Goal: Task Accomplishment & Management: Complete application form

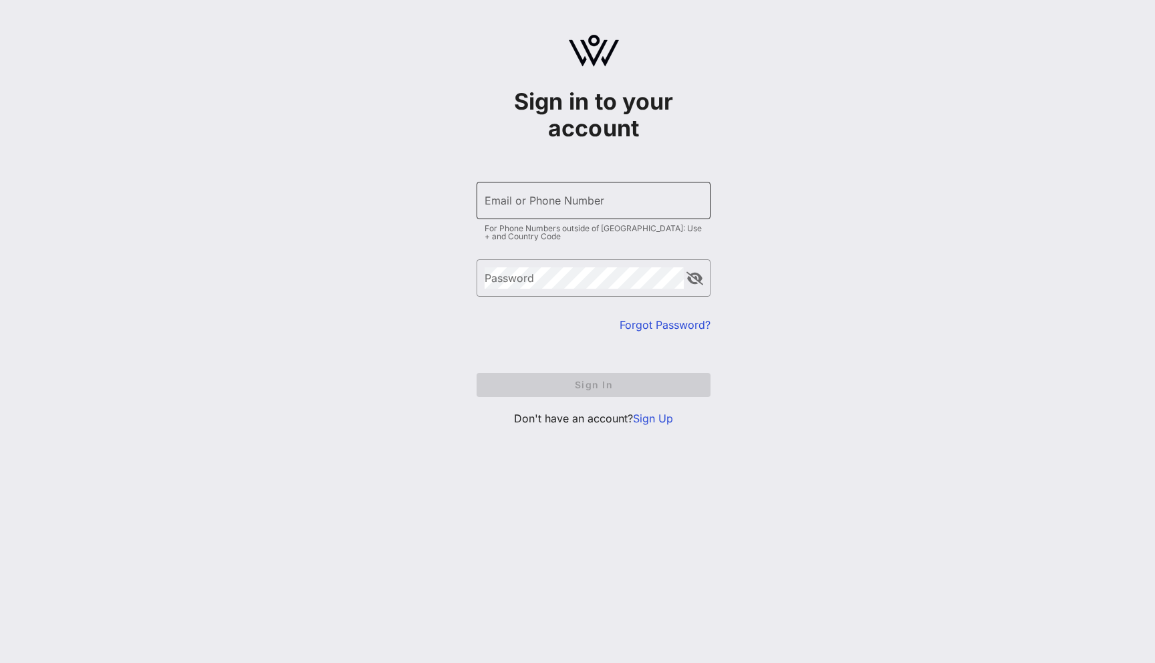
click at [646, 190] on input "Email or Phone Number" at bounding box center [593, 200] width 218 height 21
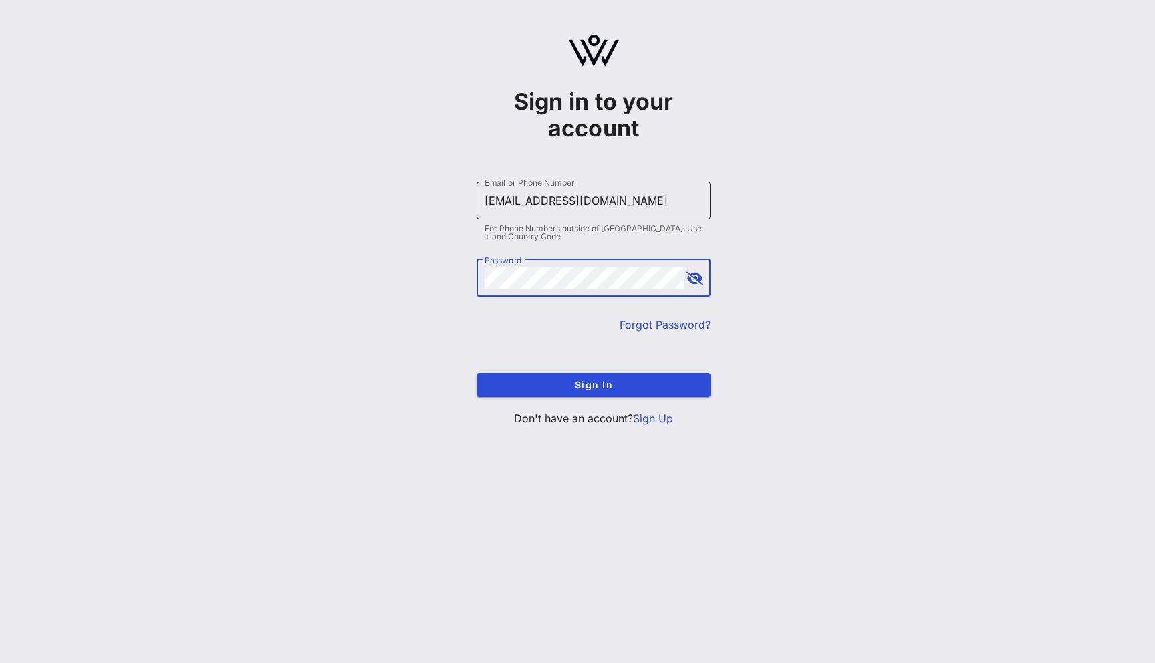
click at [517, 203] on input "[EMAIL_ADDRESS][DOMAIN_NAME]" at bounding box center [593, 200] width 218 height 21
type input "[EMAIL_ADDRESS][DOMAIN_NAME]"
click at [476, 373] on button "Sign In" at bounding box center [593, 385] width 234 height 24
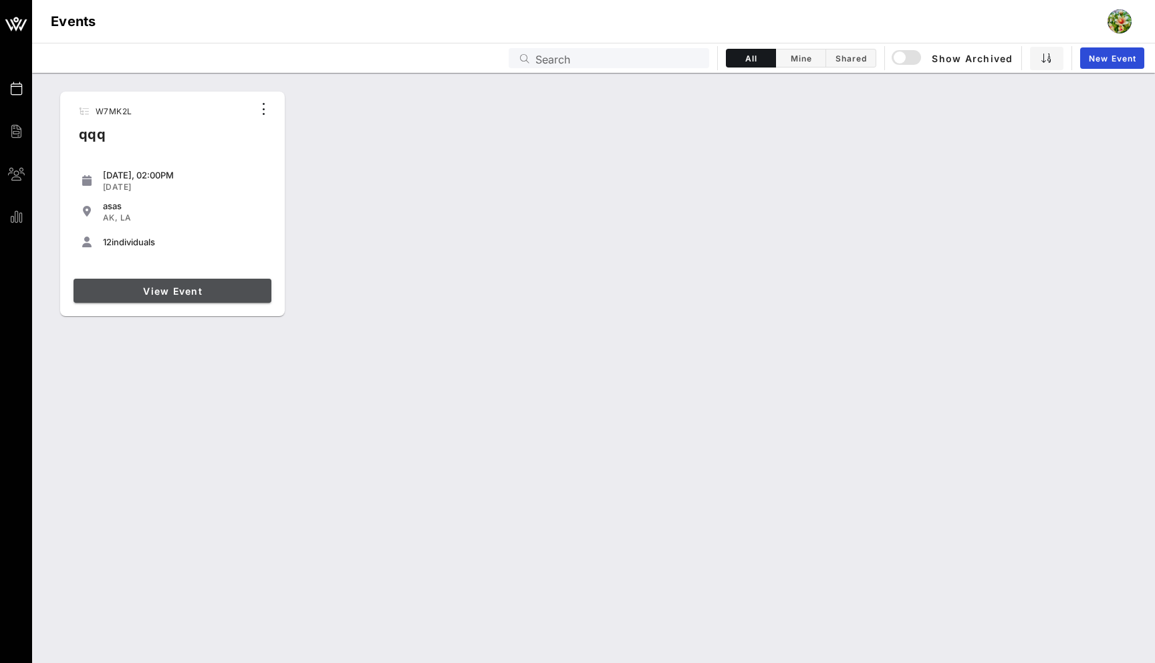
click at [227, 285] on span "View Event" at bounding box center [172, 290] width 187 height 11
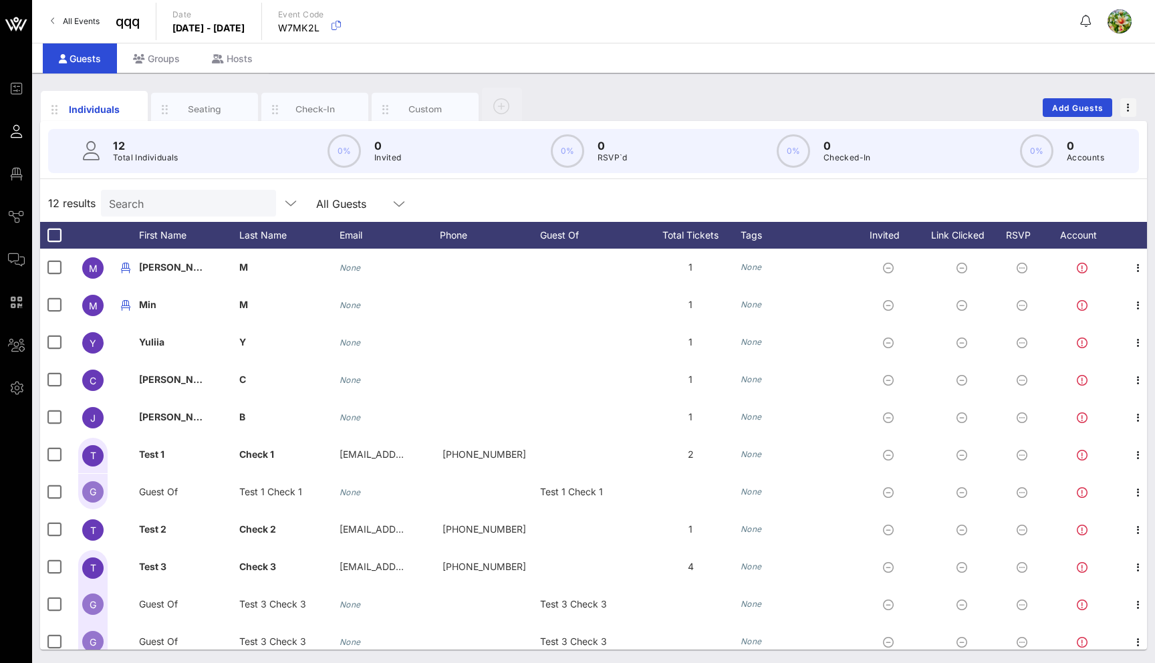
click at [1119, 24] on div at bounding box center [1119, 21] width 24 height 24
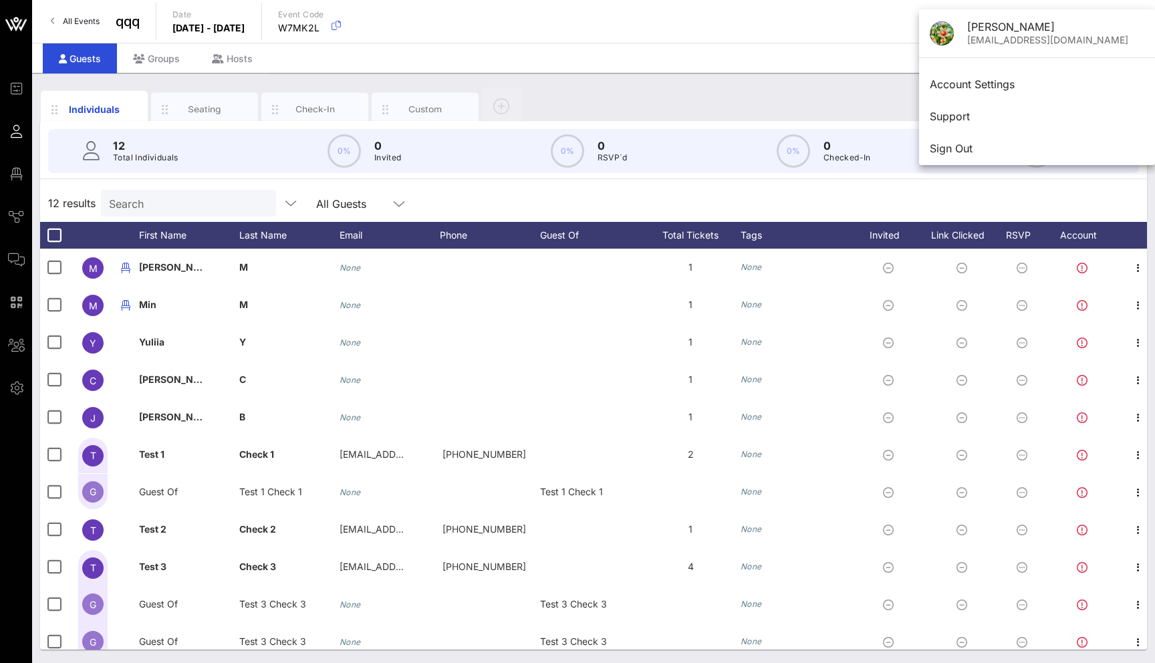
click at [615, 100] on div "Individuals Seating Check-In Custom Add Guests" at bounding box center [593, 107] width 1107 height 43
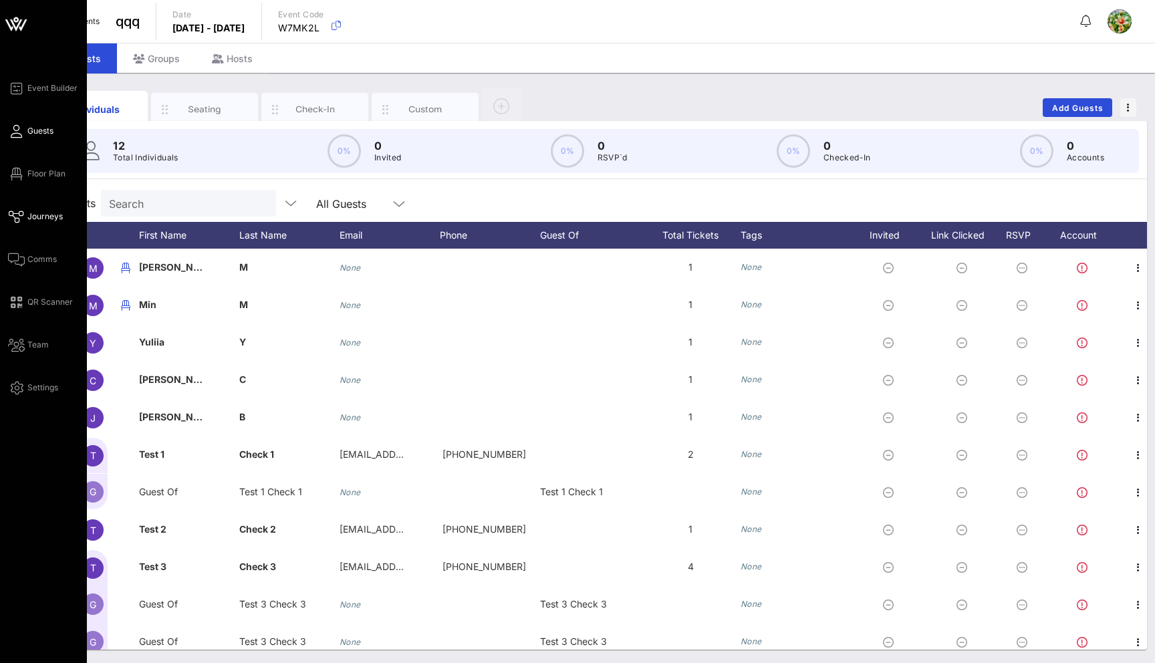
click at [16, 216] on icon at bounding box center [16, 217] width 17 height 2
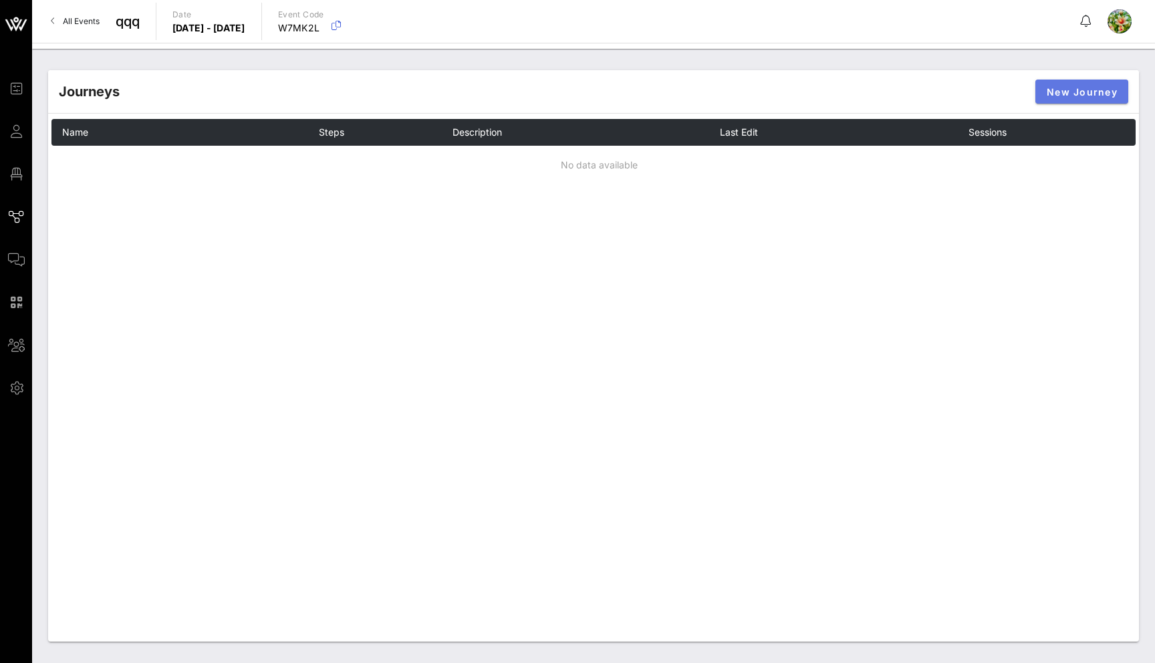
click at [1063, 93] on span "New Journey" at bounding box center [1081, 91] width 71 height 11
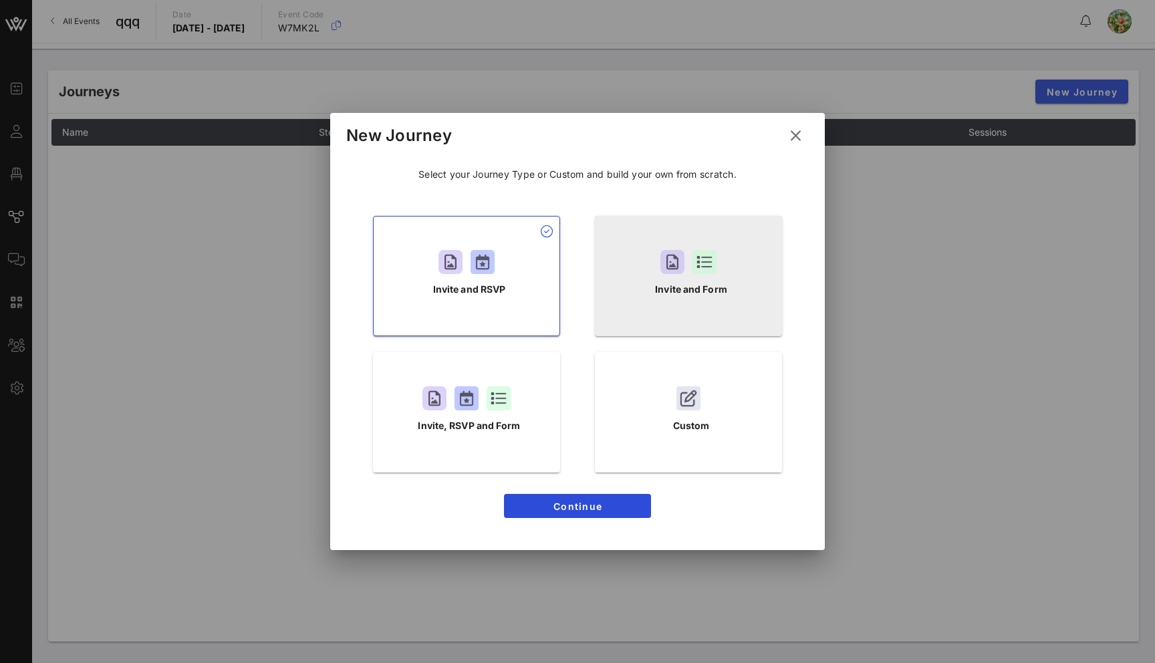
click at [682, 299] on div "Invite and Form" at bounding box center [688, 276] width 187 height 120
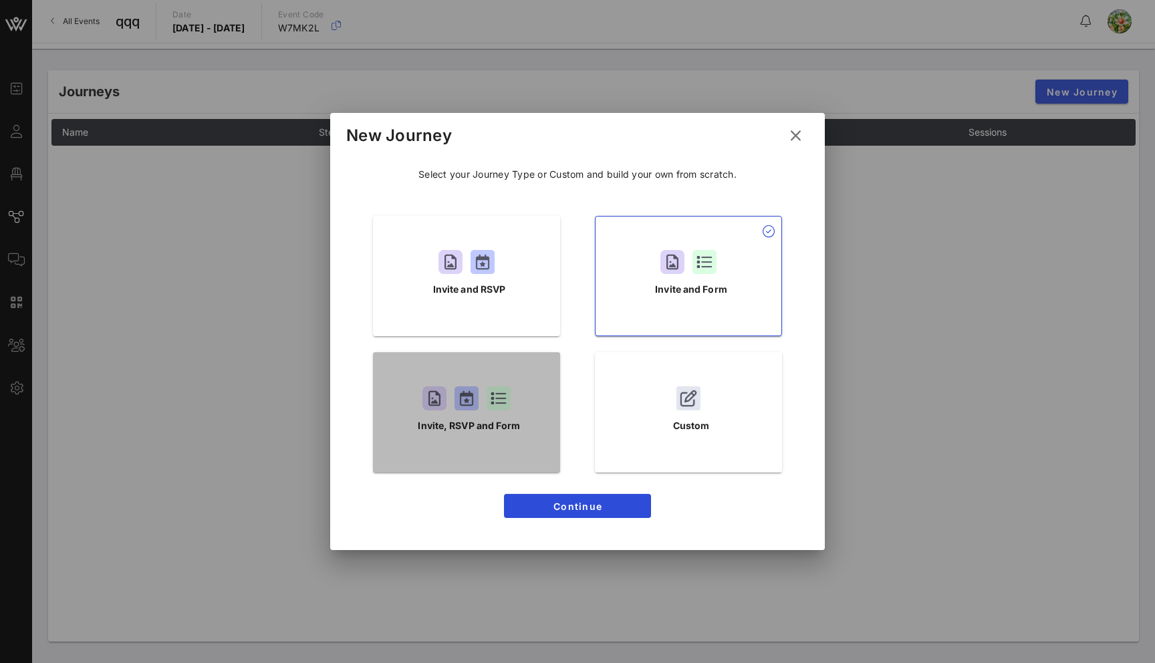
click at [472, 454] on div "Invite, RSVP and Form" at bounding box center [466, 412] width 187 height 120
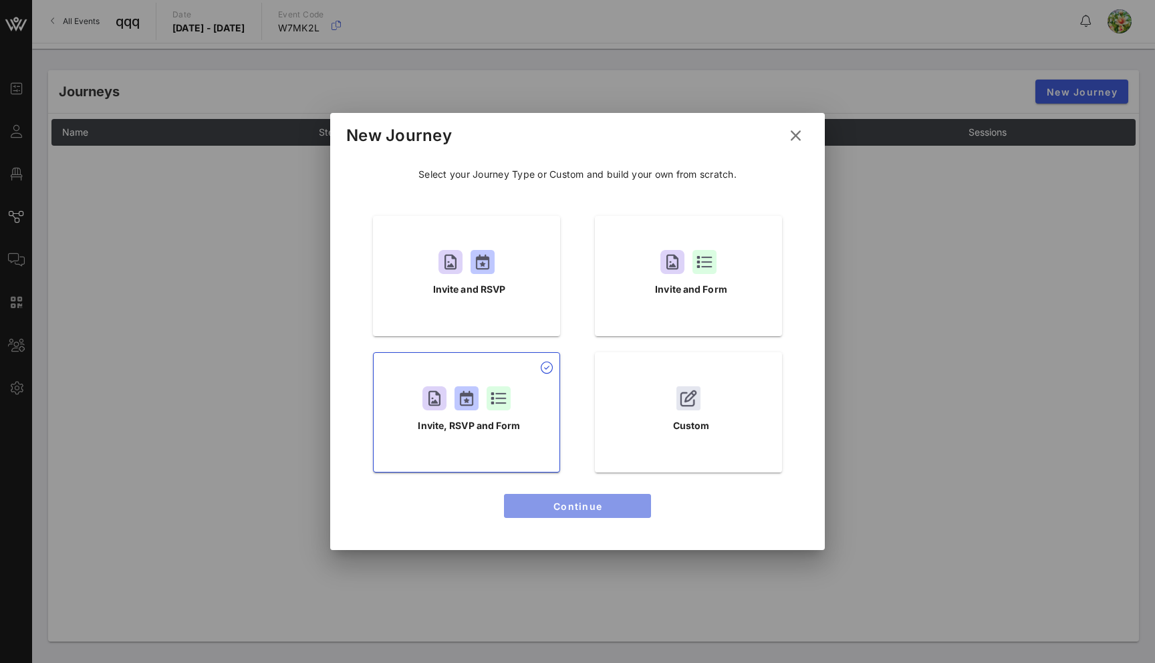
click at [561, 502] on span "Continue" at bounding box center [577, 505] width 126 height 11
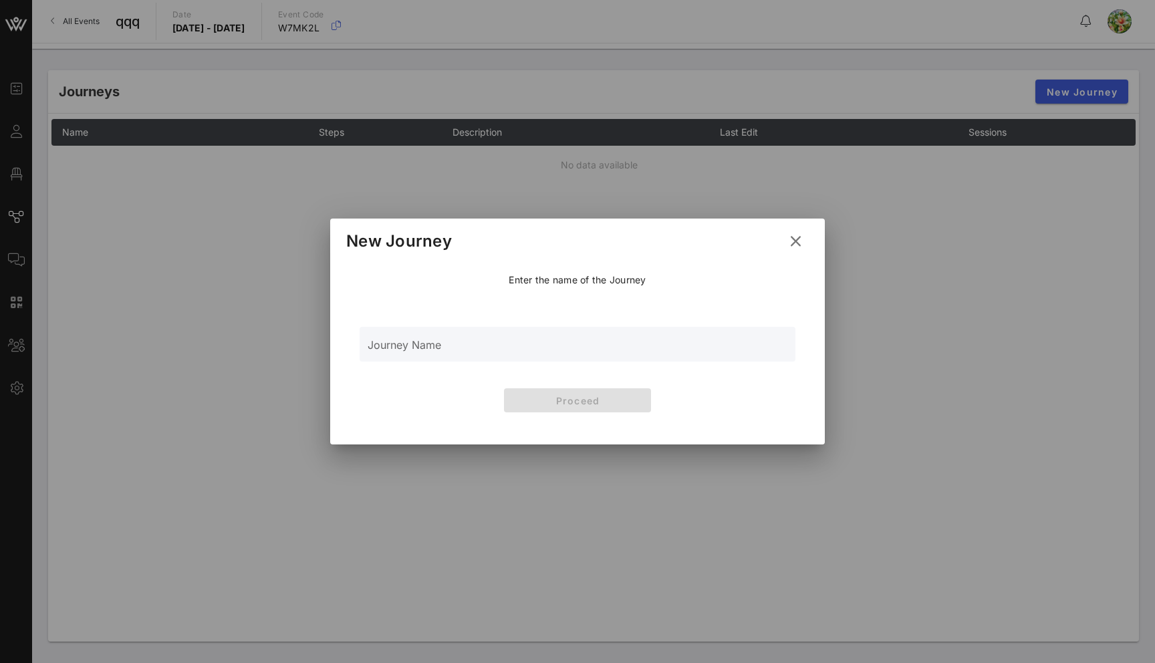
click at [490, 341] on input "Journey Name" at bounding box center [577, 351] width 420 height 20
drag, startPoint x: 492, startPoint y: 337, endPoint x: 369, endPoint y: 352, distance: 123.8
click at [369, 352] on div "Journey Name Ащкь сгк щаа" at bounding box center [577, 344] width 420 height 35
drag, startPoint x: 468, startPoint y: 352, endPoint x: 352, endPoint y: 352, distance: 116.3
click at [352, 352] on div "Enter the name of the Journey Journey Name Ащкь сгк щаа Proceed" at bounding box center [577, 345] width 462 height 171
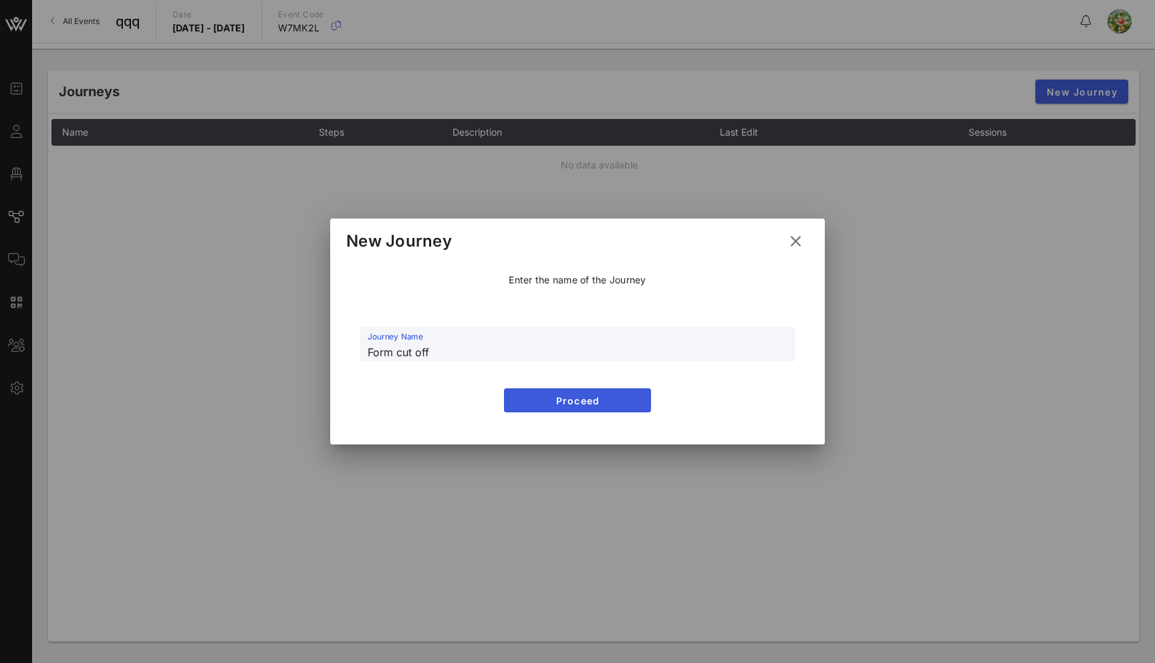
type input "Form cut off"
click at [528, 396] on span "Proceed" at bounding box center [577, 400] width 126 height 11
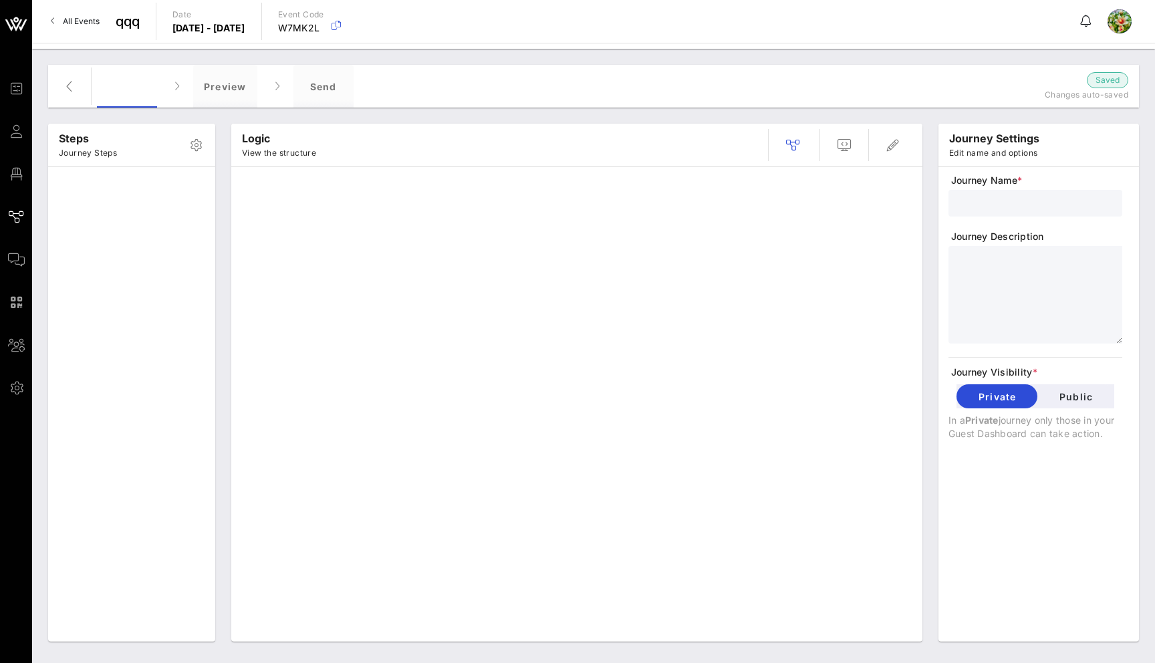
type input "Form cut off"
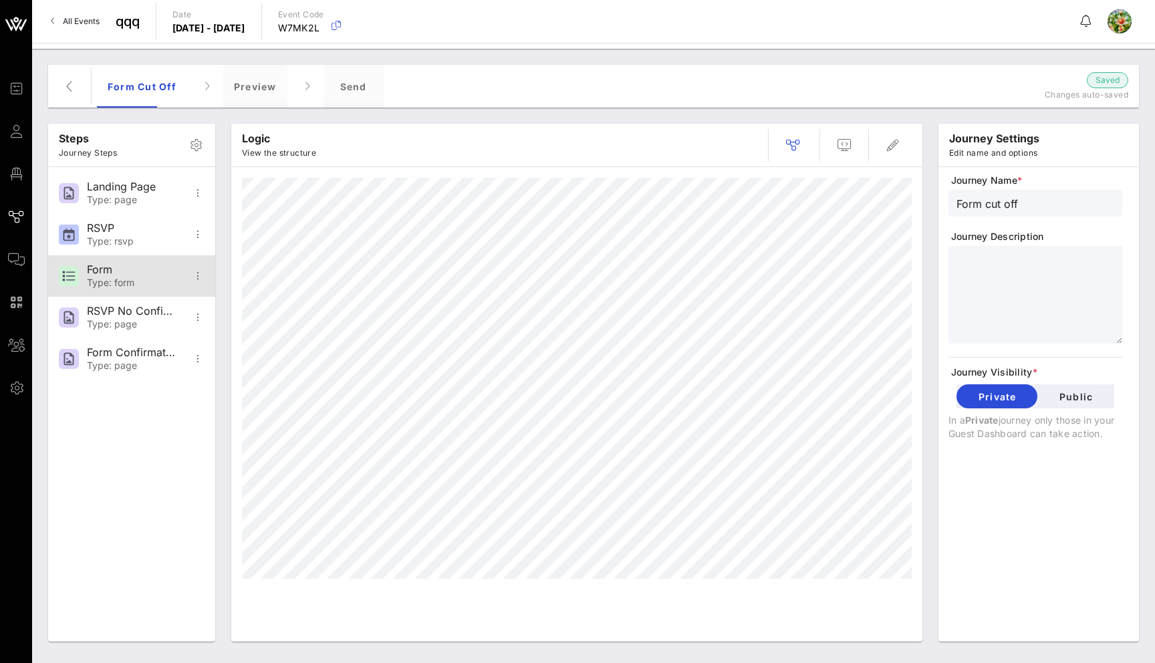
click at [115, 288] on div "Type: form" at bounding box center [131, 282] width 88 height 11
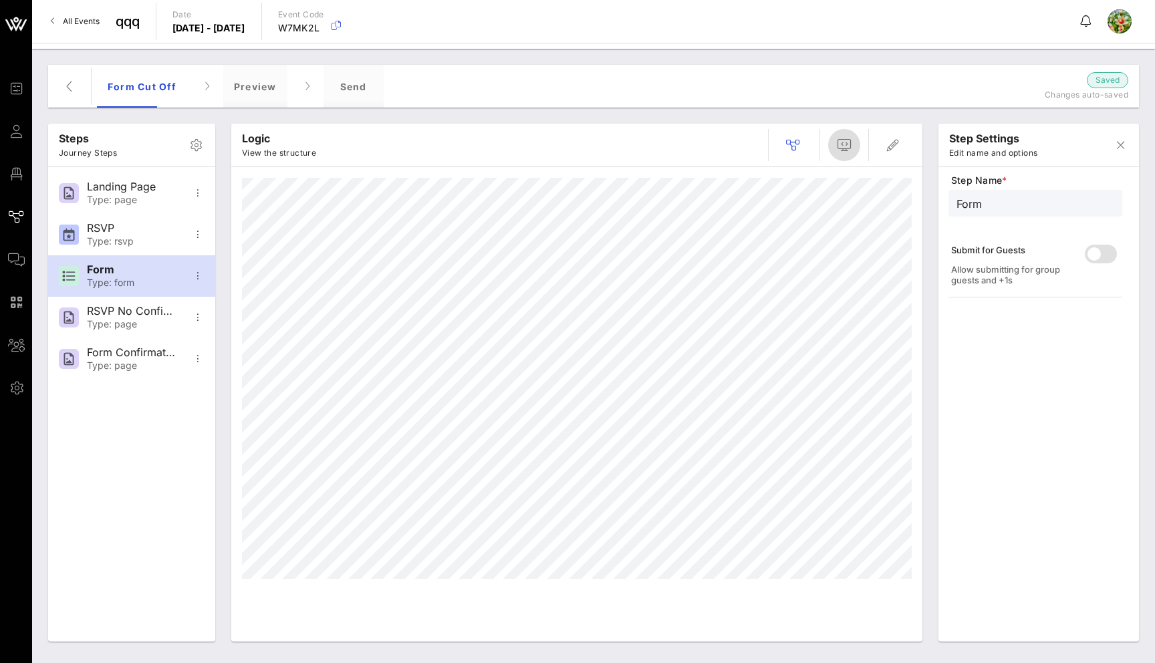
click at [847, 137] on icon "button" at bounding box center [844, 145] width 16 height 16
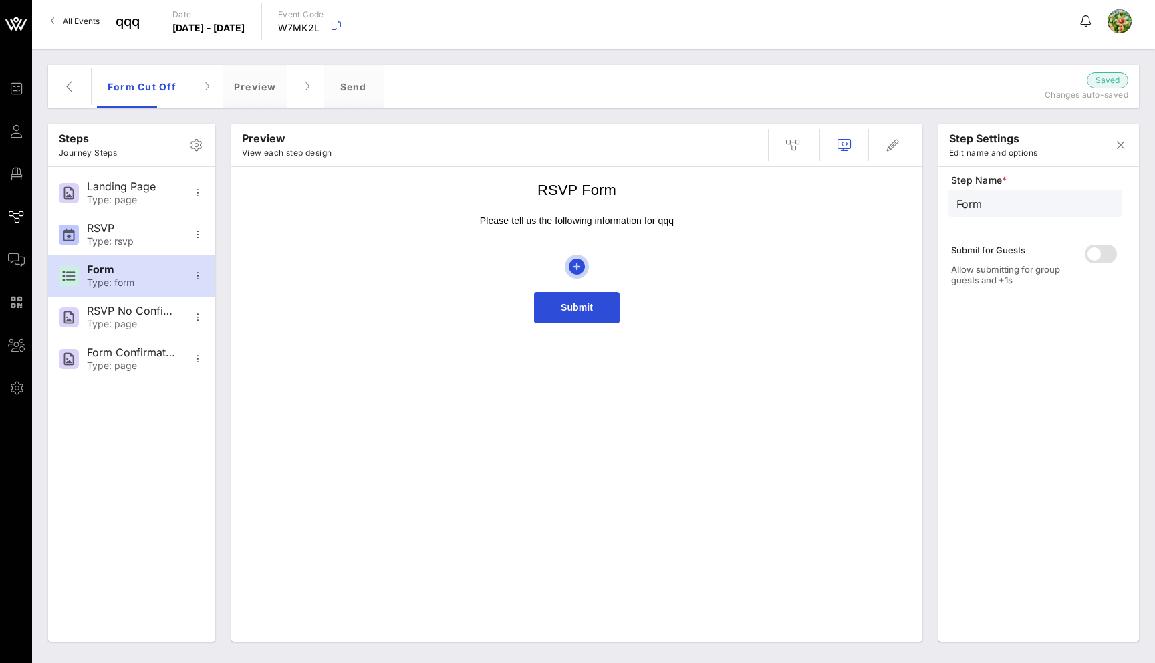
click at [577, 264] on icon "button" at bounding box center [577, 267] width 16 height 16
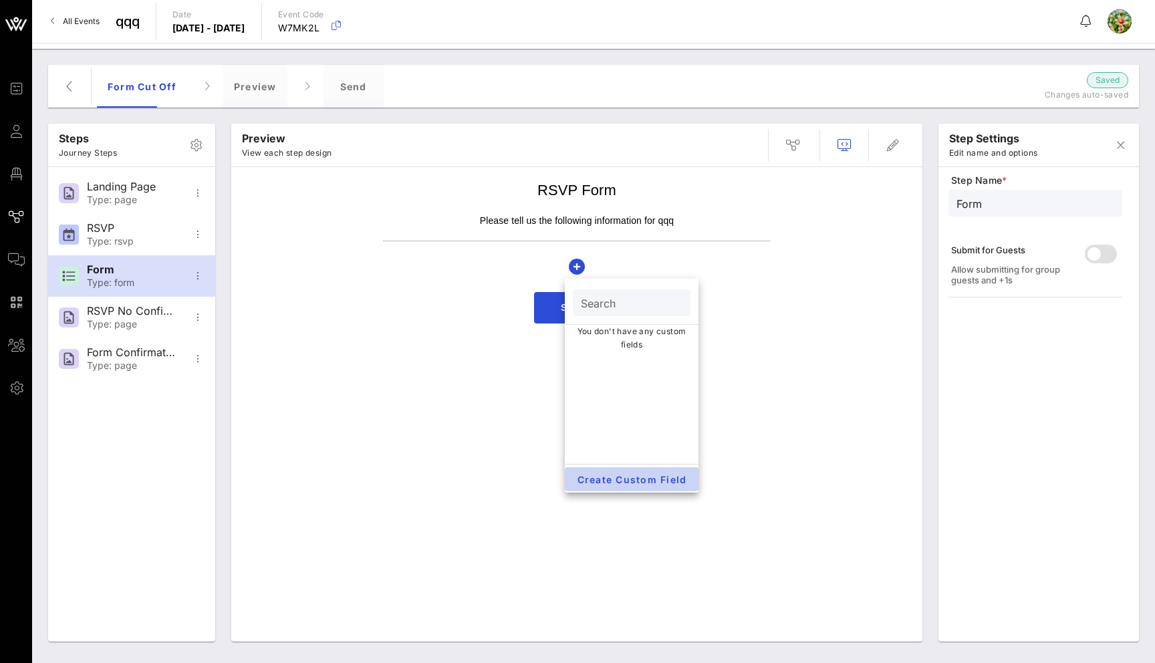
click at [625, 480] on span "Create Custom Field" at bounding box center [631, 479] width 112 height 11
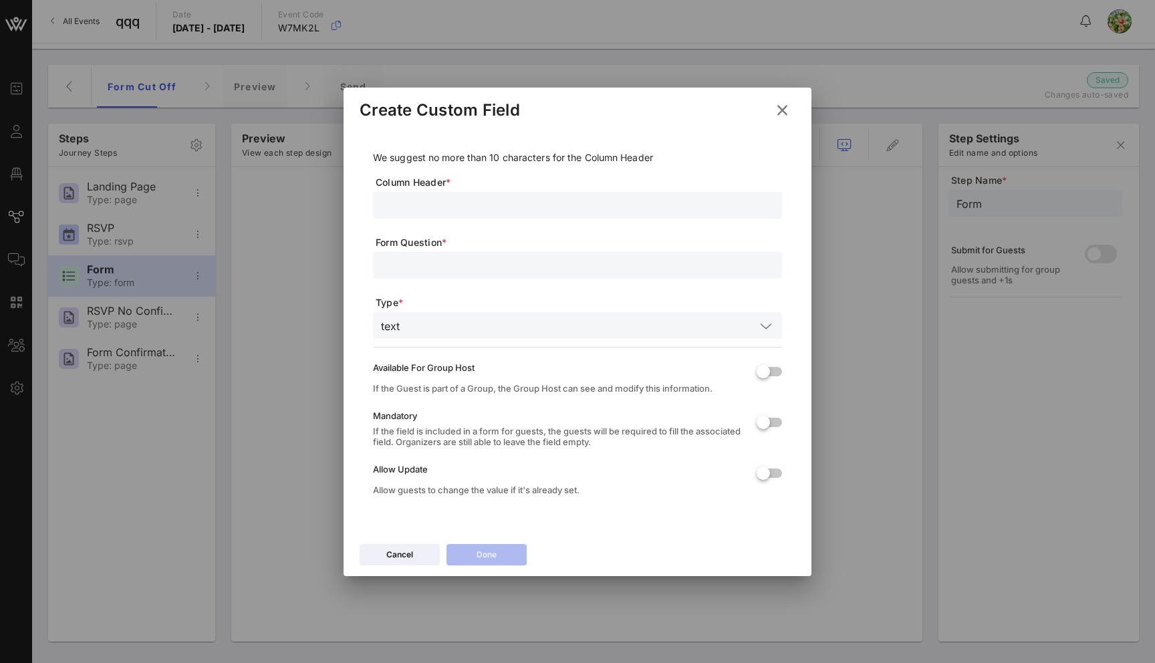
click at [442, 202] on input "text" at bounding box center [577, 204] width 393 height 17
type input "Fruits"
click at [460, 258] on input "text" at bounding box center [577, 265] width 393 height 17
type input "P"
click at [394, 206] on input "Fruits" at bounding box center [577, 204] width 393 height 17
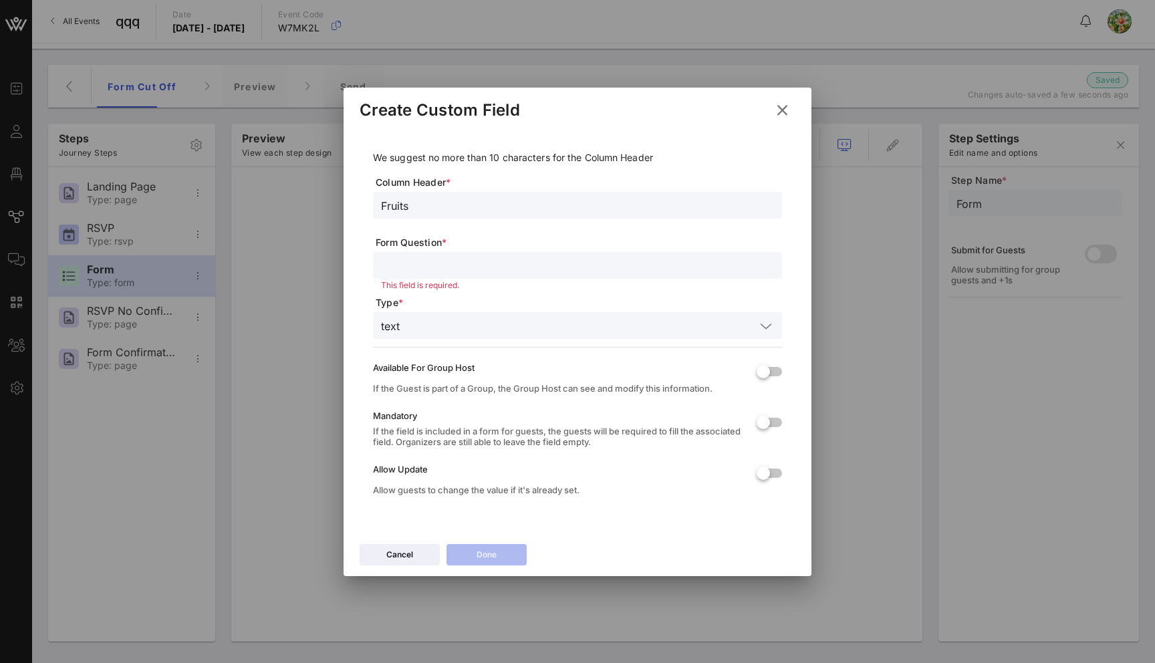
click at [394, 206] on input "Fruits" at bounding box center [577, 204] width 393 height 17
type input "Meal"
click at [424, 263] on input "text" at bounding box center [577, 265] width 393 height 17
type input "Meal"
click at [471, 327] on input "text" at bounding box center [580, 325] width 350 height 17
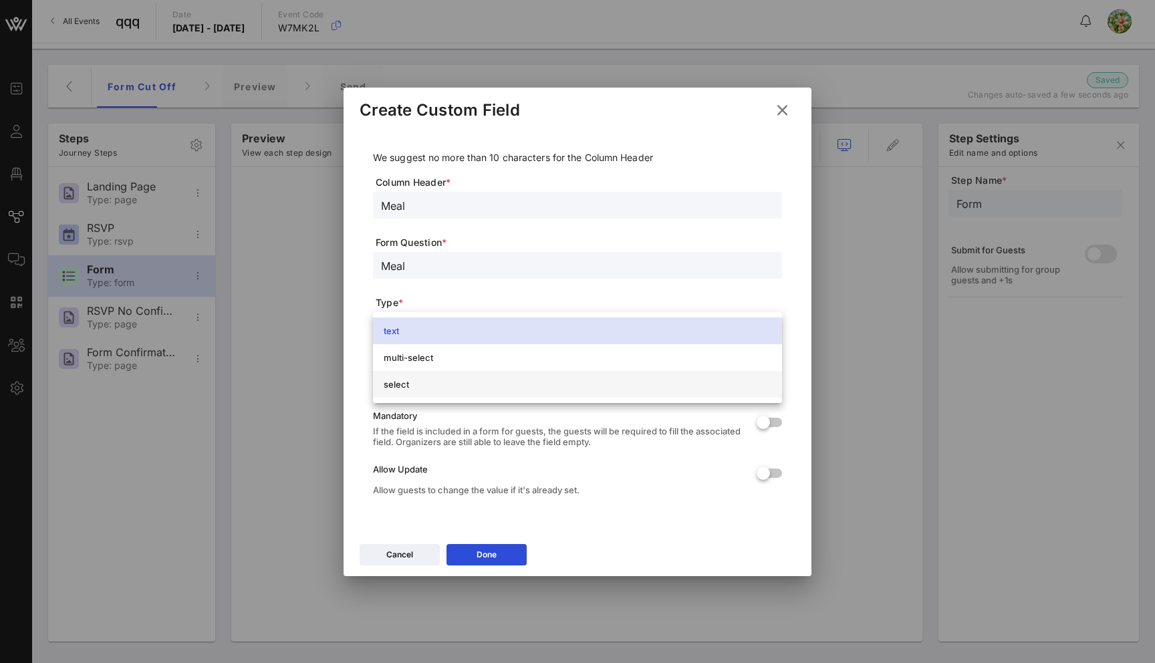
click at [478, 384] on div "select" at bounding box center [578, 384] width 388 height 11
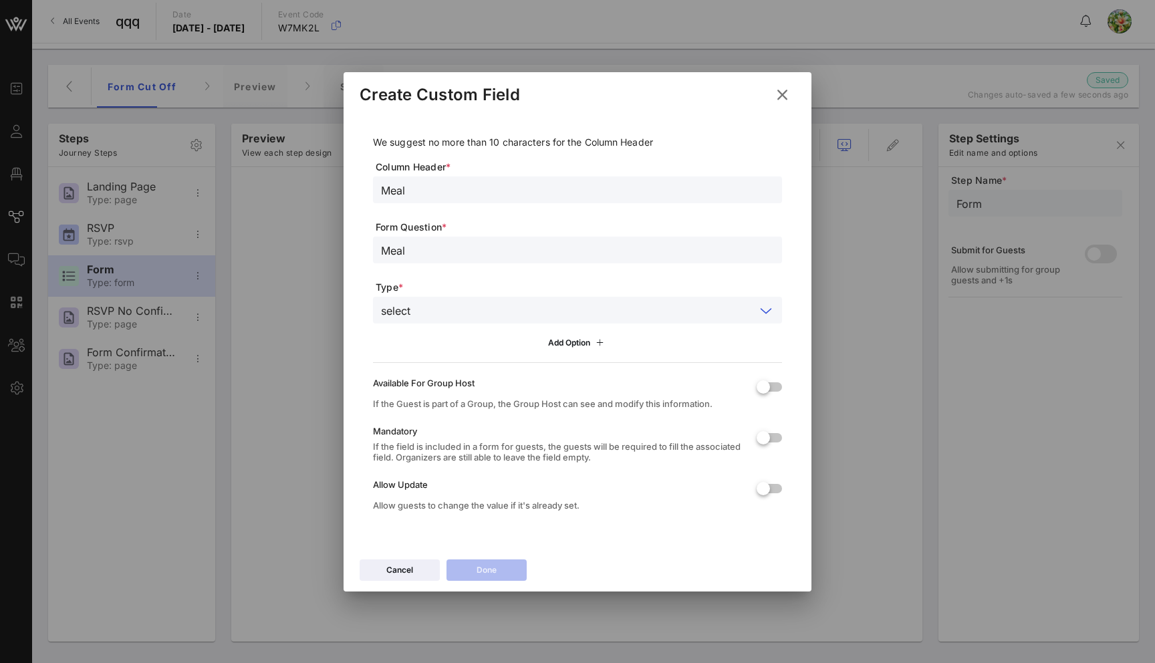
click at [510, 308] on input "text" at bounding box center [585, 309] width 339 height 17
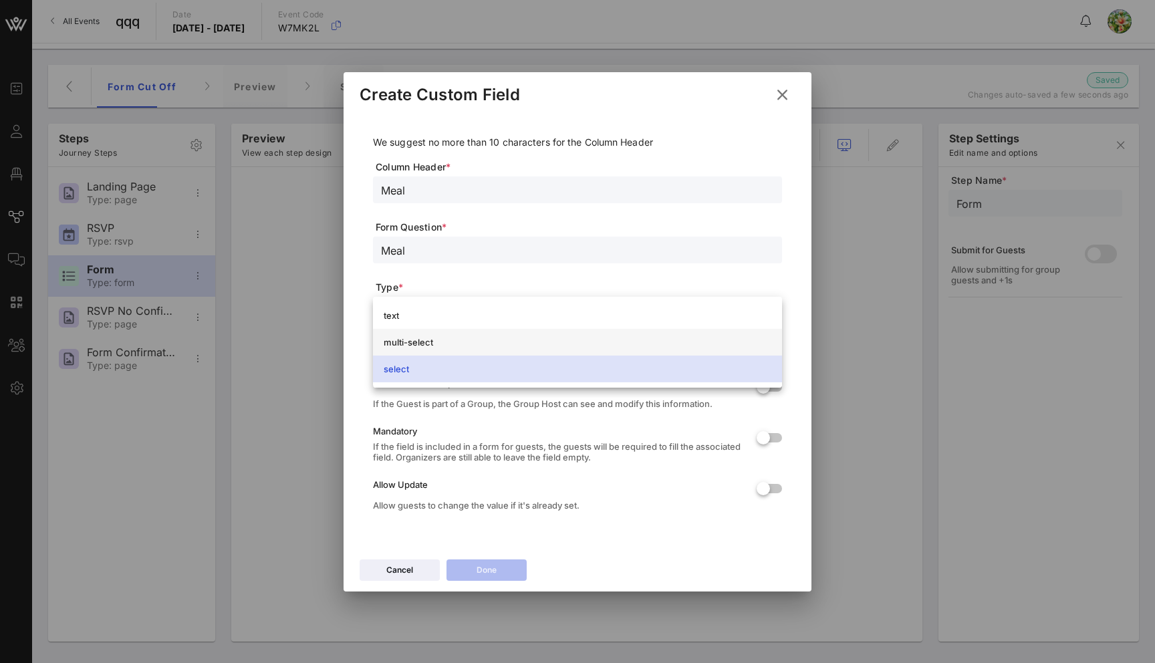
click at [484, 346] on div "multi-select" at bounding box center [578, 342] width 388 height 11
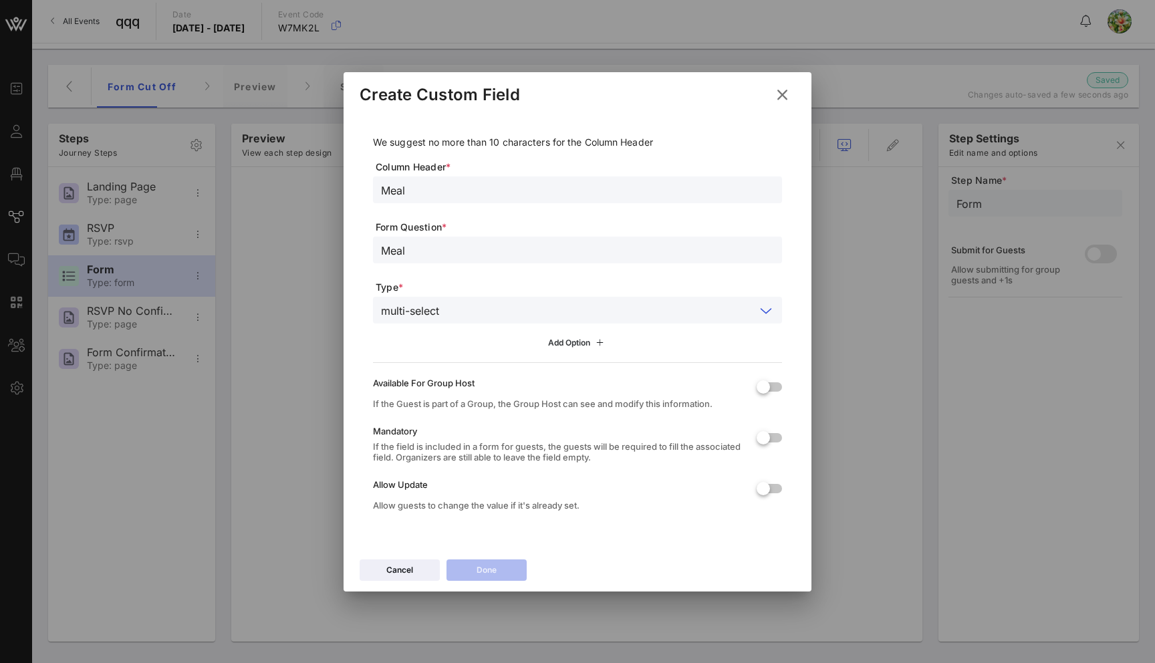
click at [573, 345] on icon at bounding box center [577, 342] width 12 height 12
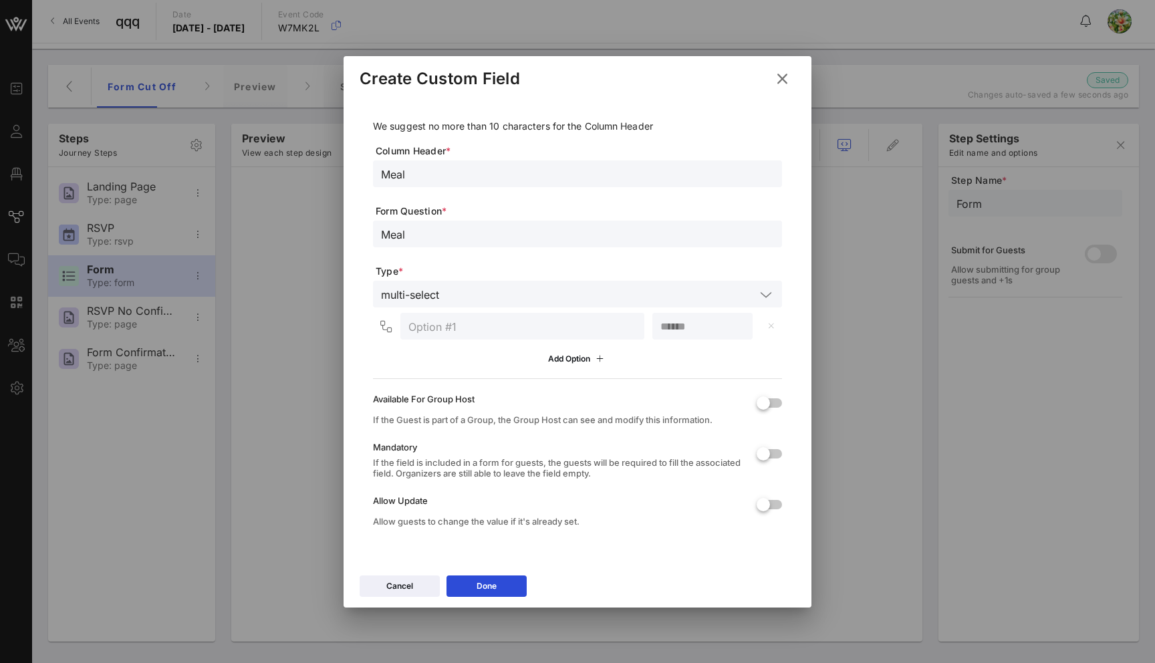
click at [654, 293] on input "text" at bounding box center [599, 293] width 311 height 17
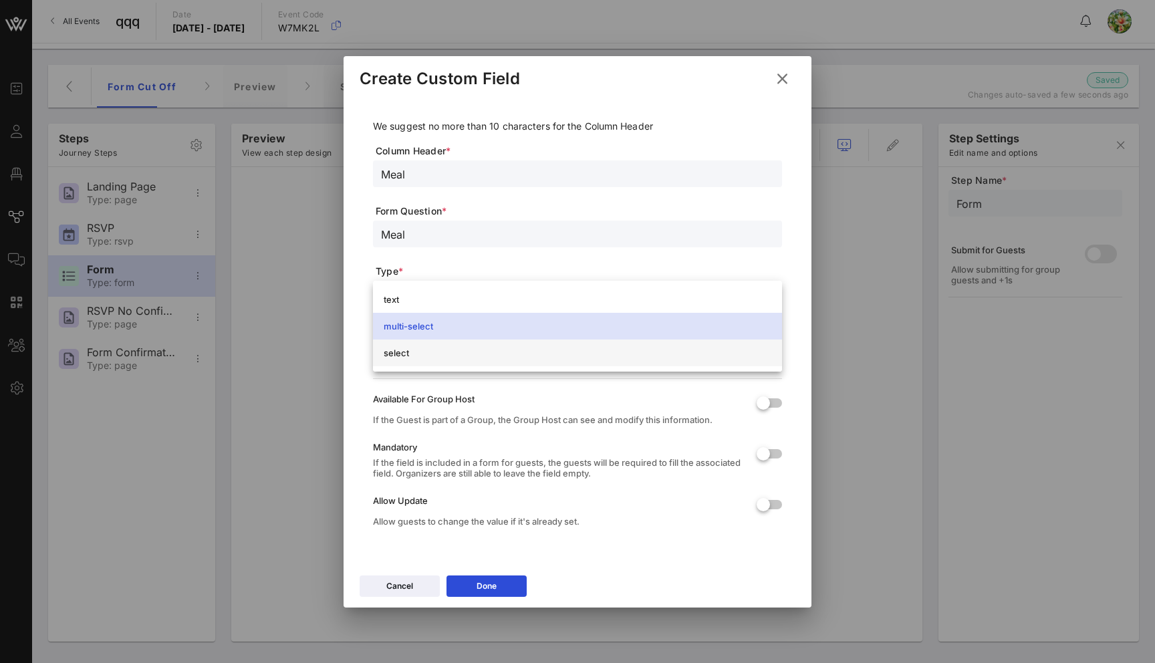
click at [512, 353] on div "select" at bounding box center [578, 352] width 388 height 11
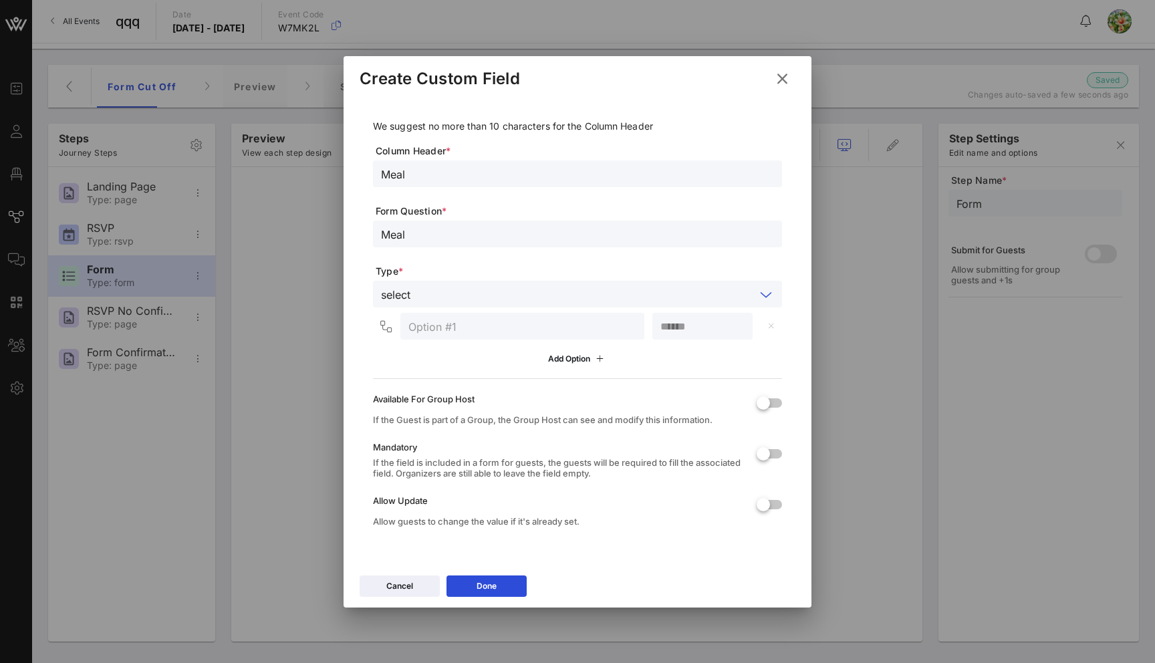
click at [523, 329] on input "text" at bounding box center [522, 325] width 228 height 17
type input "Vegan"
click at [720, 326] on input "number" at bounding box center [702, 325] width 84 height 17
type input "*"
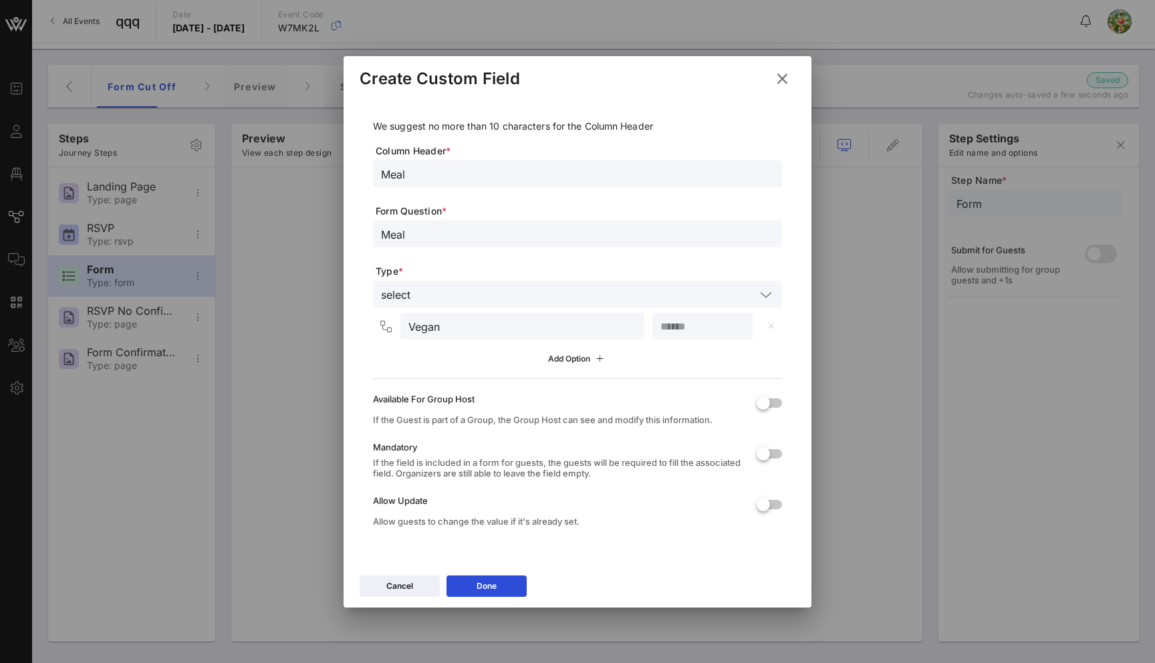
click at [590, 355] on div "Add Option" at bounding box center [577, 358] width 59 height 15
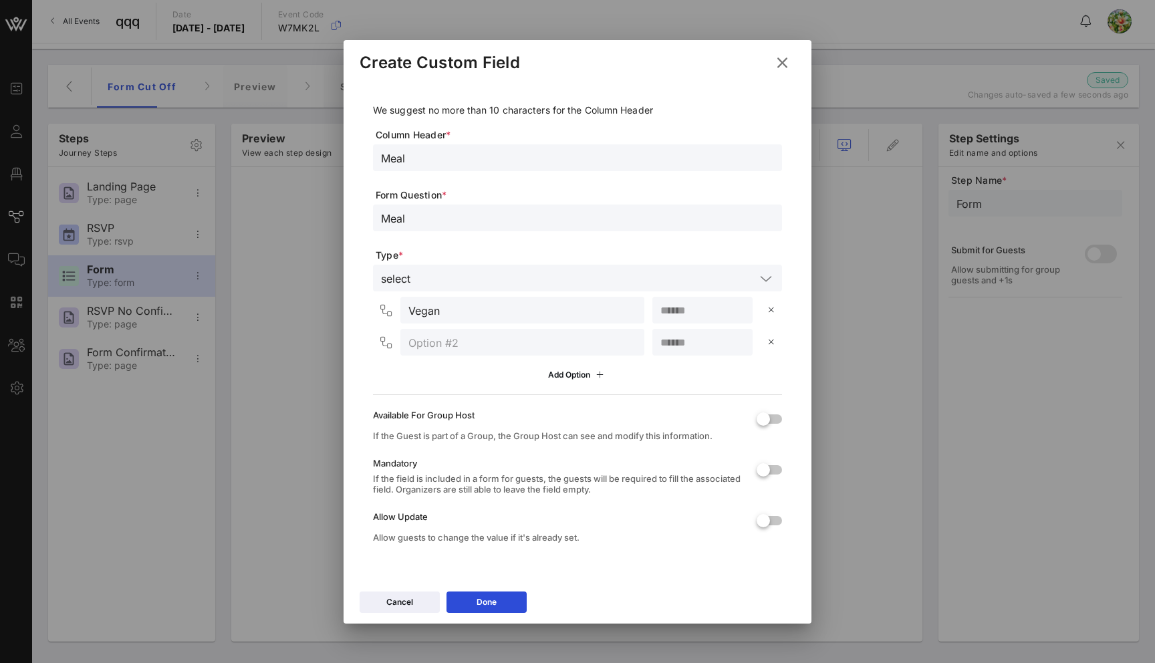
click at [491, 343] on input "text" at bounding box center [522, 341] width 228 height 17
type input "Vegetarian"
click at [710, 347] on input "number" at bounding box center [702, 341] width 84 height 17
type input "*"
click at [583, 377] on div "Add Option" at bounding box center [577, 374] width 59 height 15
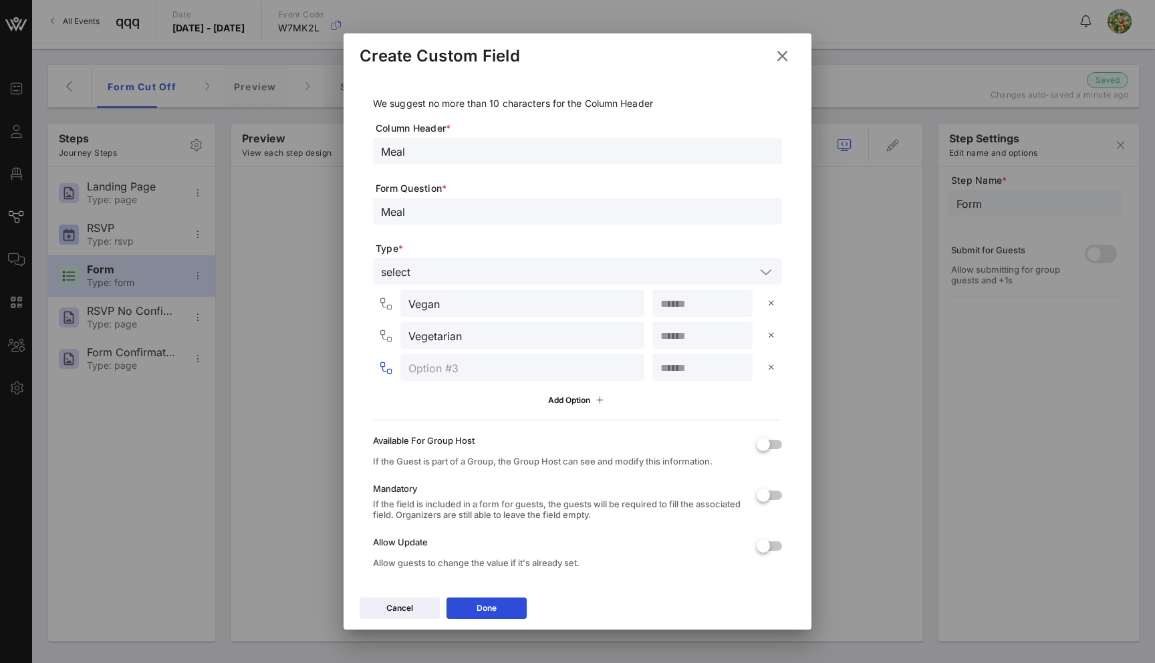
click at [519, 376] on input "text" at bounding box center [522, 367] width 228 height 17
type input "Kosher"
click at [571, 398] on div "Add Option" at bounding box center [577, 400] width 59 height 15
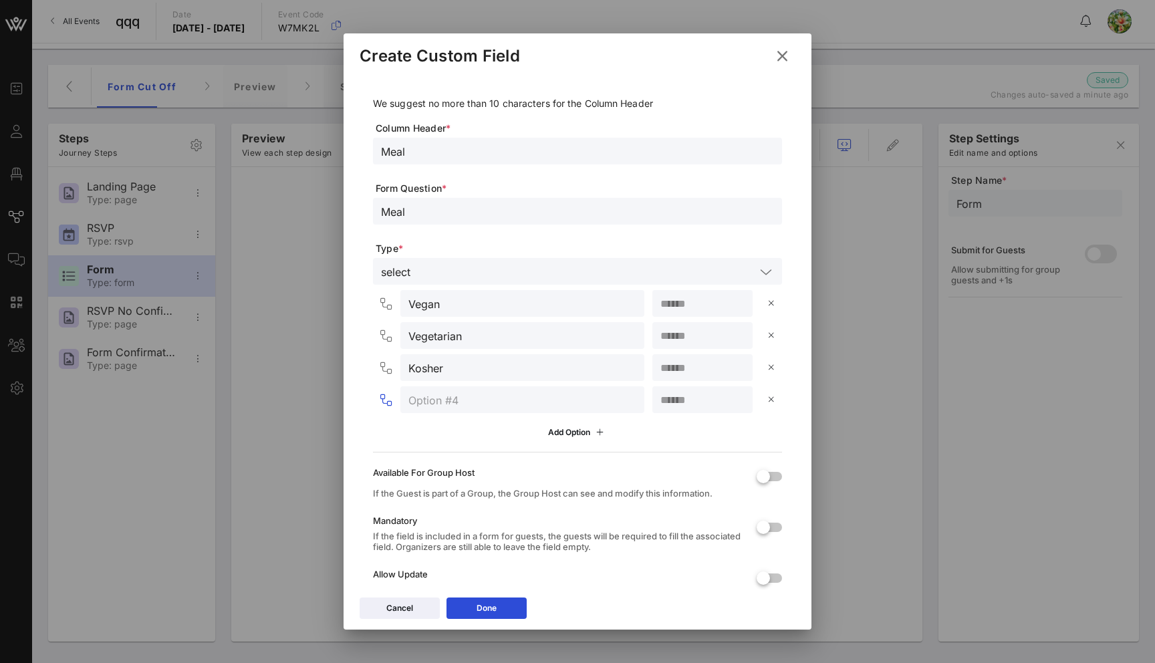
click at [496, 399] on input "text" at bounding box center [522, 399] width 228 height 17
type input "R"
type input "Regular"
click at [685, 369] on input "number" at bounding box center [702, 367] width 84 height 17
type input "*"
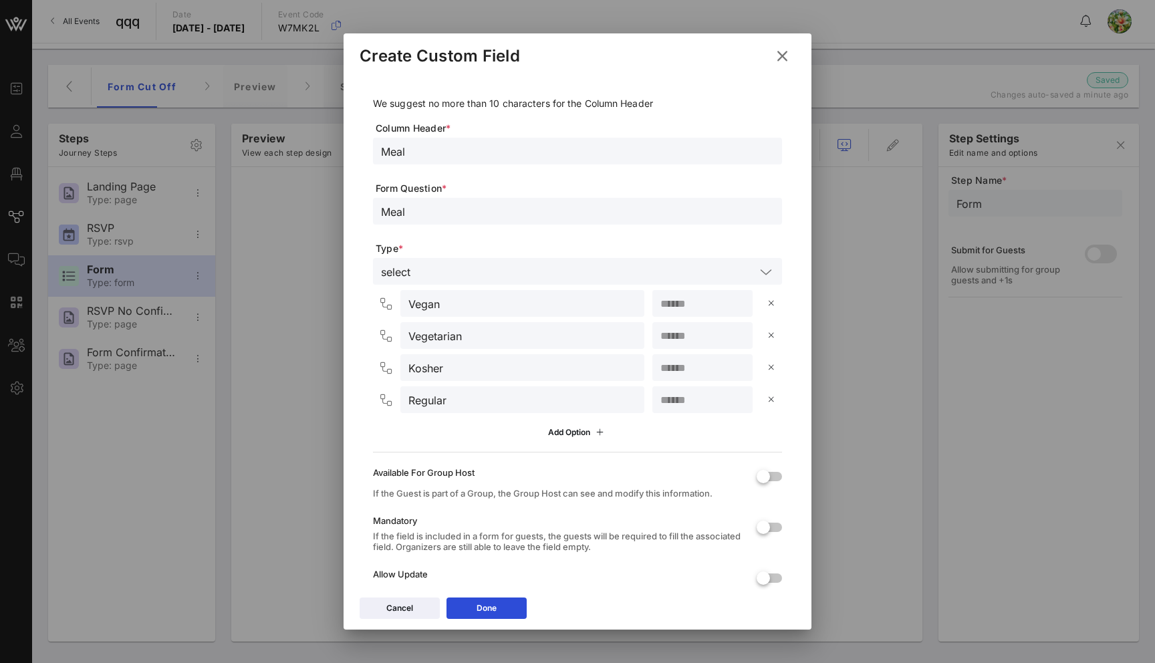
click at [686, 407] on input "number" at bounding box center [702, 399] width 84 height 17
type input "**"
click at [510, 603] on button "Done" at bounding box center [486, 607] width 80 height 21
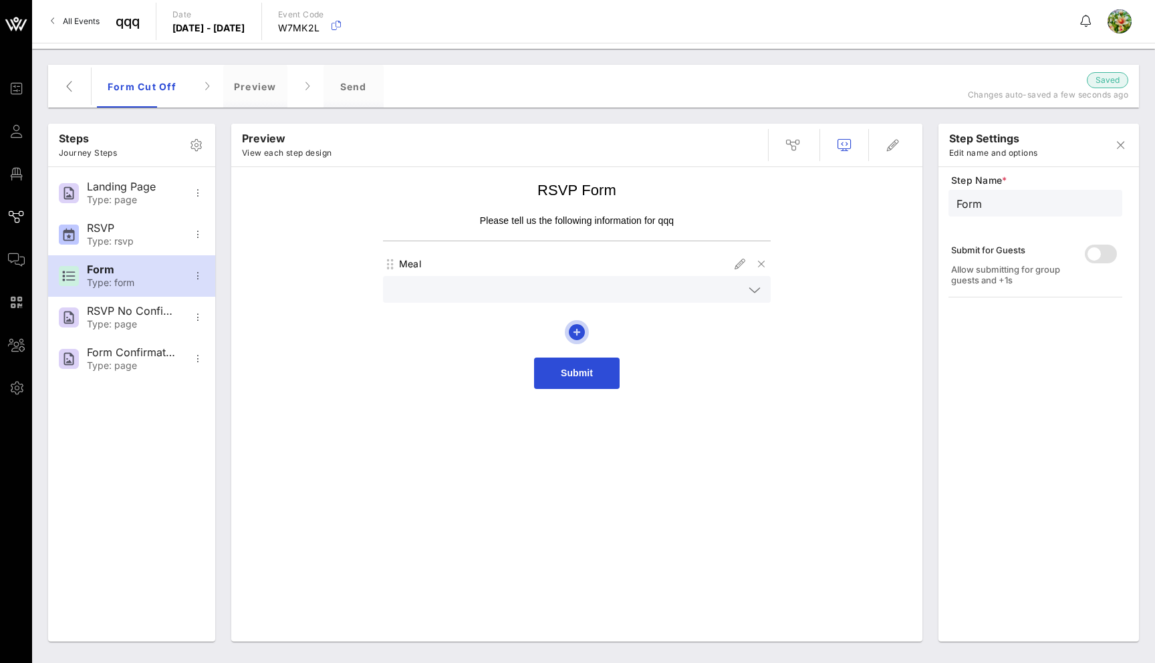
click at [577, 334] on icon "button" at bounding box center [577, 332] width 16 height 16
click at [627, 546] on span "Create Custom Field" at bounding box center [631, 544] width 112 height 11
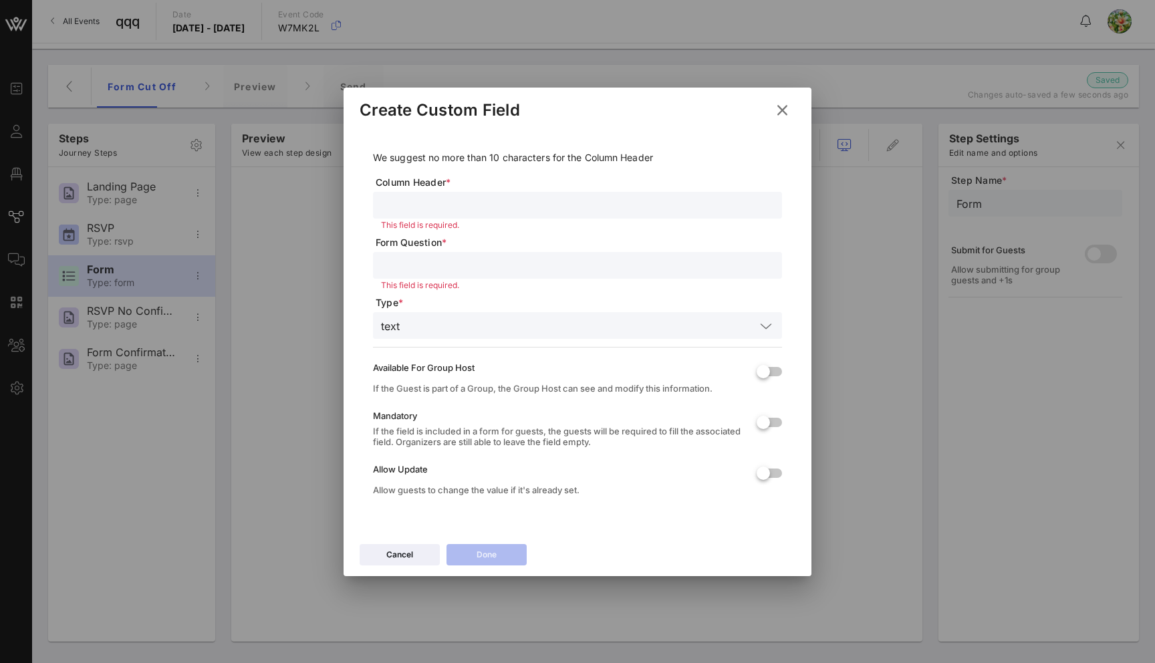
click at [466, 196] on input "text" at bounding box center [577, 204] width 393 height 17
type input "Fruits"
click at [490, 265] on input "text" at bounding box center [577, 265] width 393 height 17
type input "Frtuits"
click at [513, 315] on div "text" at bounding box center [577, 325] width 393 height 27
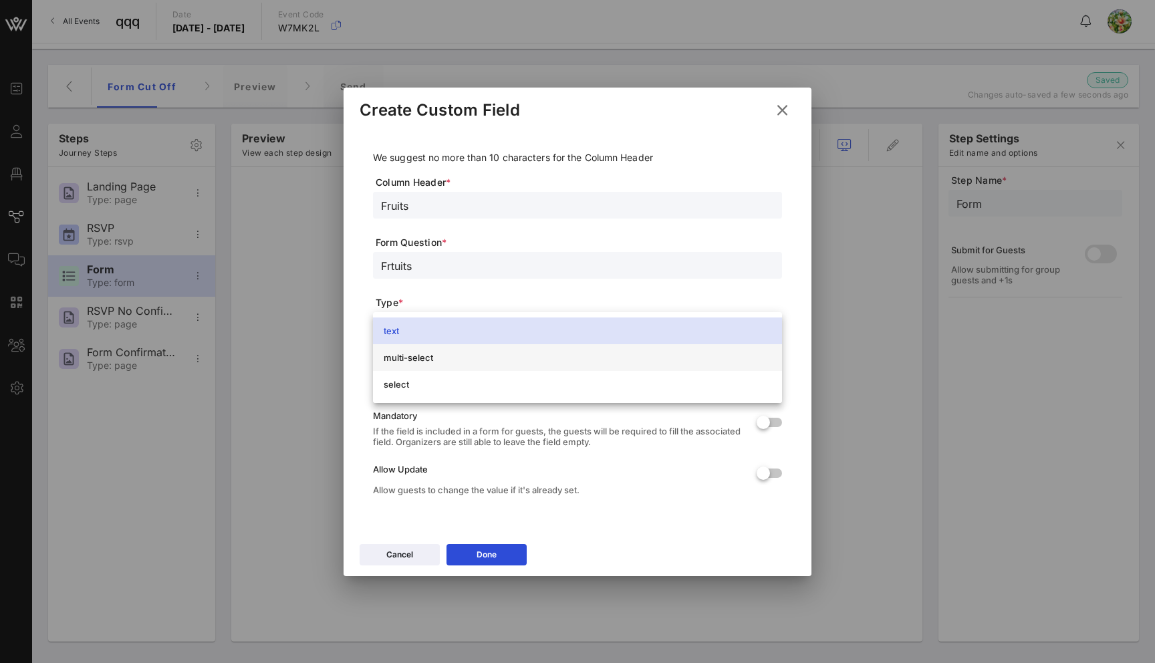
click at [514, 350] on div "multi-select" at bounding box center [578, 357] width 388 height 21
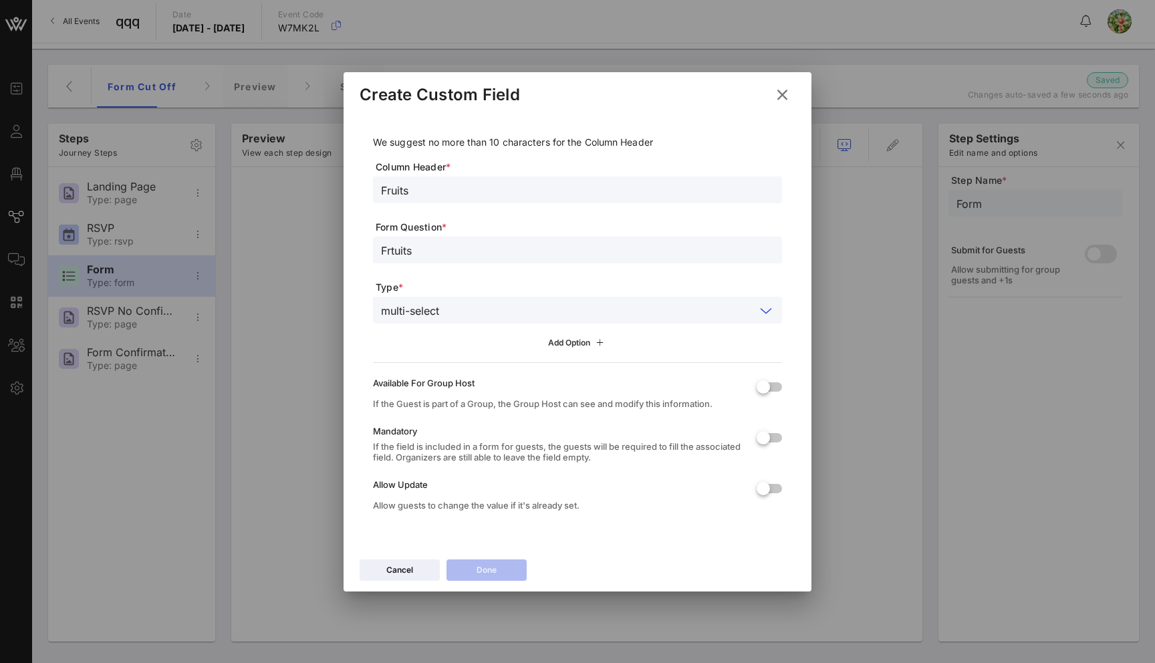
click at [567, 341] on div "Add Option" at bounding box center [577, 342] width 59 height 15
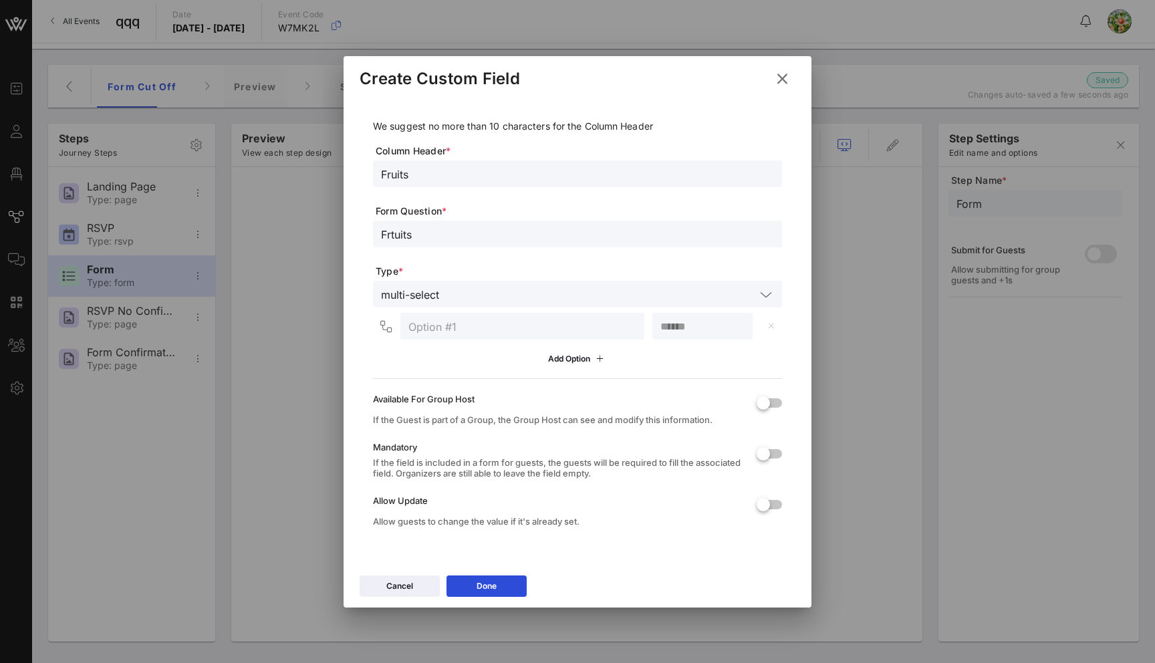
click at [506, 329] on input "text" at bounding box center [522, 325] width 228 height 17
type input "apple"
click at [704, 326] on input "number" at bounding box center [702, 325] width 84 height 17
type input "*"
click at [582, 355] on div "Add Option" at bounding box center [577, 358] width 59 height 15
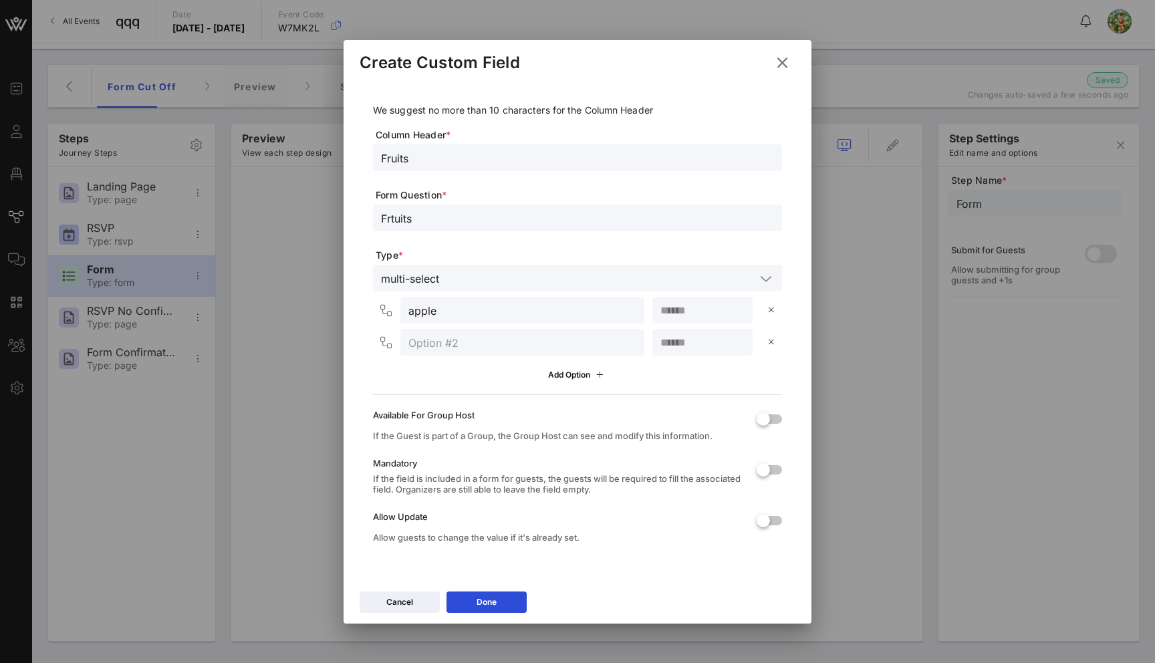
click at [521, 340] on input "text" at bounding box center [522, 341] width 228 height 17
type input "orange"
click at [695, 345] on input "number" at bounding box center [702, 341] width 84 height 17
type input "*"
click at [585, 376] on div "Add Option" at bounding box center [577, 374] width 59 height 15
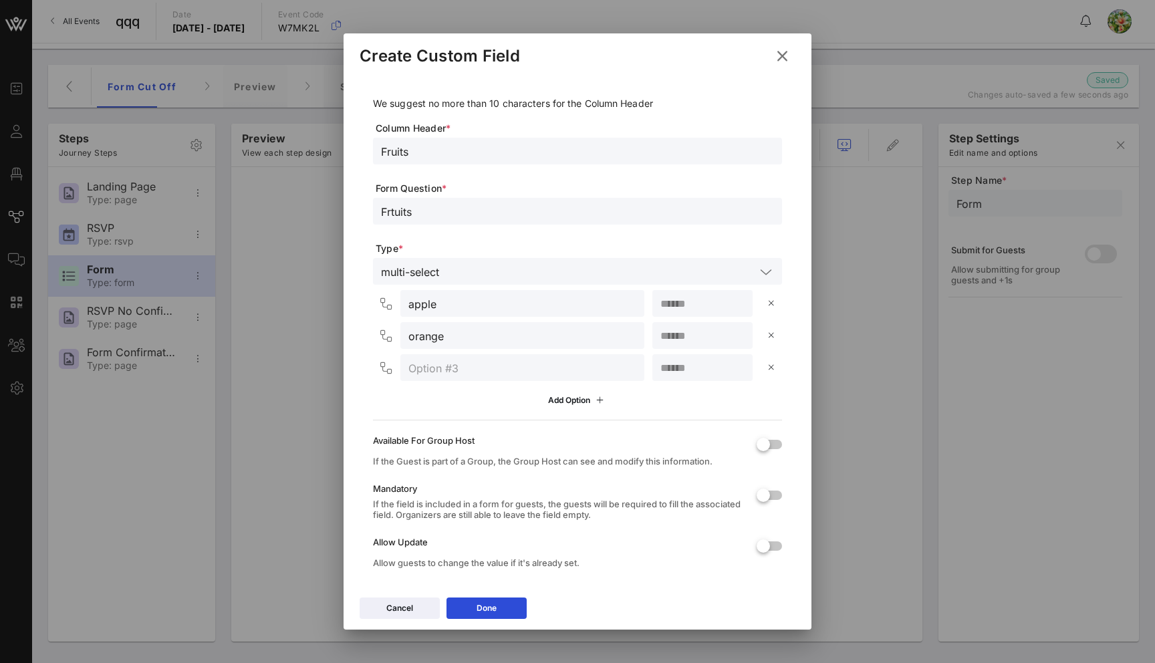
click at [461, 376] on input "text" at bounding box center [522, 367] width 228 height 17
type input "melon"
click at [684, 370] on input "number" at bounding box center [702, 367] width 84 height 17
type input "*"
click at [496, 609] on div "Done" at bounding box center [486, 607] width 20 height 13
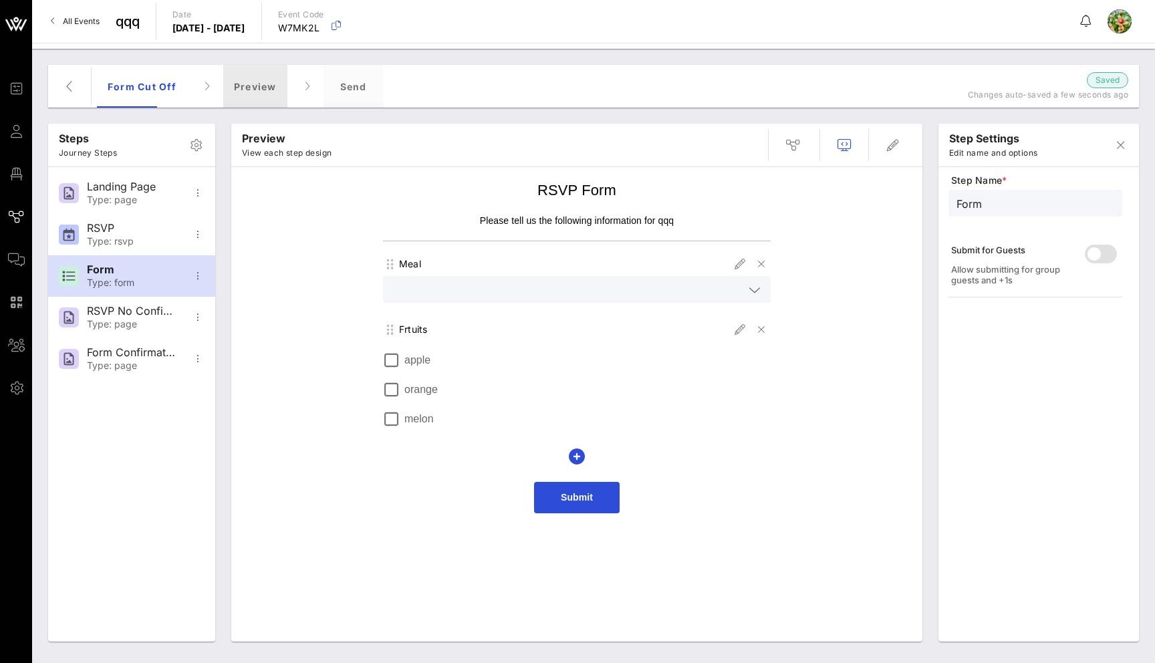
click at [258, 80] on div "Preview" at bounding box center [255, 86] width 64 height 43
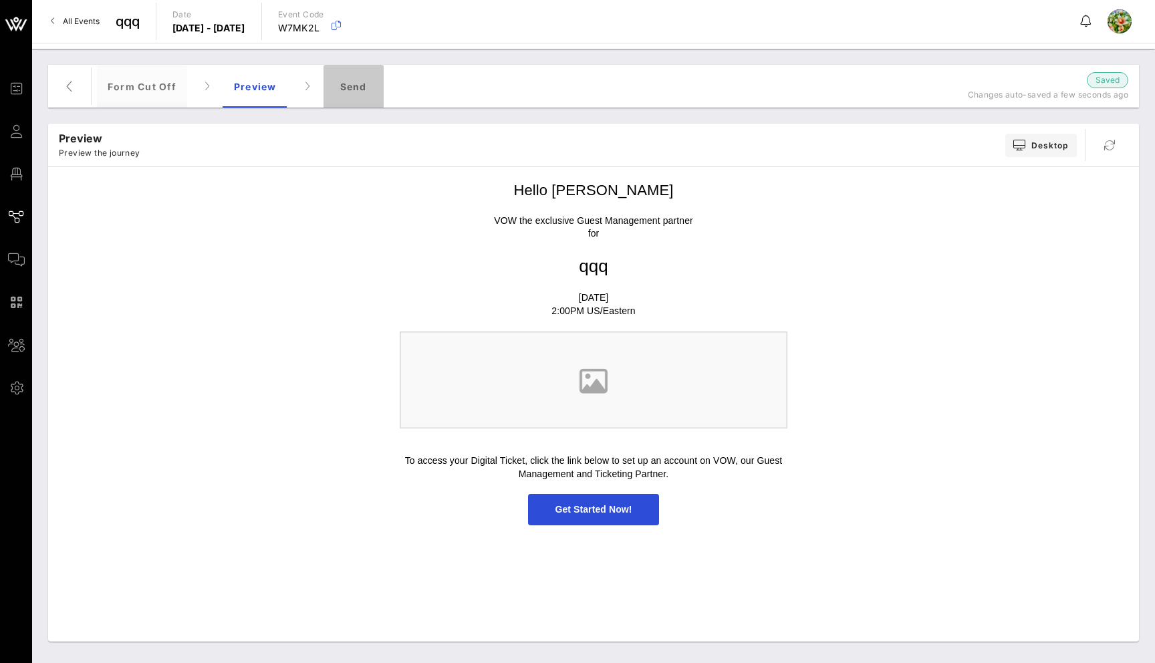
click at [351, 82] on div "Send" at bounding box center [353, 86] width 60 height 43
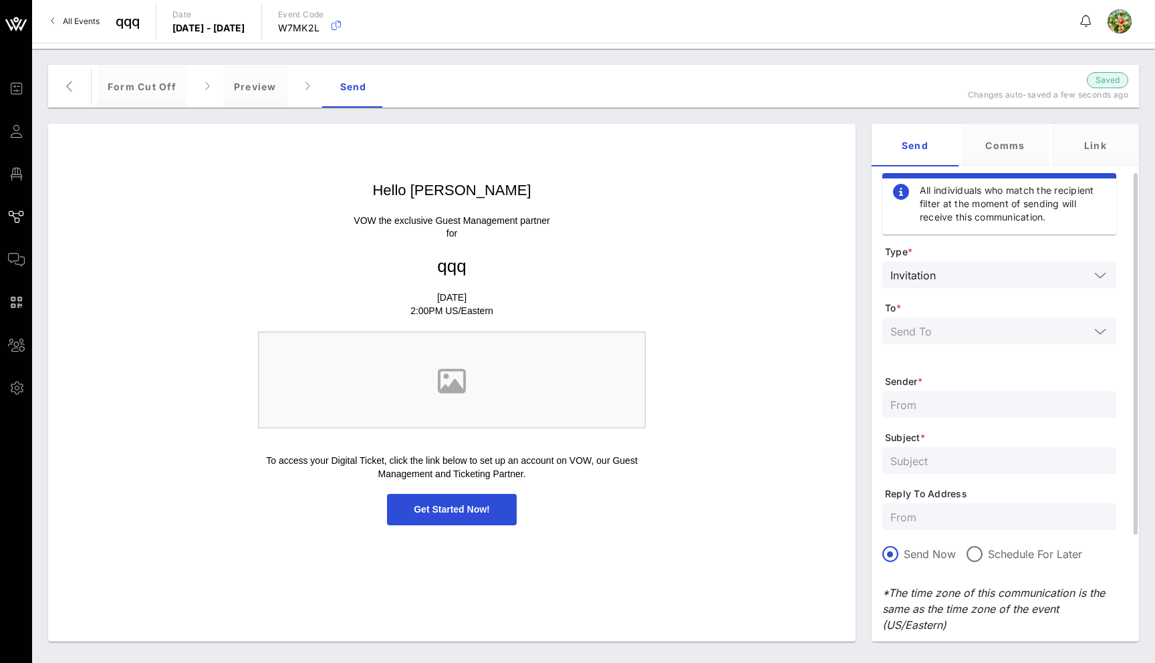
click at [939, 333] on input "text" at bounding box center [989, 330] width 199 height 17
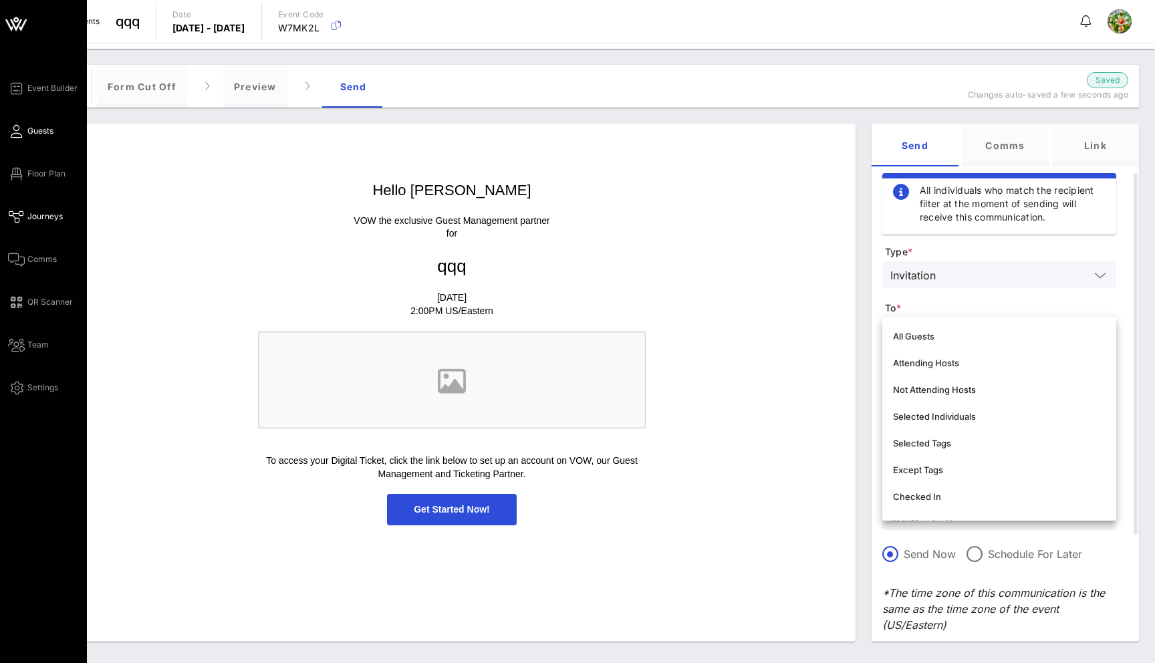
click at [19, 138] on link "Guests" at bounding box center [30, 131] width 45 height 16
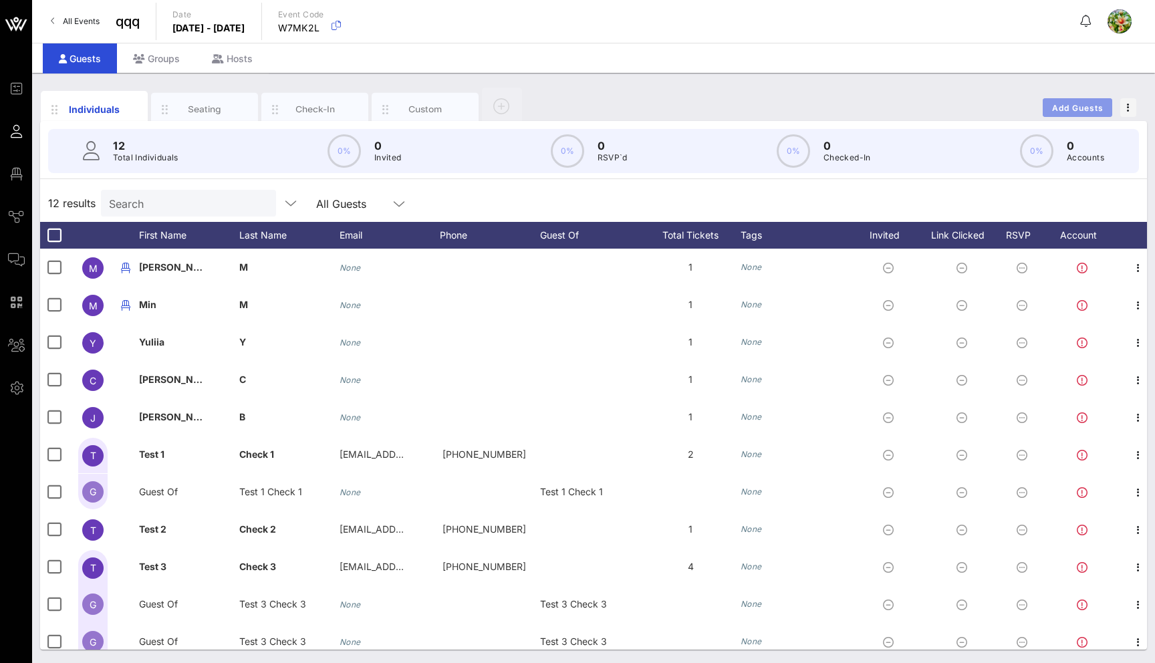
click at [1058, 106] on span "Add Guests" at bounding box center [1077, 108] width 53 height 10
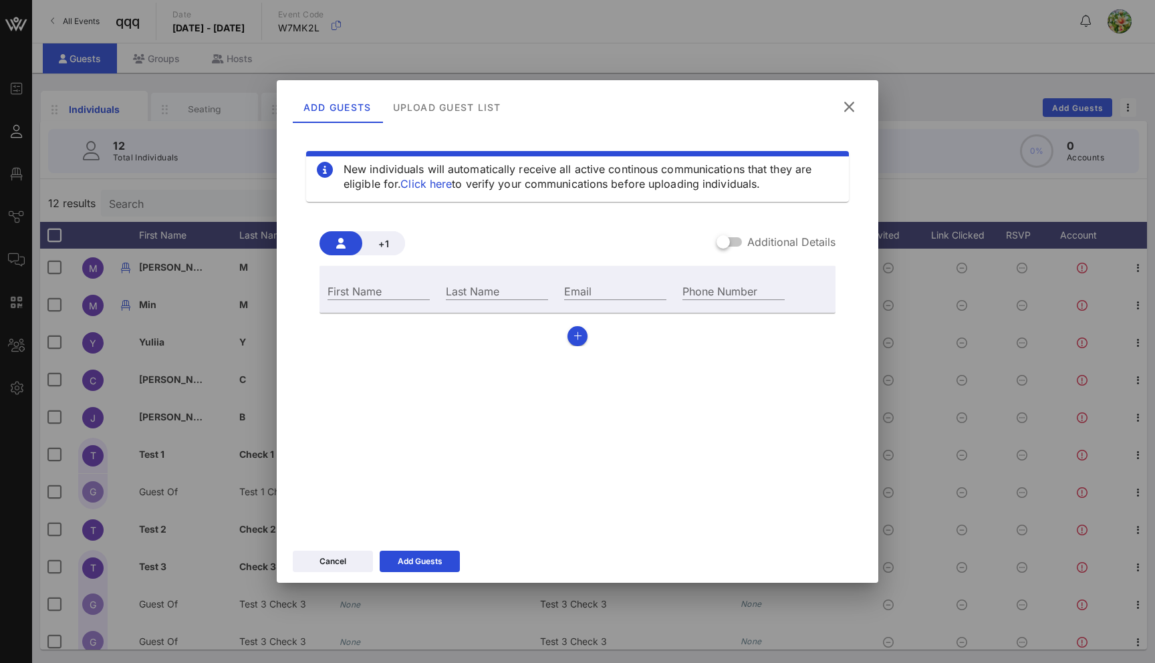
click at [848, 107] on icon at bounding box center [849, 106] width 24 height 23
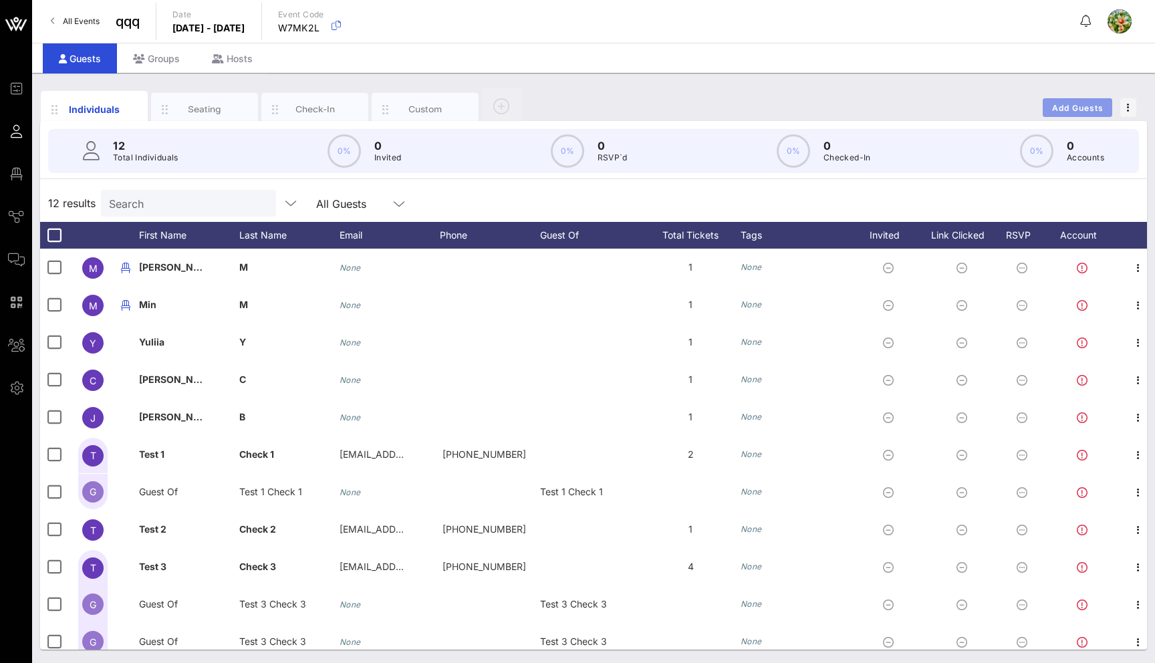
click at [1067, 101] on button "Add Guests" at bounding box center [1076, 107] width 69 height 19
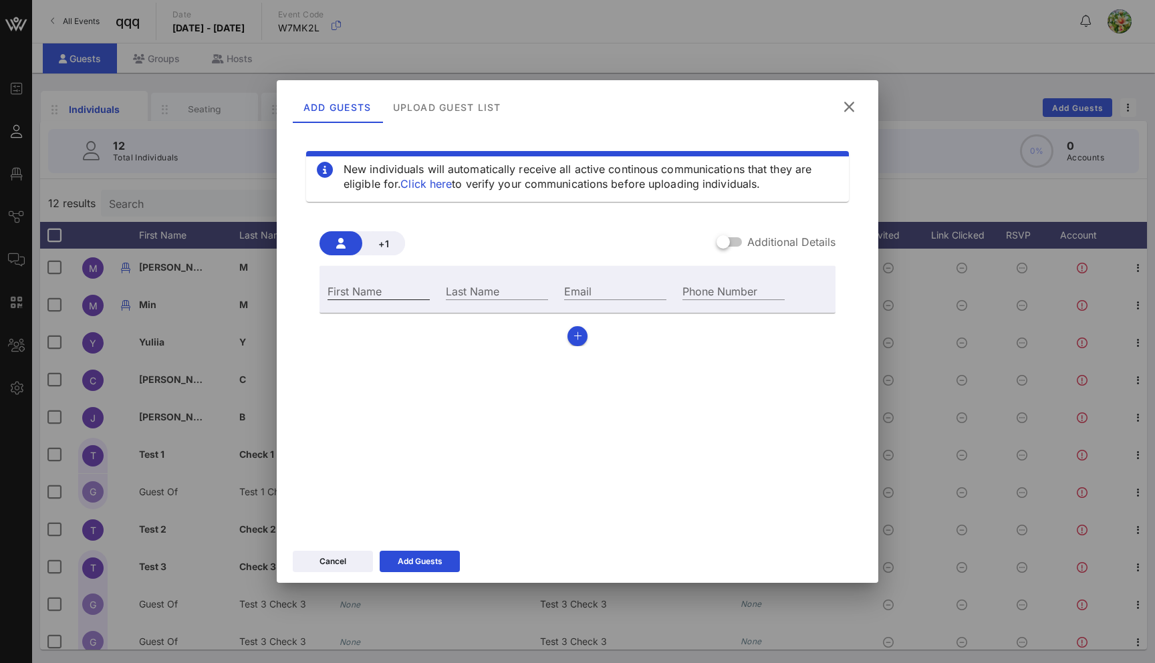
click at [382, 290] on input "First Name" at bounding box center [378, 290] width 102 height 17
drag, startPoint x: 408, startPoint y: 291, endPoint x: 309, endPoint y: 291, distance: 99.6
click at [309, 291] on div "+1 Additional Details First Name yuliia@vow.app Last Name Email Phone Number" at bounding box center [577, 283] width 543 height 147
type input "[EMAIL_ADDRESS][DOMAIN_NAME]"
click at [636, 289] on input "Email" at bounding box center [615, 290] width 102 height 17
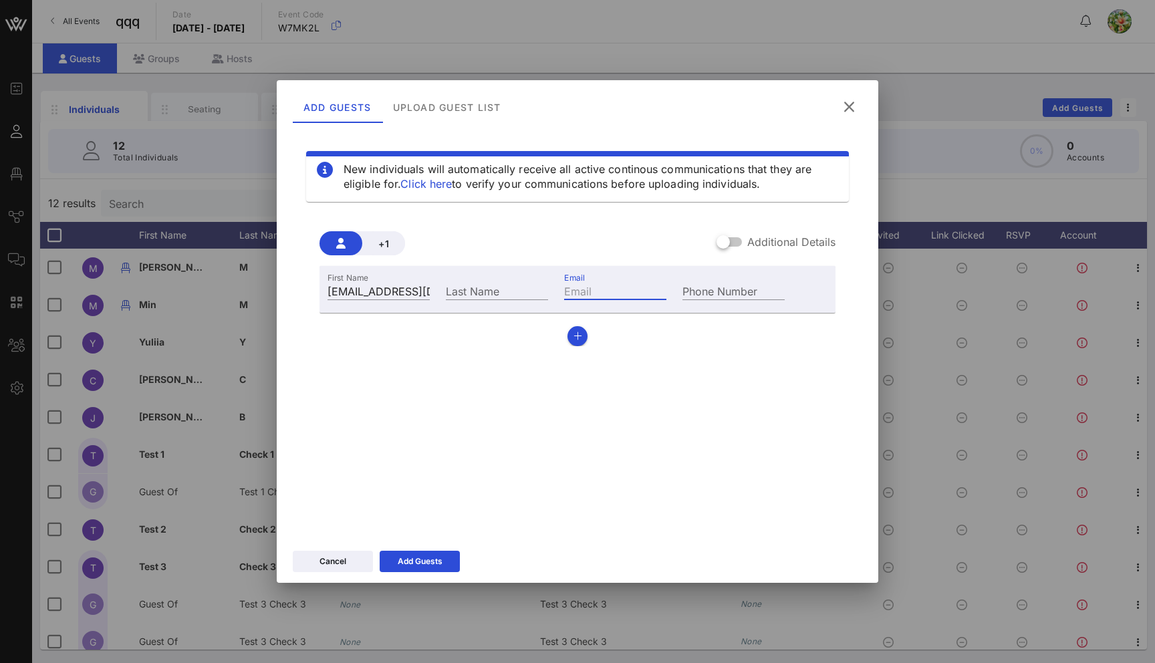
paste input "[EMAIL_ADDRESS][DOMAIN_NAME]"
type input "[EMAIL_ADDRESS][DOMAIN_NAME]"
click at [510, 295] on input "Last Name" at bounding box center [497, 290] width 102 height 17
type input "d"
drag, startPoint x: 412, startPoint y: 295, endPoint x: 281, endPoint y: 295, distance: 131.0
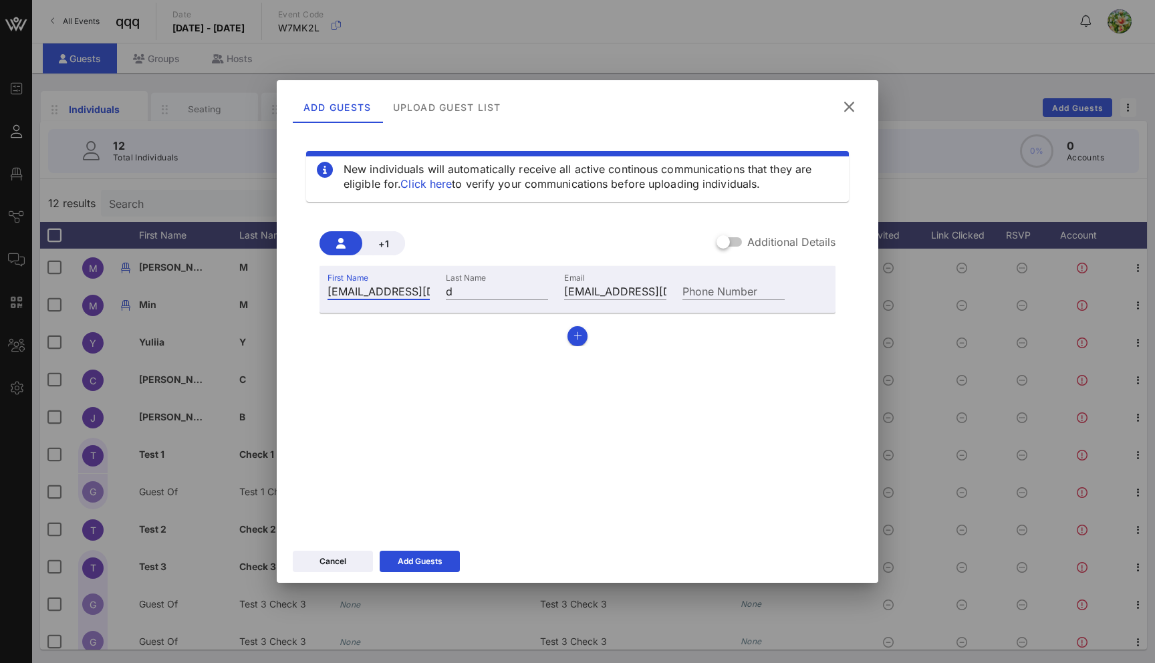
click at [281, 295] on div "New individuals will automatically receive all active continous communications …" at bounding box center [577, 337] width 601 height 414
type input "d"
click at [434, 563] on div "Add Guests" at bounding box center [420, 561] width 45 height 13
click at [853, 108] on icon at bounding box center [848, 107] width 23 height 24
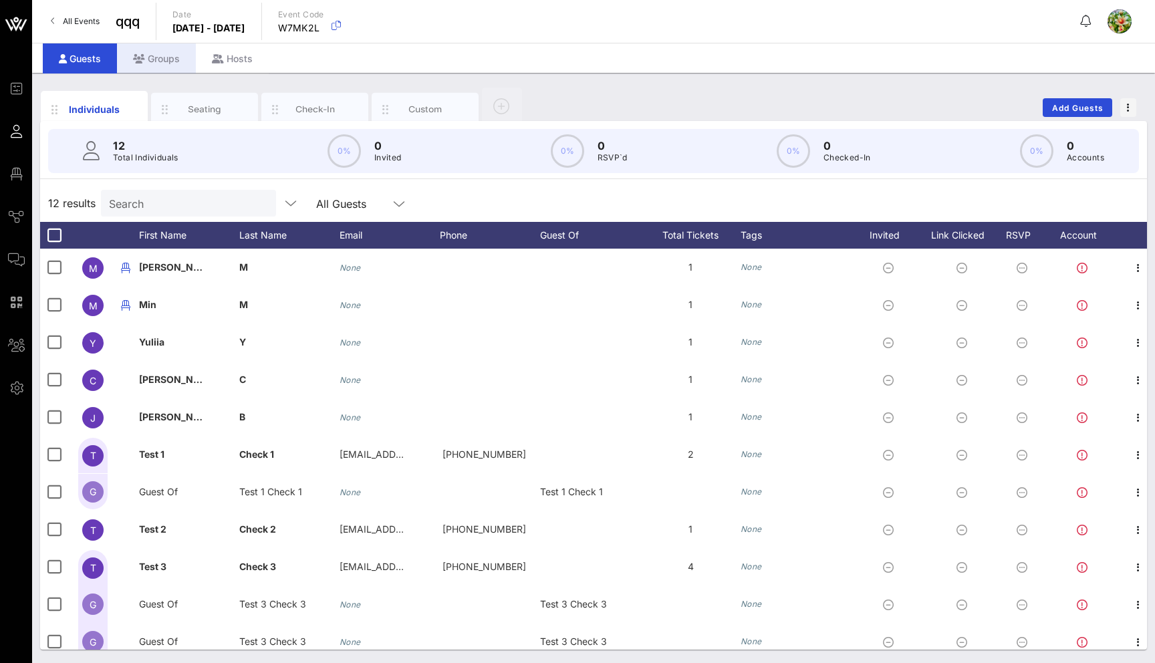
click at [165, 62] on div "Groups" at bounding box center [156, 58] width 79 height 30
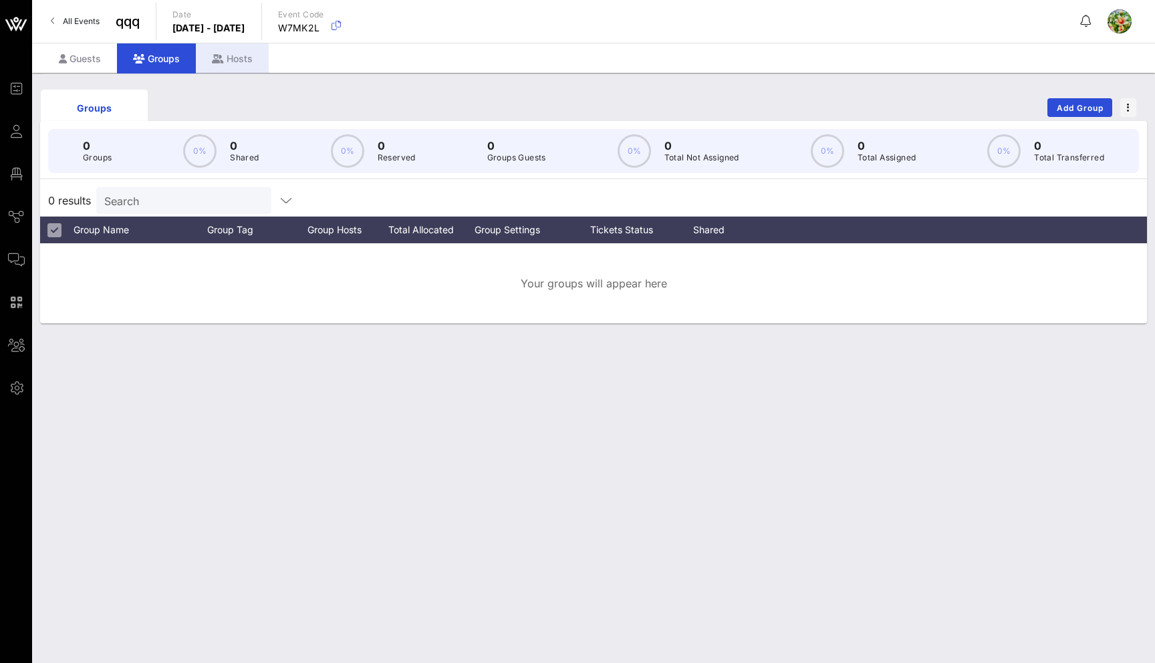
click at [222, 62] on icon at bounding box center [218, 58] width 12 height 9
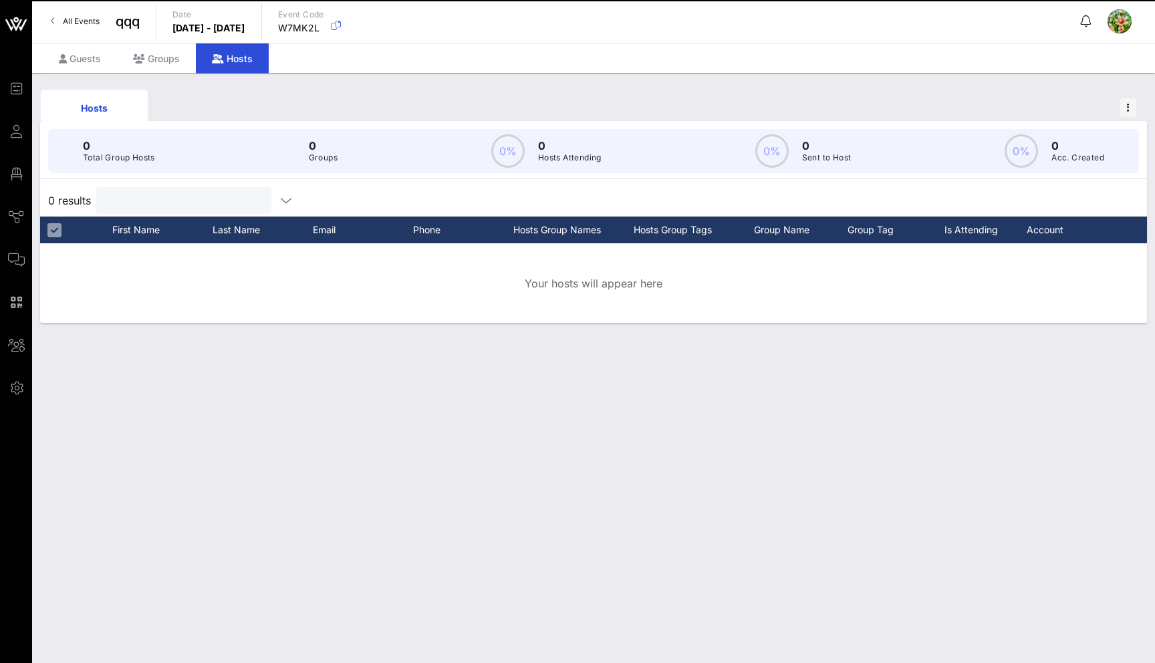
click at [154, 202] on input "text" at bounding box center [182, 200] width 156 height 17
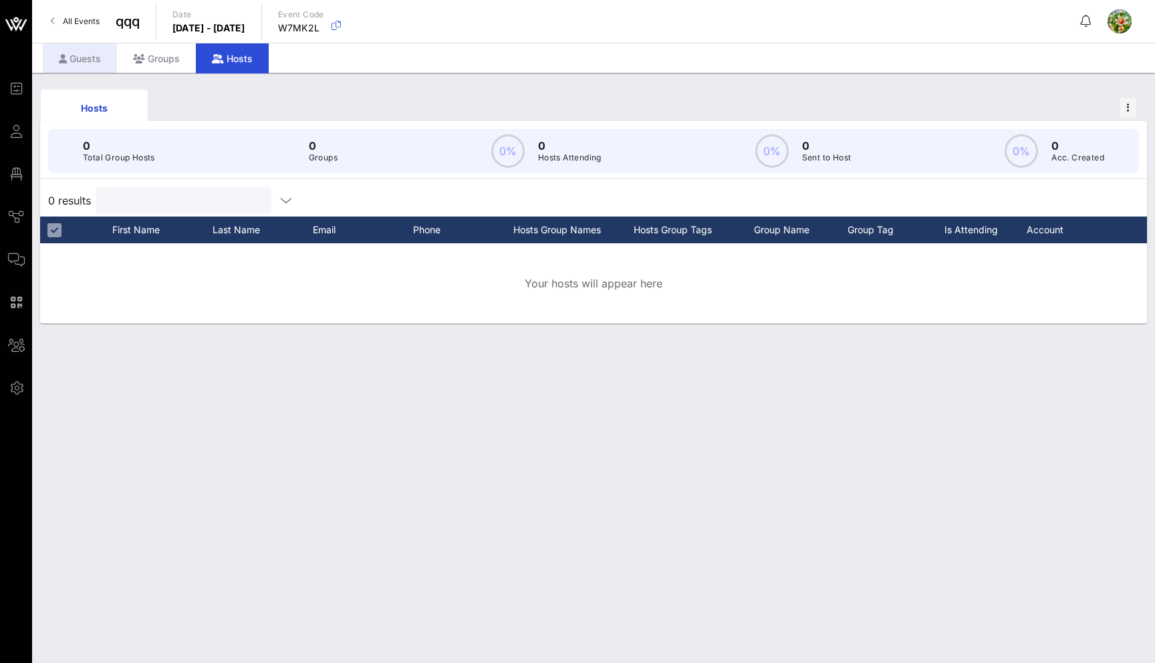
click at [76, 45] on div "Guests" at bounding box center [80, 58] width 74 height 30
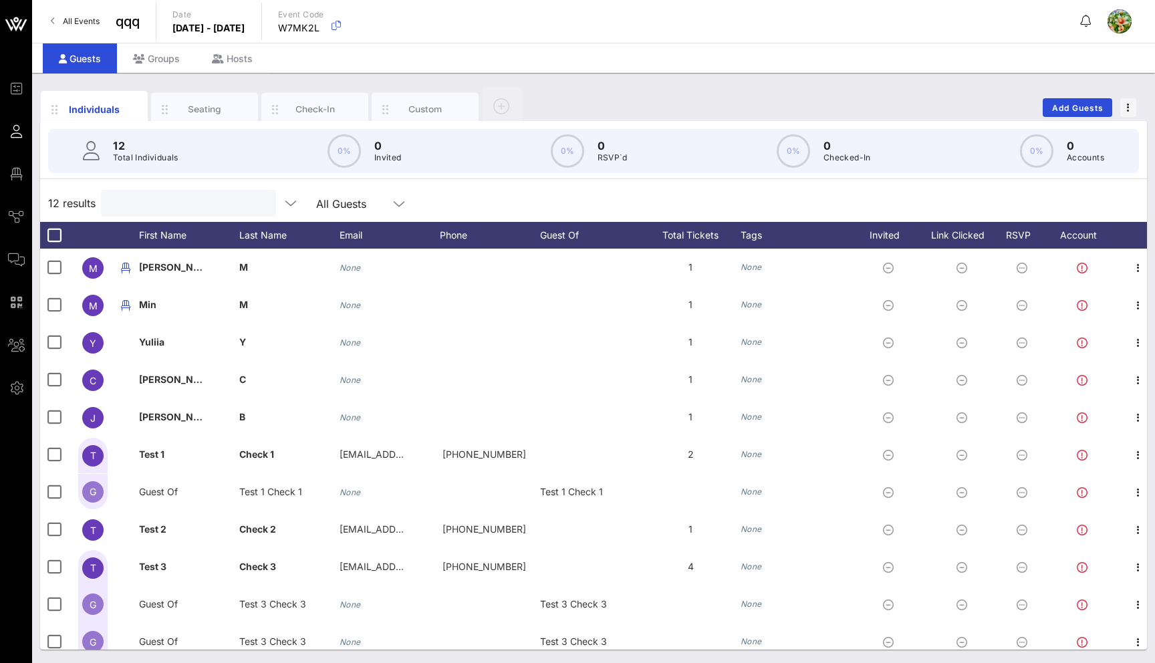
click at [138, 201] on input "text" at bounding box center [187, 202] width 156 height 17
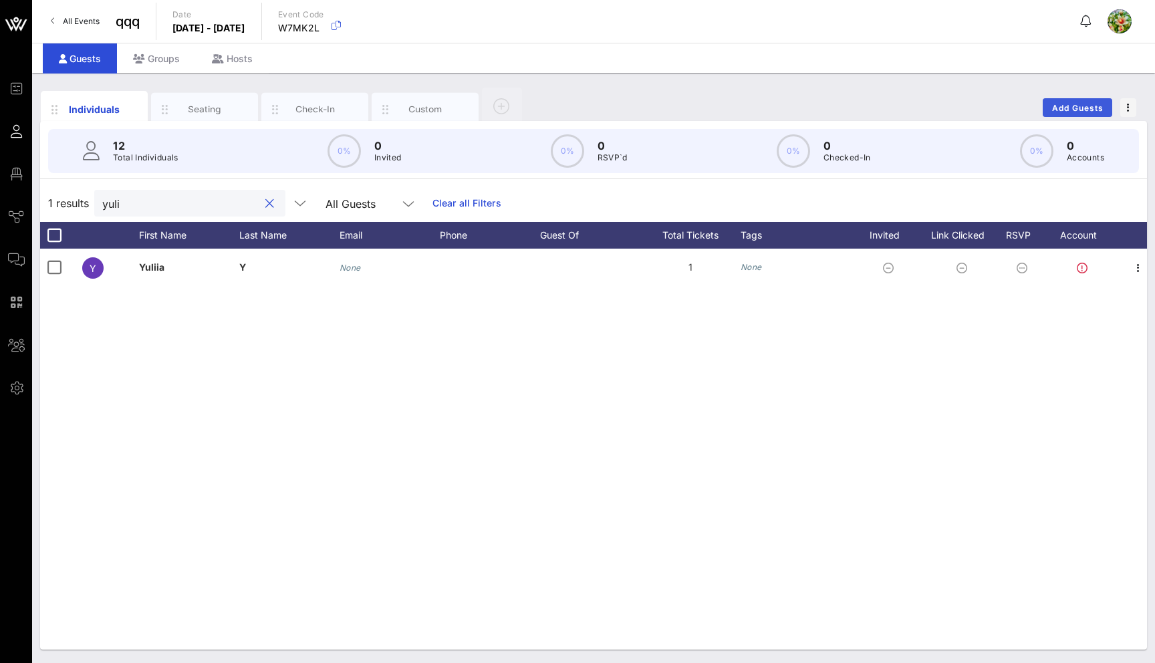
type input "yuli"
click at [1056, 112] on span "Add Guests" at bounding box center [1077, 108] width 53 height 10
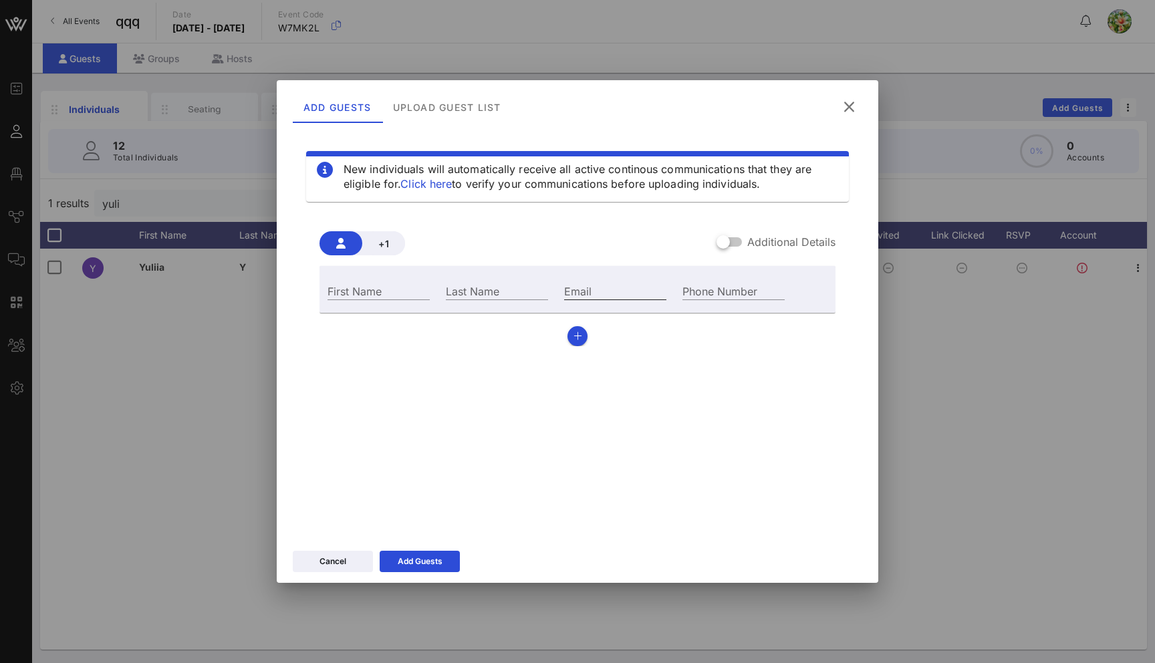
click at [600, 295] on input "Email" at bounding box center [615, 290] width 102 height 17
paste input "[EMAIL_ADDRESS][DOMAIN_NAME]"
type input "[EMAIL_ADDRESS][DOMAIN_NAME]"
click at [517, 296] on input "Last Name" at bounding box center [497, 290] width 102 height 17
type input "d"
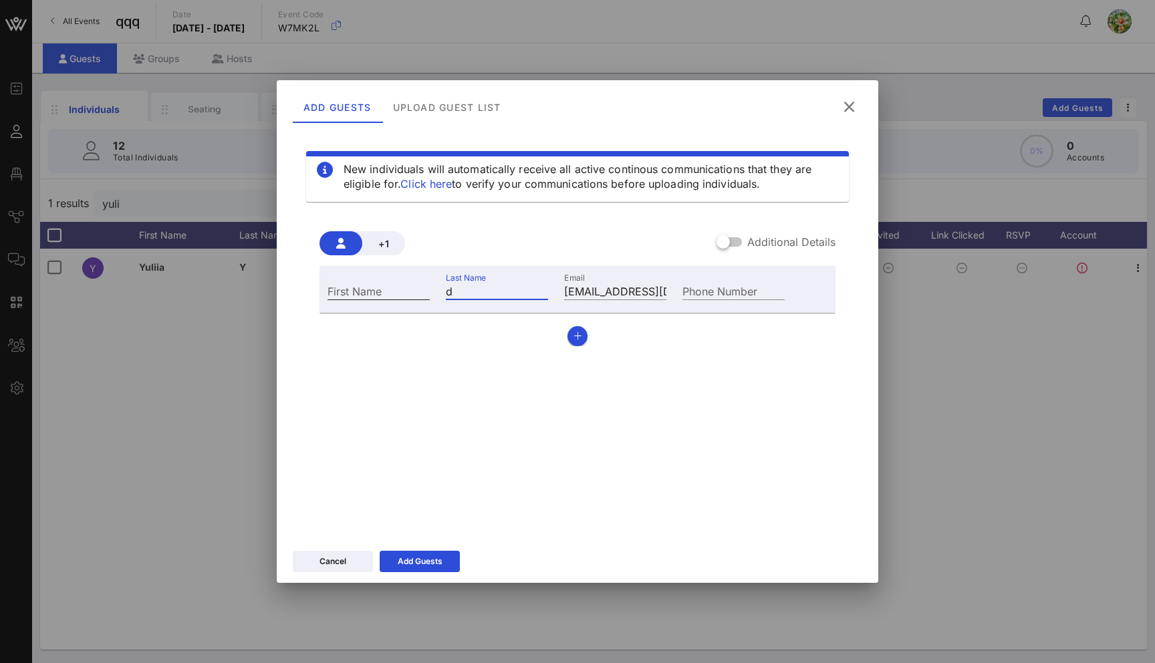
click at [402, 295] on input "First Name" at bounding box center [378, 290] width 102 height 17
type input "d"
click at [418, 561] on icon at bounding box center [419, 561] width 9 height 8
click at [847, 108] on icon at bounding box center [849, 107] width 18 height 16
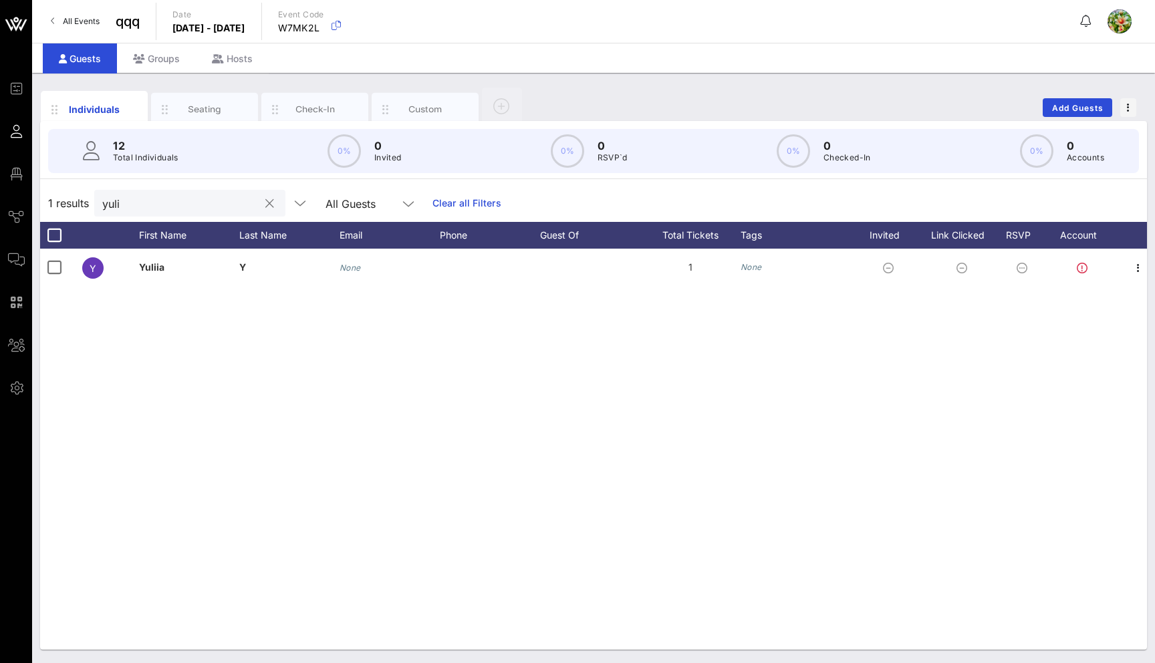
click at [265, 203] on button "clear icon" at bounding box center [269, 203] width 9 height 13
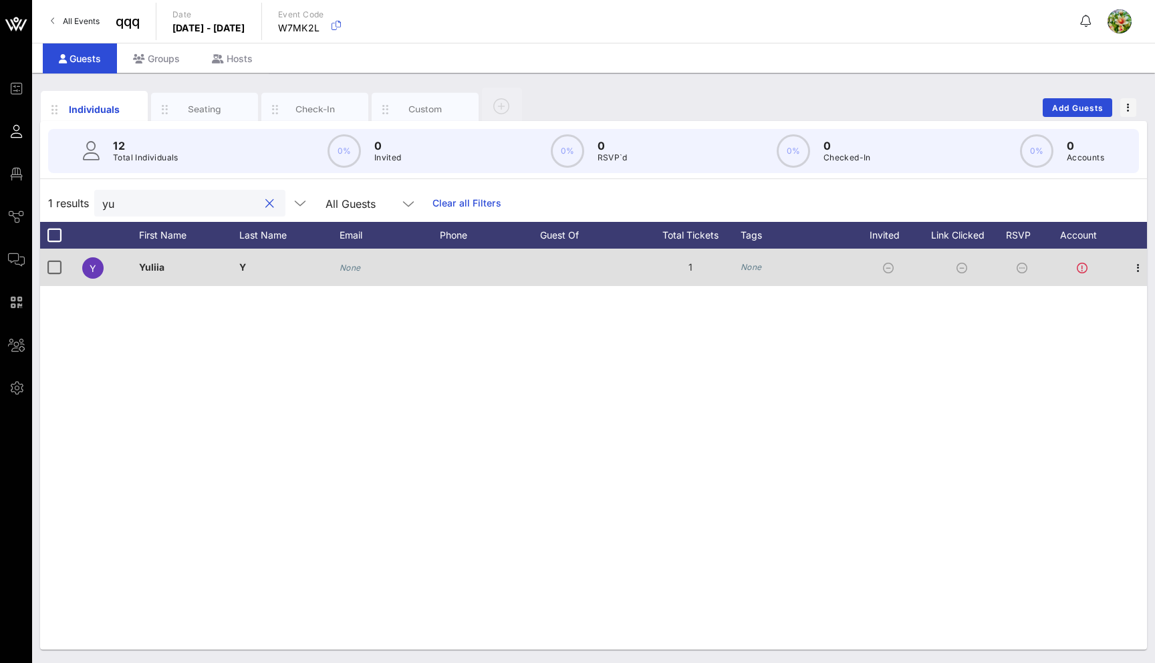
type input "yu"
click at [357, 265] on icon "None" at bounding box center [349, 268] width 21 height 10
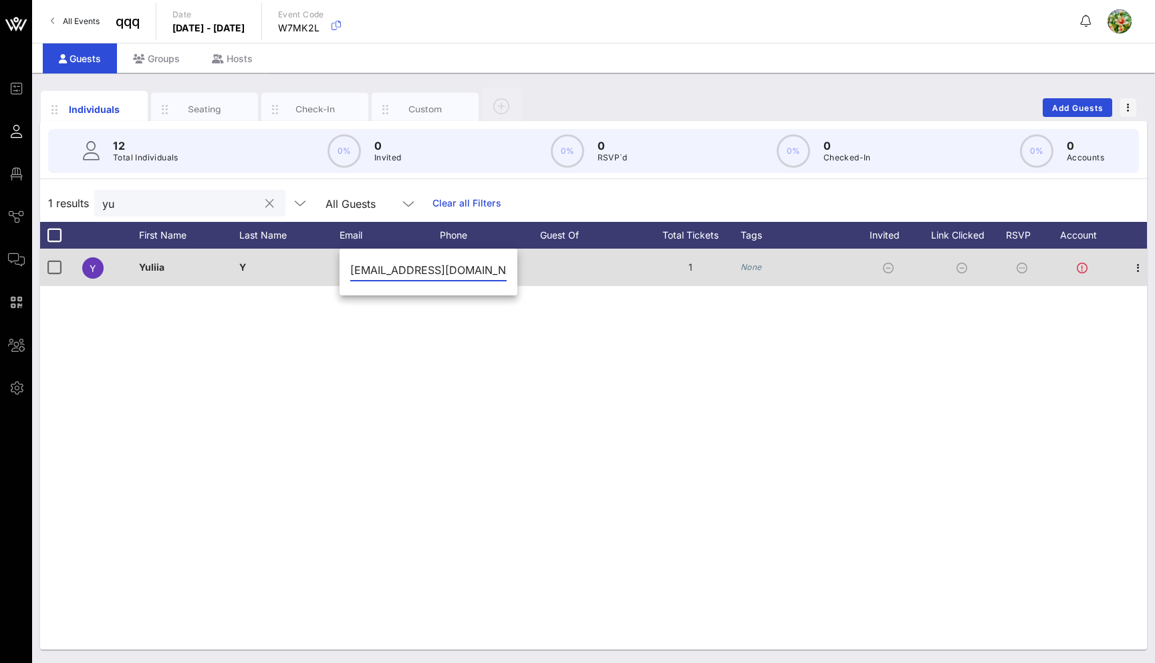
type input "[EMAIL_ADDRESS][DOMAIN_NAME]"
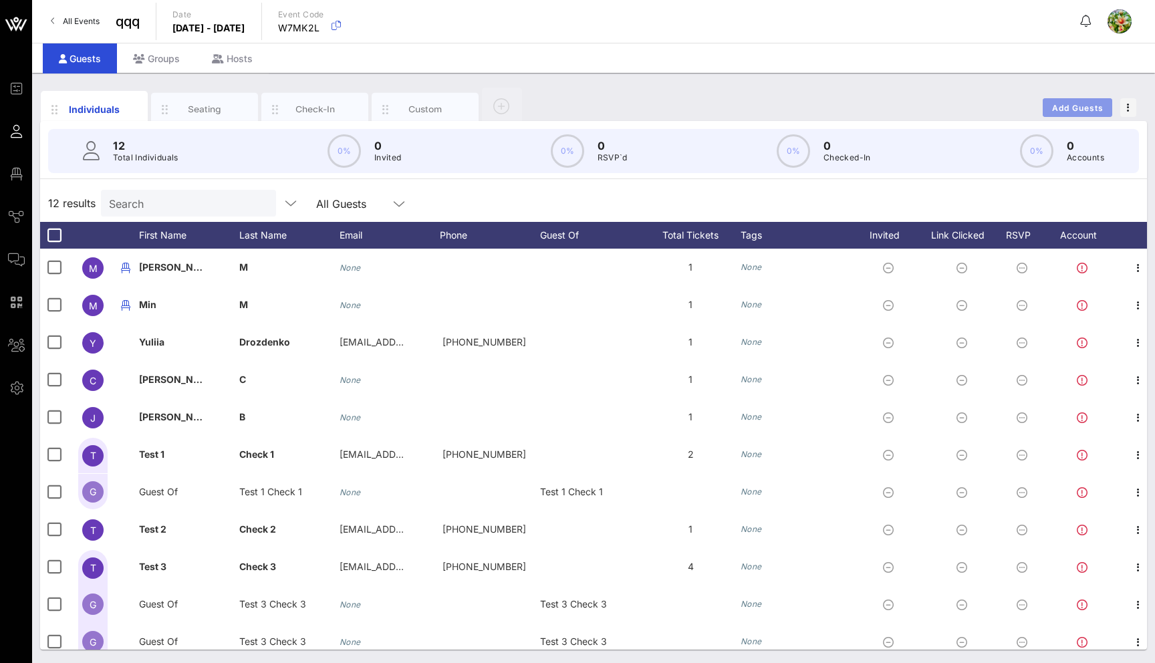
click at [1087, 112] on span "Add Guests" at bounding box center [1077, 108] width 53 height 10
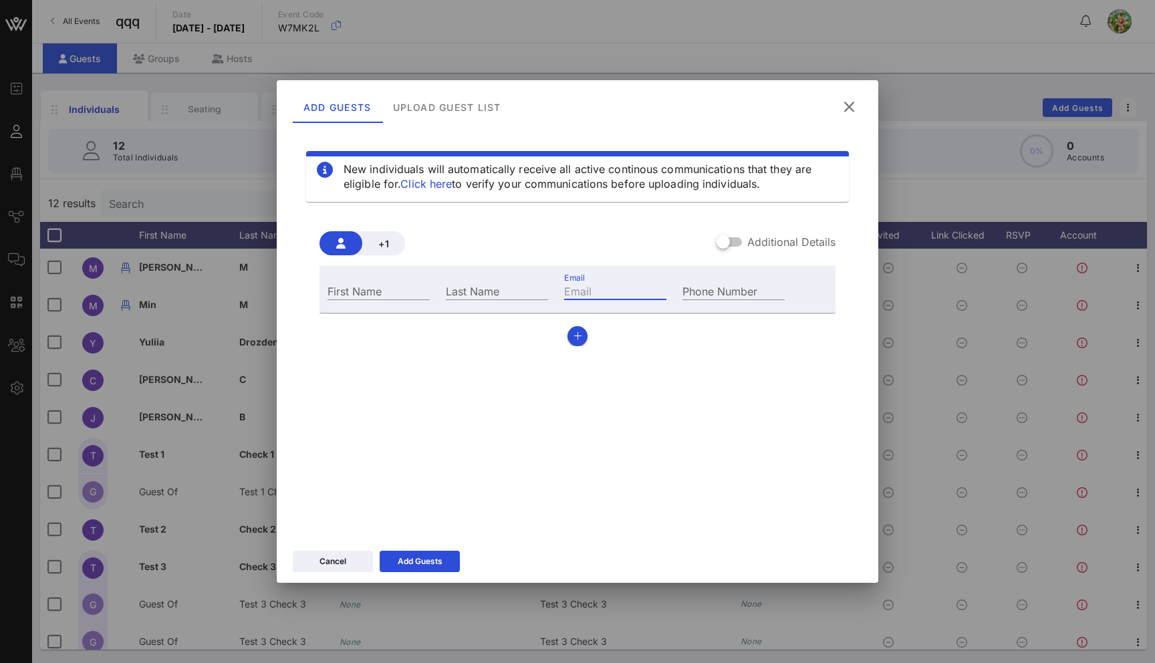
click at [623, 282] on input "Email" at bounding box center [615, 290] width 102 height 17
paste input "yuliia@vow.app"
click at [589, 291] on input "yuliia@vow.app" at bounding box center [615, 290] width 102 height 17
type input "yuliia23@vow.app"
click at [505, 289] on input "Last Name" at bounding box center [497, 290] width 102 height 17
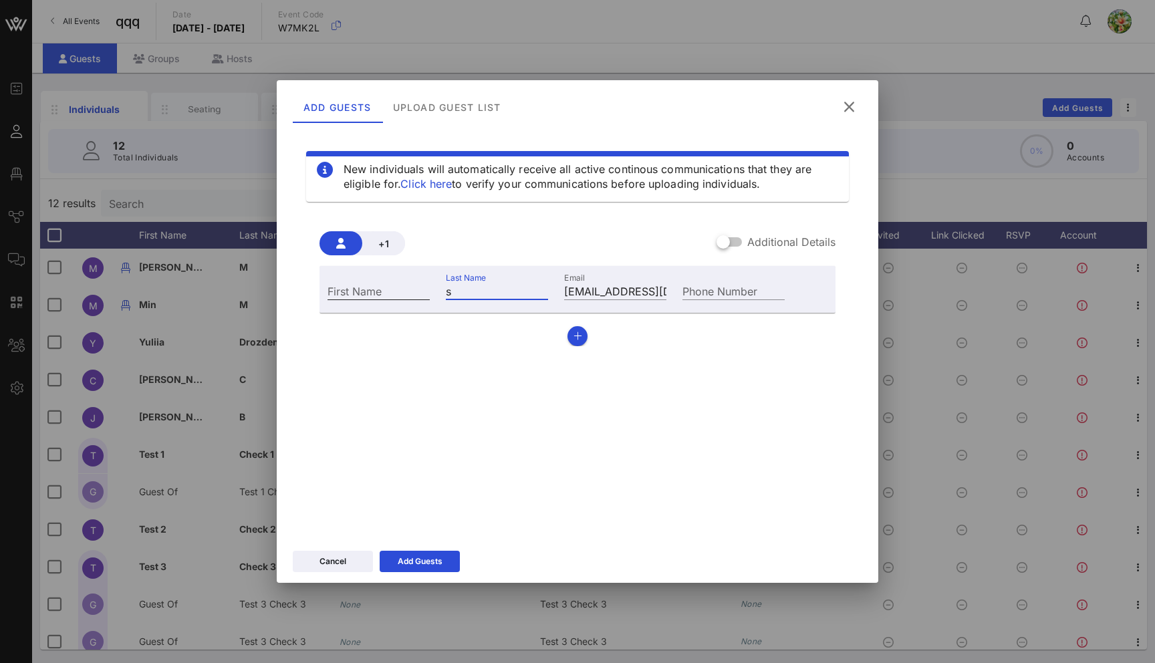
type input "s"
click at [391, 287] on input "First Name" at bounding box center [378, 290] width 102 height 17
type input "s"
click at [423, 560] on icon at bounding box center [420, 561] width 12 height 12
click at [853, 112] on icon at bounding box center [849, 107] width 24 height 24
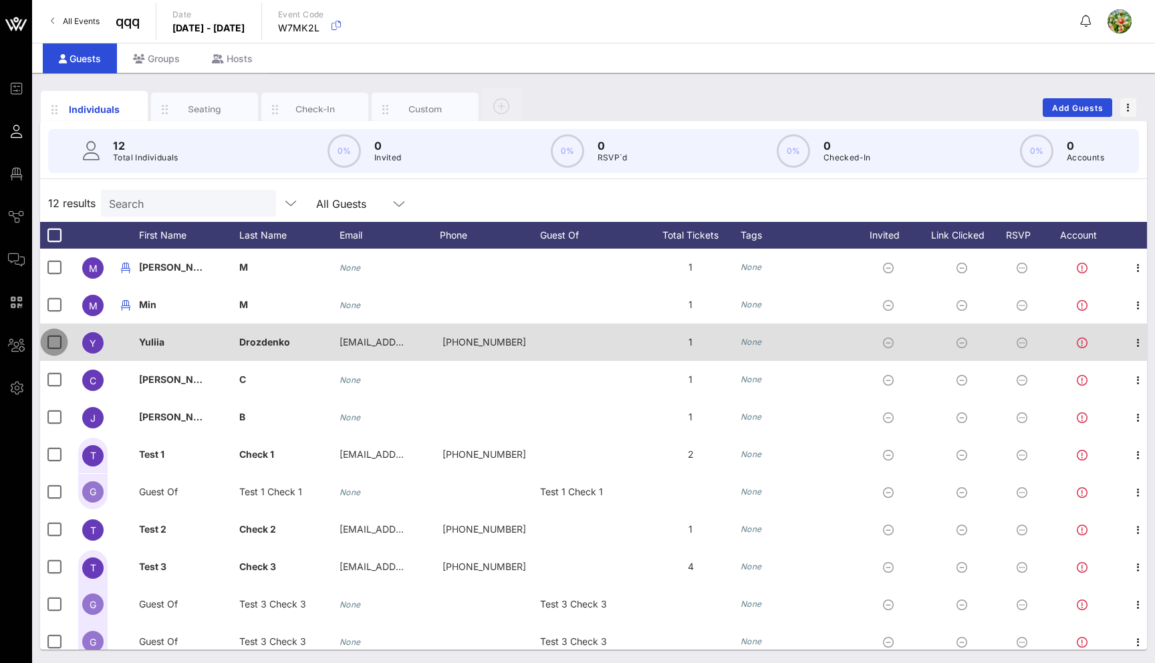
click at [51, 337] on div at bounding box center [54, 342] width 23 height 23
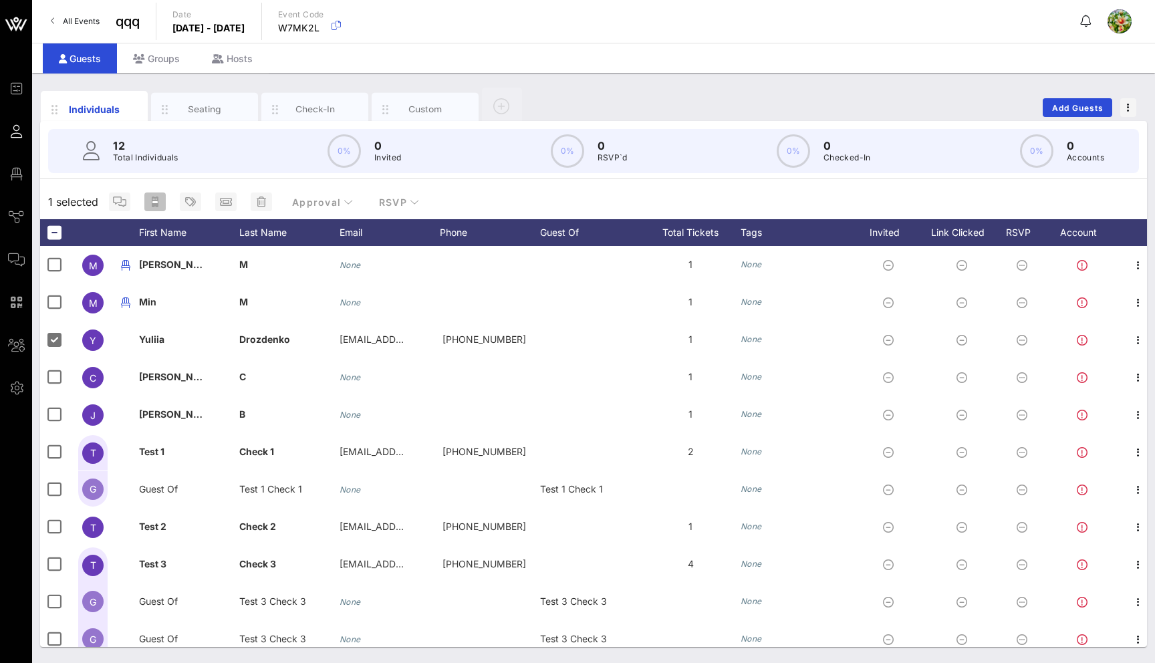
click at [152, 202] on icon "button" at bounding box center [155, 201] width 7 height 11
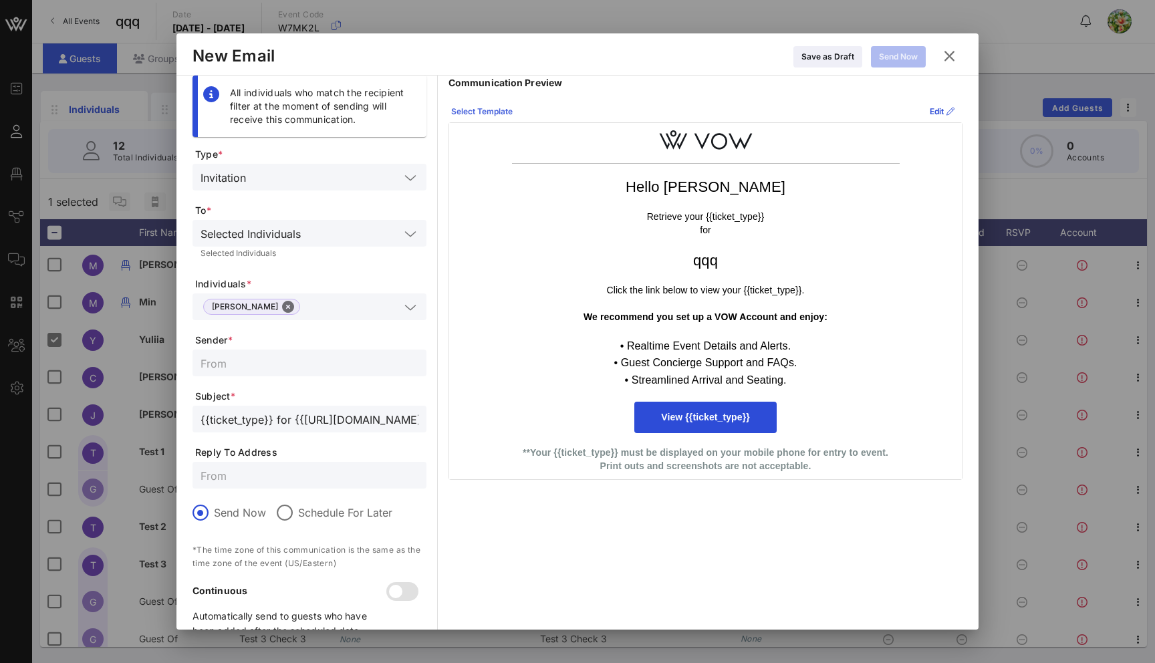
click at [497, 106] on div "Select Template" at bounding box center [481, 111] width 61 height 13
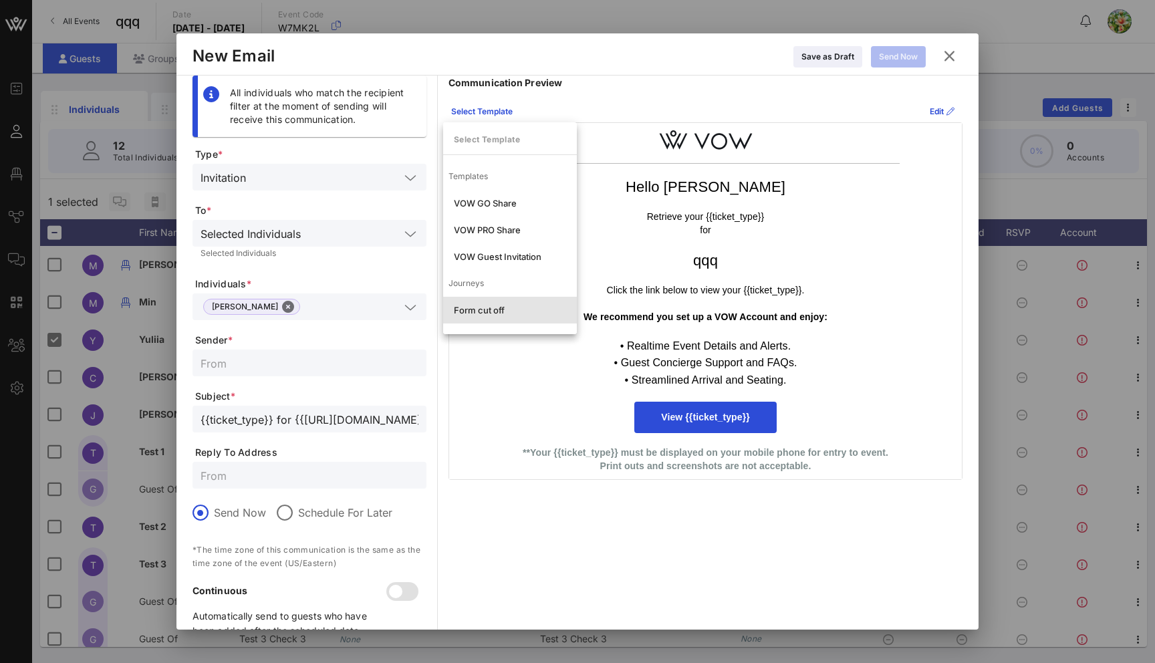
click at [485, 306] on div "Form cut off" at bounding box center [510, 310] width 112 height 11
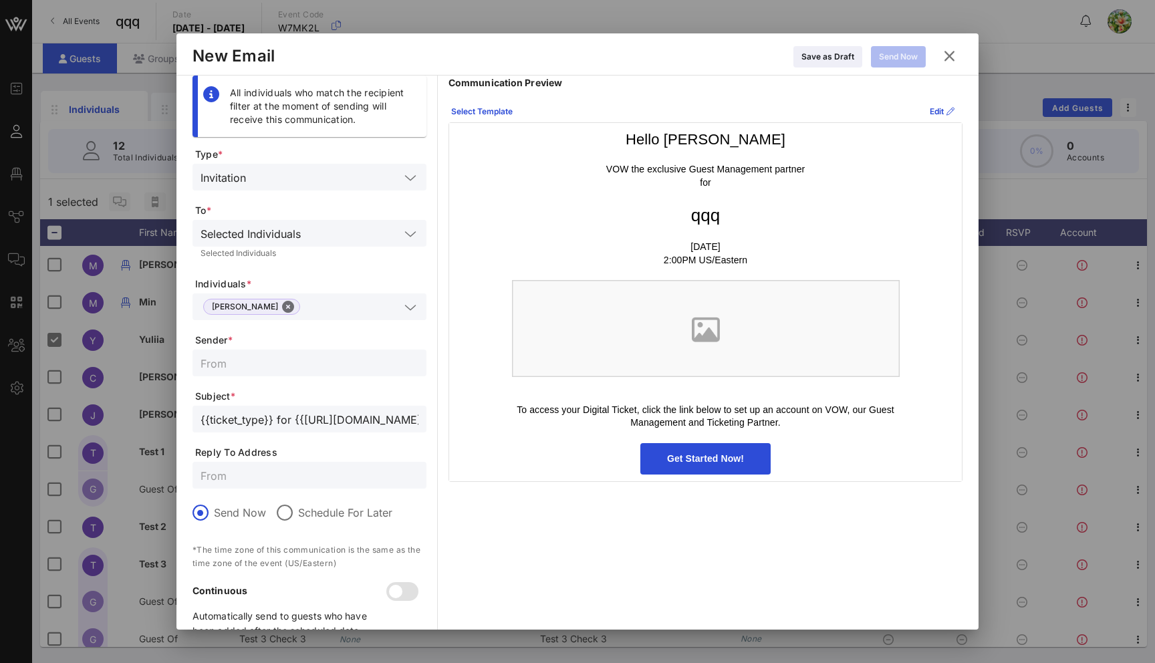
click at [946, 53] on icon at bounding box center [949, 55] width 23 height 23
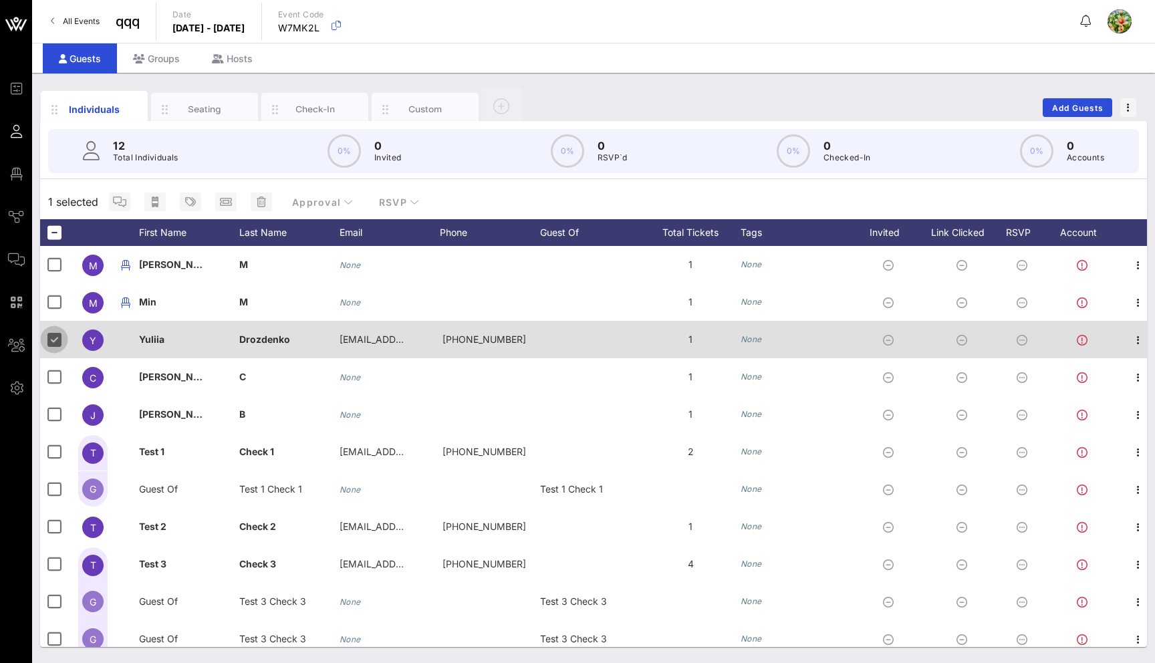
click at [57, 340] on div at bounding box center [54, 339] width 23 height 23
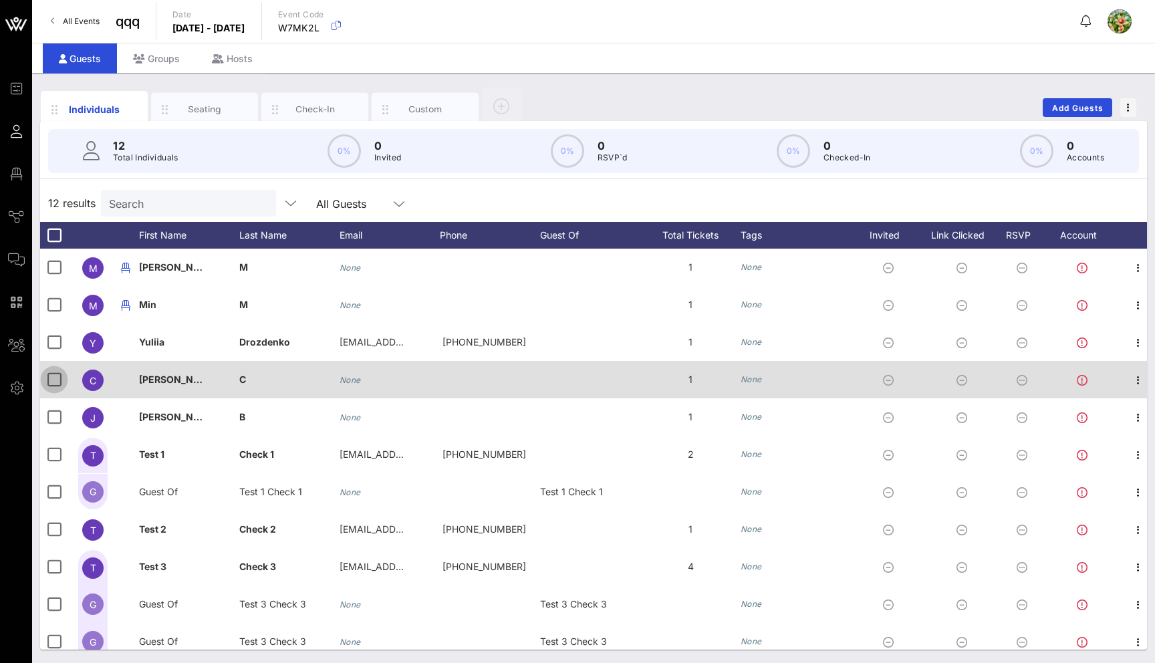
click at [54, 377] on div at bounding box center [54, 379] width 23 height 23
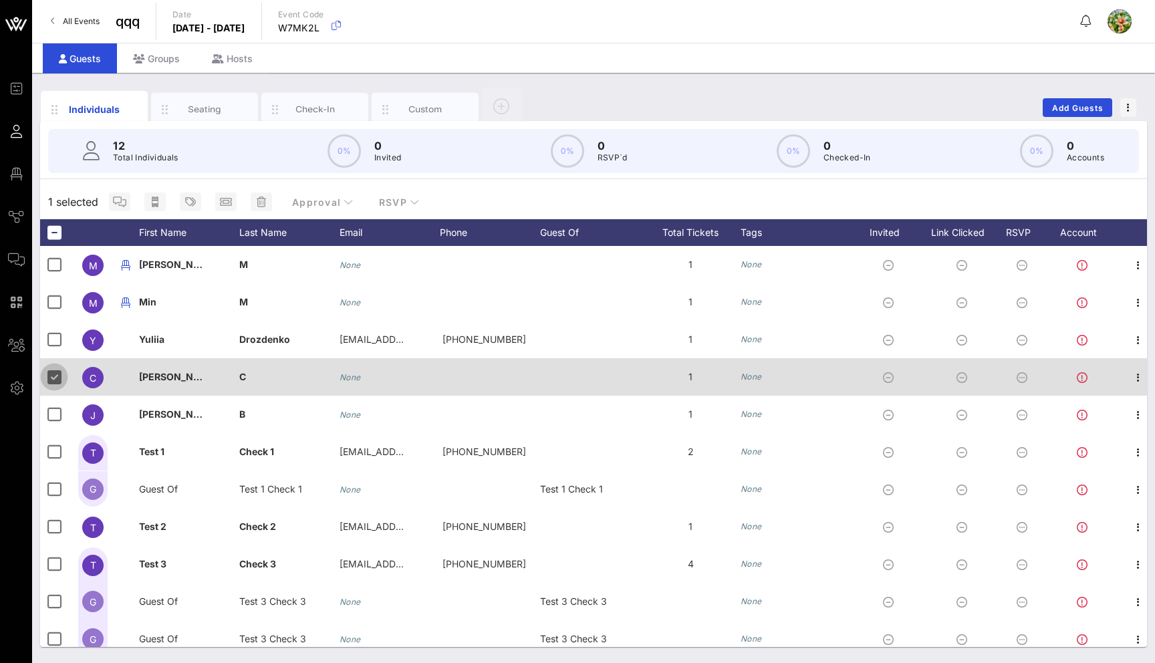
click at [54, 378] on div at bounding box center [54, 376] width 23 height 23
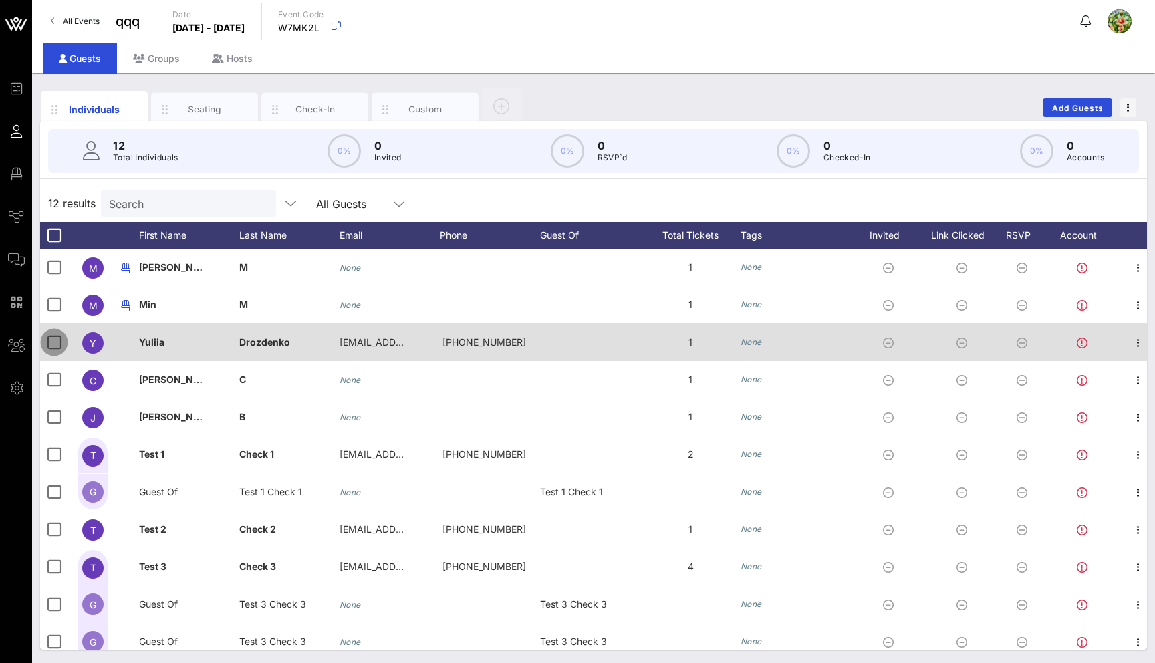
click at [55, 340] on div at bounding box center [54, 342] width 23 height 23
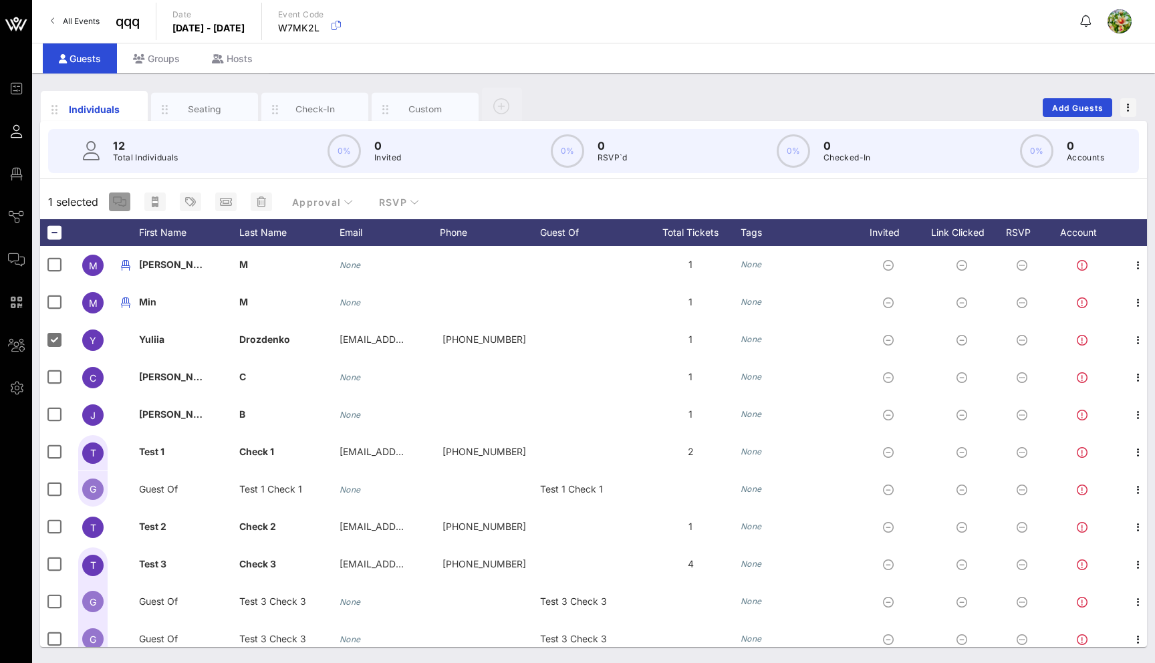
click at [123, 208] on button "button" at bounding box center [119, 201] width 21 height 19
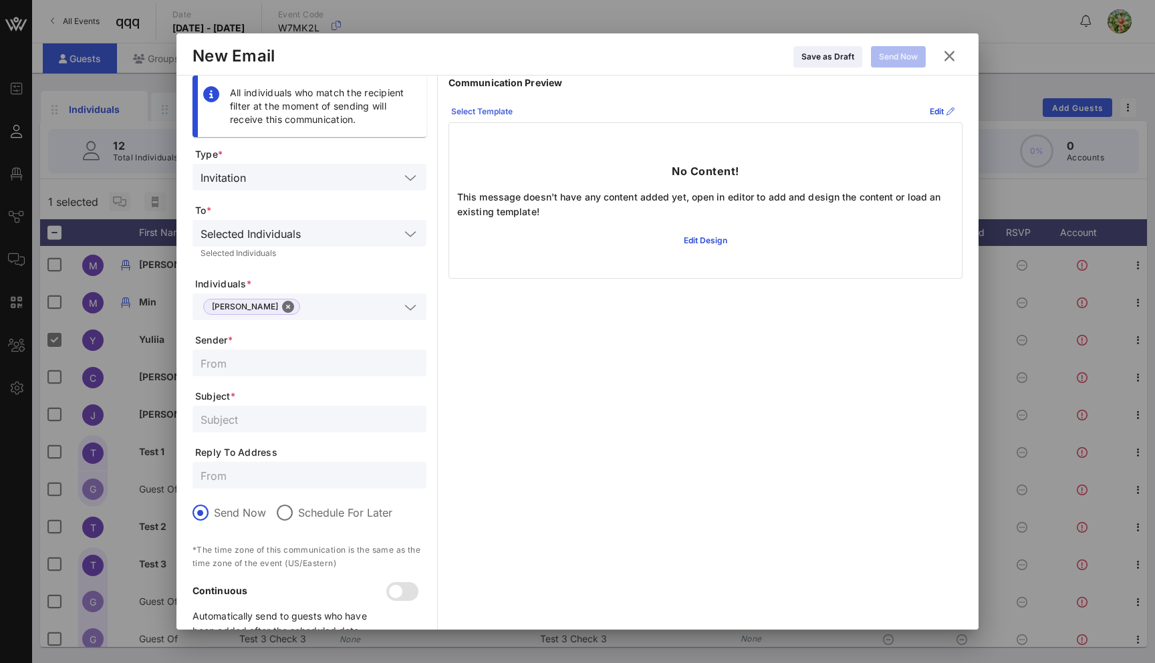
click at [484, 109] on icon at bounding box center [481, 111] width 11 height 10
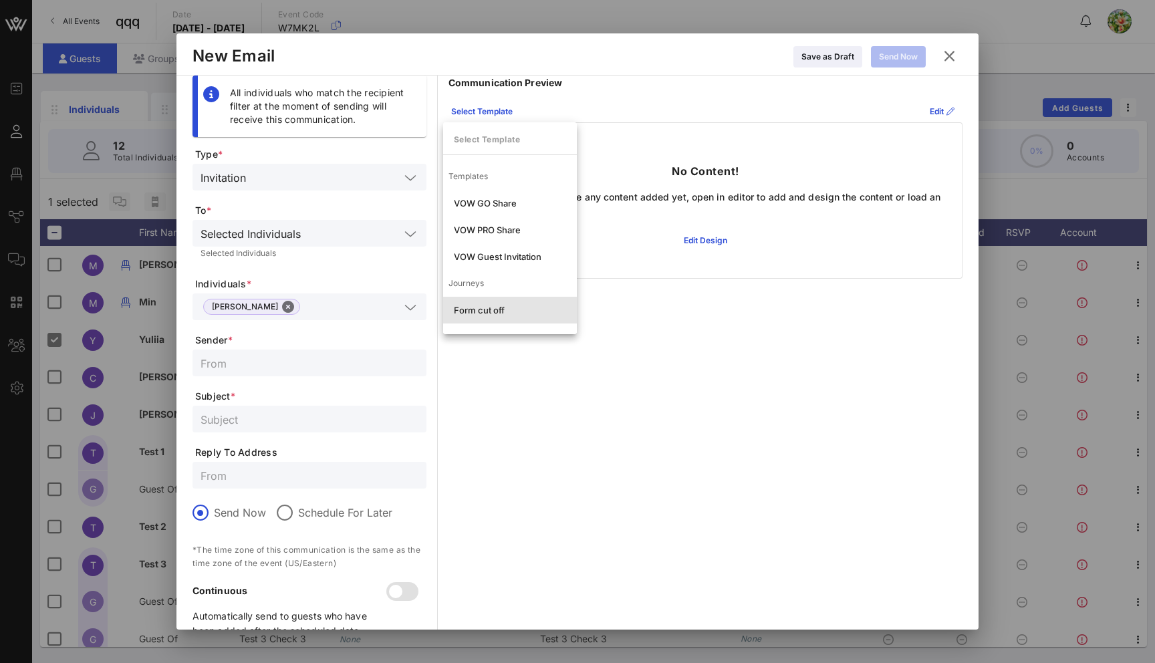
click at [494, 309] on div "Form cut off" at bounding box center [510, 310] width 112 height 11
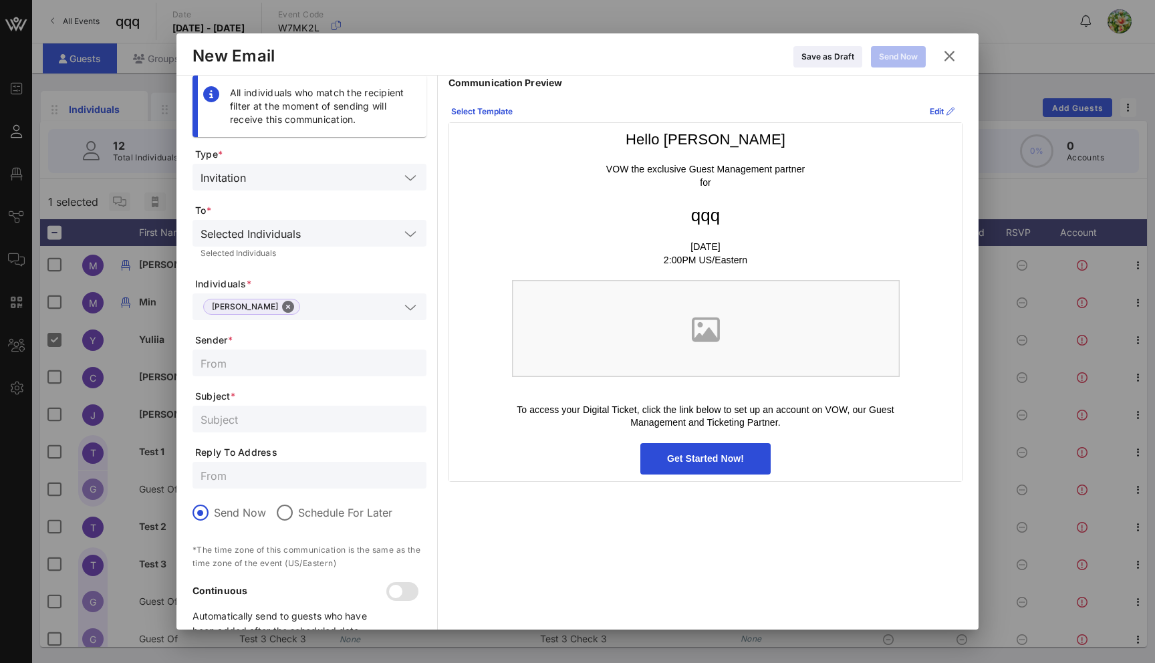
click at [277, 370] on input "text" at bounding box center [309, 362] width 218 height 17
type input "vow"
click at [249, 420] on input "text" at bounding box center [309, 418] width 218 height 17
type input "sas"
click at [903, 60] on div "Send Now" at bounding box center [898, 56] width 39 height 13
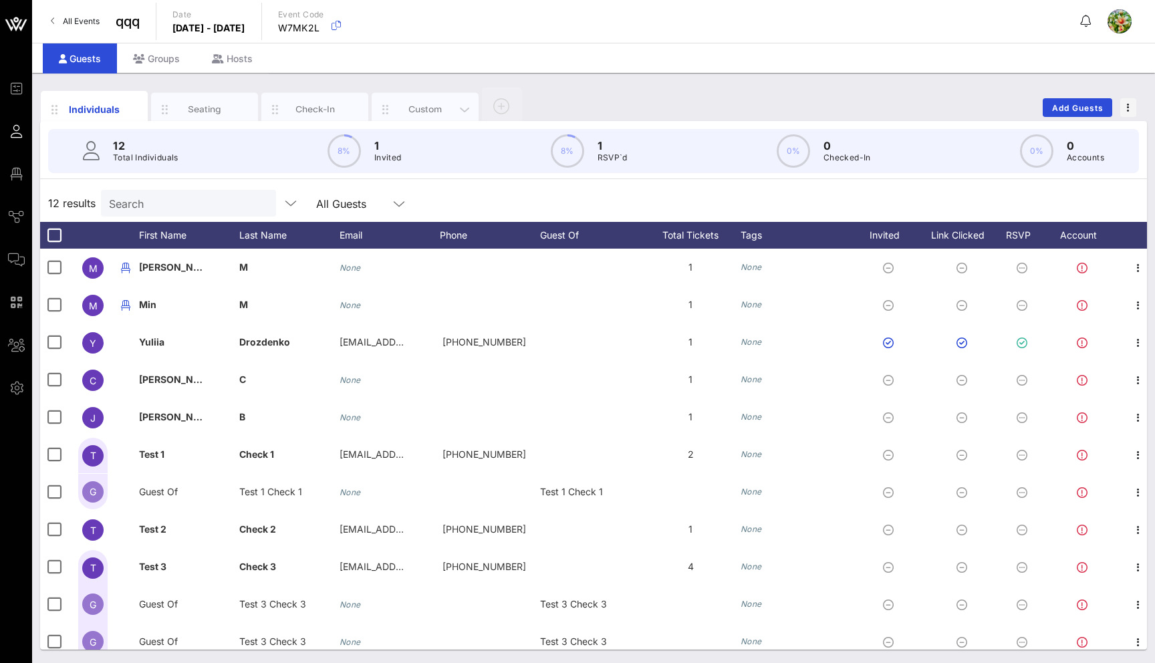
click at [415, 106] on div "Custom" at bounding box center [425, 109] width 59 height 13
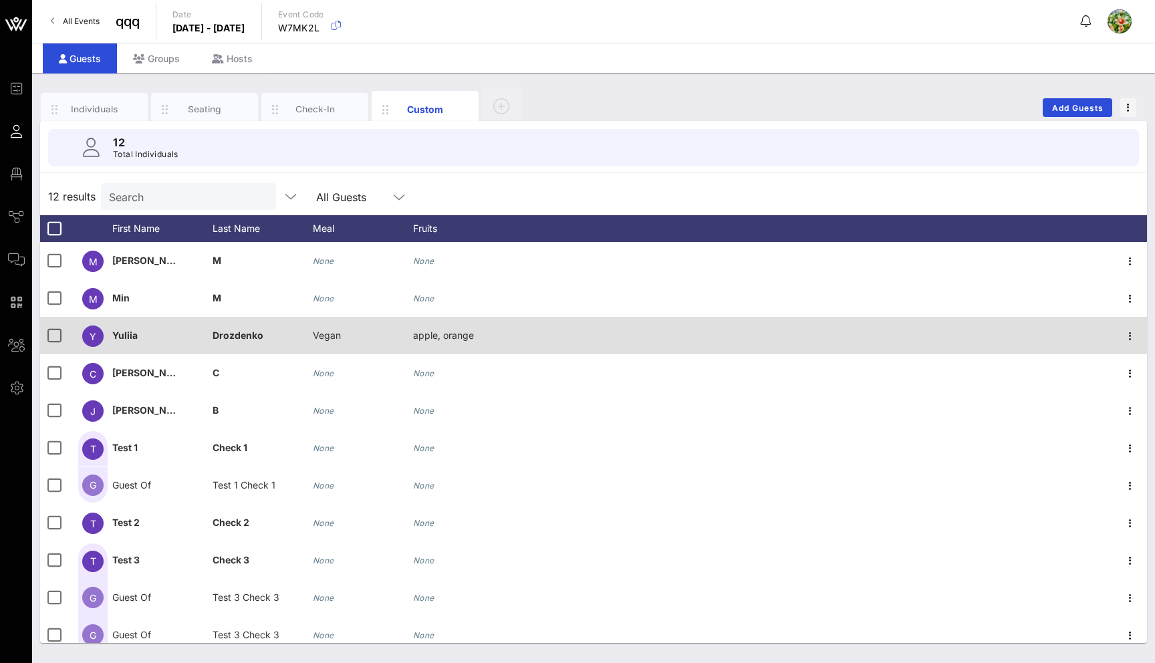
click at [341, 341] on div "Vegan" at bounding box center [363, 343] width 100 height 53
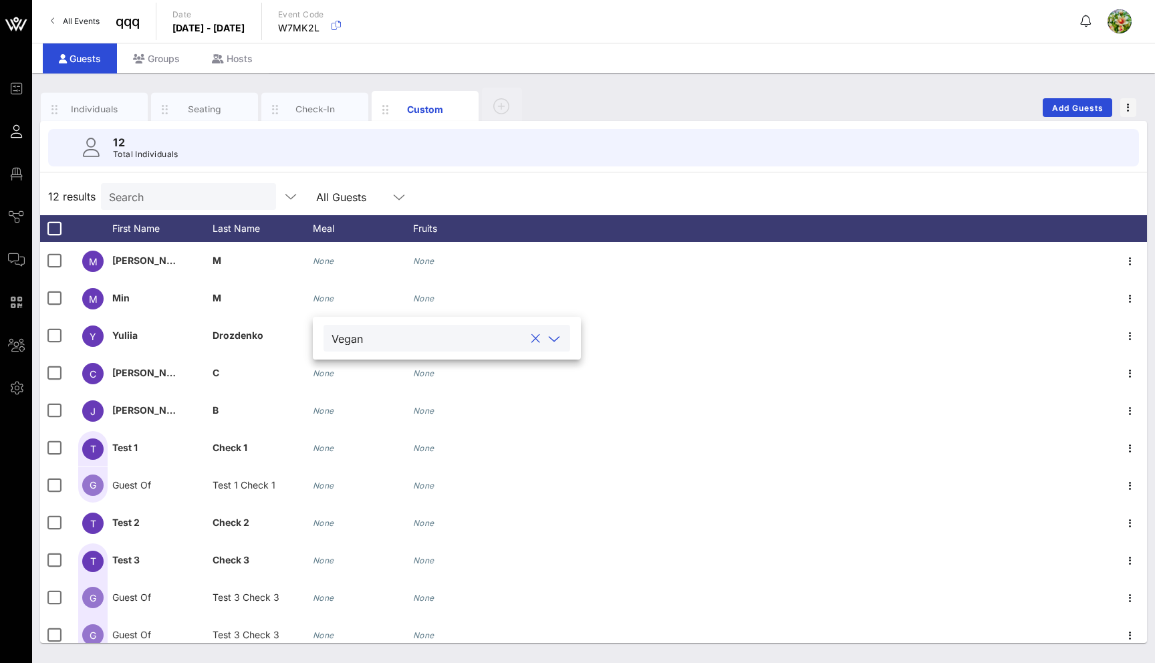
click at [381, 341] on input "text" at bounding box center [446, 337] width 156 height 17
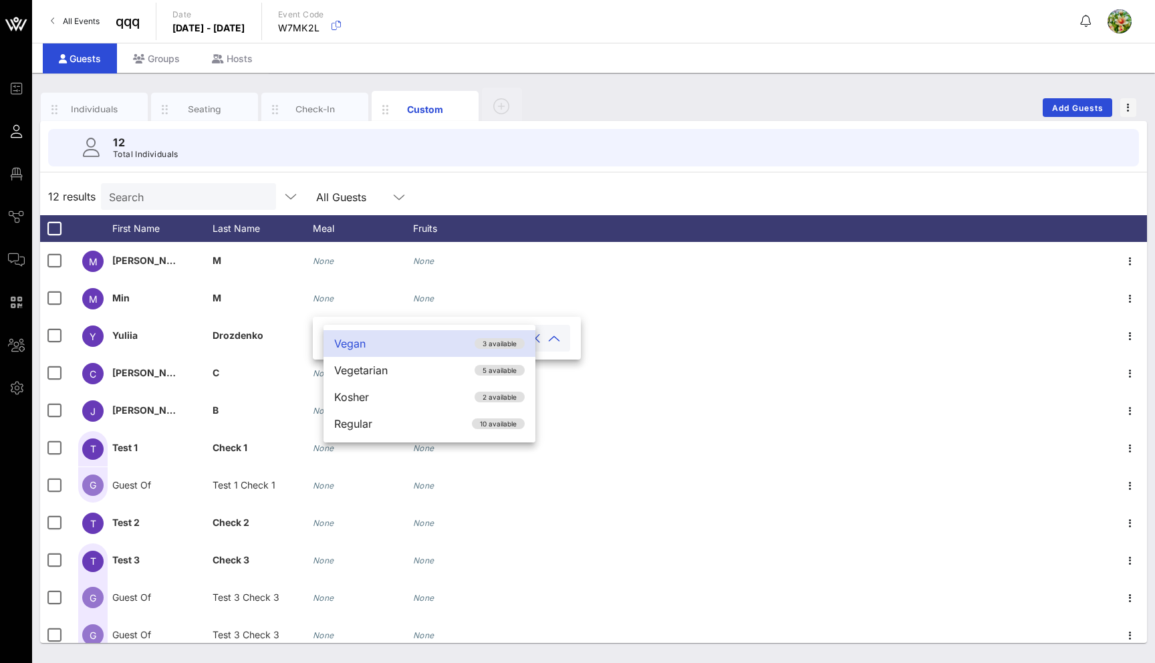
click at [462, 194] on div "12 results Search All Guests" at bounding box center [593, 196] width 1107 height 37
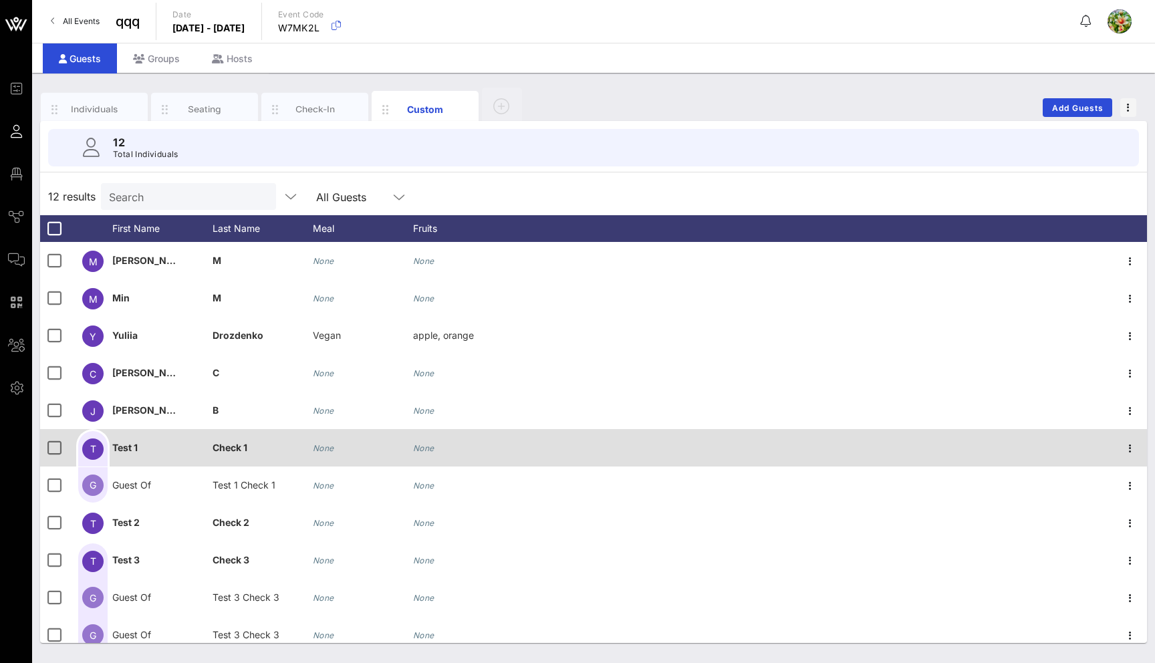
click at [326, 448] on icon "None" at bounding box center [323, 448] width 21 height 10
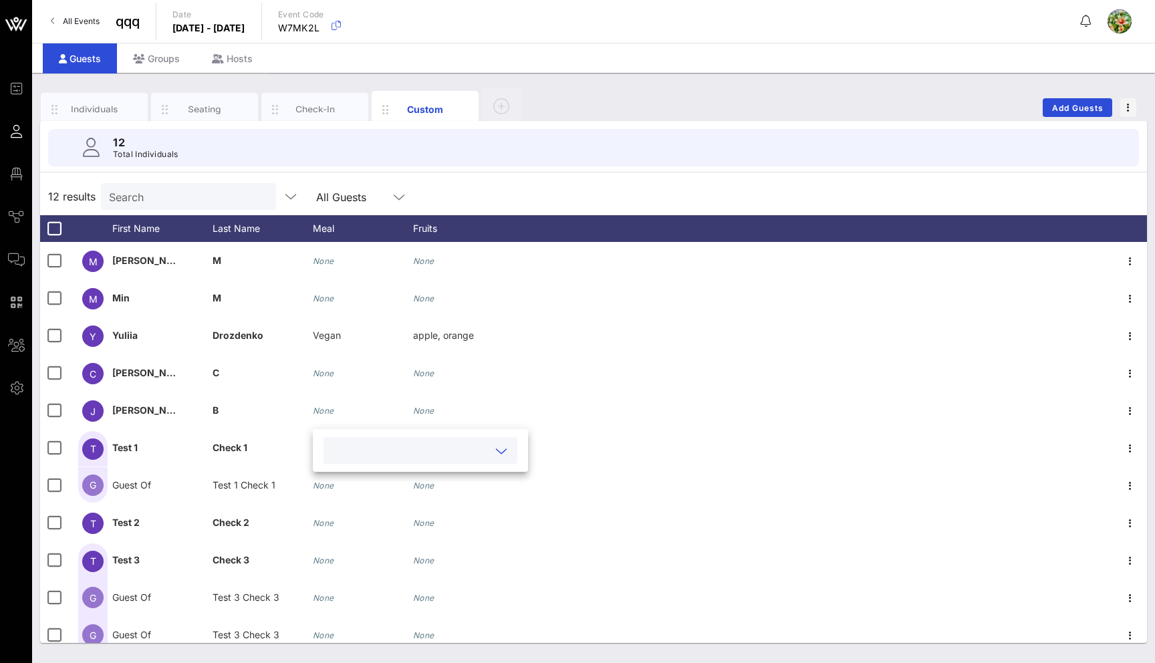
click at [340, 452] on input "text" at bounding box center [409, 450] width 156 height 17
click at [345, 460] on div "Vegan 3 available" at bounding box center [402, 455] width 159 height 27
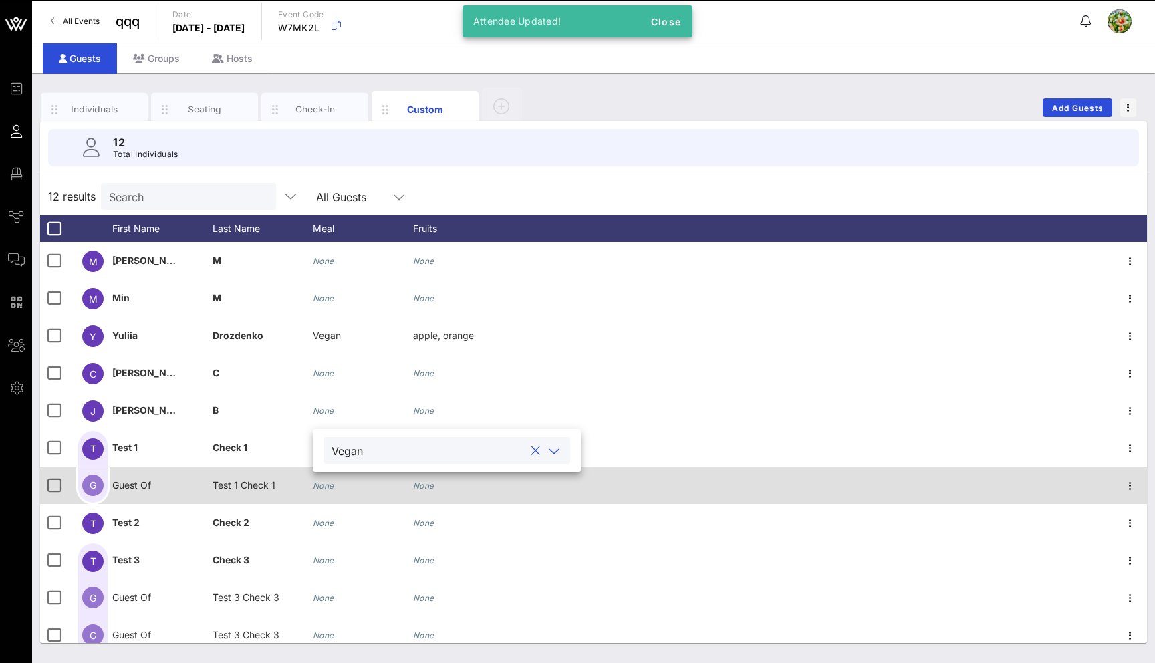
click at [323, 486] on icon "None" at bounding box center [323, 485] width 21 height 10
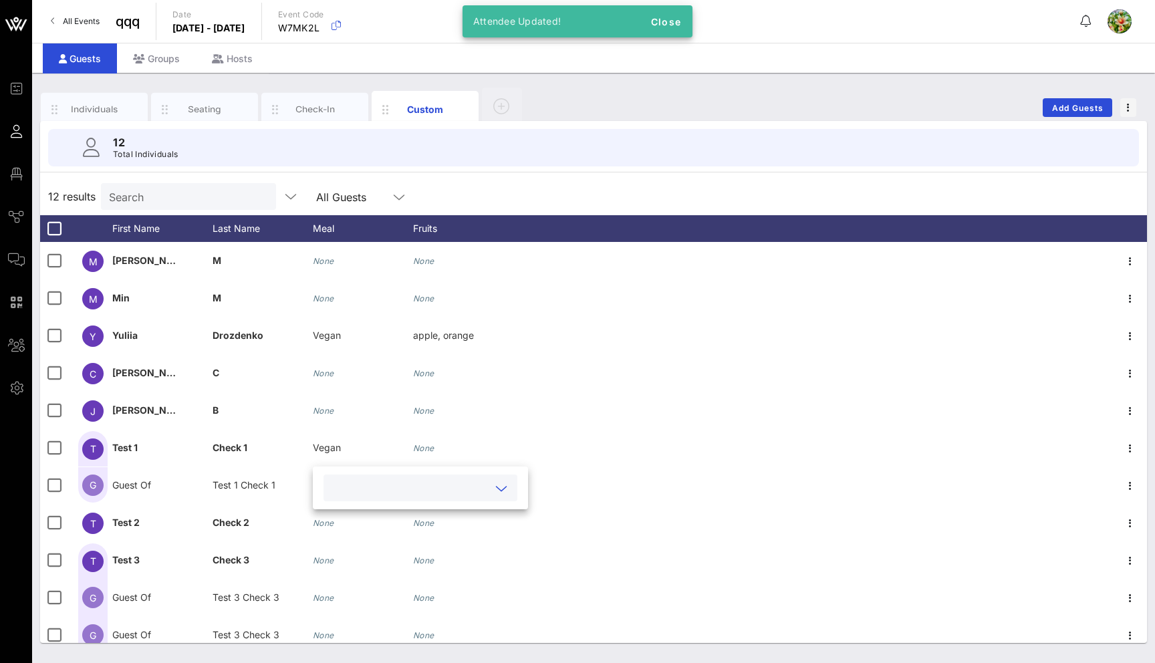
click at [343, 492] on input "text" at bounding box center [409, 487] width 156 height 17
click at [353, 504] on div "Vegan 1 available" at bounding box center [402, 493] width 159 height 27
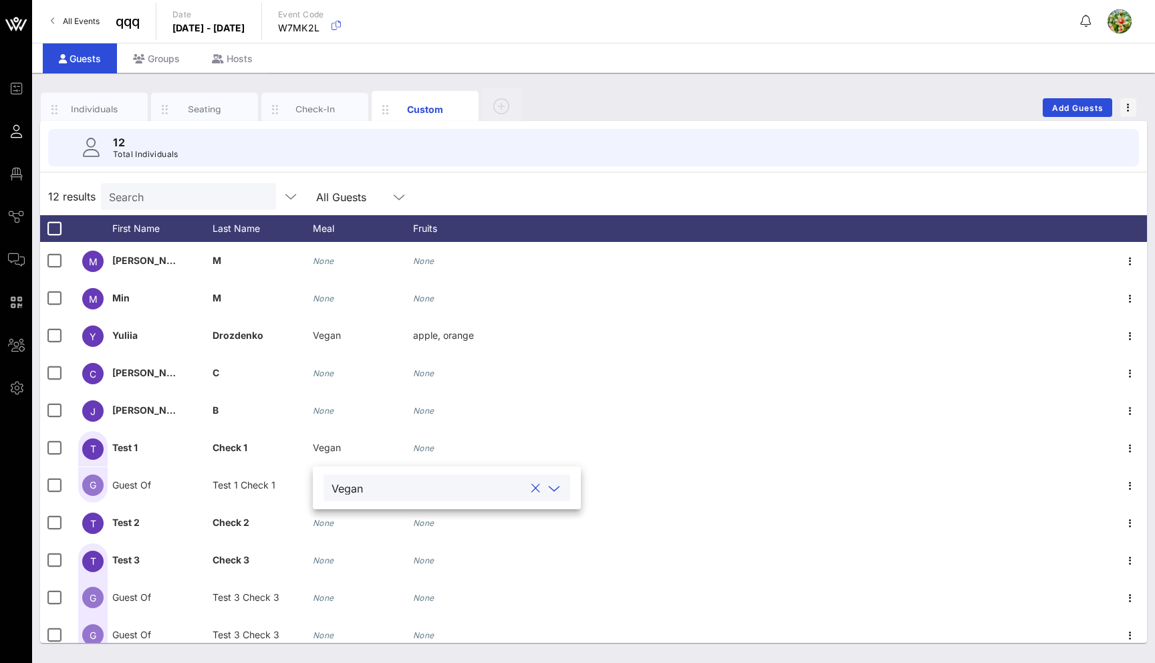
click at [413, 198] on div "12 results Search All Guests" at bounding box center [593, 196] width 1107 height 37
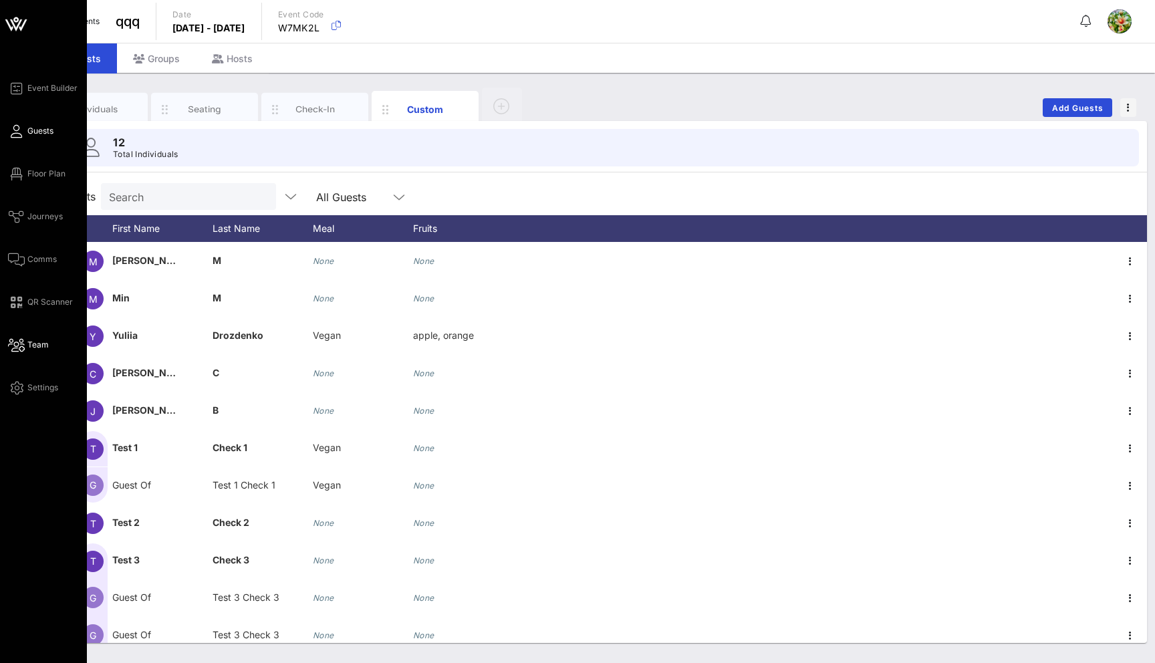
click at [39, 352] on link "Team" at bounding box center [28, 345] width 41 height 16
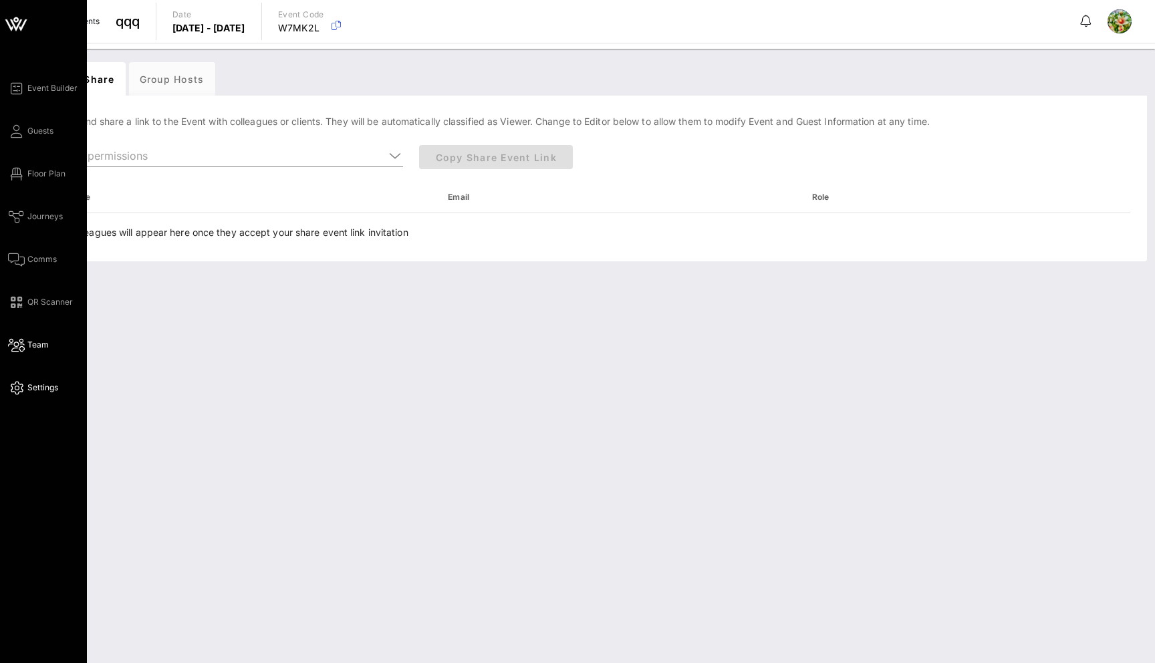
click at [29, 389] on span "Settings" at bounding box center [42, 388] width 31 height 12
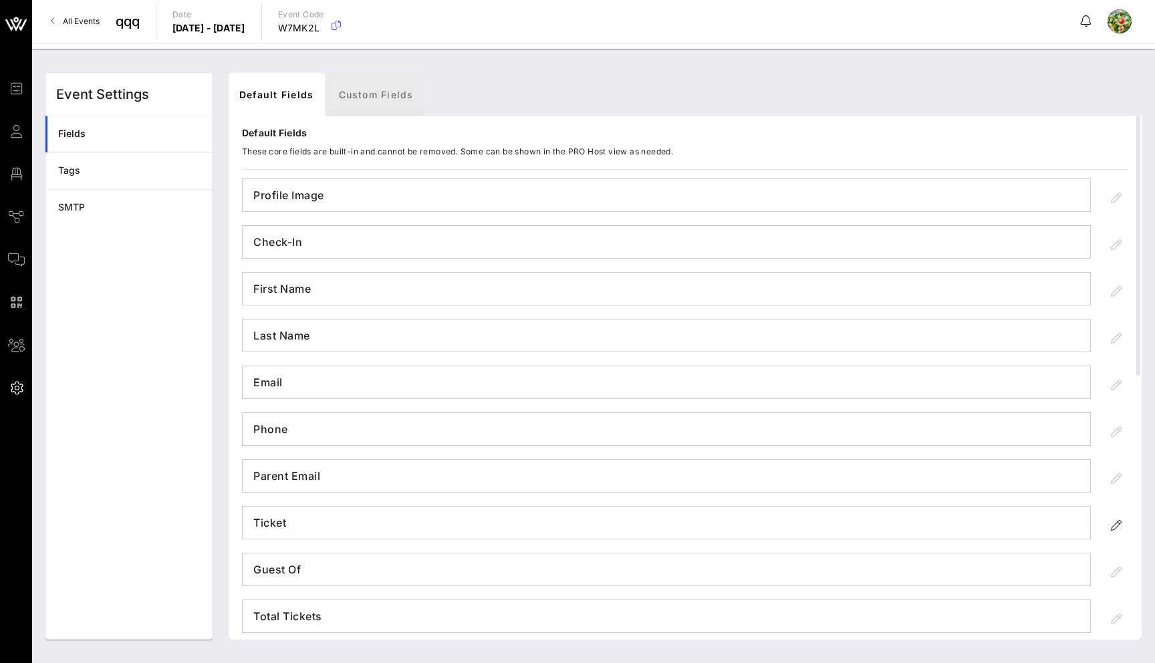
click at [390, 88] on link "Custom Fields" at bounding box center [376, 94] width 96 height 43
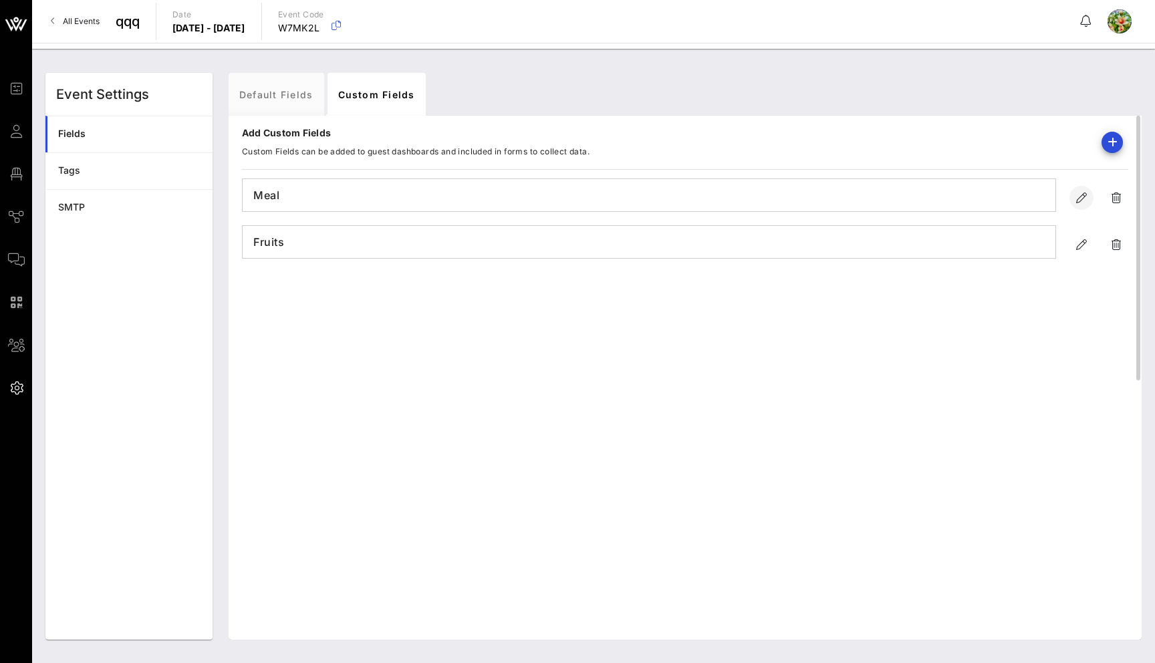
click at [1078, 199] on icon "button" at bounding box center [1081, 198] width 16 height 16
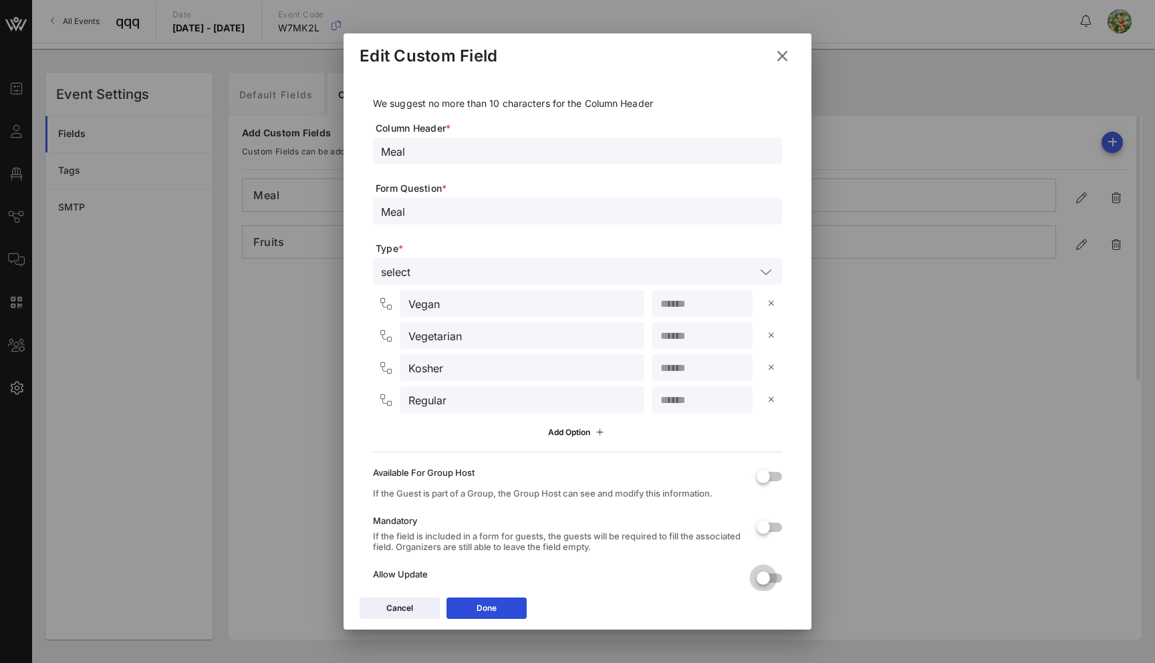
click at [753, 573] on div at bounding box center [763, 578] width 23 height 23
click at [506, 610] on button "Done" at bounding box center [486, 607] width 80 height 21
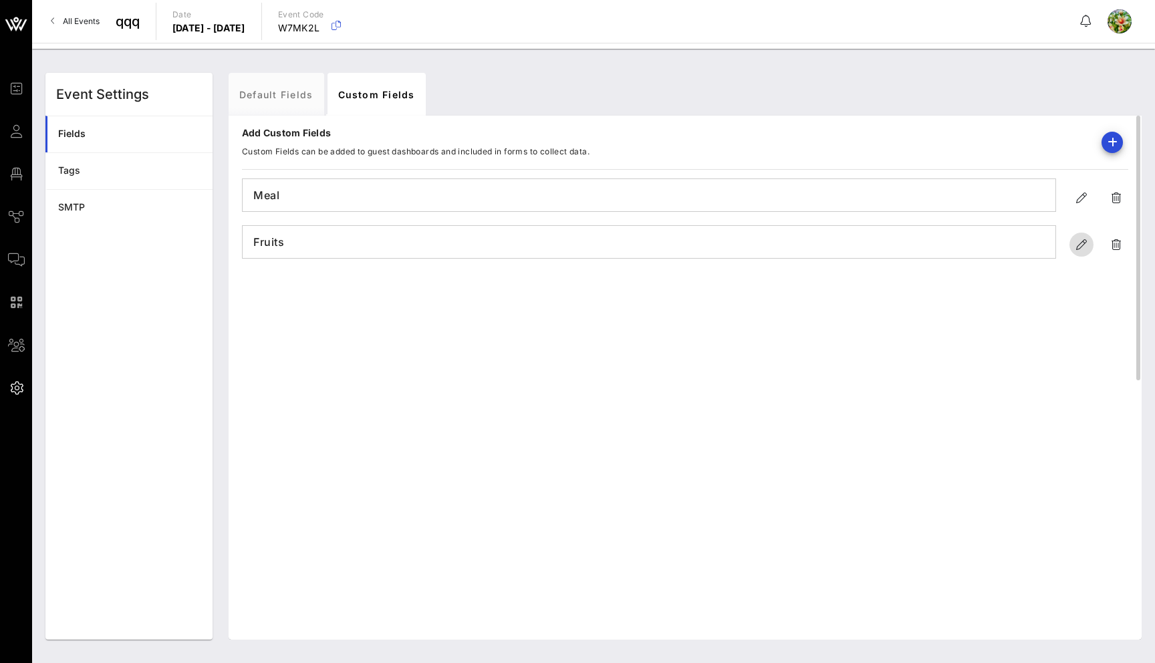
click at [1079, 245] on icon "button" at bounding box center [1081, 245] width 16 height 16
type input "Fruits"
type input "Frtuits"
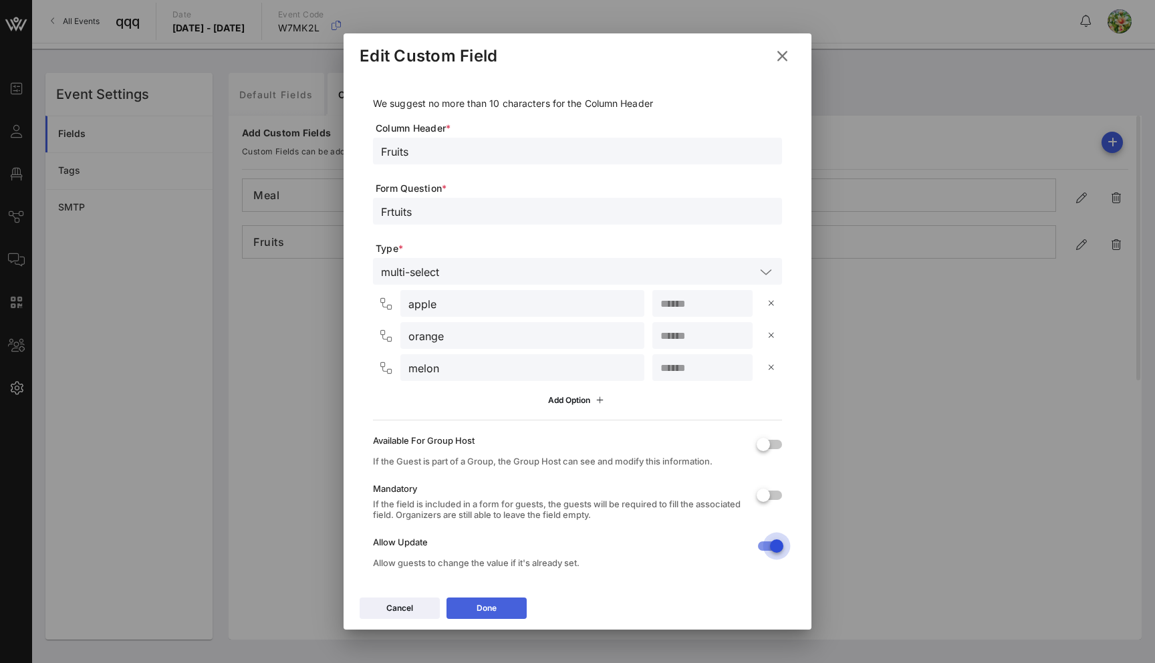
click at [506, 610] on button "Done" at bounding box center [486, 607] width 80 height 21
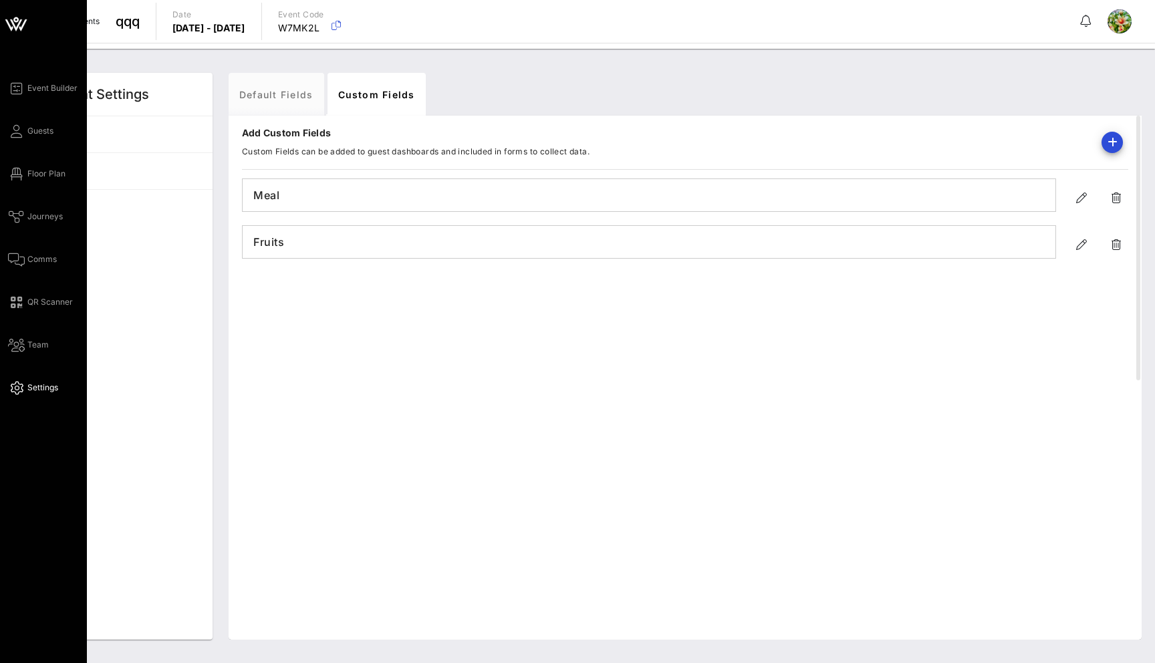
click at [16, 122] on div "Event Builder Guests Floor Plan Journeys Comms QR Scanner Team Settings" at bounding box center [47, 237] width 79 height 315
click at [22, 134] on link "Guests" at bounding box center [30, 131] width 45 height 16
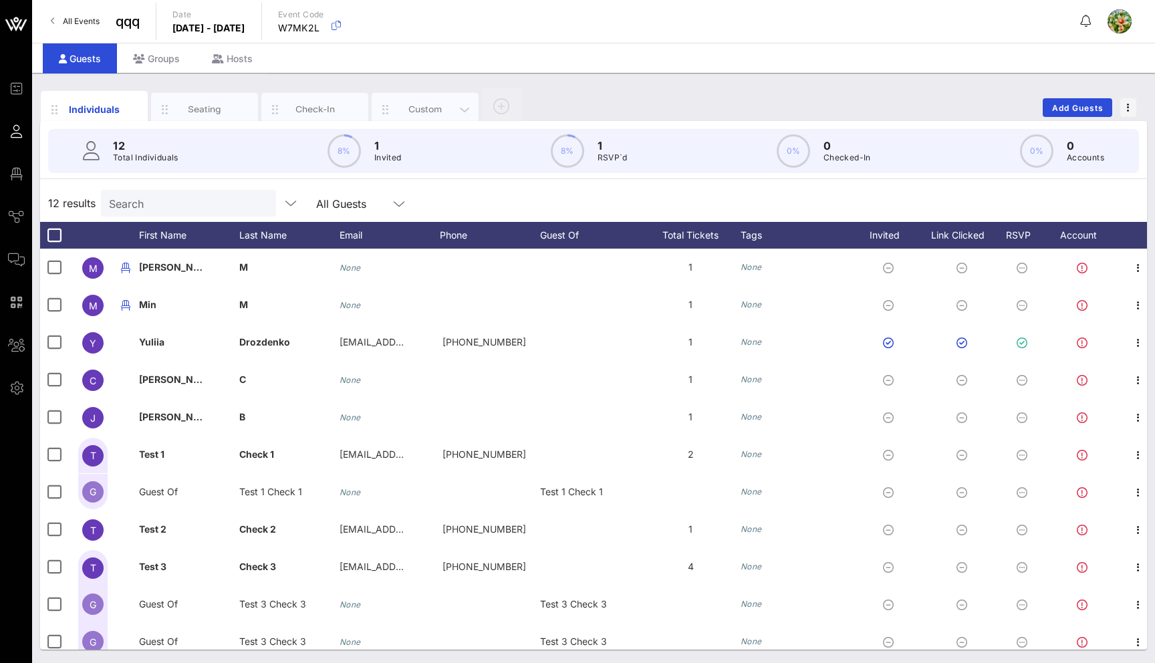
click at [419, 110] on div "Custom" at bounding box center [425, 109] width 59 height 13
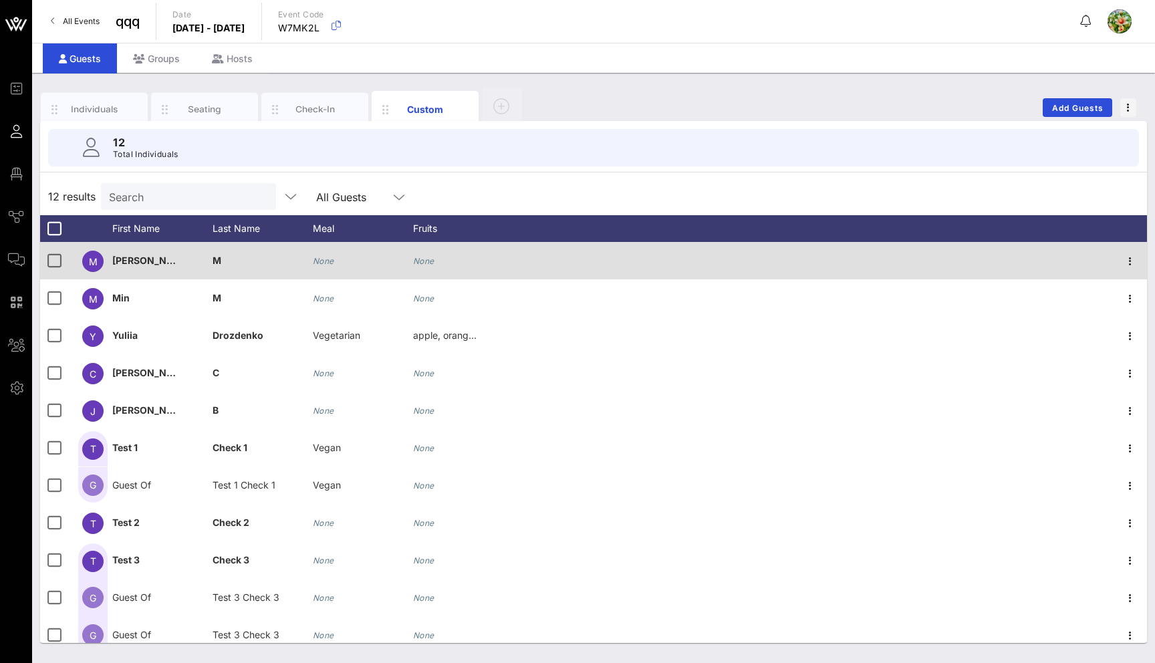
click at [333, 260] on icon "None" at bounding box center [323, 261] width 21 height 10
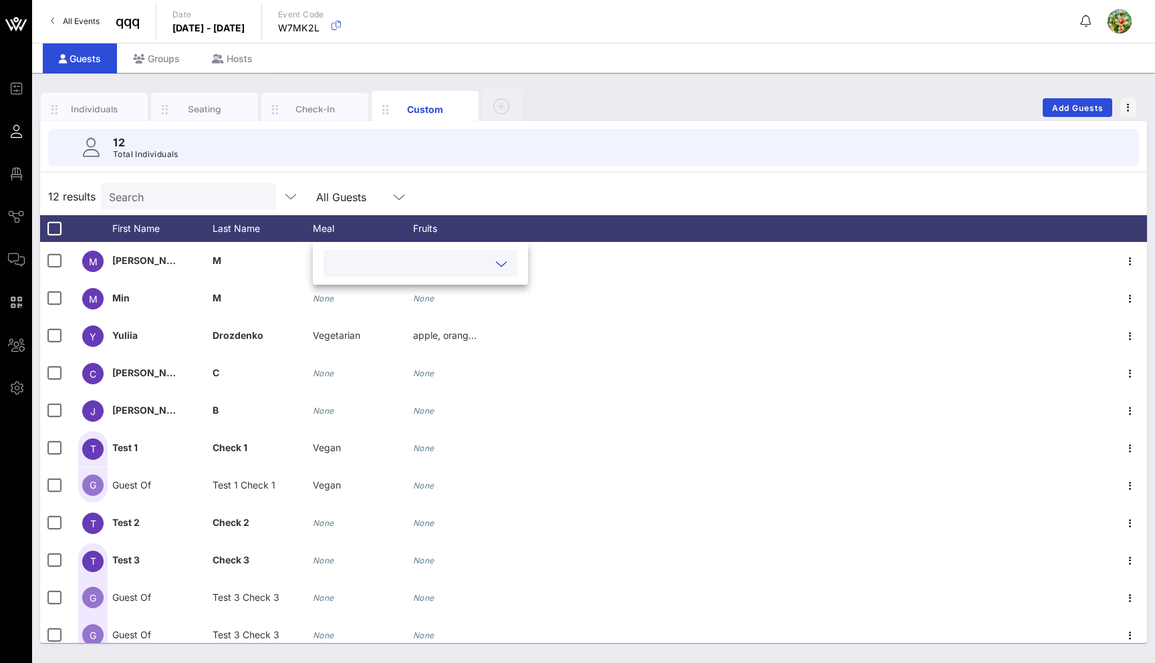
click at [339, 273] on div at bounding box center [420, 263] width 178 height 27
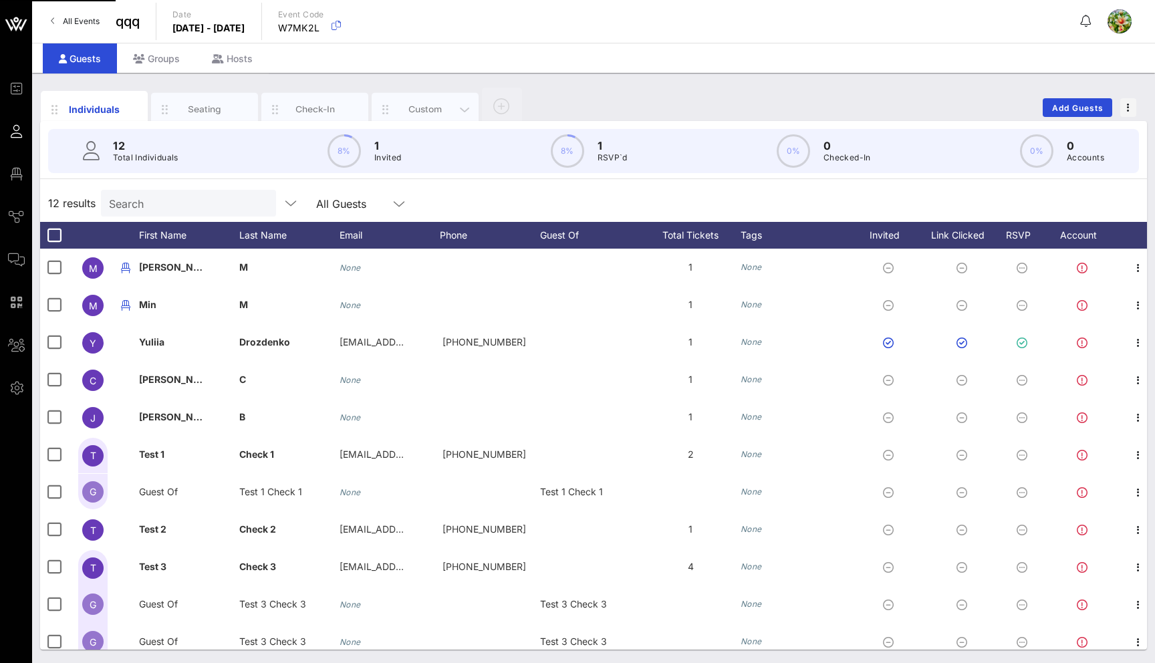
click at [428, 110] on div "Custom" at bounding box center [425, 109] width 59 height 13
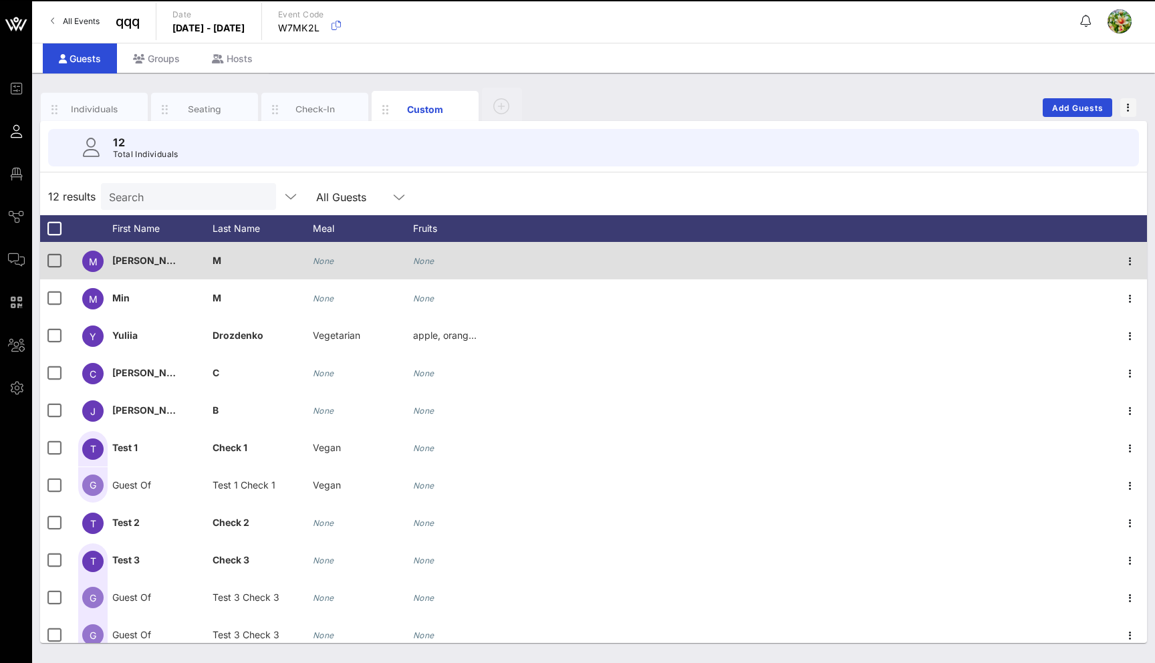
click at [338, 265] on div "None" at bounding box center [363, 268] width 100 height 53
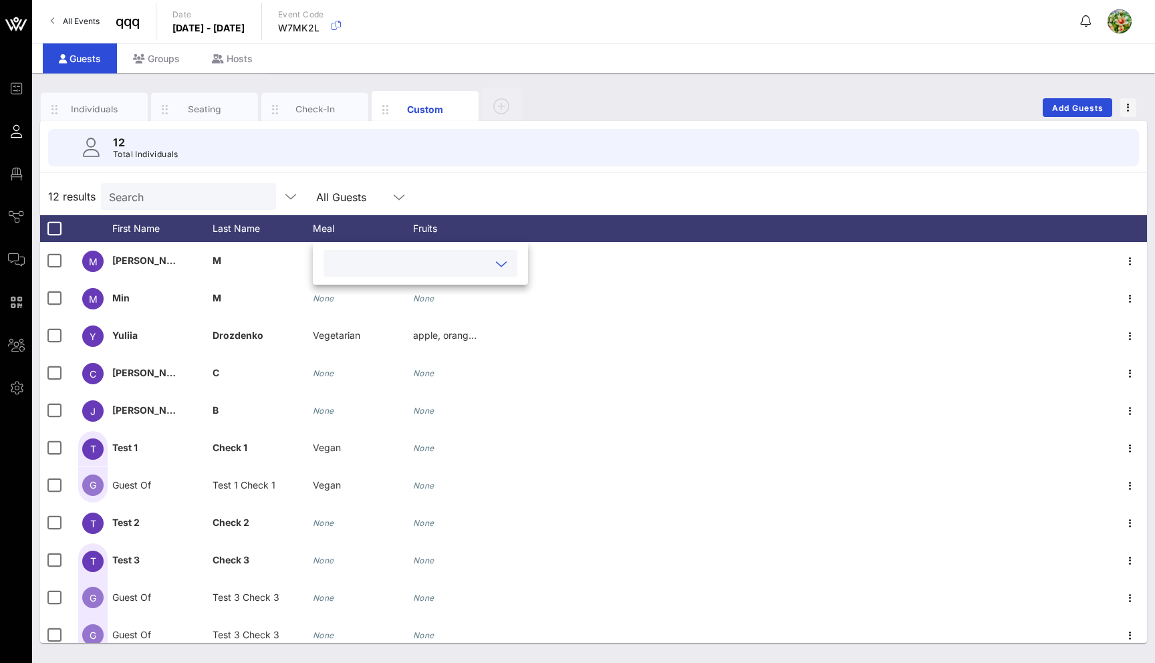
click at [355, 269] on input "text" at bounding box center [409, 263] width 156 height 17
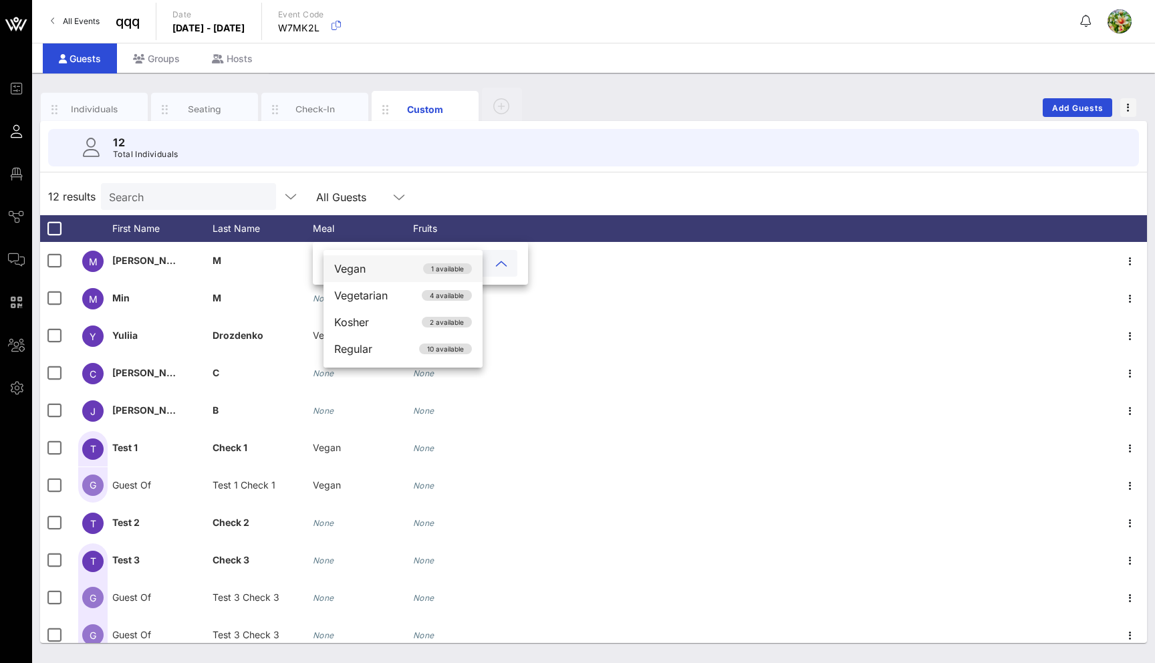
click at [361, 279] on div "Vegan 1 available" at bounding box center [402, 268] width 159 height 27
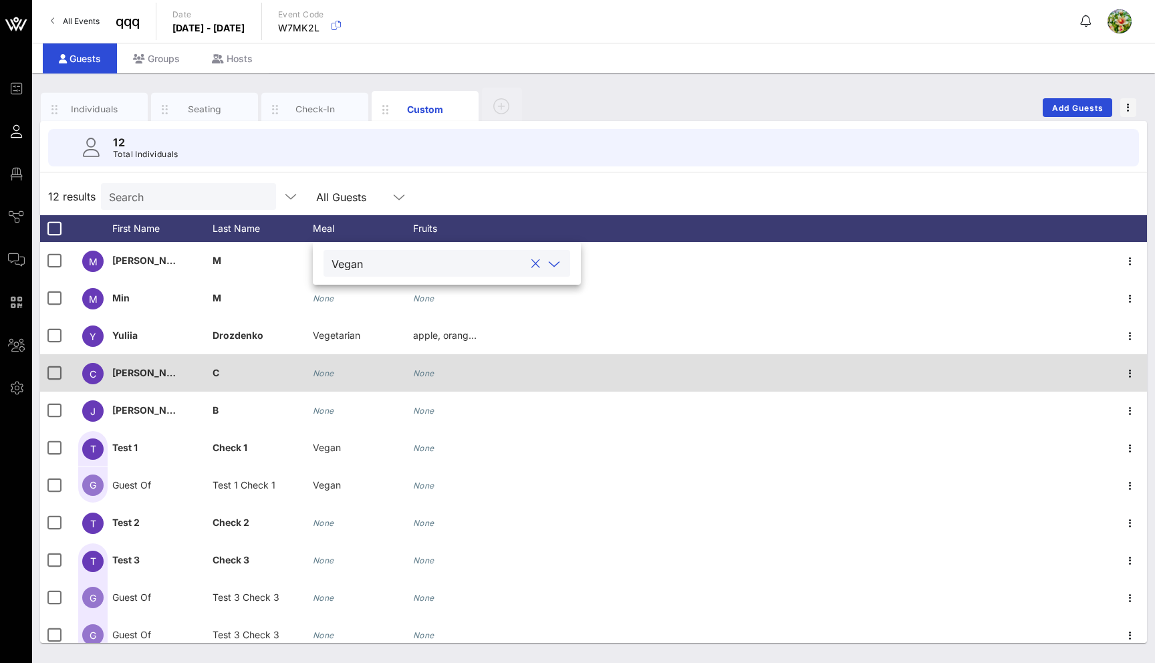
click at [426, 383] on div "None" at bounding box center [423, 372] width 21 height 37
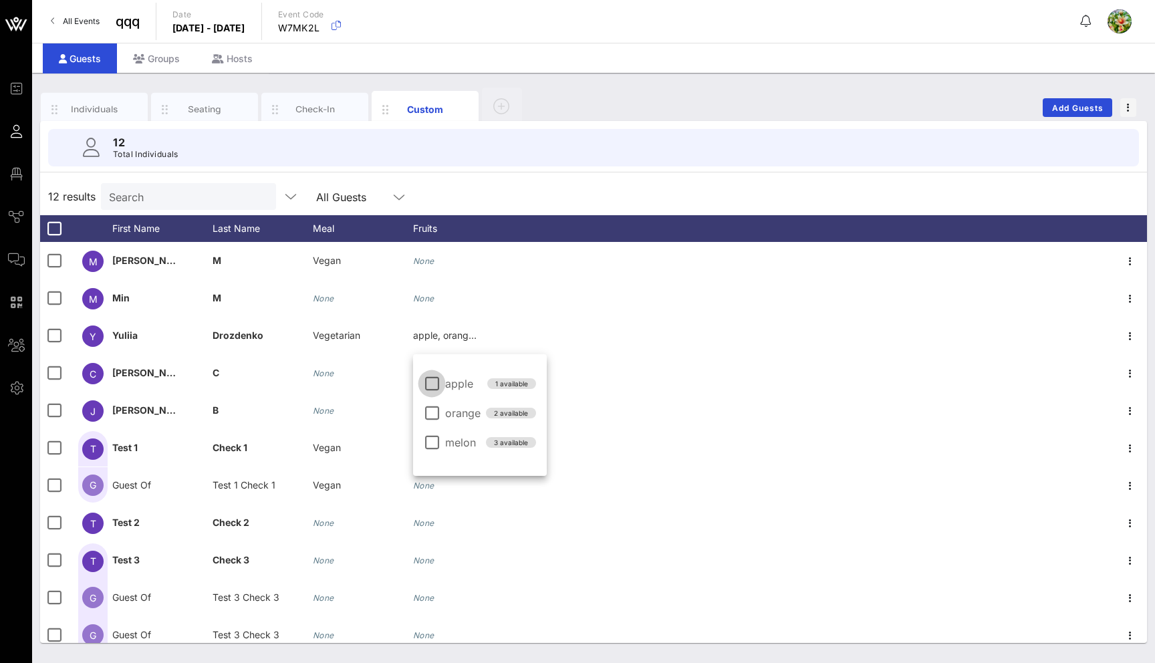
click at [432, 384] on div at bounding box center [431, 383] width 23 height 23
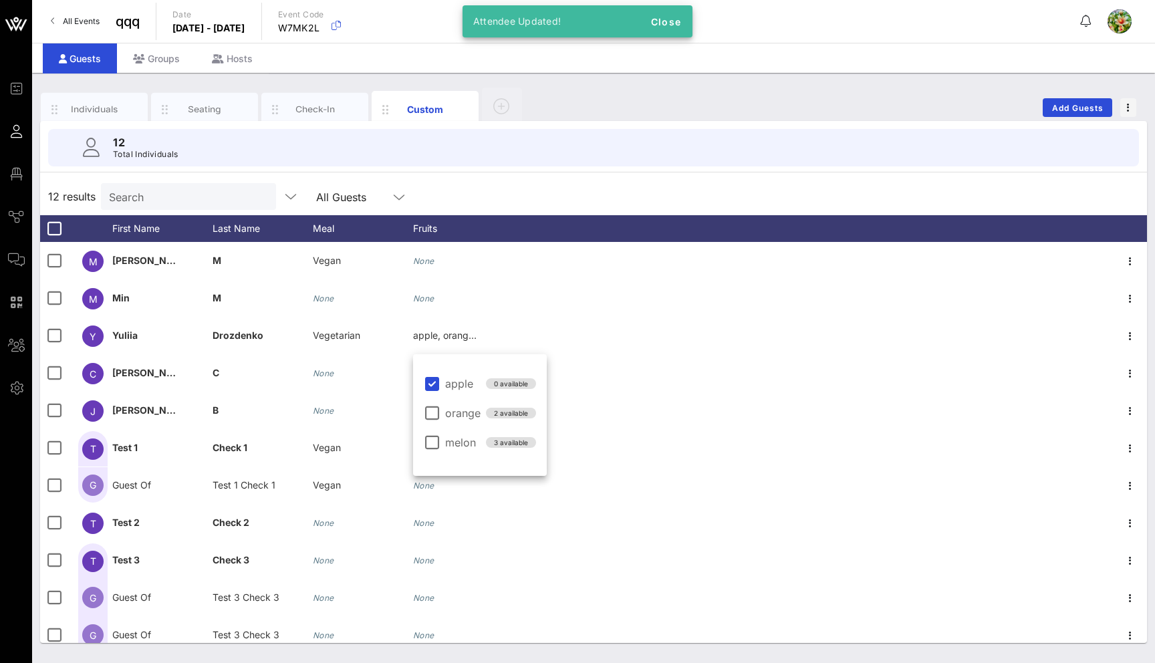
click at [471, 192] on div "12 results Search All Guests" at bounding box center [593, 196] width 1107 height 37
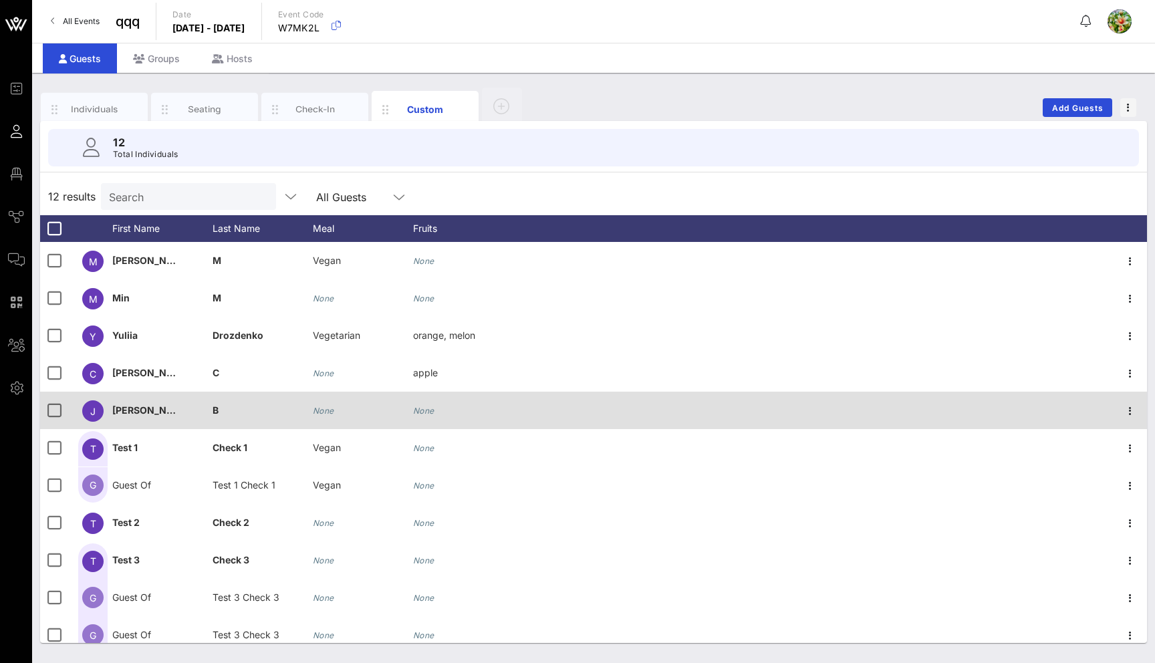
click at [428, 408] on icon "None" at bounding box center [423, 411] width 21 height 10
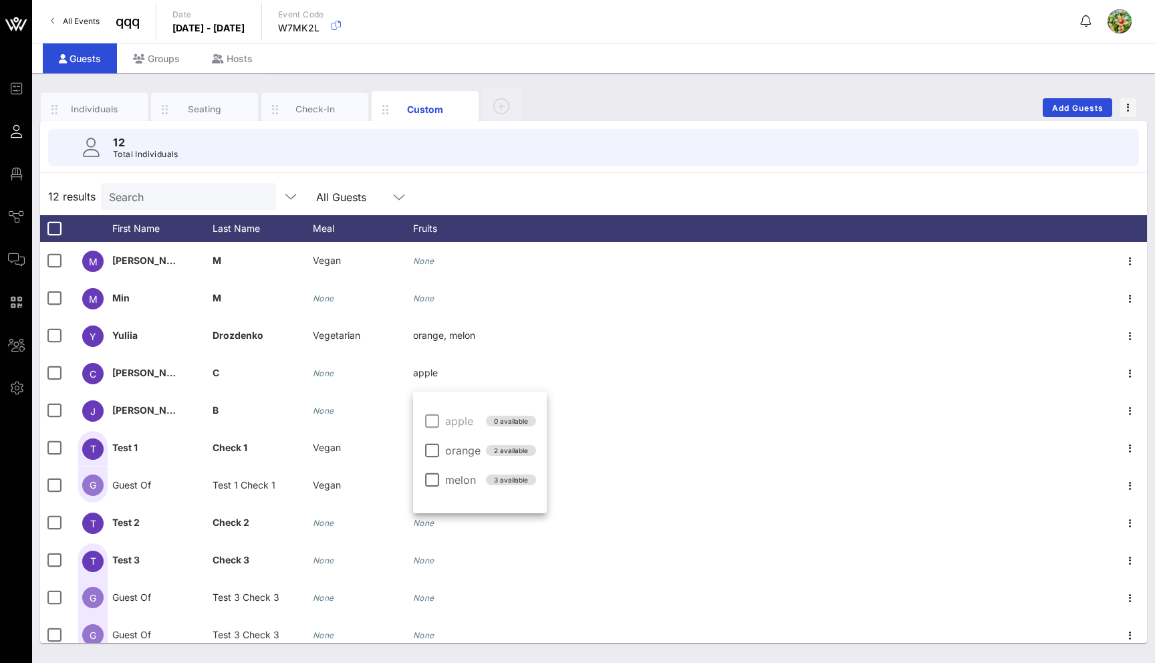
click at [444, 415] on div "apple 0 available" at bounding box center [480, 419] width 112 height 19
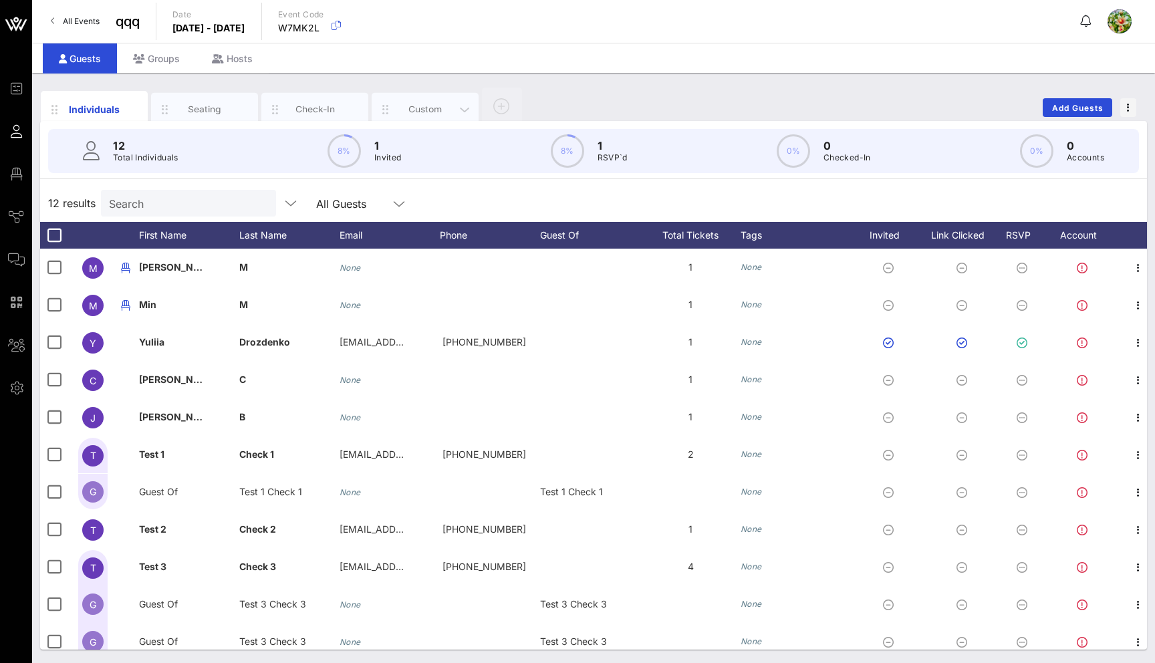
click at [420, 107] on div "Custom" at bounding box center [425, 109] width 59 height 13
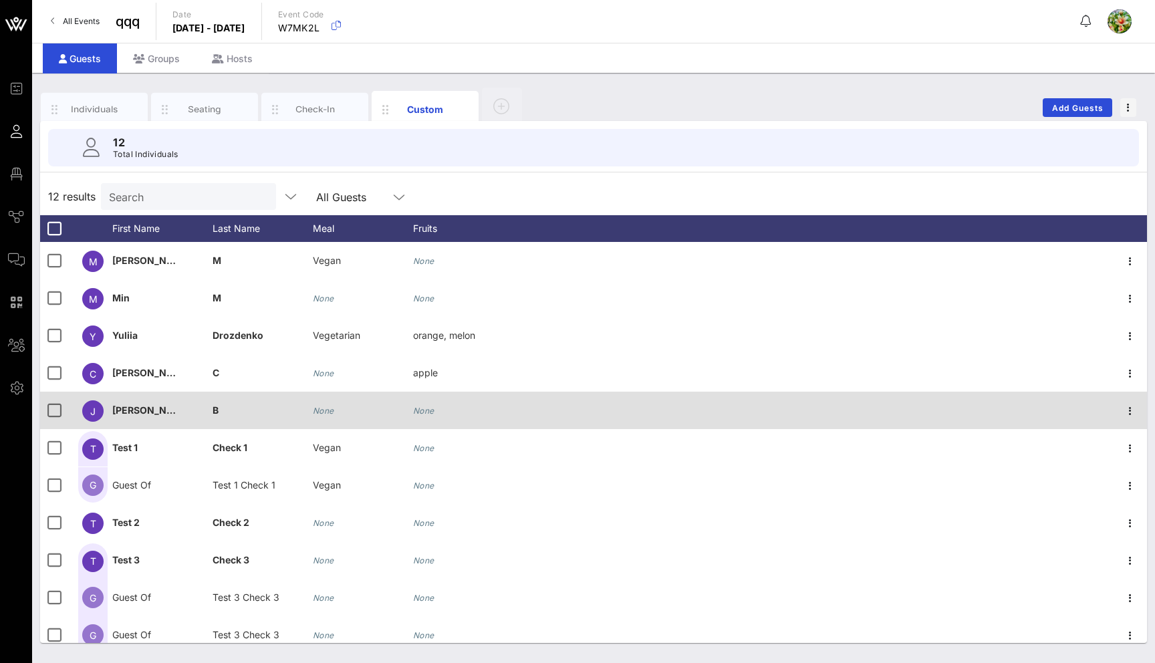
click at [426, 408] on icon "None" at bounding box center [423, 411] width 21 height 10
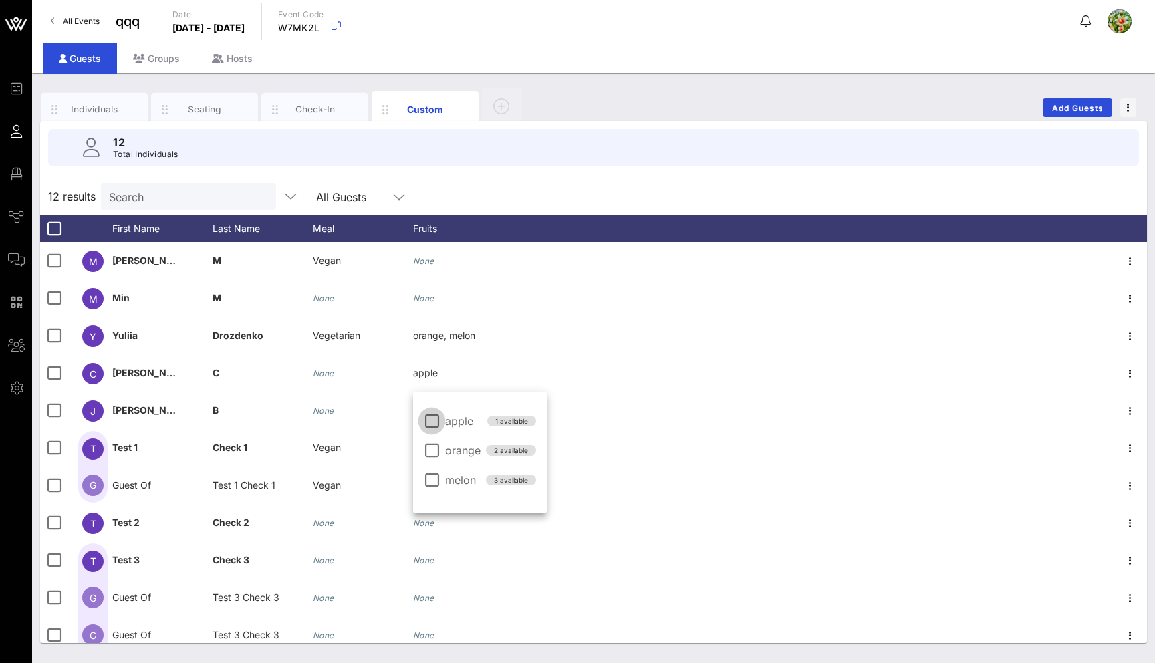
click at [430, 416] on div at bounding box center [431, 421] width 23 height 23
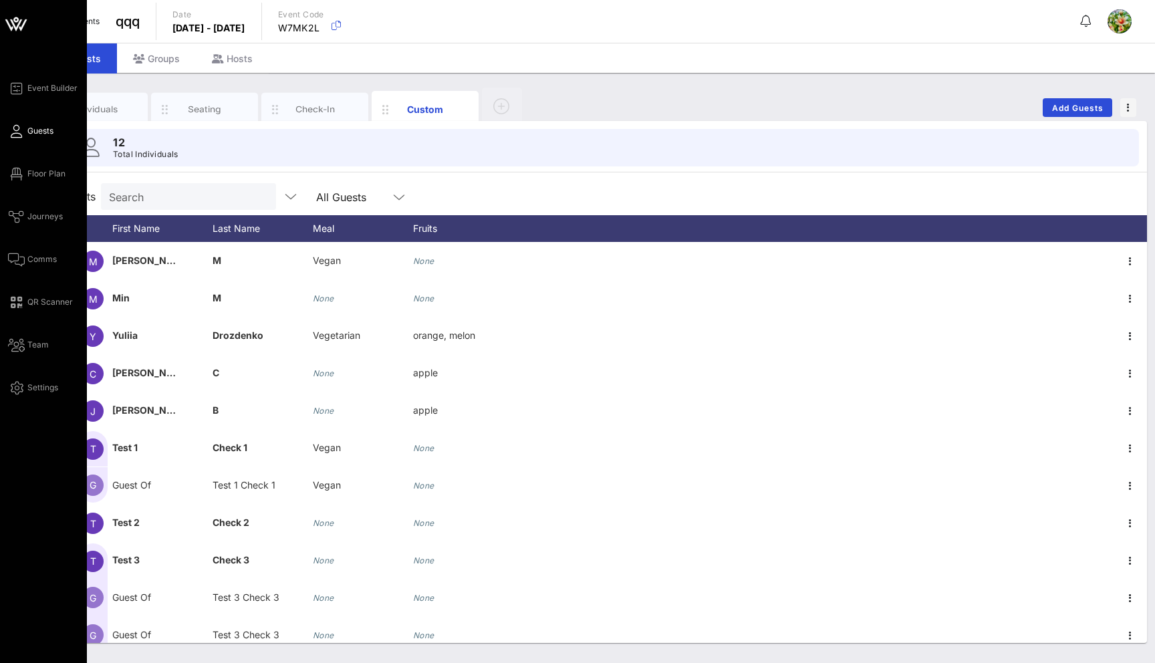
click at [41, 204] on div "Event Builder Guests Floor Plan Journeys Comms QR Scanner Team Settings" at bounding box center [47, 237] width 79 height 315
click at [41, 210] on span "Journeys" at bounding box center [44, 216] width 35 height 12
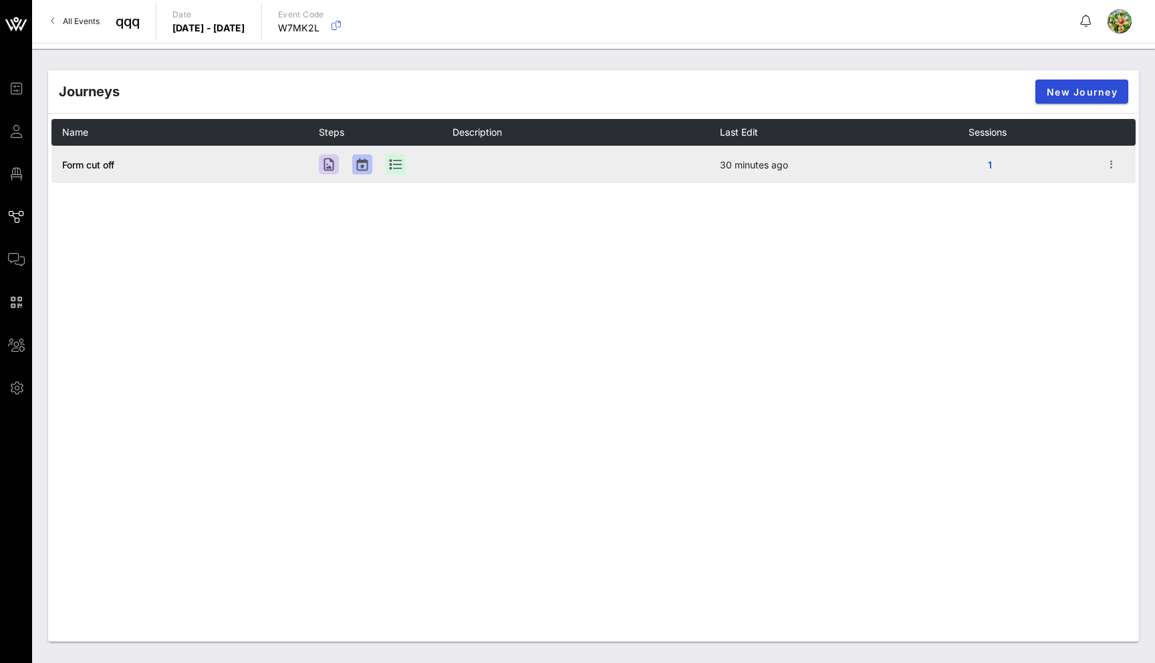
click at [75, 165] on span "Form cut off" at bounding box center [88, 164] width 52 height 11
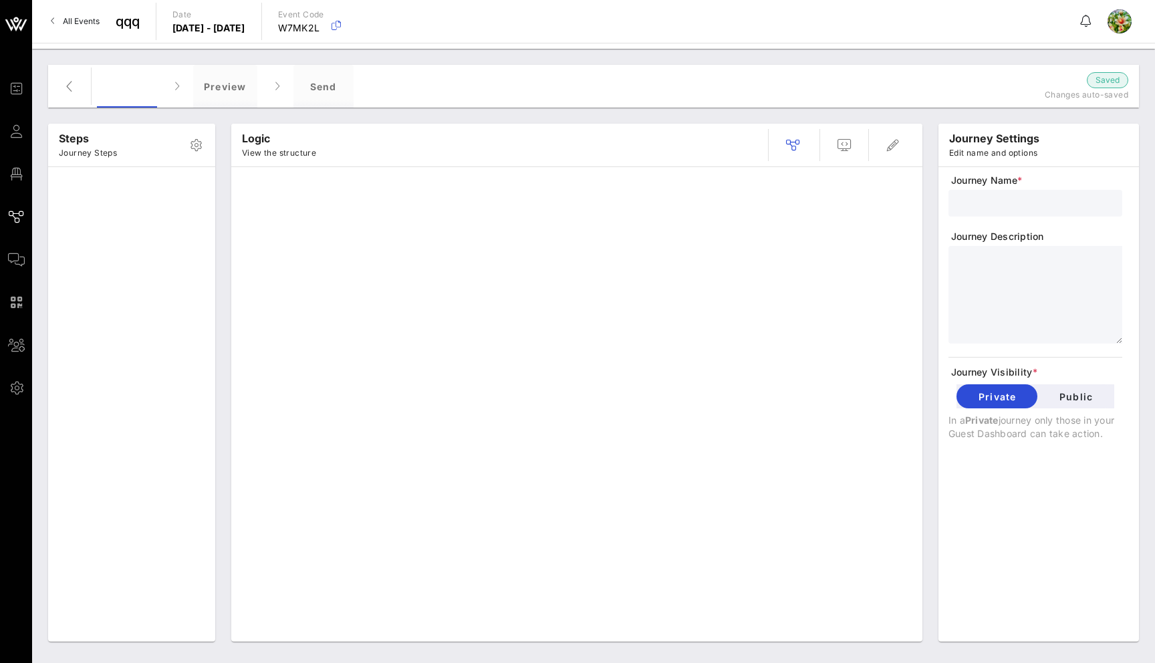
type input "Form cut off"
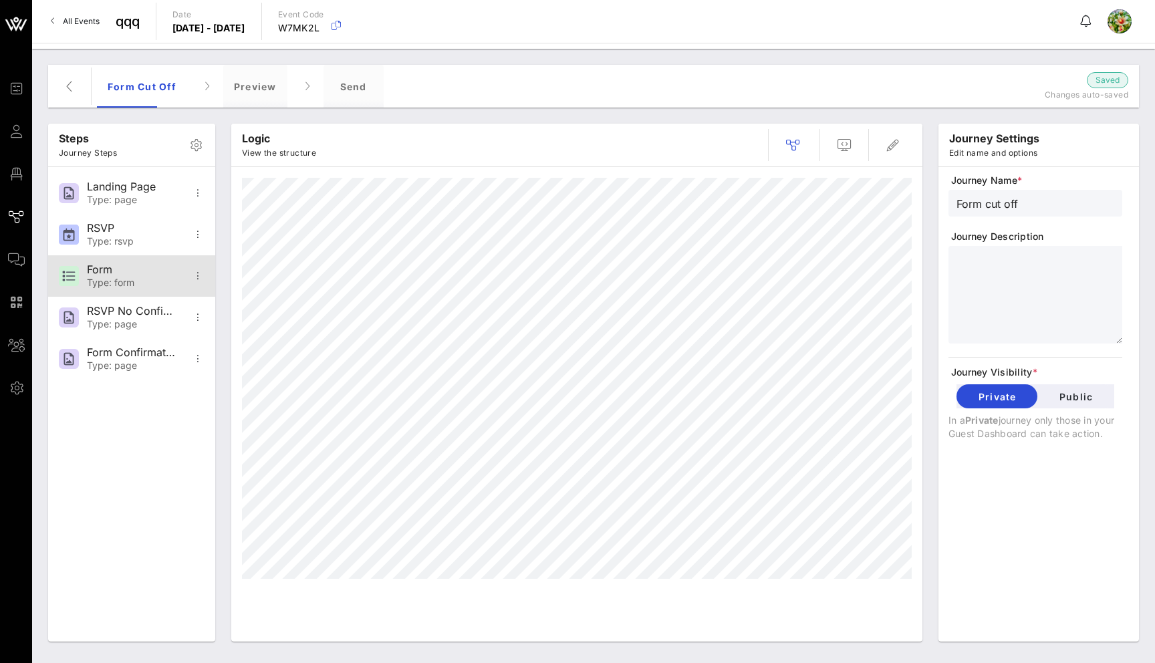
click at [135, 269] on div "Form" at bounding box center [131, 269] width 88 height 13
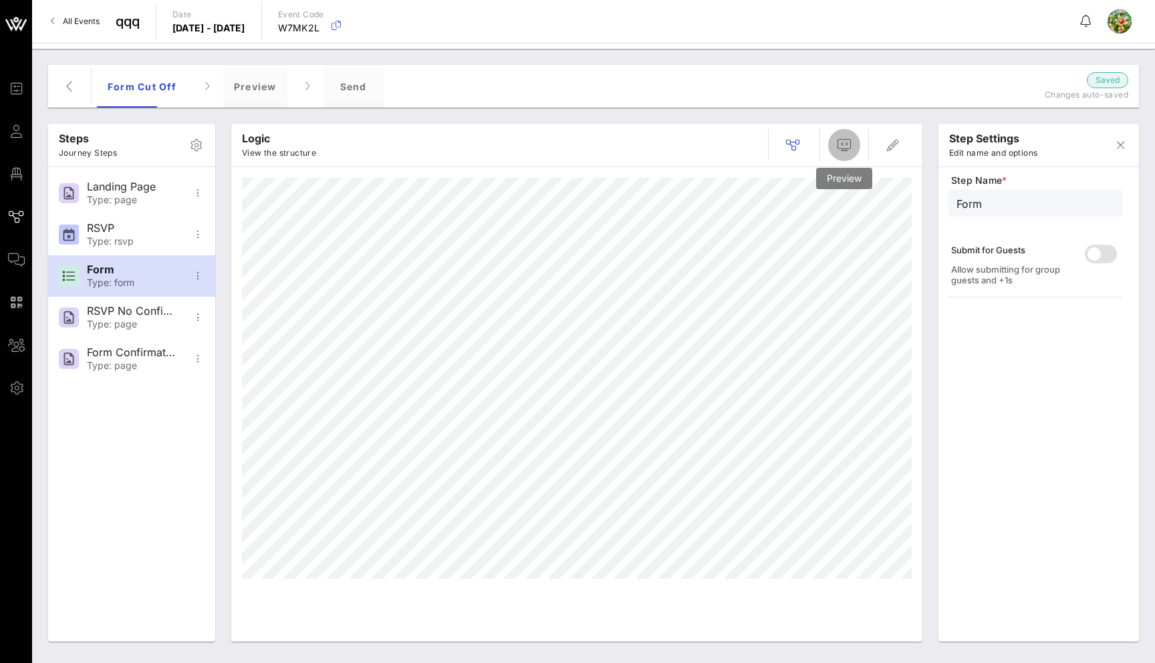
click at [855, 149] on span "button" at bounding box center [844, 145] width 32 height 16
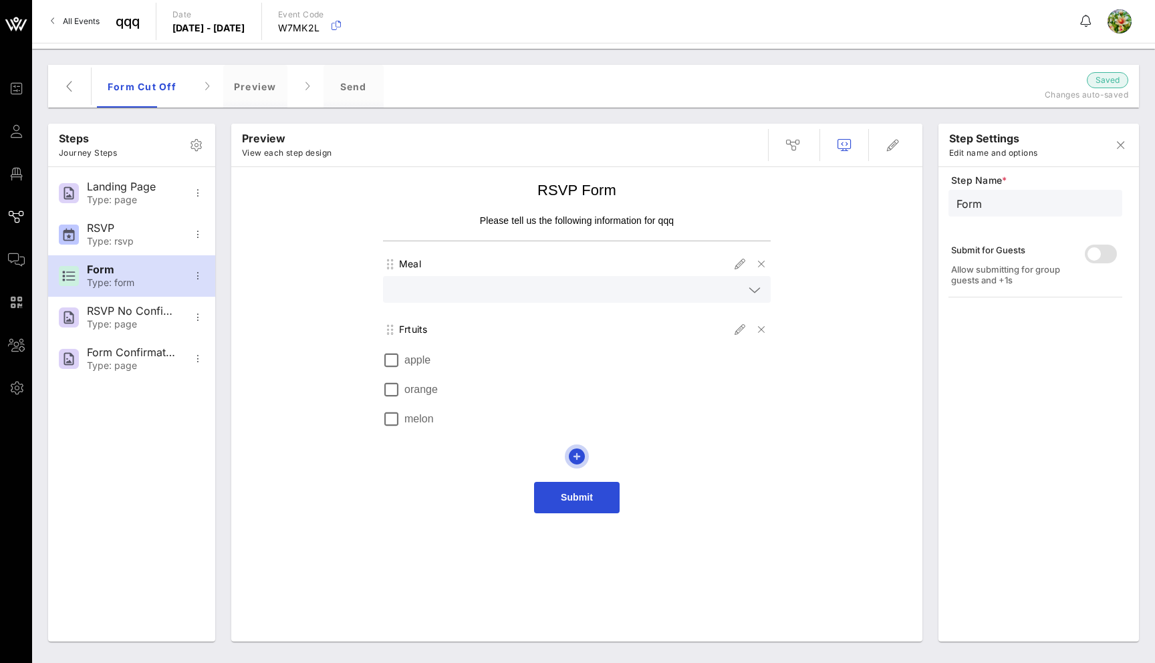
click at [577, 451] on icon "button" at bounding box center [577, 456] width 16 height 16
click at [593, 643] on span "Create Custom Field" at bounding box center [631, 641] width 112 height 11
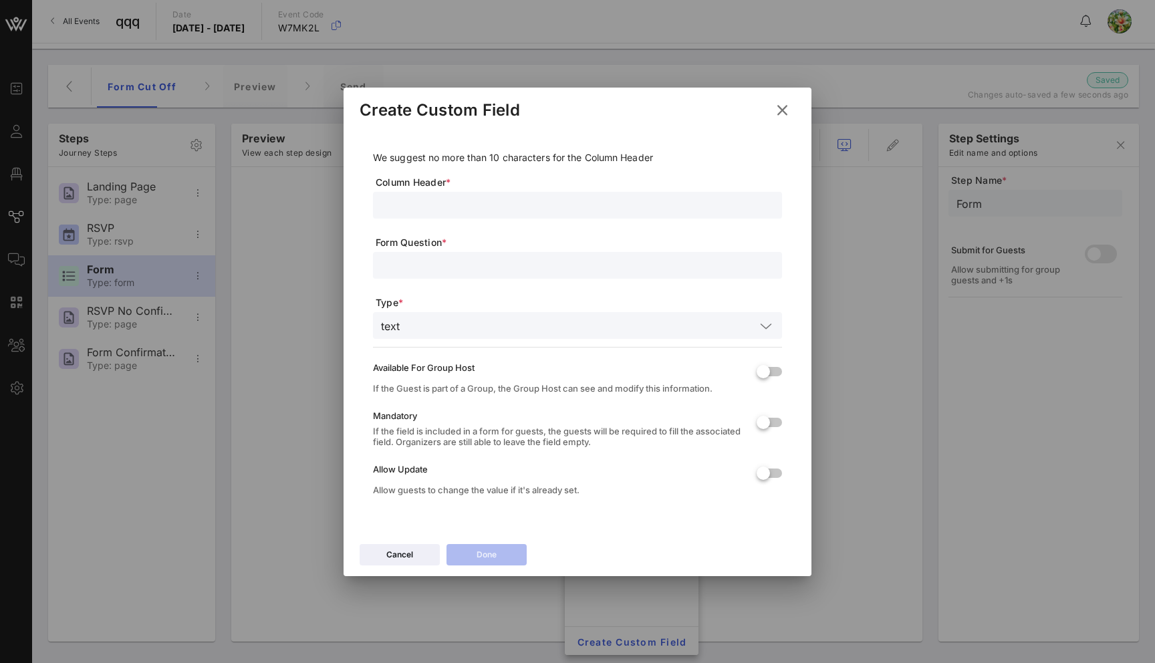
click at [423, 204] on input "text" at bounding box center [577, 204] width 393 height 17
type input "sd"
click at [434, 272] on input "text" at bounding box center [577, 265] width 393 height 17
type input "sdsd"
click at [438, 329] on input "text" at bounding box center [580, 325] width 350 height 17
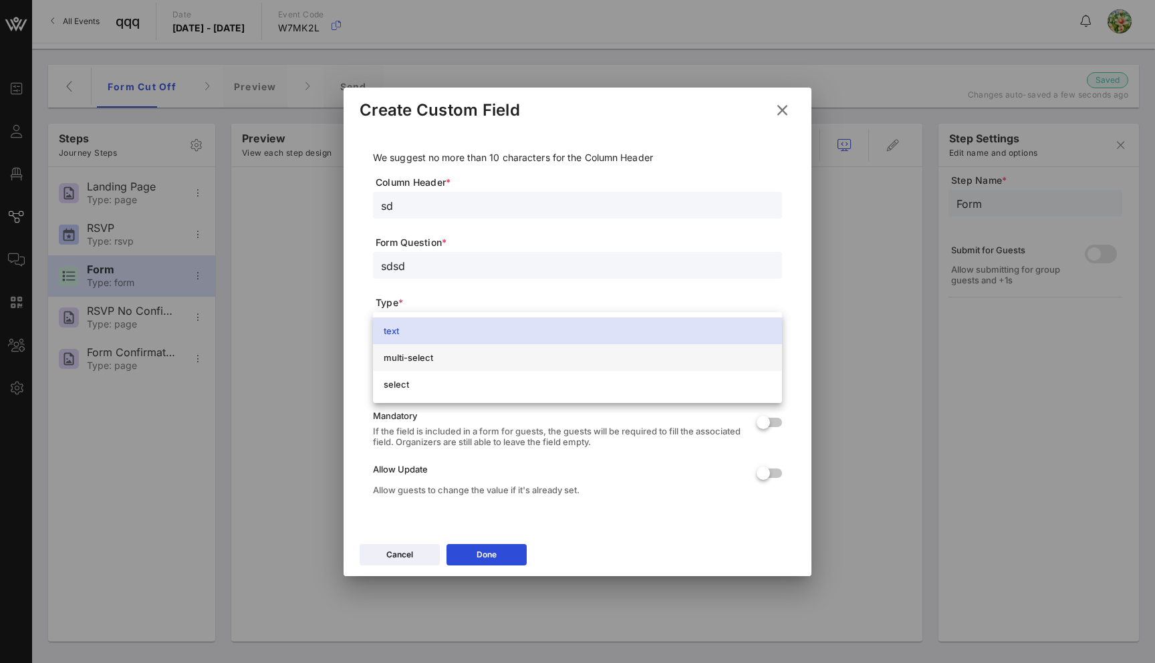
click at [432, 359] on div "multi-select" at bounding box center [578, 357] width 388 height 11
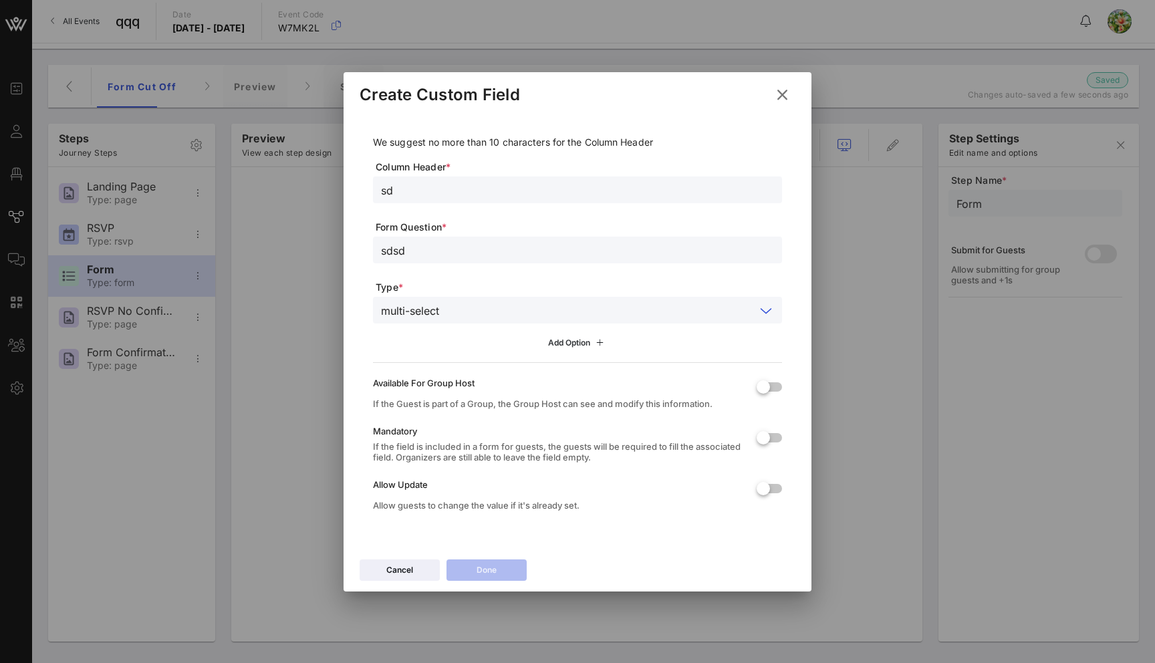
click at [558, 338] on div "Add Option" at bounding box center [577, 342] width 59 height 15
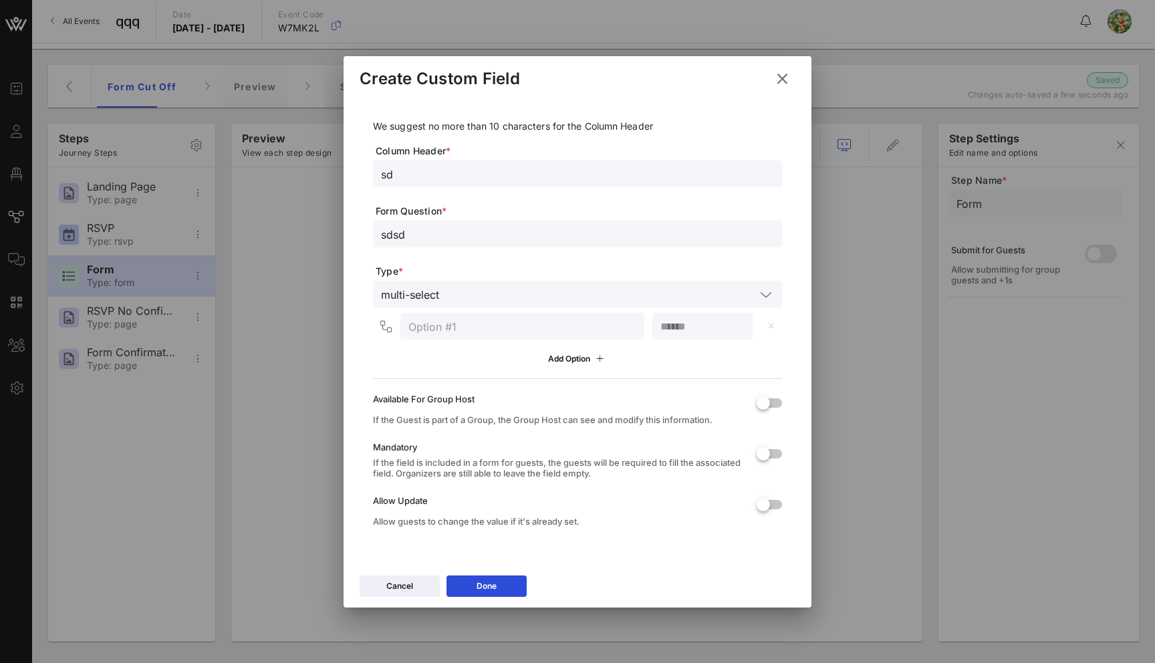
click at [680, 329] on input "number" at bounding box center [702, 325] width 84 height 17
click at [513, 330] on input "text" at bounding box center [522, 325] width 228 height 17
type input "hotel"
click at [667, 335] on div at bounding box center [702, 326] width 84 height 27
type input "*"
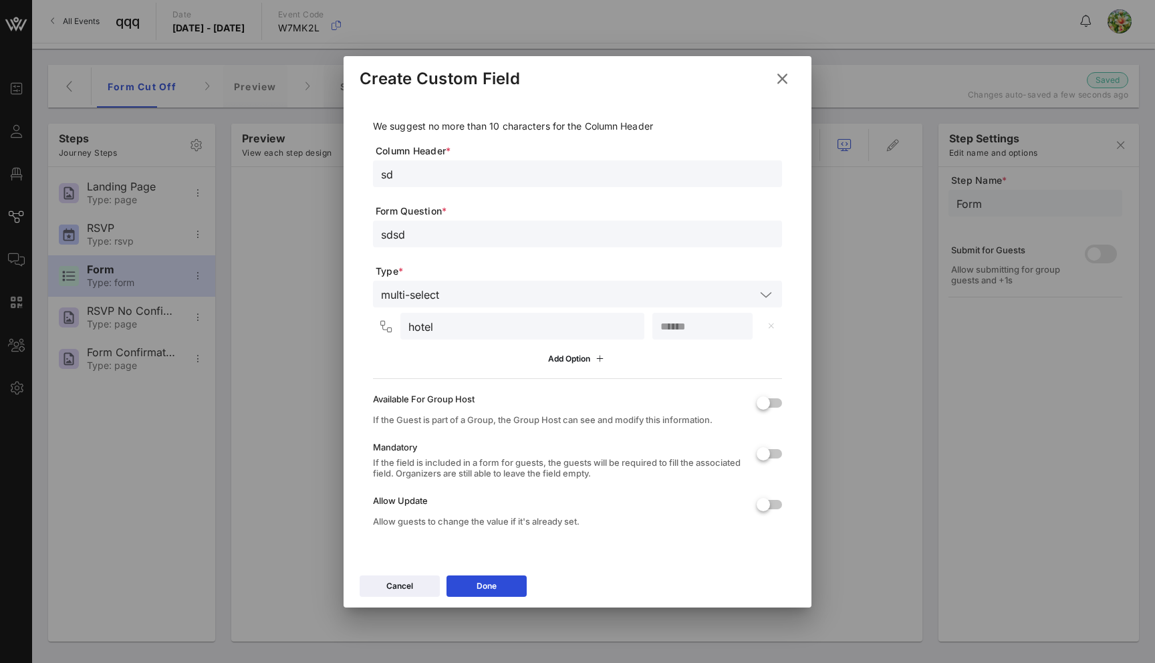
click at [782, 76] on icon at bounding box center [781, 78] width 19 height 21
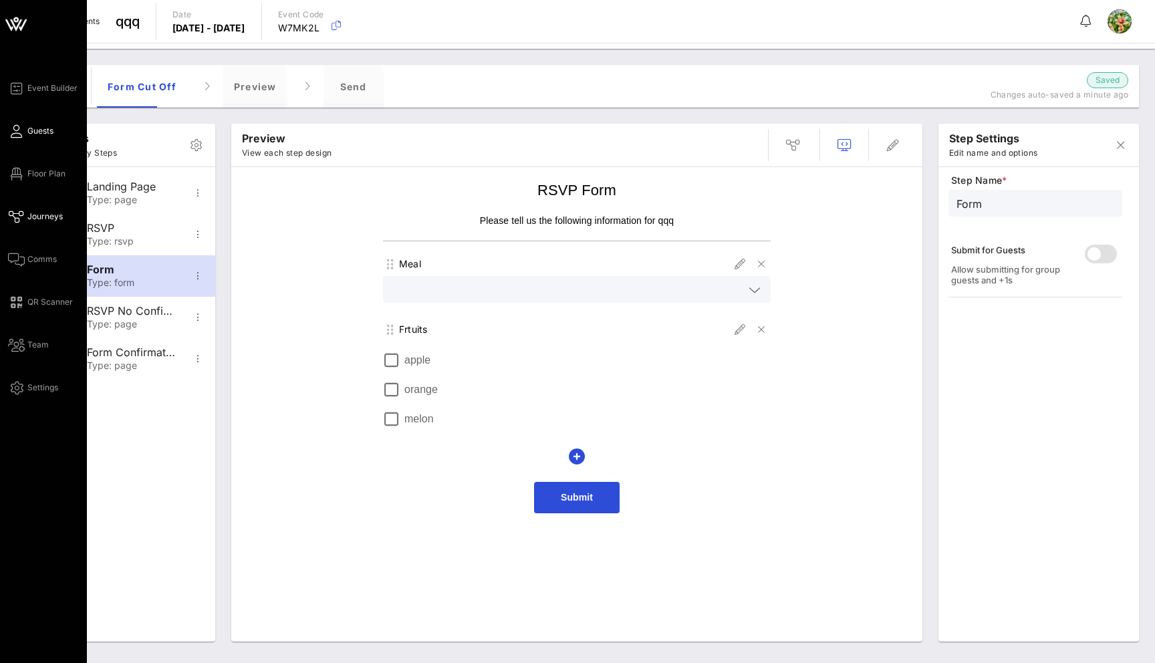
click at [25, 124] on link "Guests" at bounding box center [30, 131] width 45 height 16
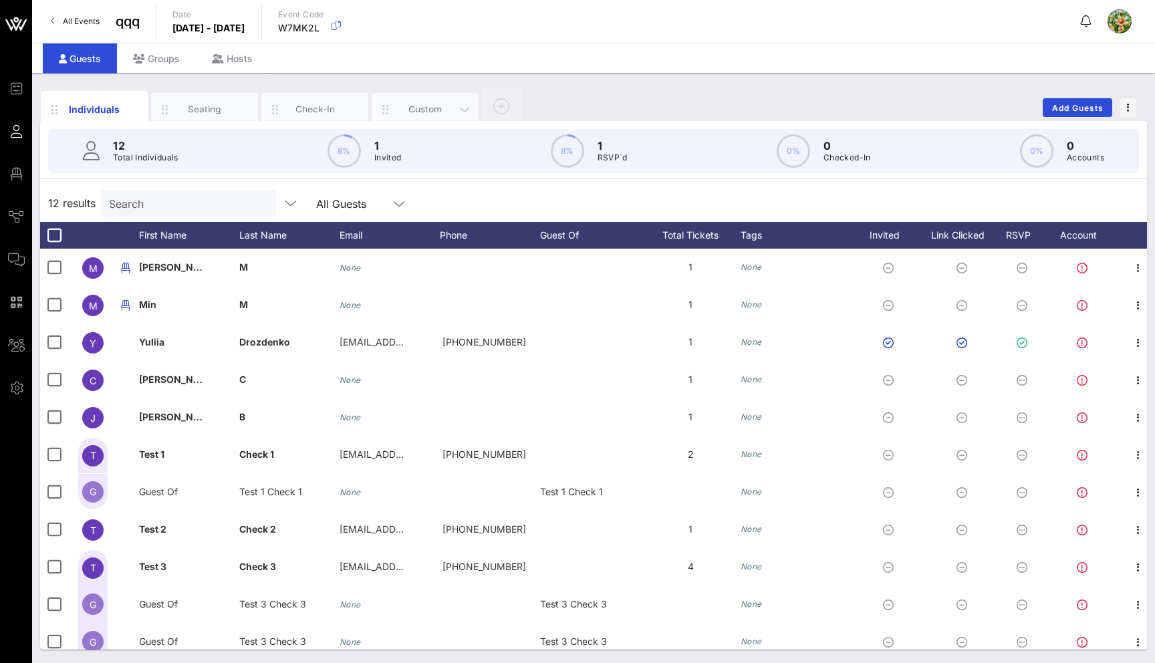
click at [433, 112] on div "Custom" at bounding box center [425, 109] width 59 height 13
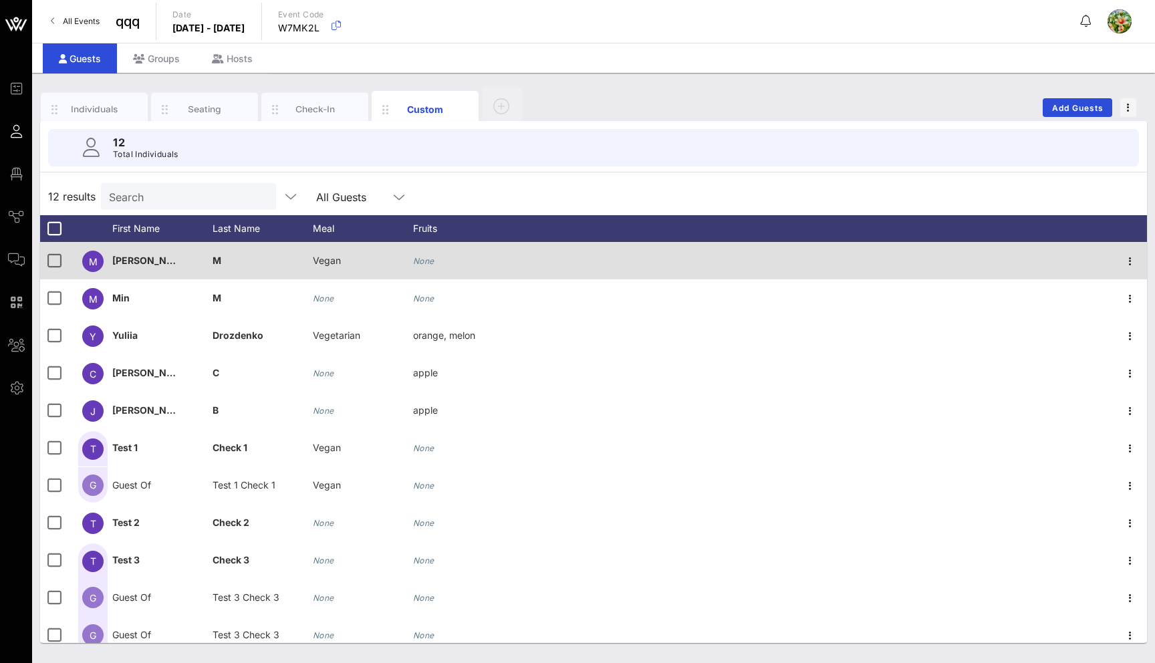
click at [430, 262] on icon "None" at bounding box center [423, 261] width 21 height 10
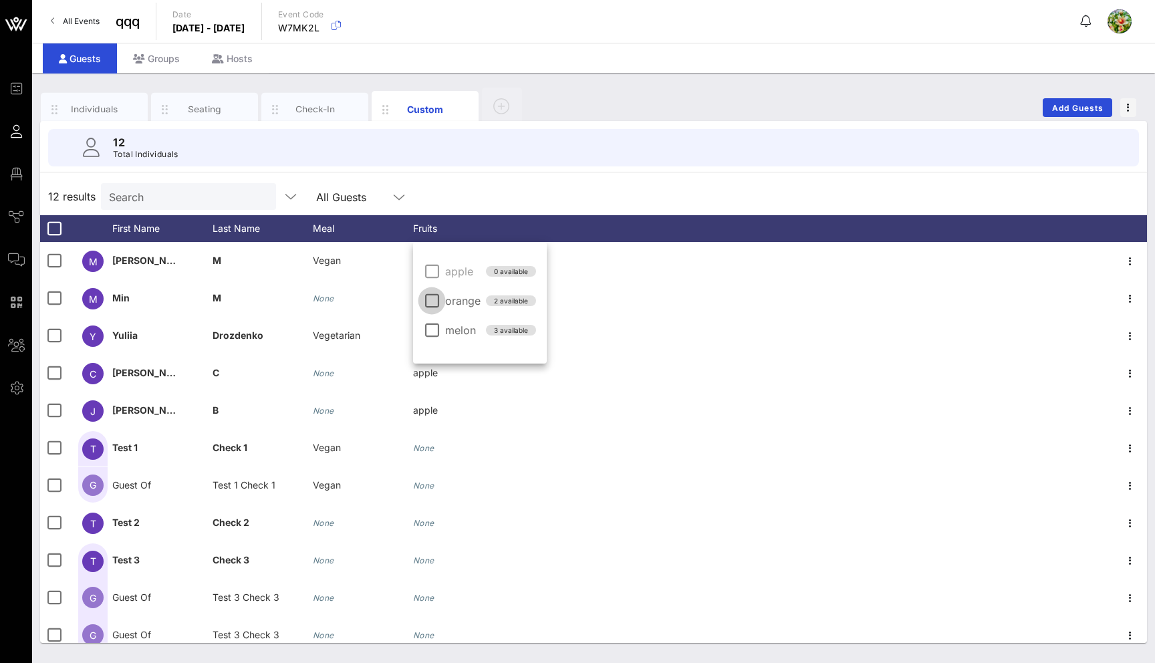
click at [432, 304] on div at bounding box center [431, 300] width 23 height 23
click at [454, 197] on div "12 results Search All Guests" at bounding box center [593, 196] width 1107 height 37
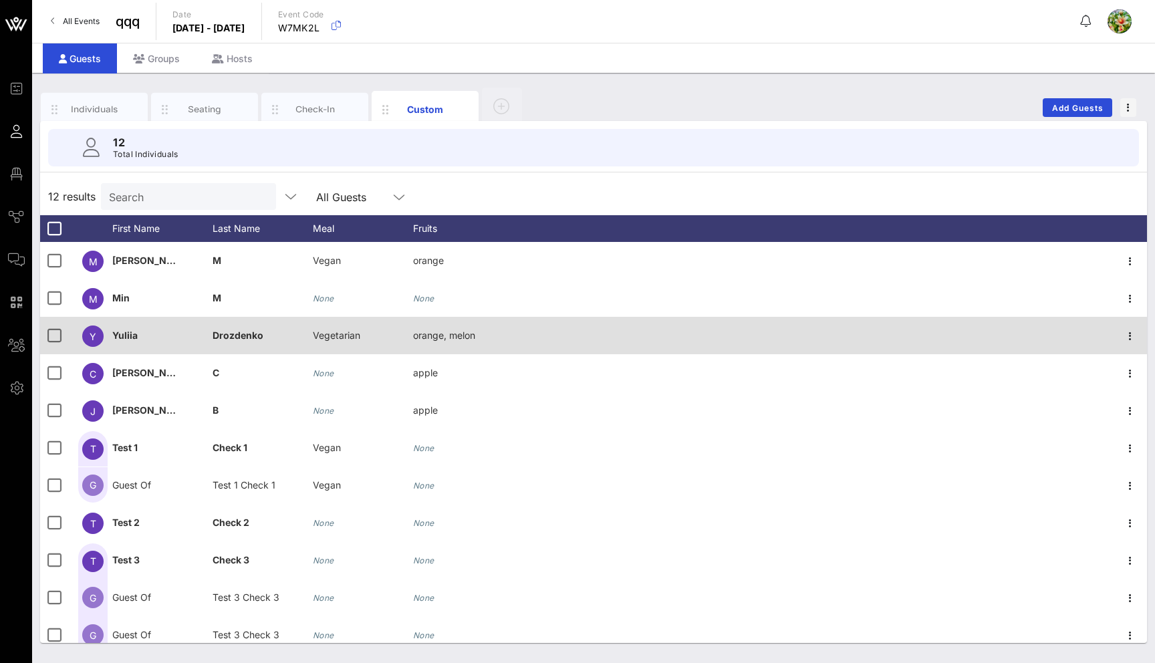
click at [428, 345] on div "orange, melon" at bounding box center [444, 335] width 62 height 37
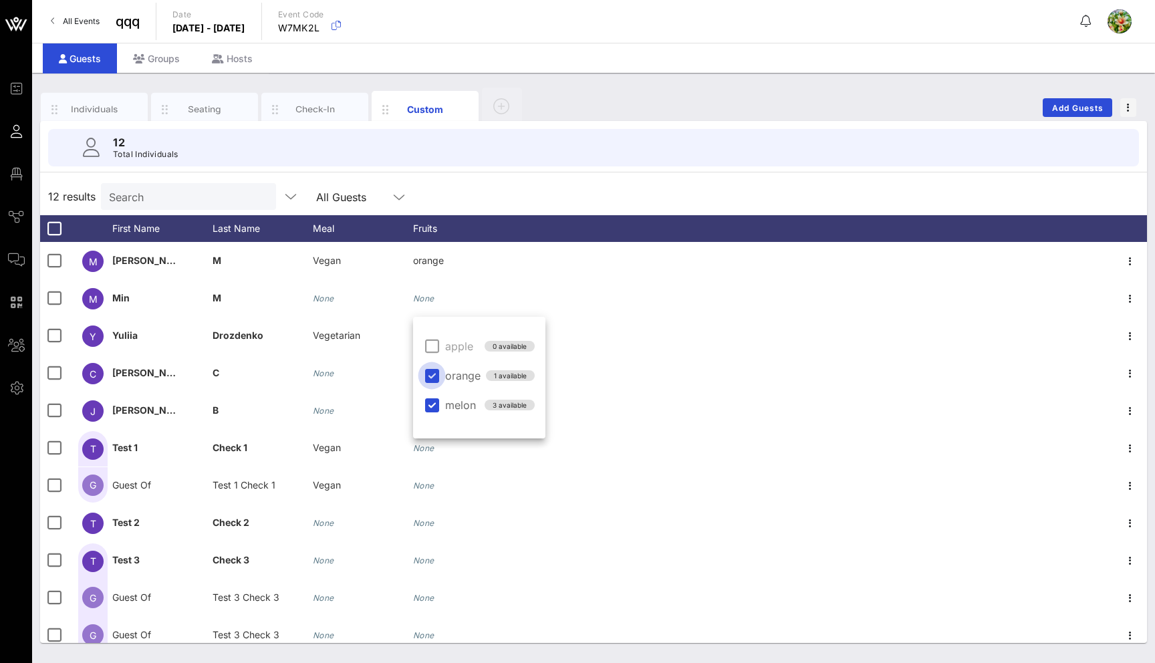
click at [434, 374] on div at bounding box center [431, 375] width 23 height 23
click at [468, 198] on div "12 results Search All Guests" at bounding box center [593, 196] width 1107 height 37
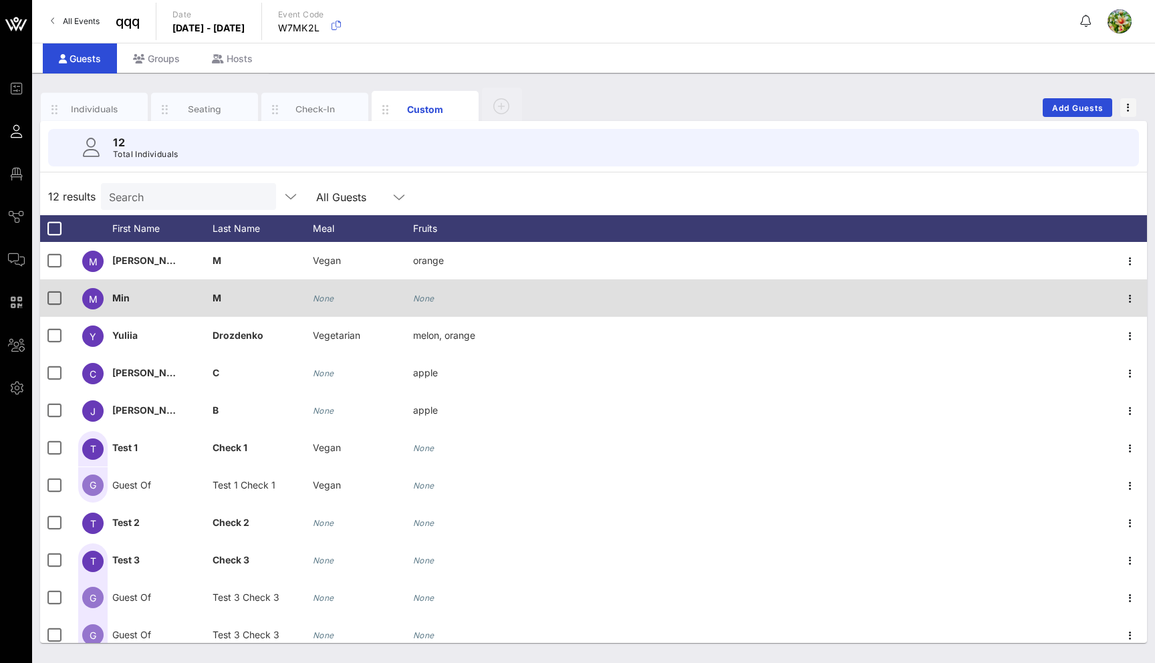
click at [428, 299] on icon "None" at bounding box center [423, 298] width 21 height 10
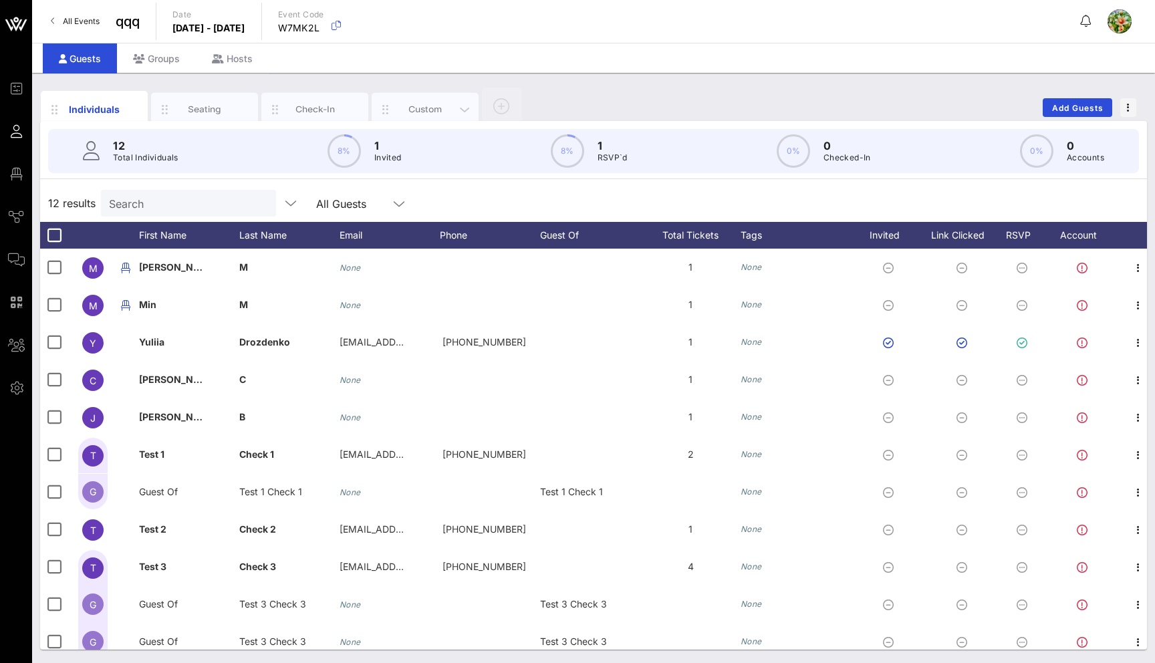
click at [424, 115] on div "Custom" at bounding box center [425, 109] width 59 height 13
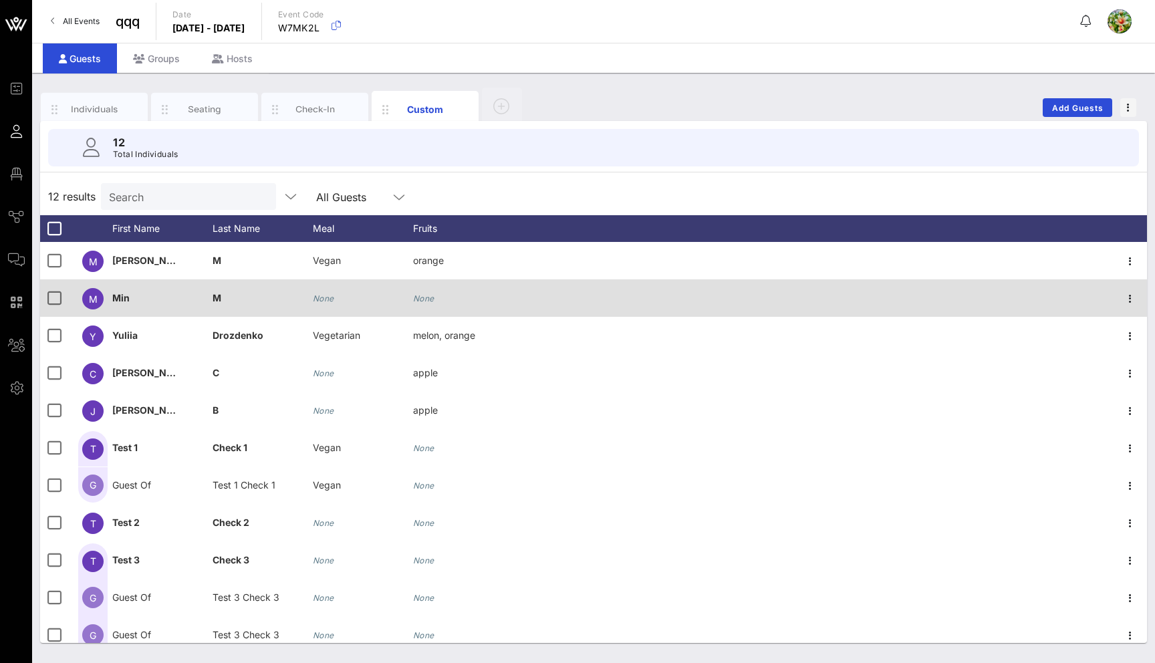
click at [427, 301] on icon "None" at bounding box center [423, 298] width 21 height 10
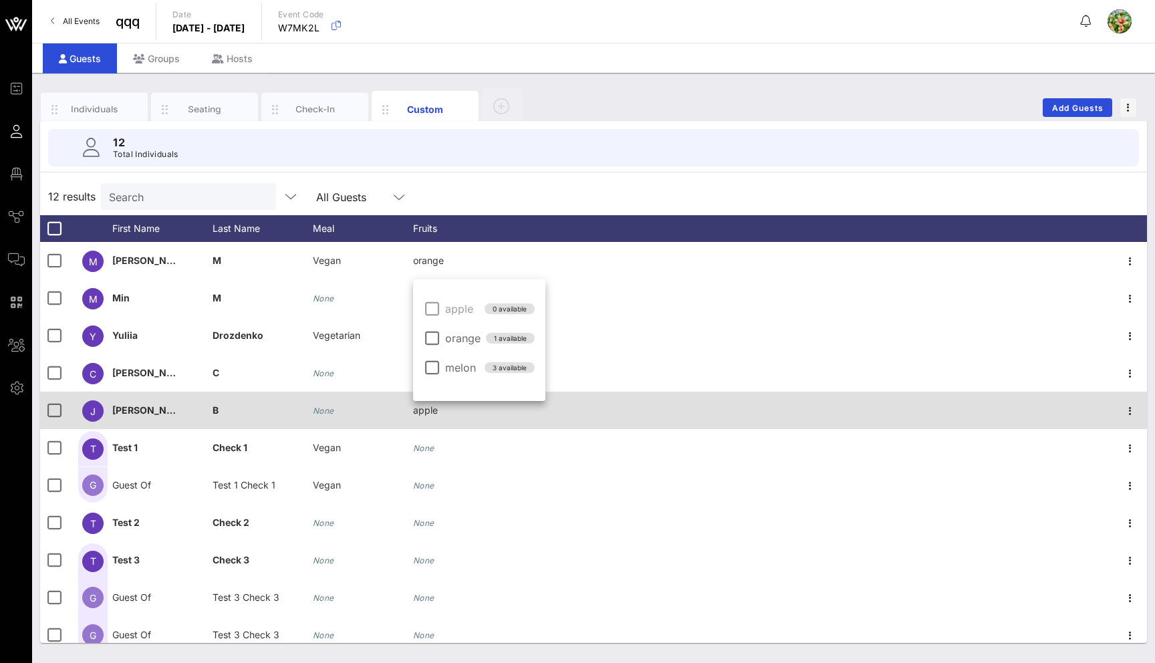
click at [424, 418] on div "apple" at bounding box center [425, 410] width 25 height 37
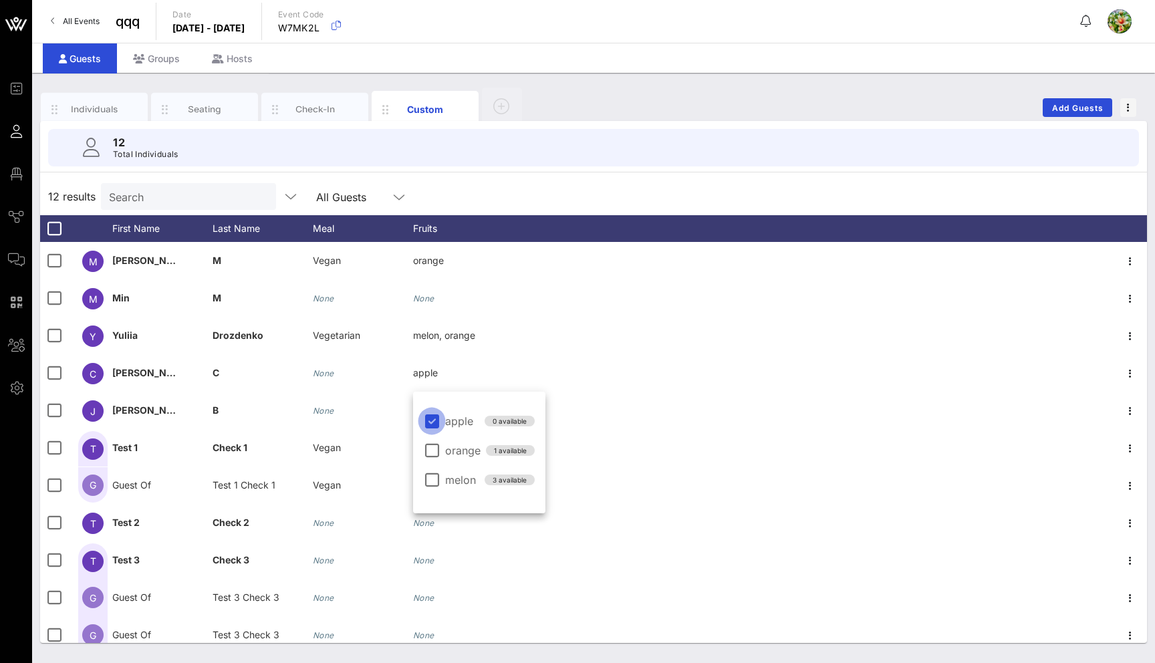
click at [440, 422] on div at bounding box center [431, 421] width 23 height 23
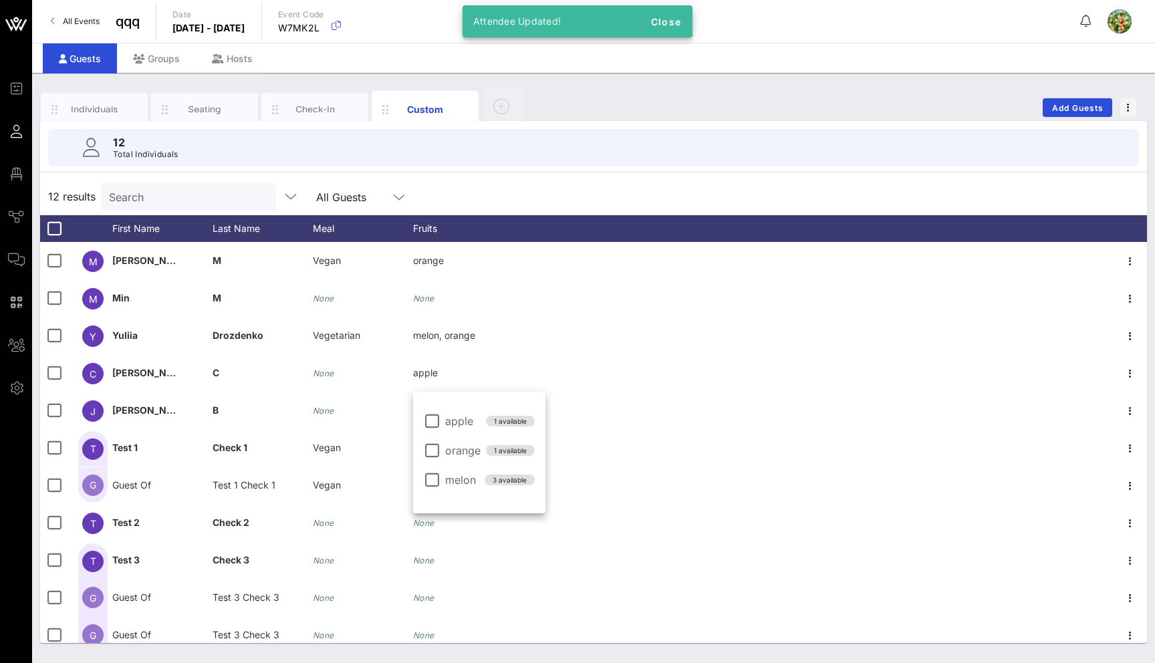
click at [504, 187] on div "12 results Search All Guests" at bounding box center [593, 196] width 1107 height 37
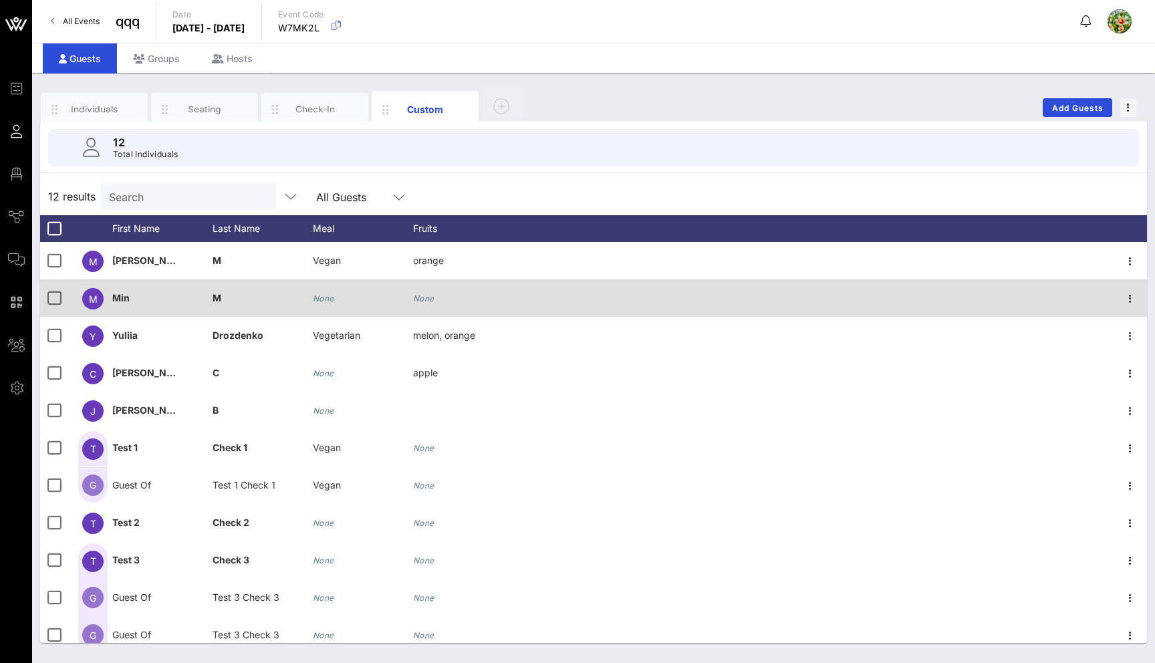
click at [424, 300] on icon "None" at bounding box center [423, 298] width 21 height 10
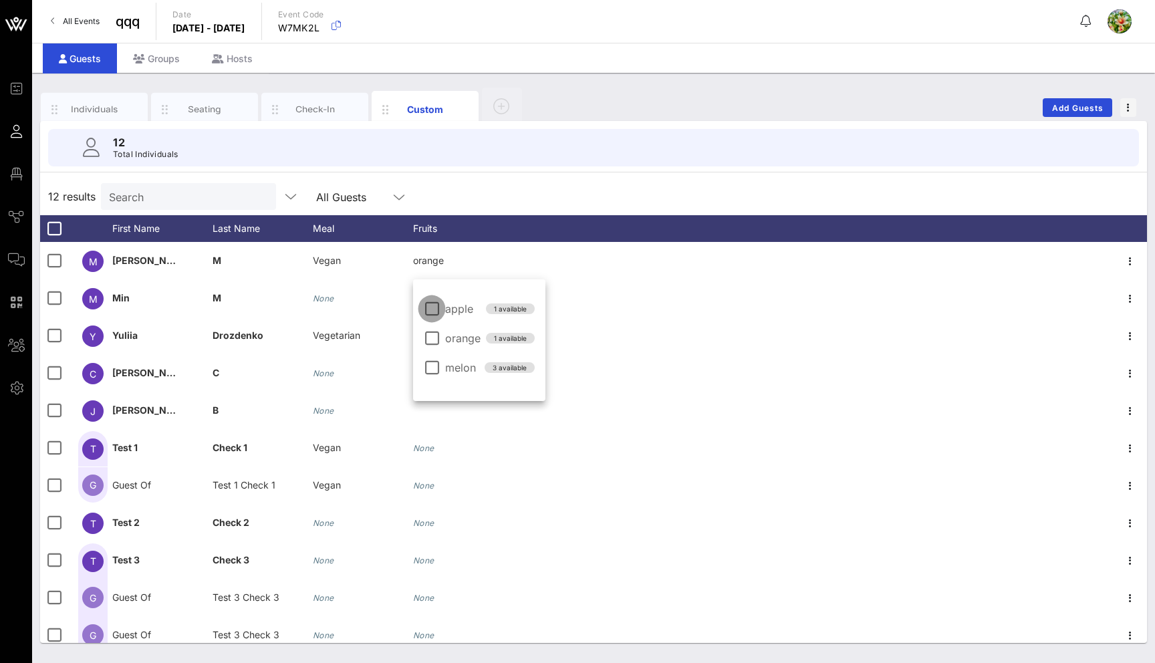
click at [438, 305] on div at bounding box center [431, 308] width 23 height 23
click at [432, 312] on div at bounding box center [431, 308] width 23 height 23
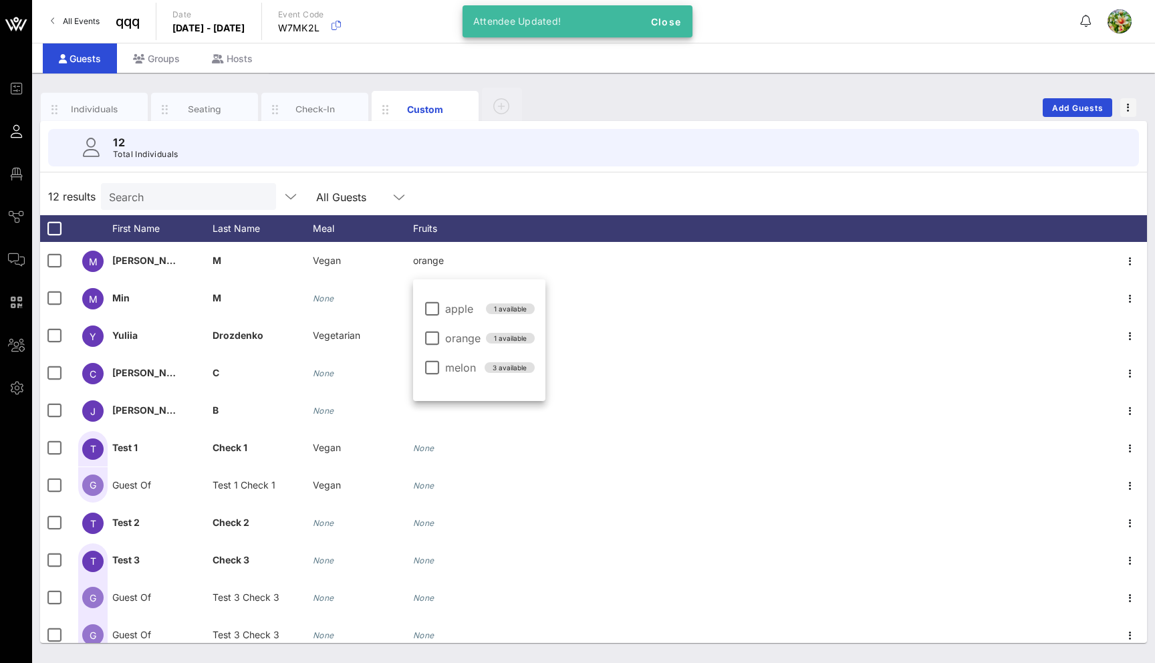
click at [494, 184] on div "12 results Search All Guests" at bounding box center [593, 196] width 1107 height 37
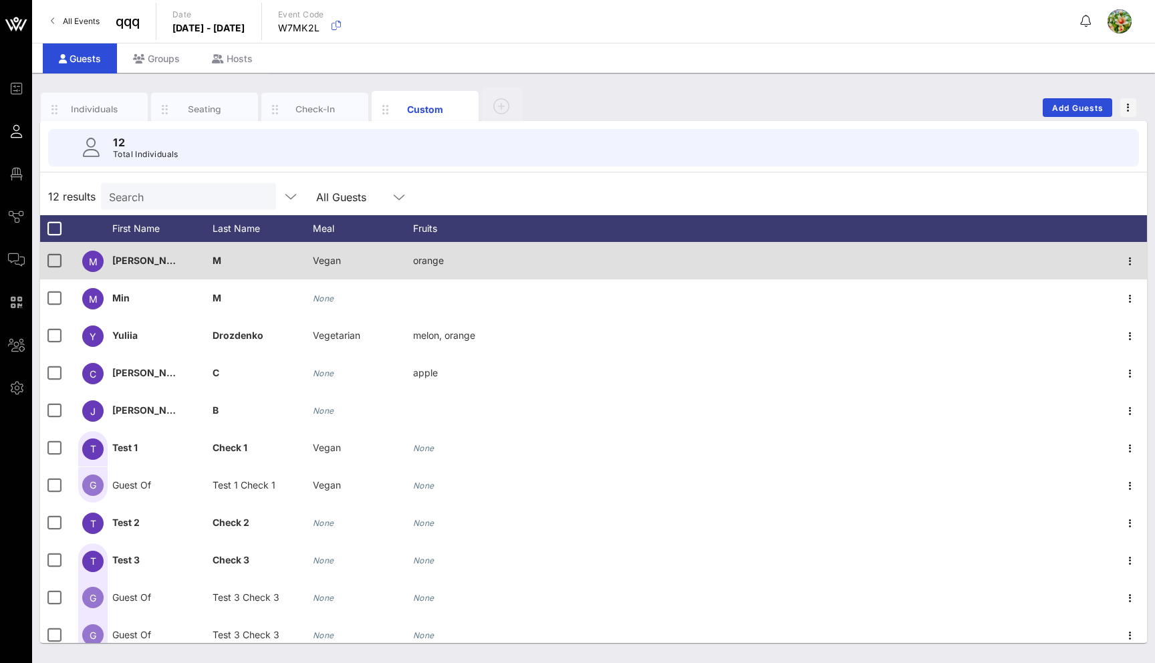
click at [432, 262] on span "orange" at bounding box center [428, 260] width 31 height 11
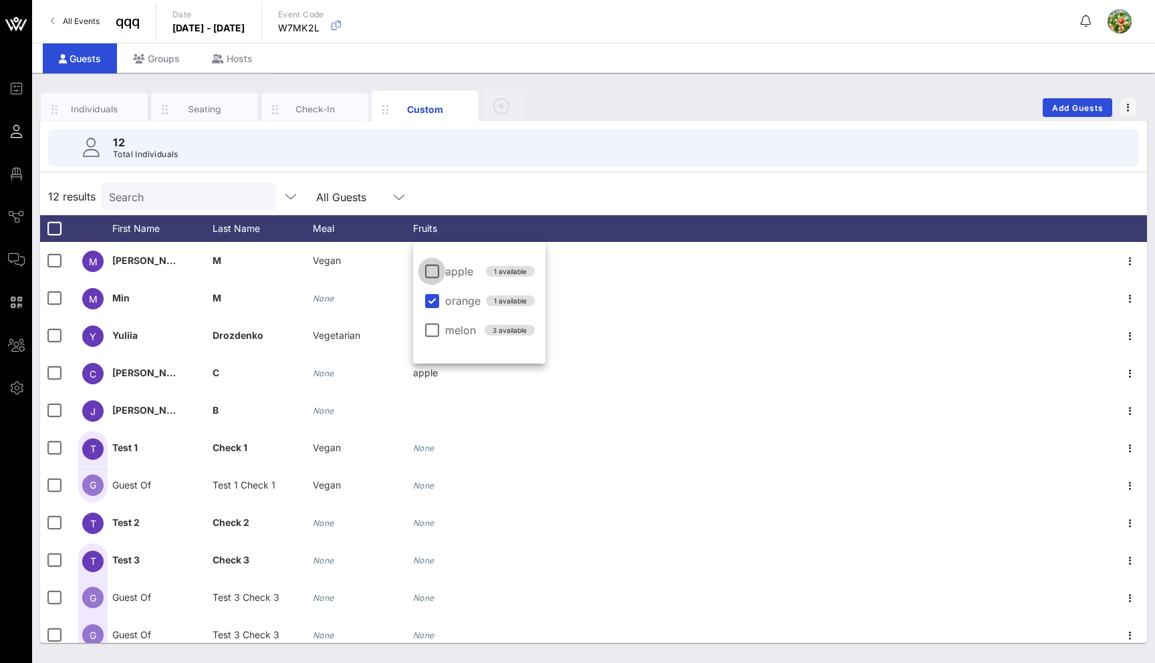
click at [444, 204] on div "12 results Search All Guests" at bounding box center [593, 196] width 1107 height 37
click at [1093, 105] on span "Add Guests" at bounding box center [1077, 108] width 53 height 10
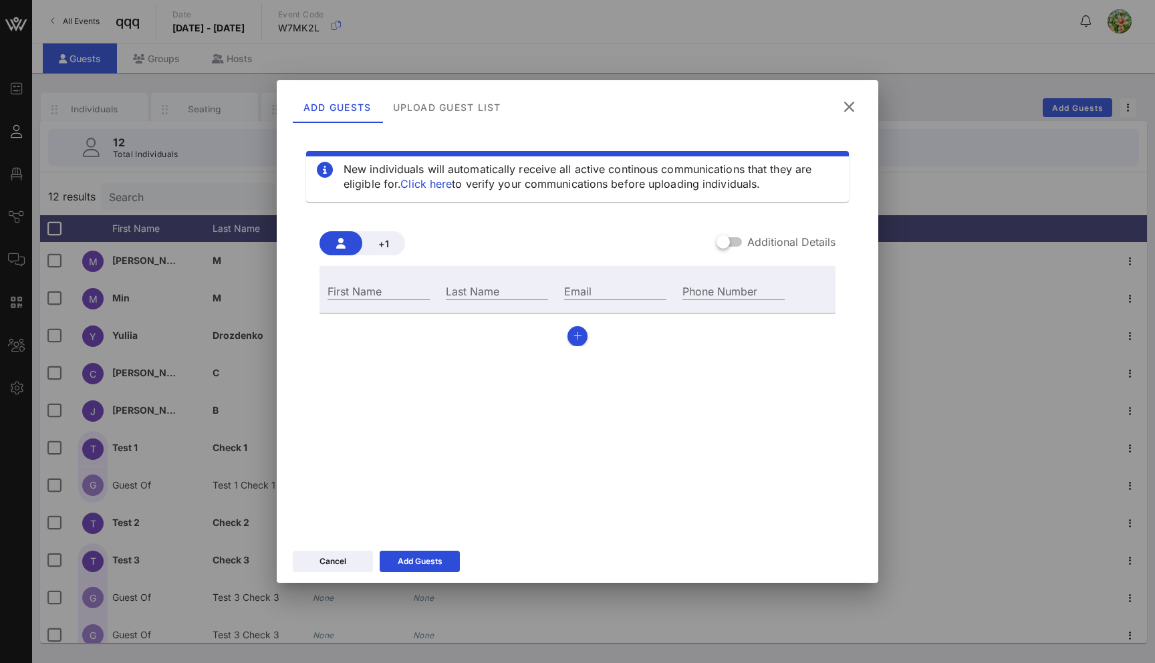
click at [846, 112] on icon at bounding box center [849, 107] width 18 height 16
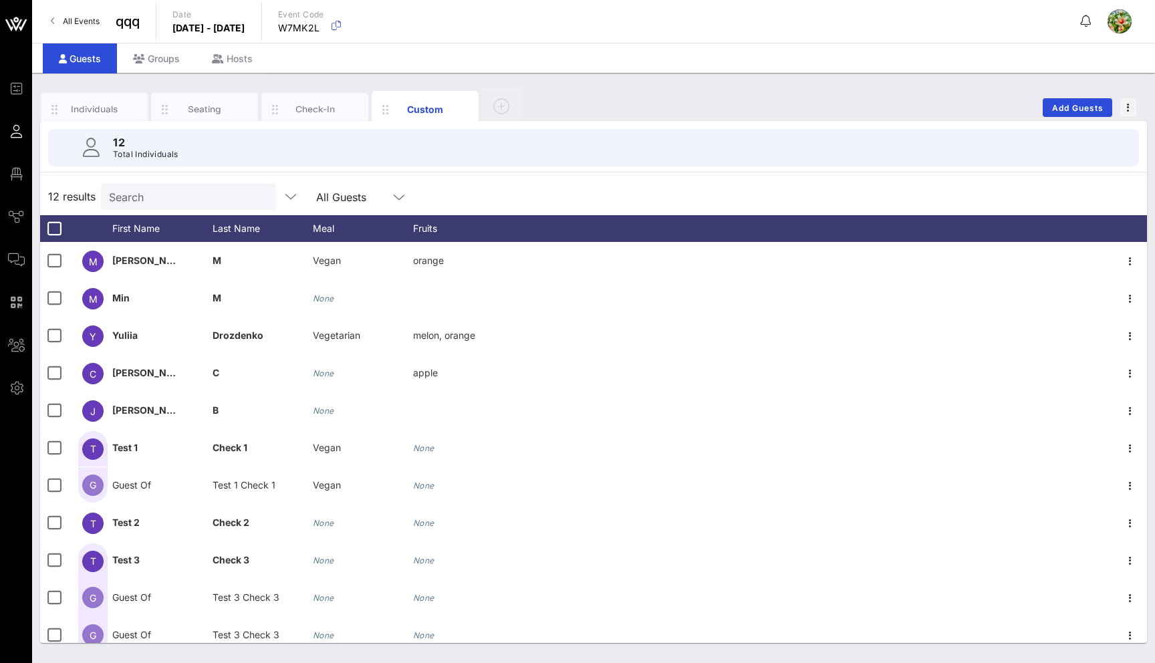
click at [159, 187] on div "Search" at bounding box center [187, 196] width 156 height 27
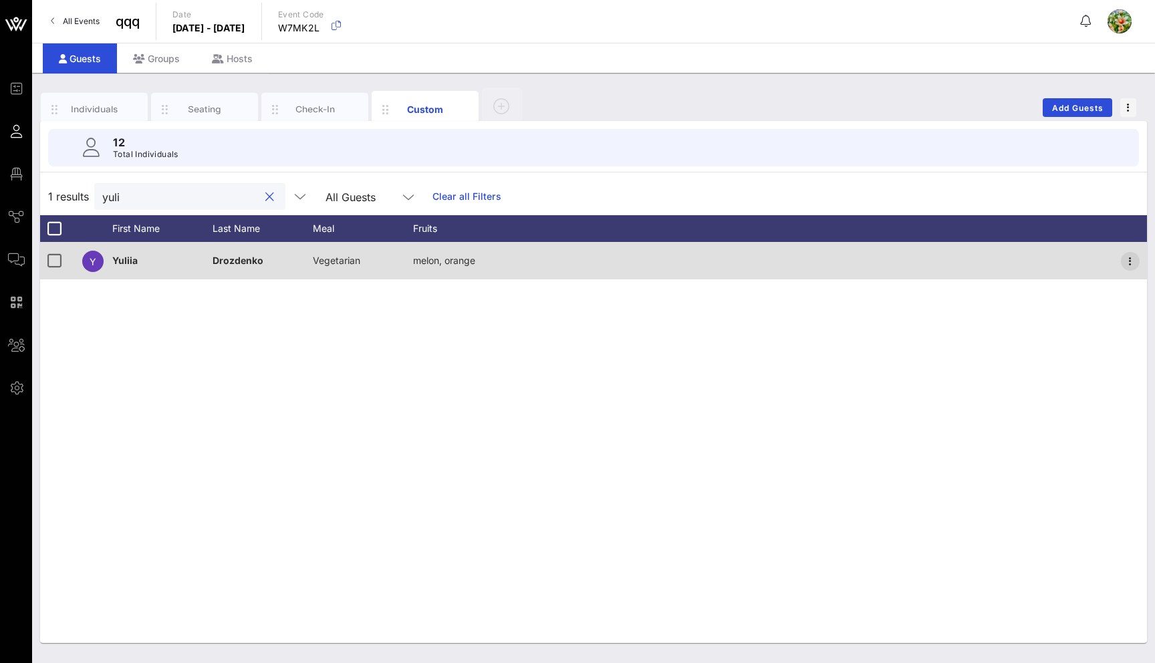
type input "yuli"
click at [1134, 259] on icon "button" at bounding box center [1130, 261] width 16 height 16
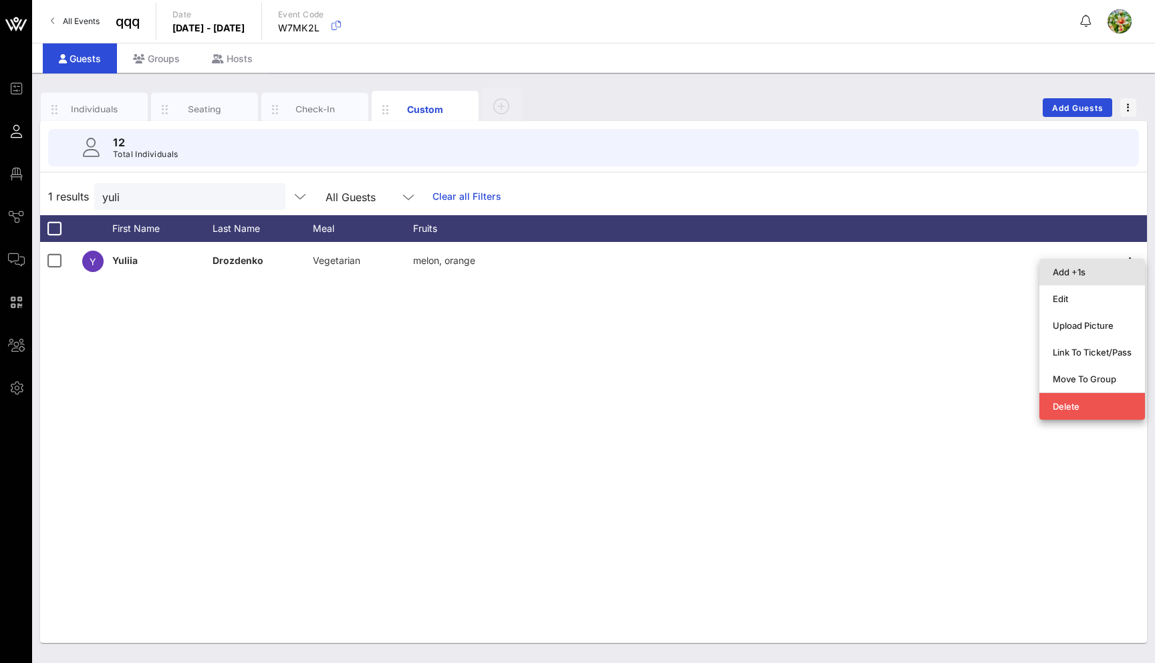
click at [1096, 275] on div "Add +1s" at bounding box center [1091, 272] width 79 height 11
type input "Guest Of"
type input "Yuliia Drozdenko"
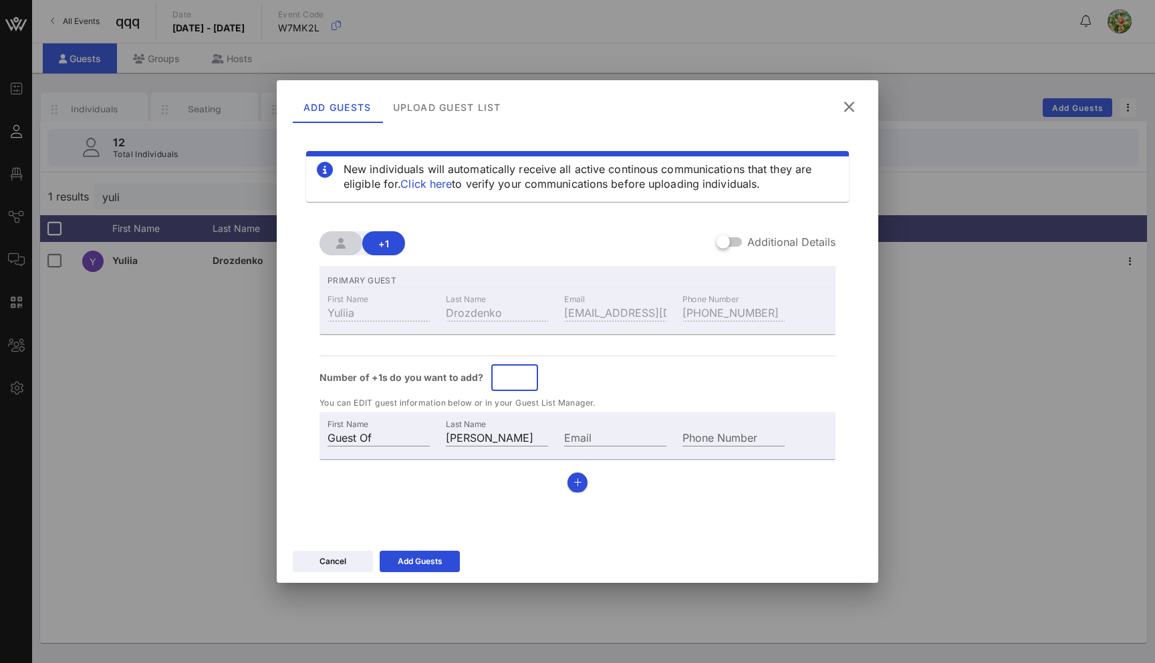
type input "*"
click at [523, 372] on input "*" at bounding box center [514, 377] width 31 height 21
click at [412, 565] on div "Add Guests" at bounding box center [420, 561] width 45 height 13
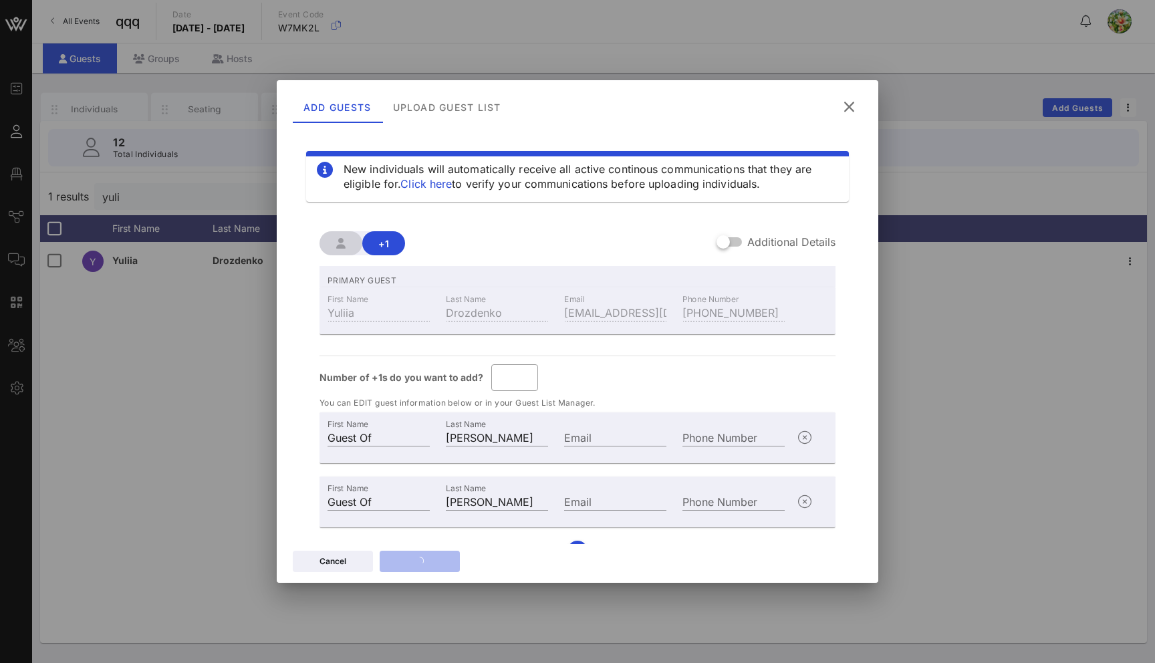
scroll to position [27, 0]
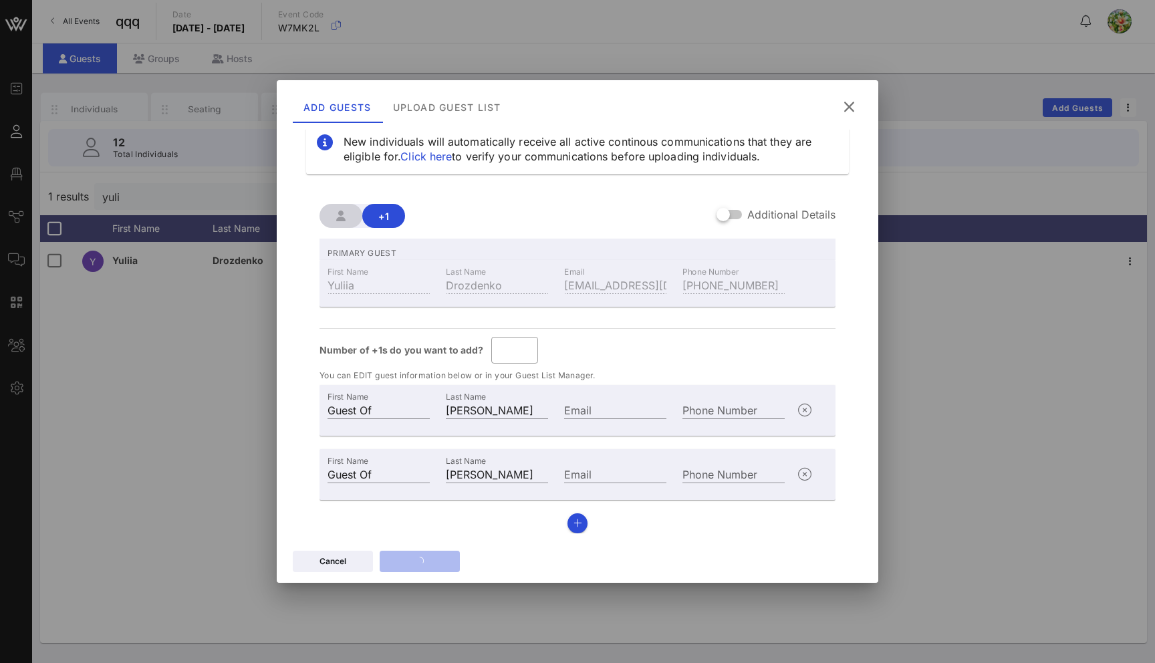
click at [849, 104] on icon at bounding box center [849, 107] width 18 height 16
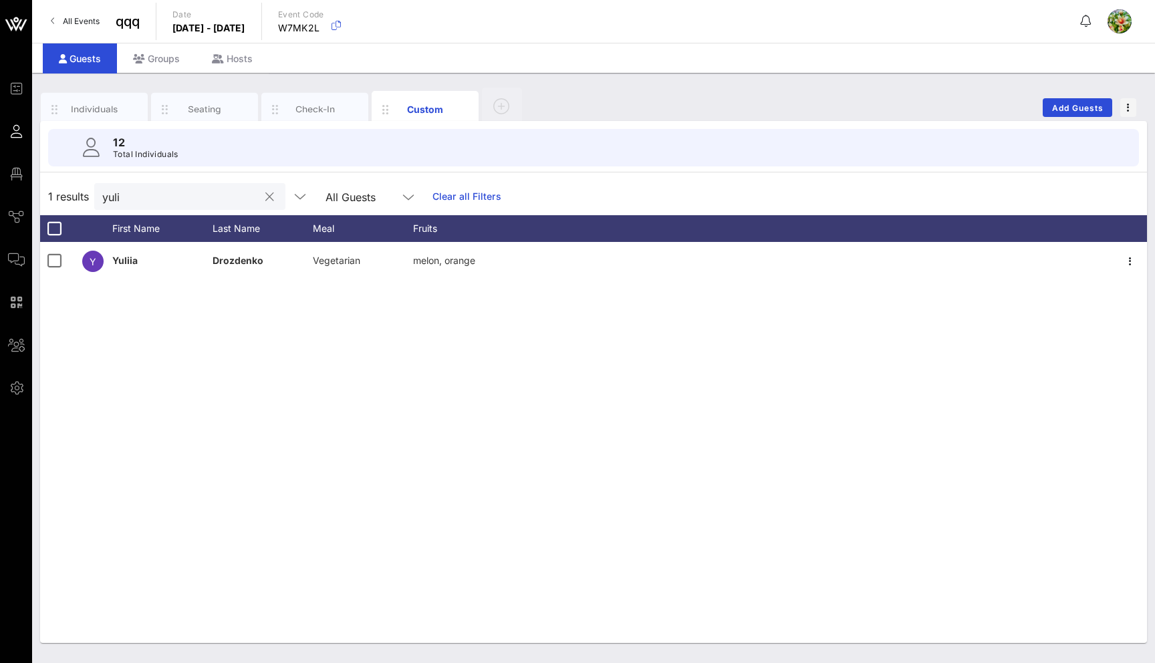
click at [265, 195] on button "clear icon" at bounding box center [269, 196] width 9 height 13
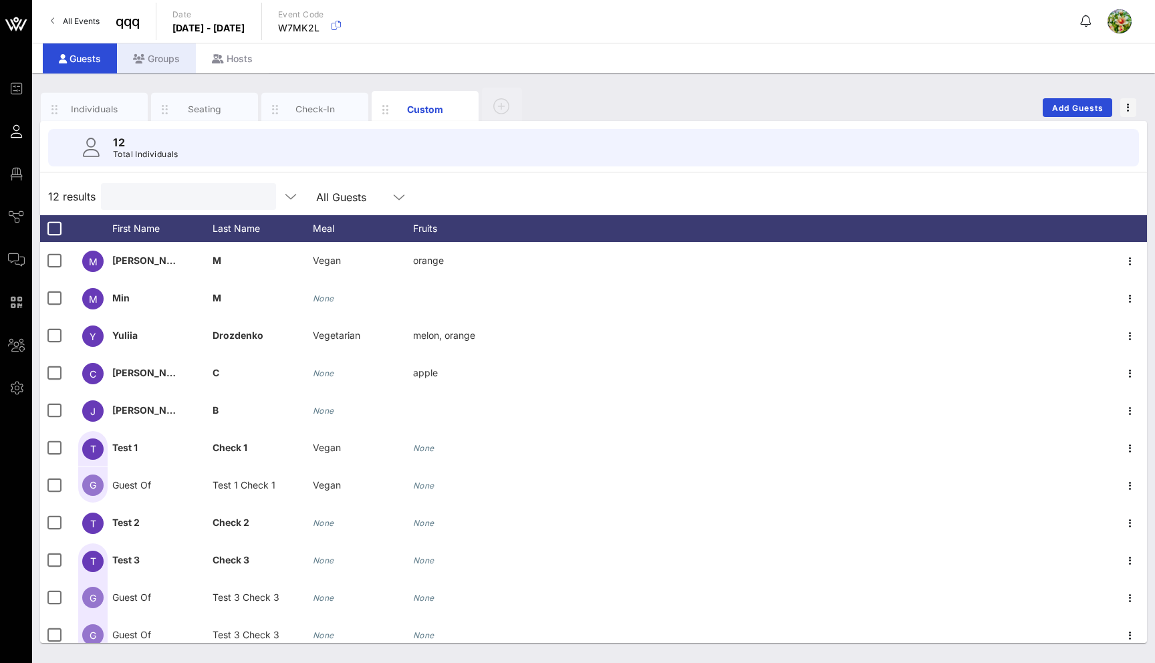
click at [166, 65] on div "Groups" at bounding box center [156, 58] width 79 height 30
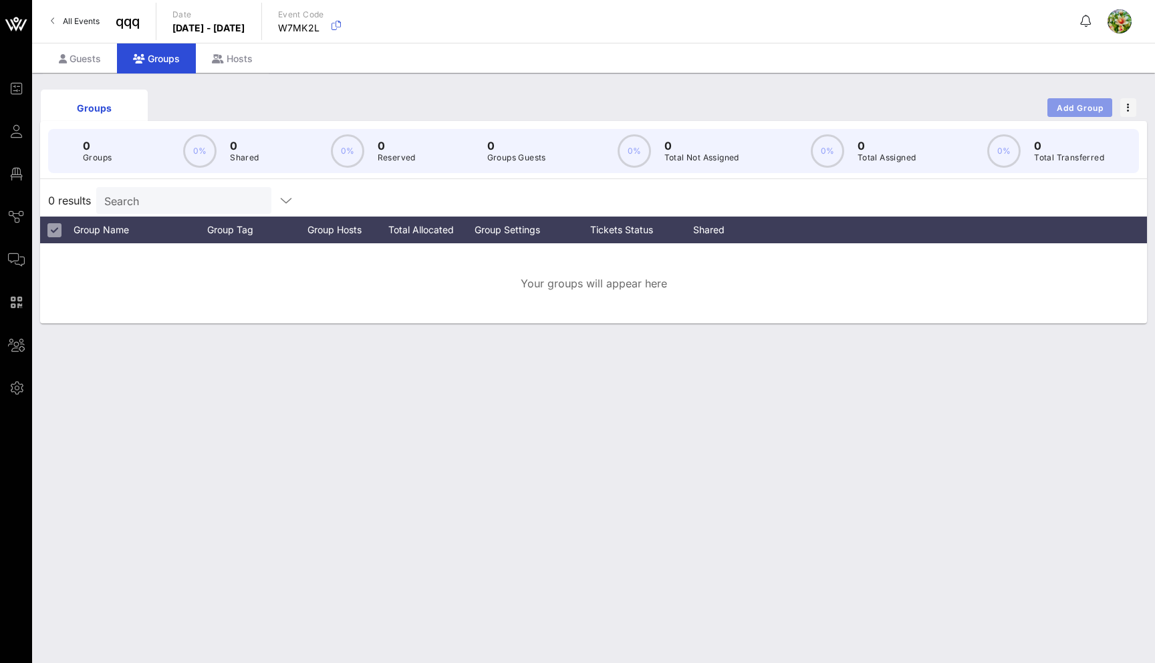
click at [1066, 103] on span "Add Group" at bounding box center [1080, 108] width 48 height 10
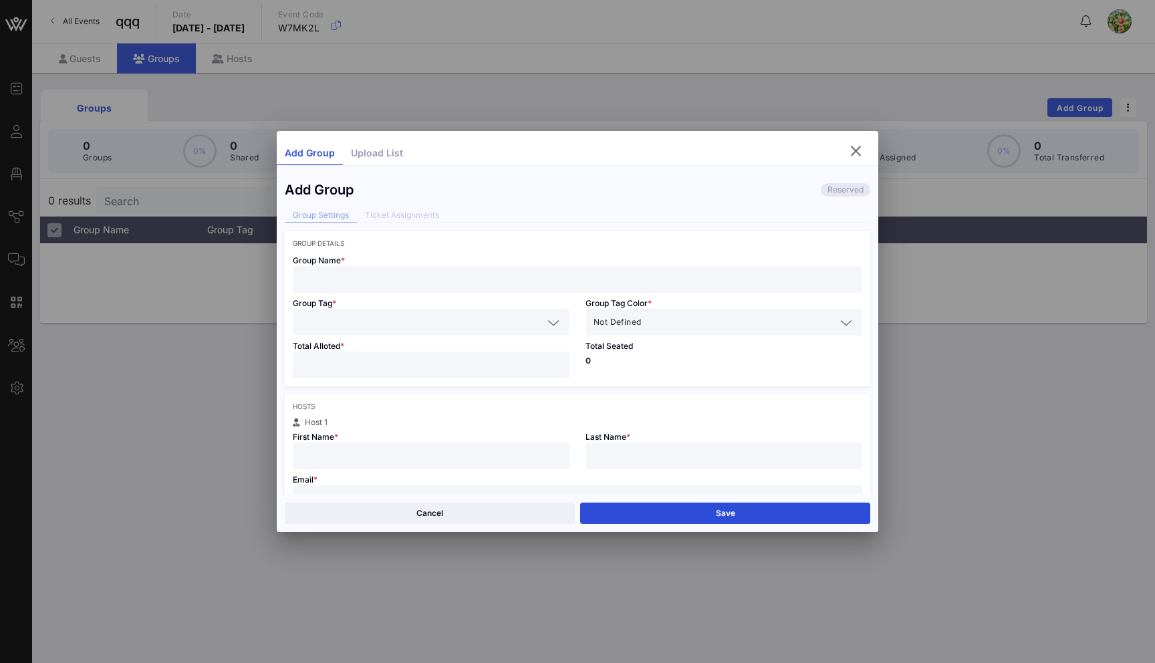
click at [427, 285] on input "text" at bounding box center [577, 279] width 553 height 17
type input "as"
click at [411, 317] on input "text" at bounding box center [422, 321] width 242 height 17
type input "asas"
click at [387, 370] on input "number" at bounding box center [431, 364] width 261 height 17
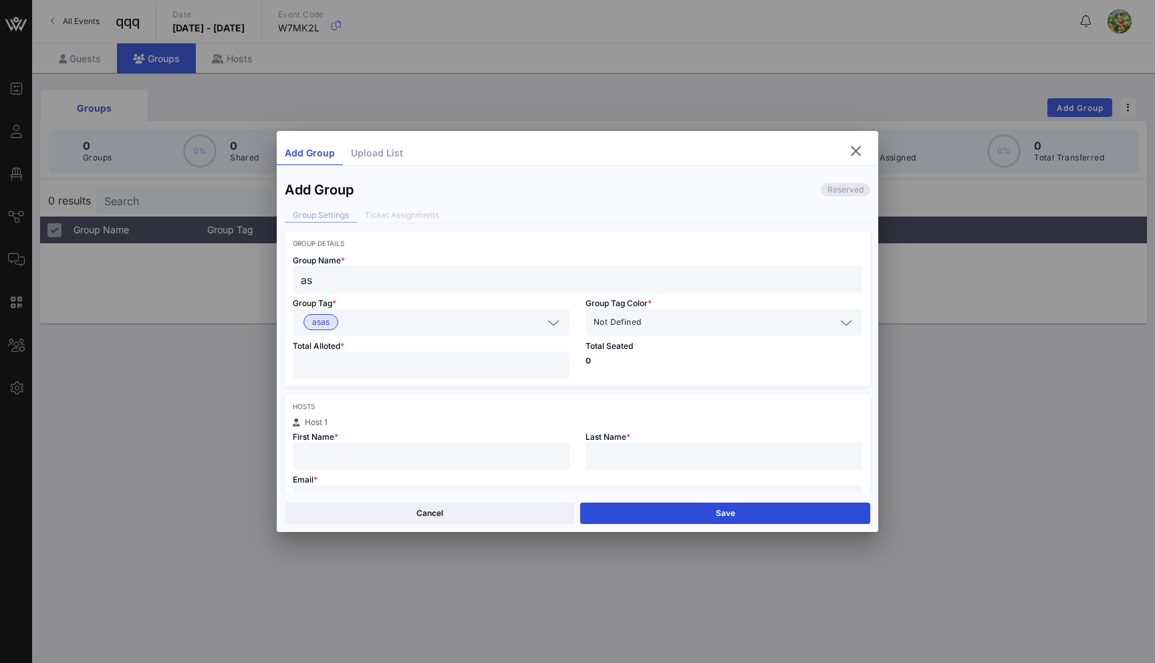
type input "*"
click at [653, 320] on input "text" at bounding box center [739, 321] width 192 height 17
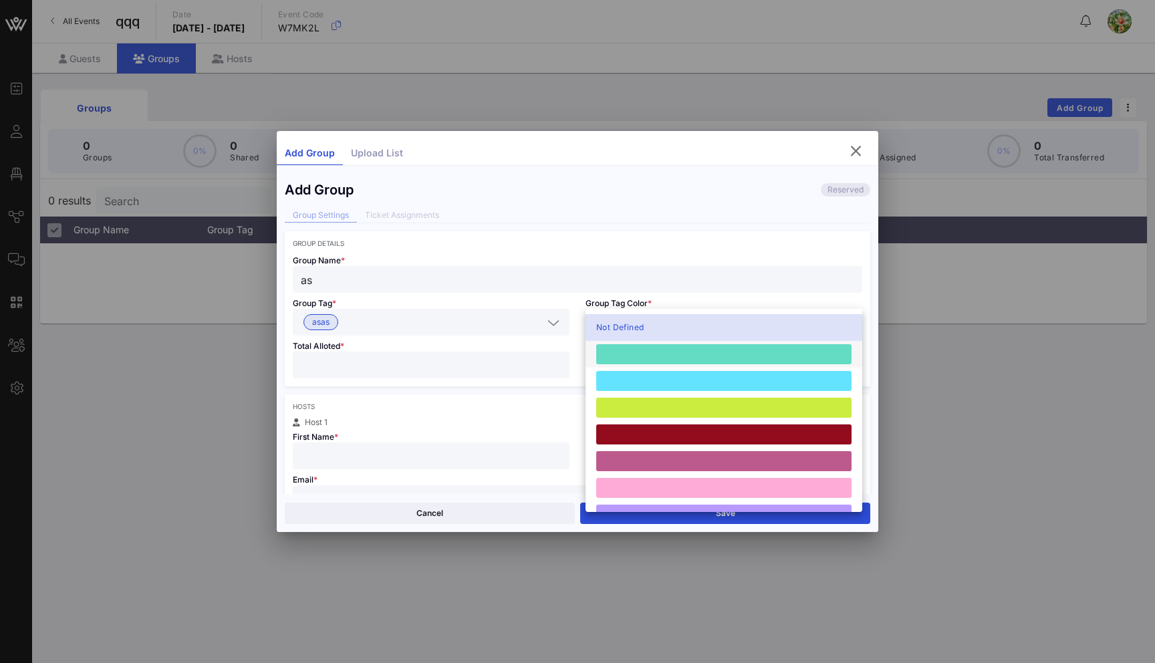
click at [653, 345] on div at bounding box center [723, 354] width 255 height 20
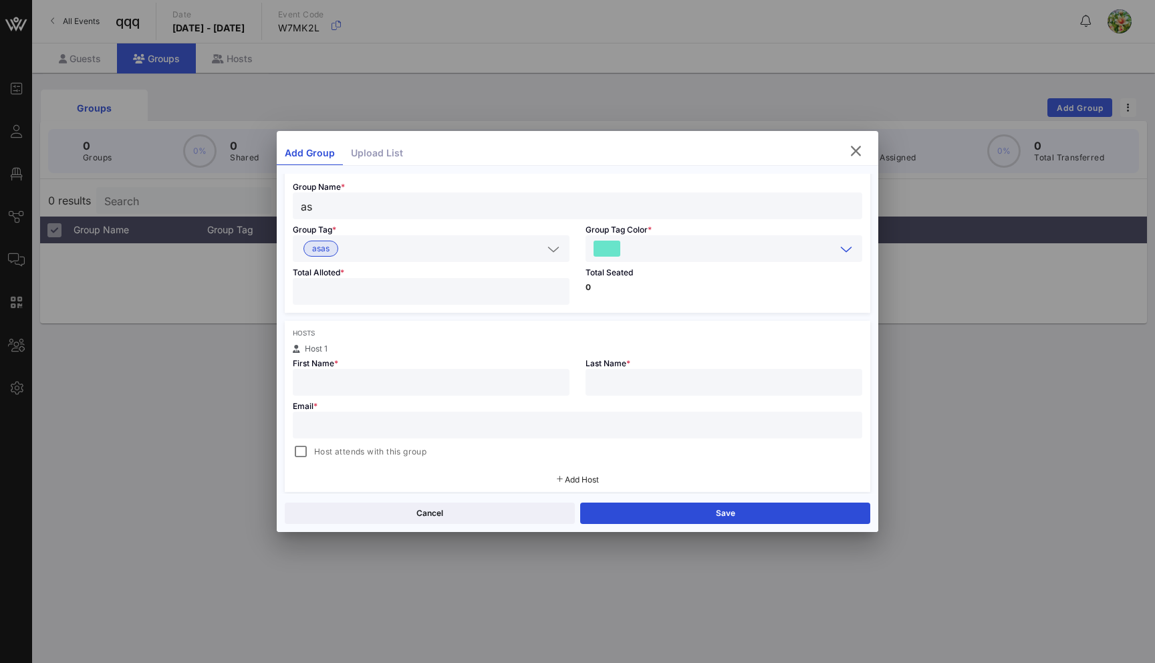
scroll to position [83, 0]
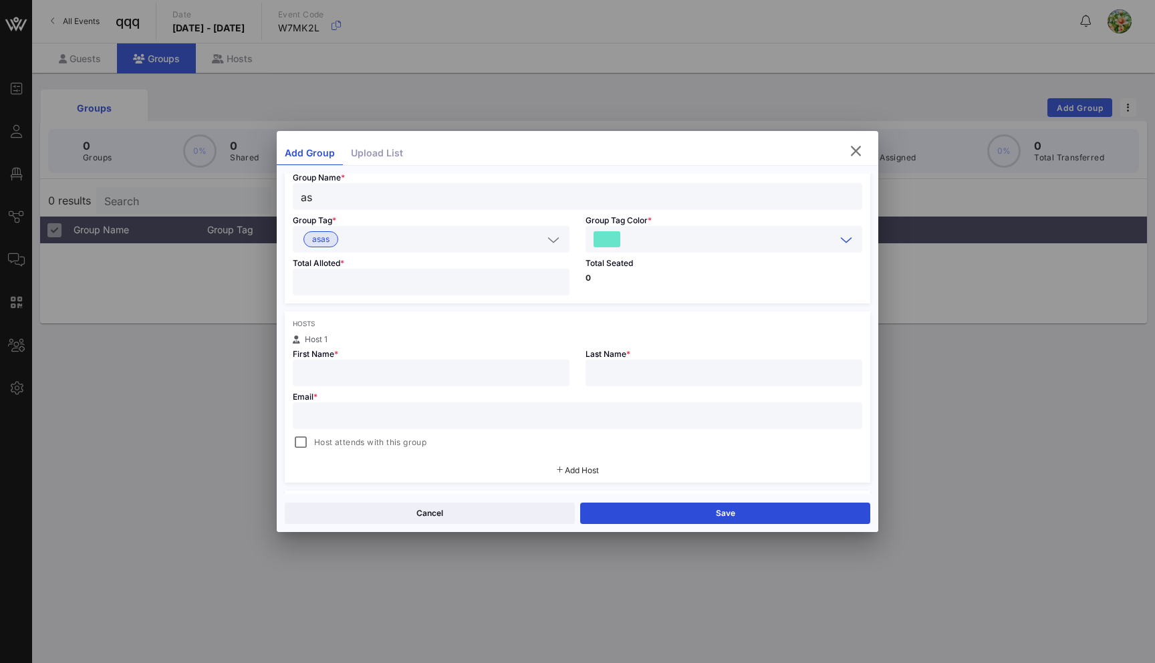
click at [629, 374] on input "text" at bounding box center [723, 372] width 261 height 17
type input "as"
click at [455, 381] on input "text" at bounding box center [431, 372] width 261 height 17
type input "asas"
click at [428, 420] on input "text" at bounding box center [577, 415] width 553 height 17
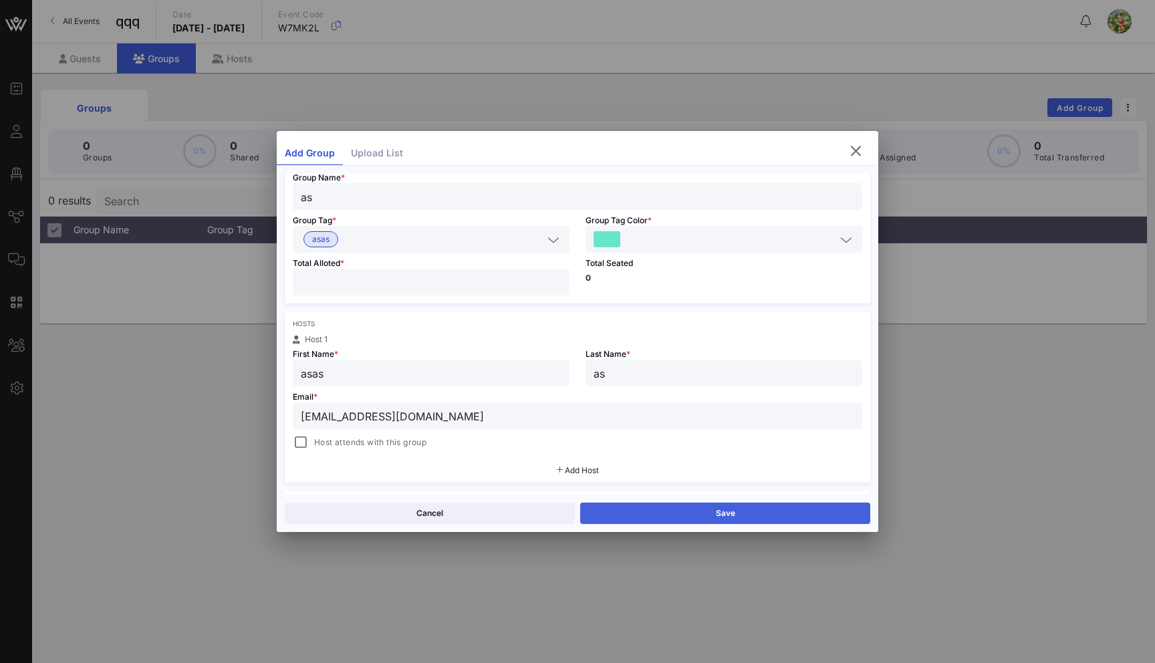
type input "ff@vow.app"
click at [661, 518] on button "Save" at bounding box center [725, 512] width 290 height 21
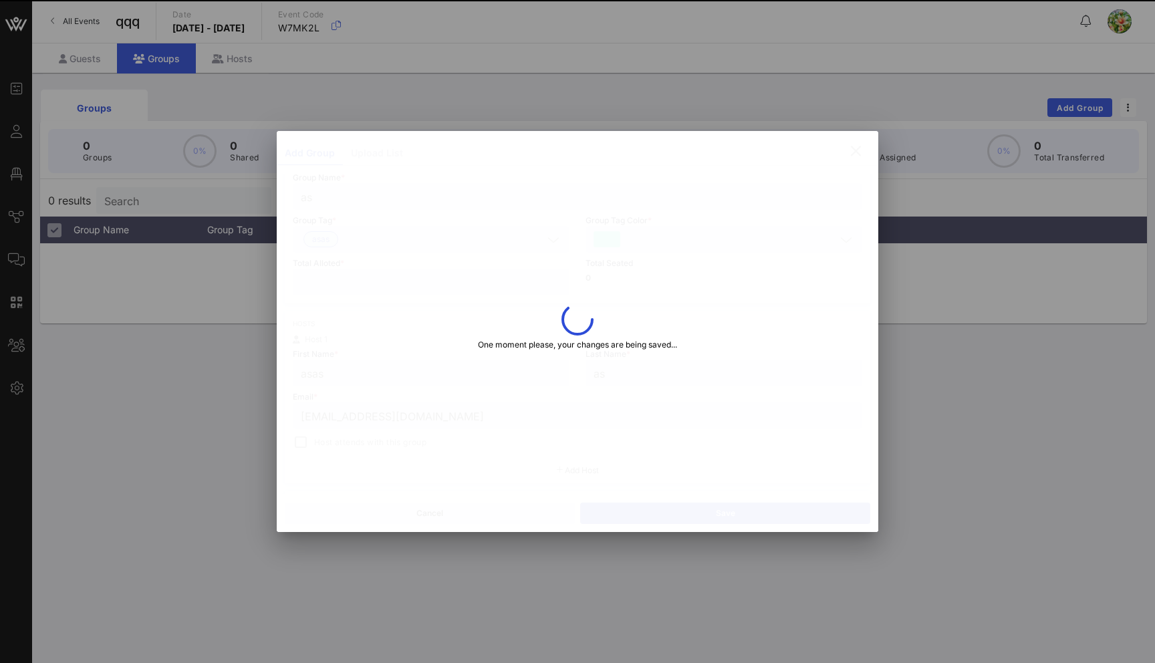
type input "FF"
type input "Test"
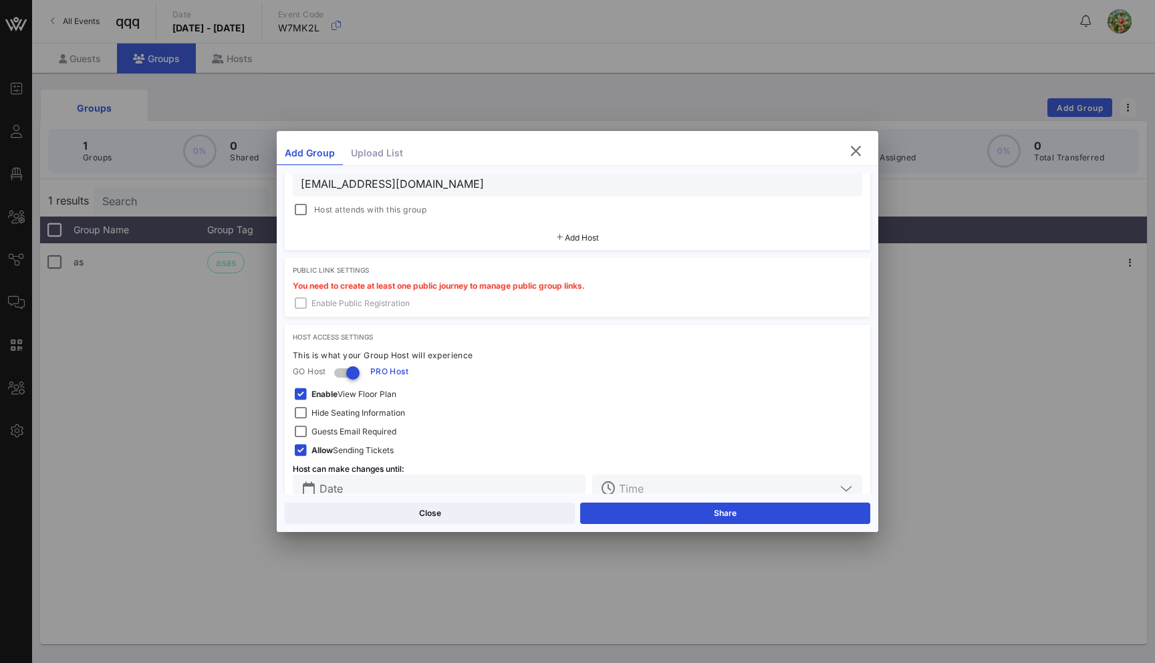
scroll to position [339, 0]
click at [672, 509] on button "Share" at bounding box center [725, 512] width 290 height 21
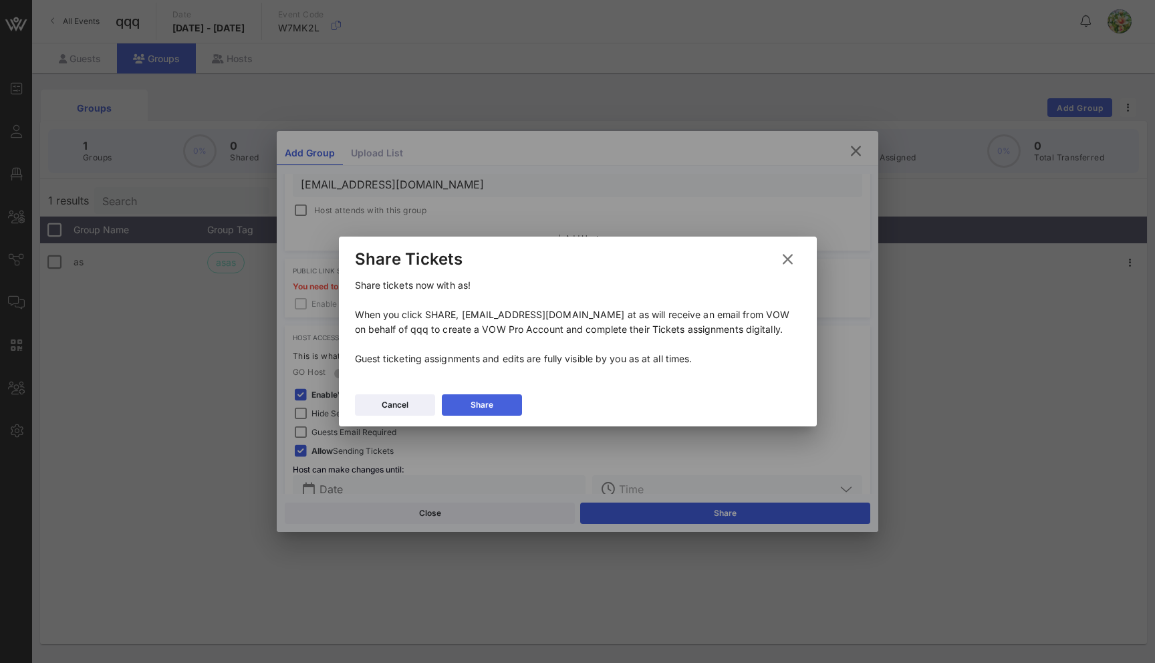
click at [507, 413] on button "Share" at bounding box center [482, 404] width 80 height 21
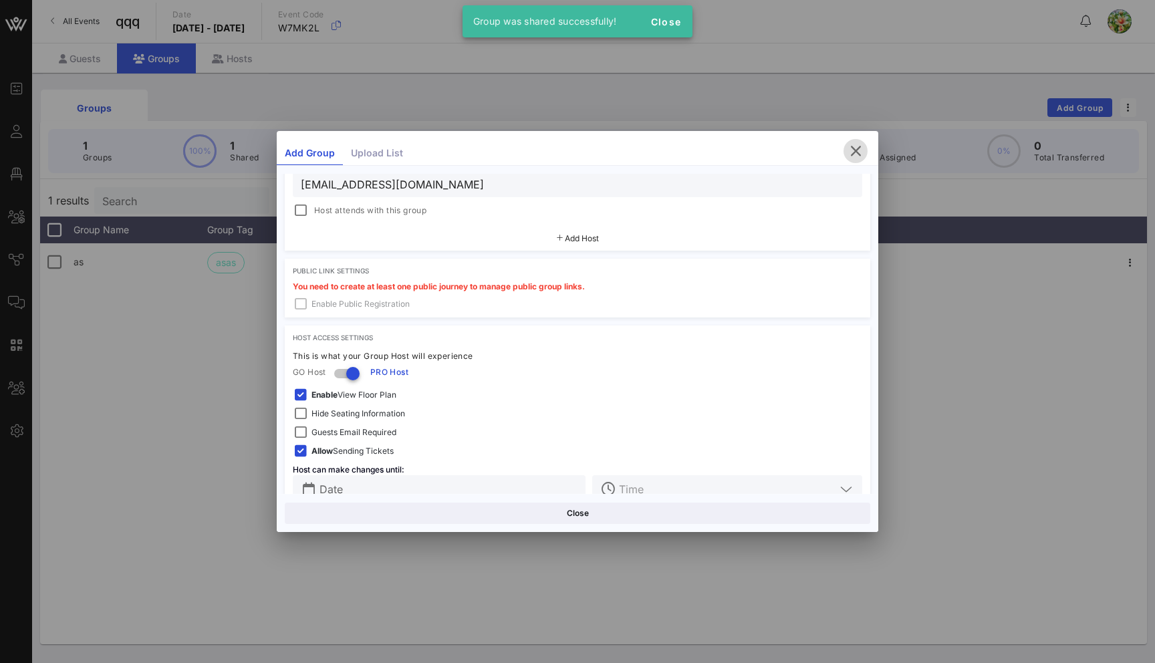
click at [851, 156] on icon "button" at bounding box center [855, 151] width 16 height 16
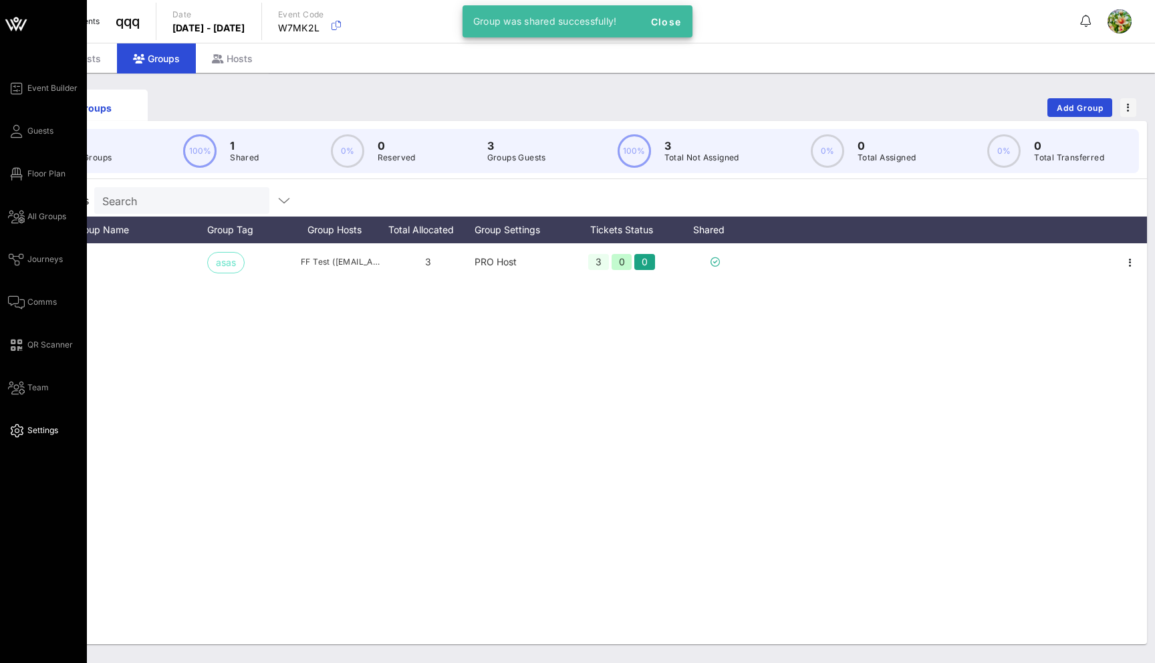
click at [25, 432] on link "Settings" at bounding box center [33, 430] width 50 height 16
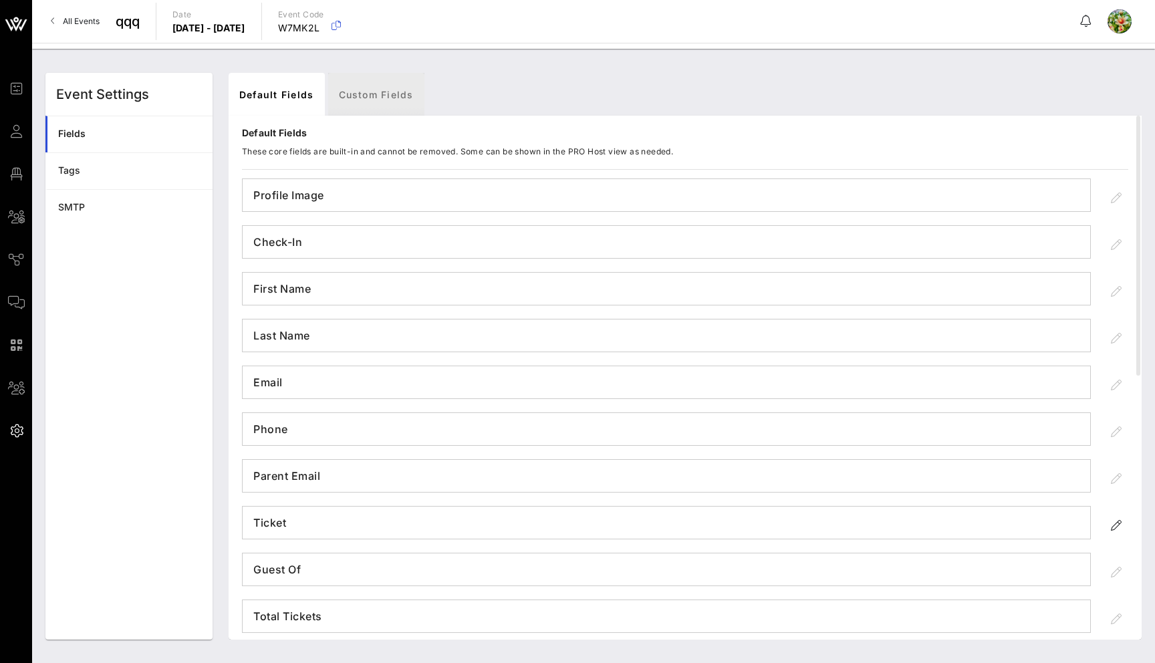
click at [371, 92] on link "Custom Fields" at bounding box center [376, 94] width 96 height 43
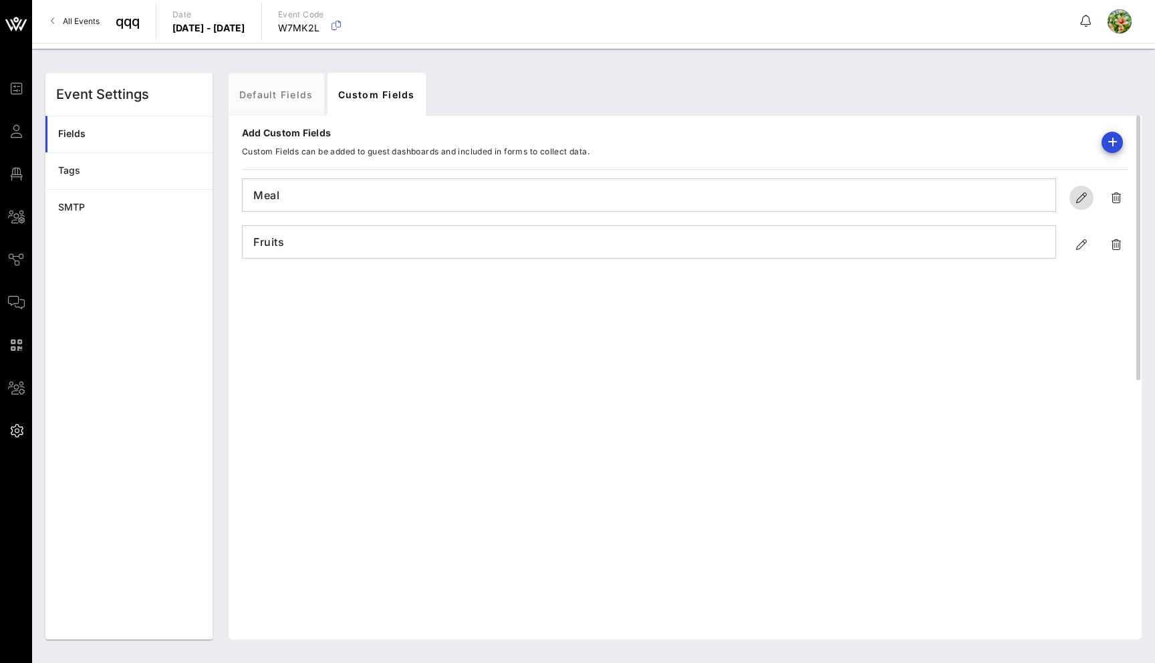
click at [1082, 200] on icon "button" at bounding box center [1081, 198] width 16 height 16
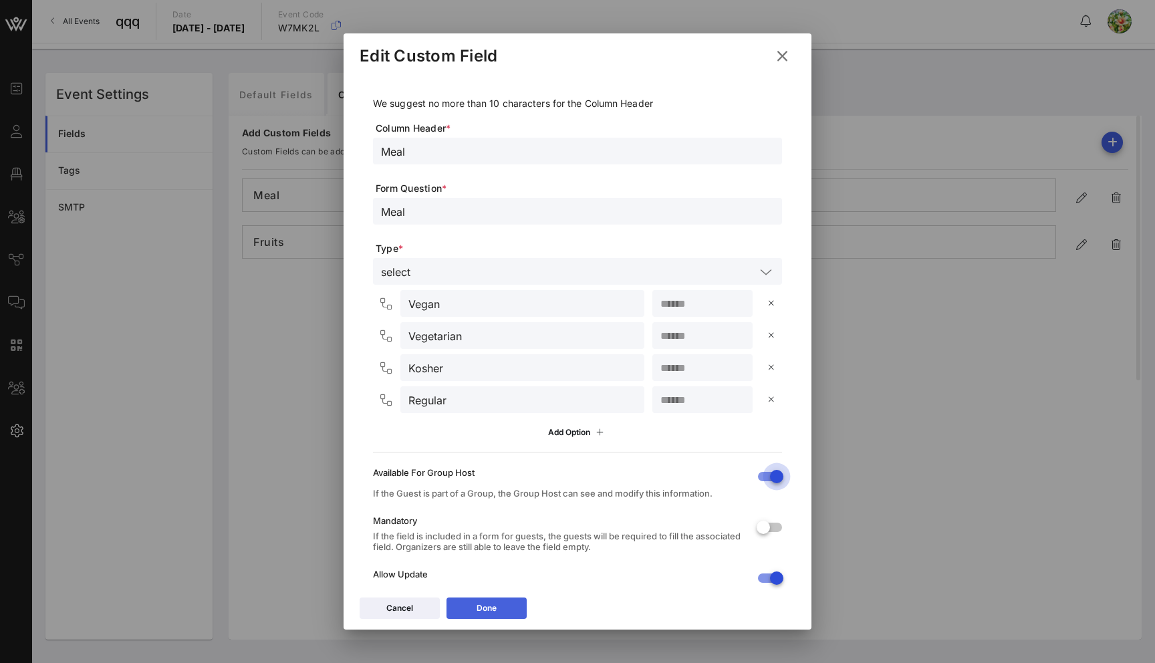
click at [504, 608] on button "Done" at bounding box center [486, 607] width 80 height 21
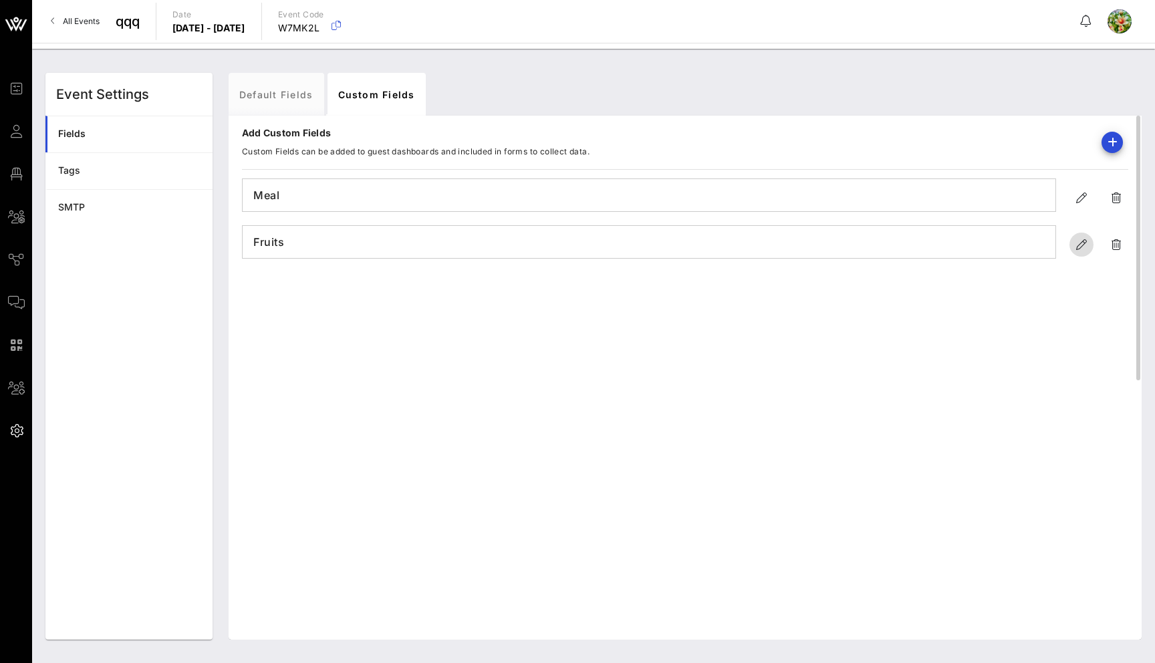
click at [1077, 242] on icon "button" at bounding box center [1081, 245] width 16 height 16
type input "Fruits"
type input "Frtuits"
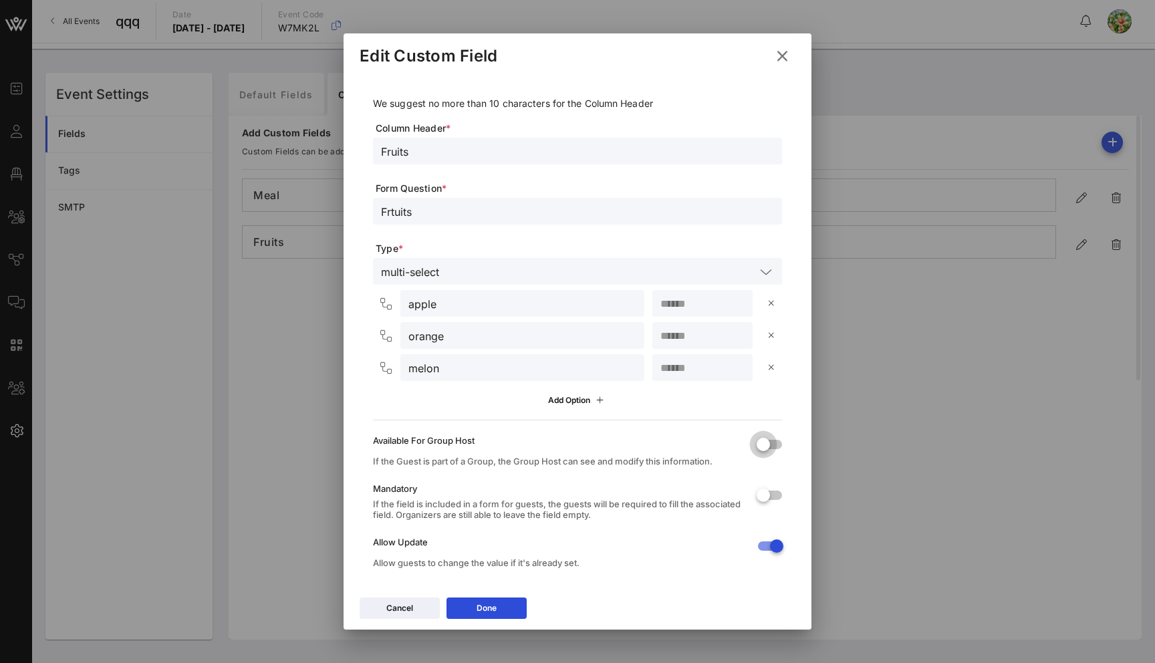
click at [768, 446] on div at bounding box center [763, 444] width 23 height 23
click at [472, 615] on button "Done" at bounding box center [486, 607] width 80 height 21
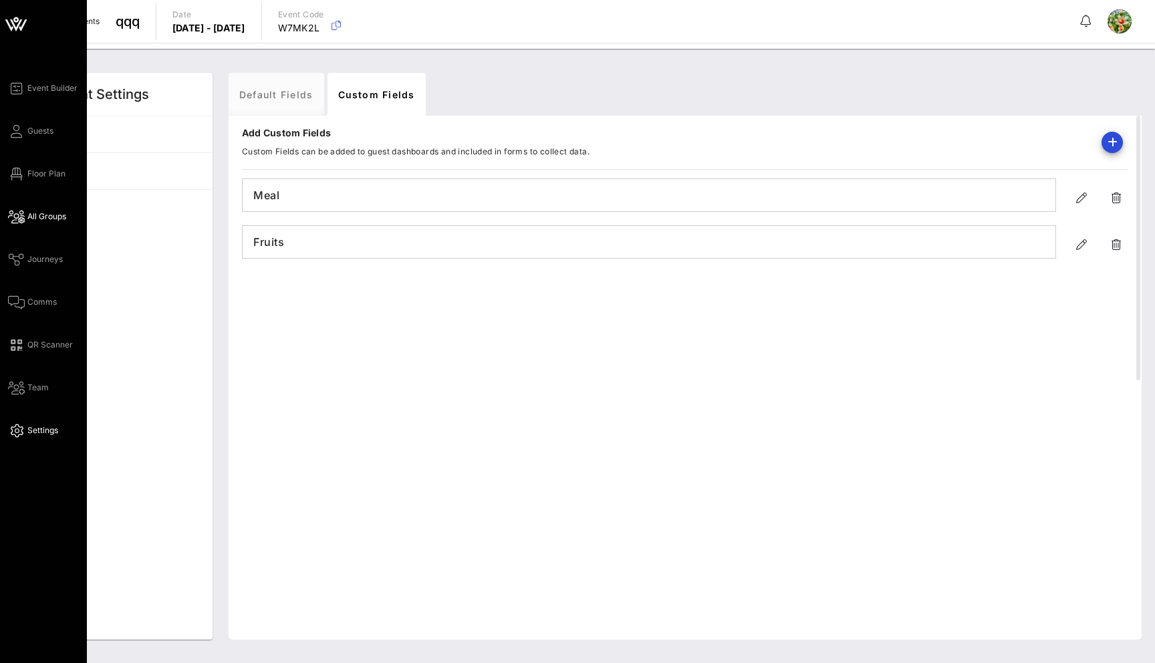
click at [45, 220] on span "All Groups" at bounding box center [46, 216] width 39 height 12
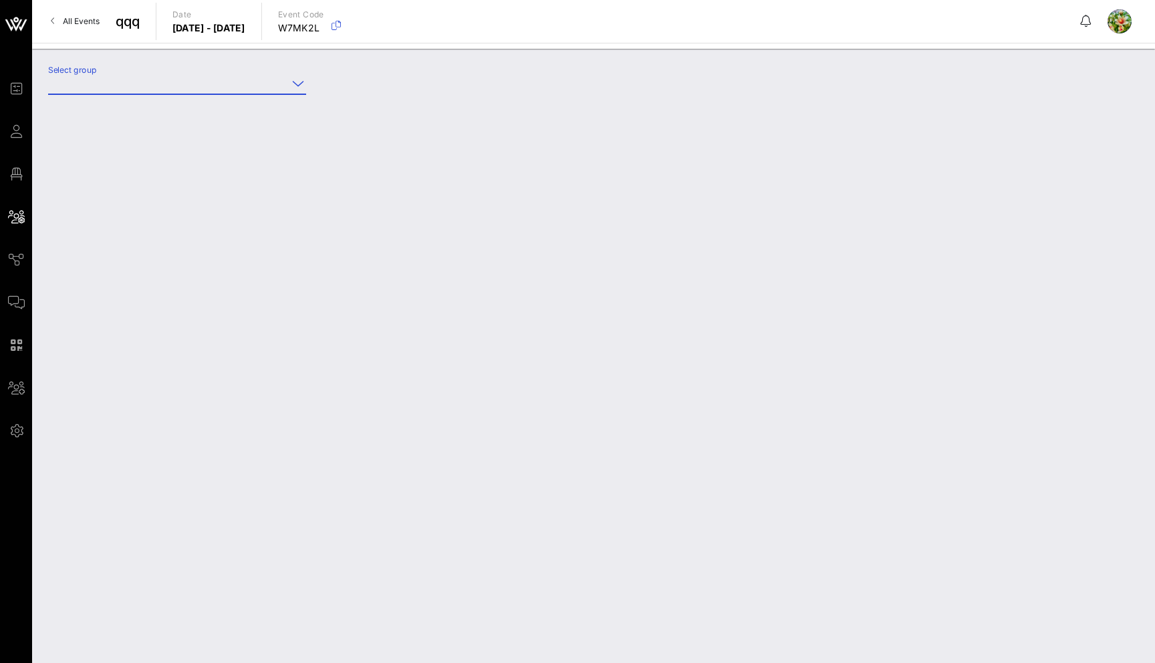
click at [109, 84] on input "Select group" at bounding box center [167, 83] width 239 height 21
click at [109, 106] on div "as (asas) [FF Test, ff@vow.app]" at bounding box center [200, 116] width 283 height 29
type input "as (asas) [FF Test, ff@vow.app]"
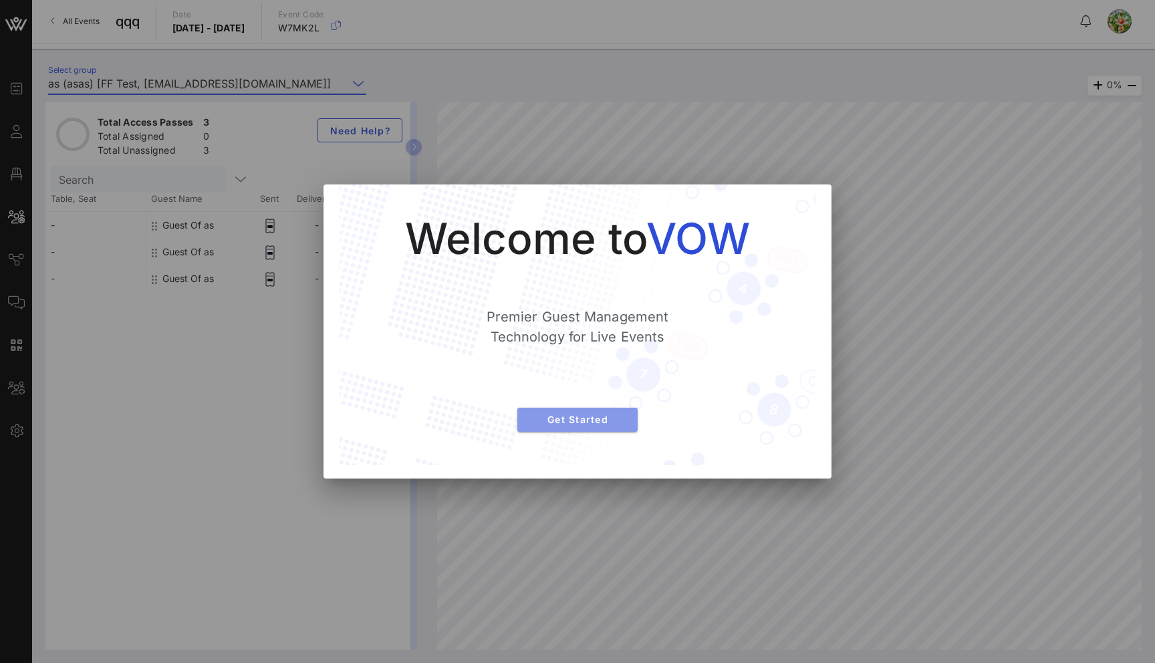
click at [564, 412] on button "Get Started" at bounding box center [577, 420] width 120 height 24
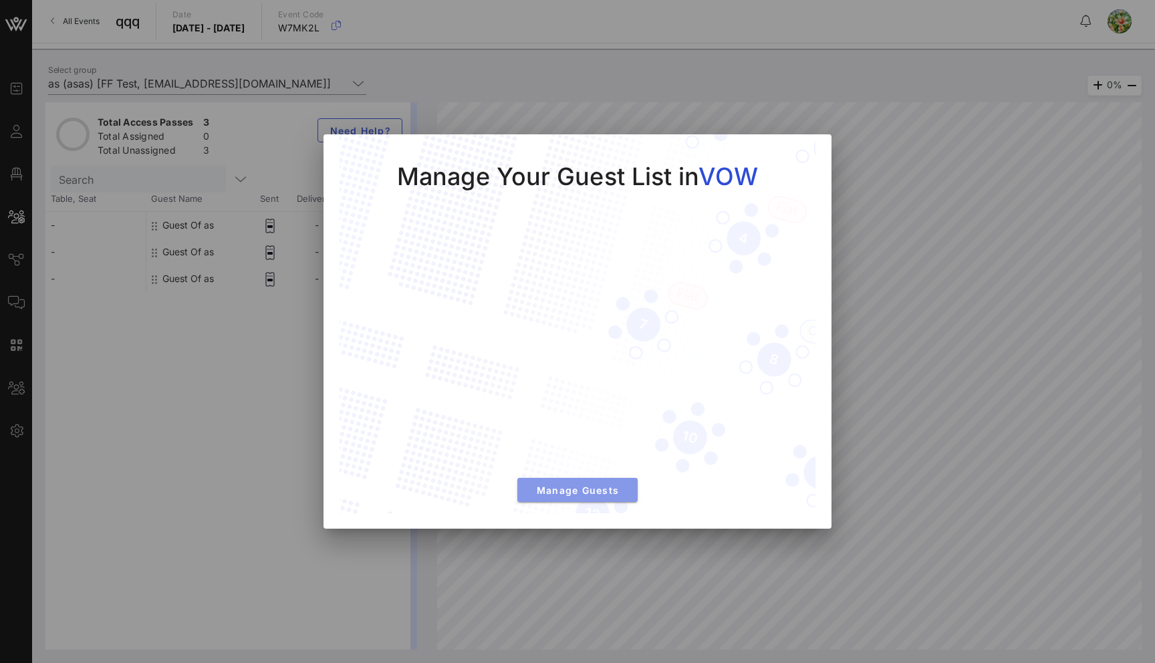
click at [615, 484] on span "Manage Guests" at bounding box center [577, 489] width 99 height 11
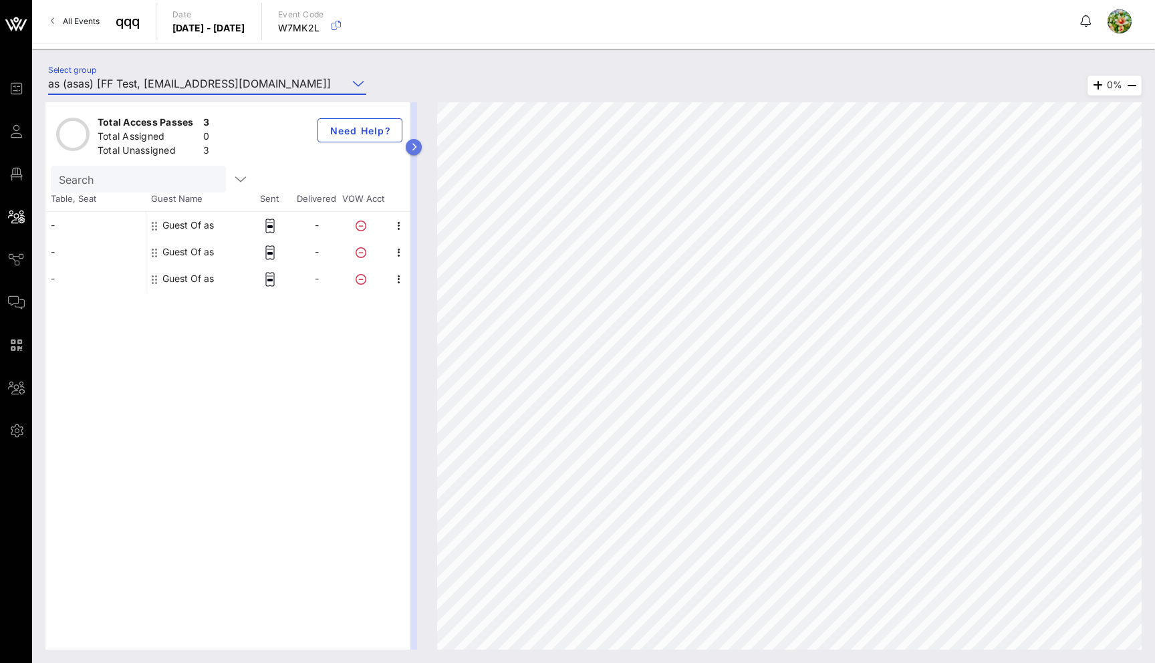
click at [411, 147] on icon "button" at bounding box center [414, 147] width 6 height 8
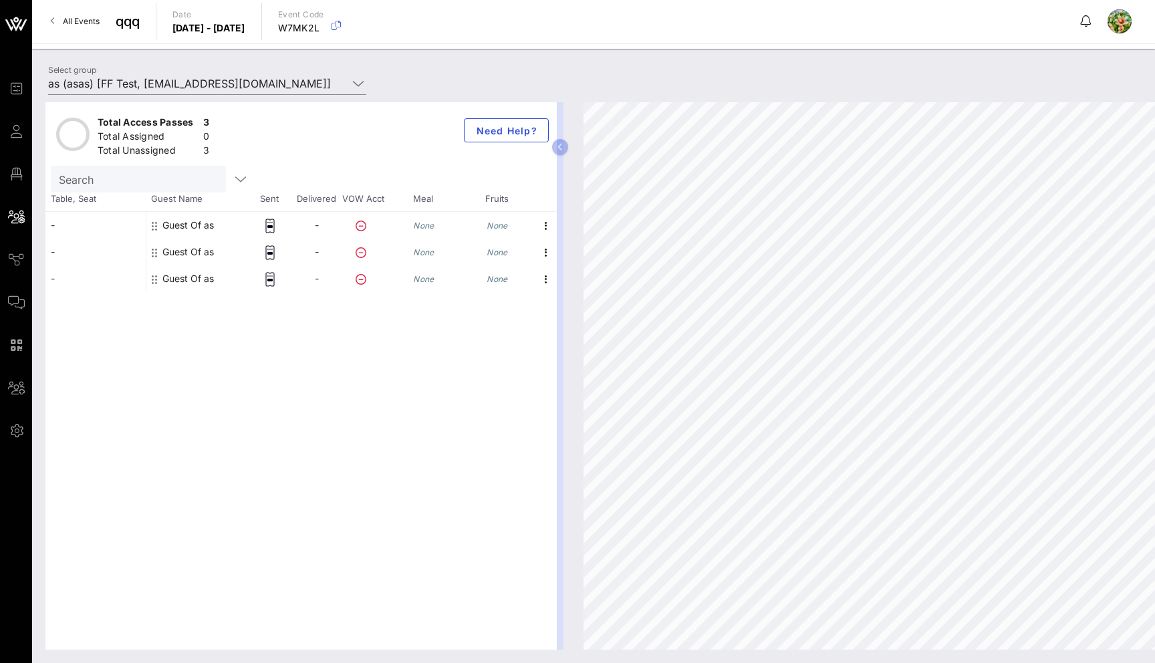
click at [175, 227] on div "Guest Of as" at bounding box center [187, 225] width 51 height 27
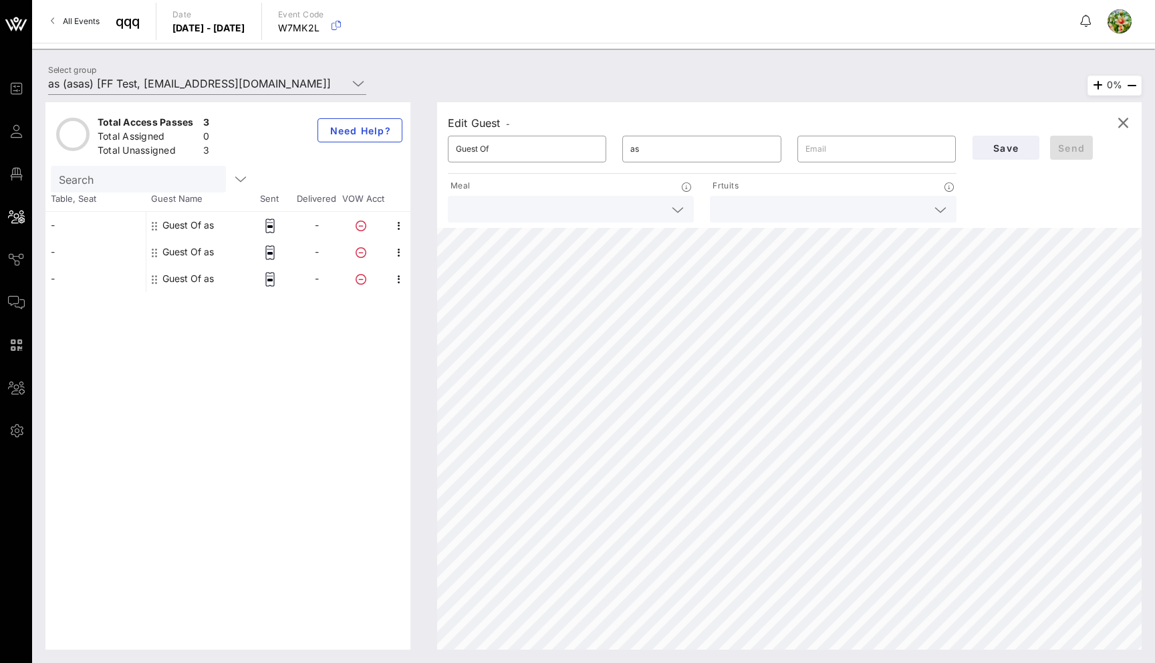
click at [680, 208] on icon at bounding box center [678, 210] width 12 height 16
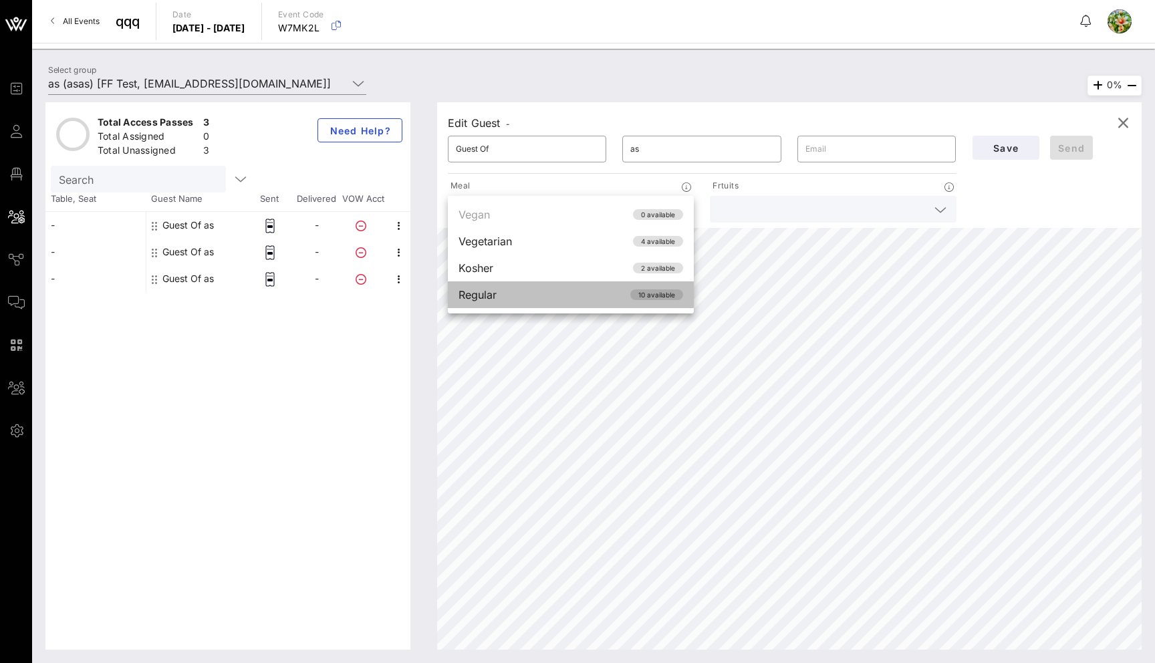
click at [671, 295] on span "10 available" at bounding box center [656, 294] width 37 height 11
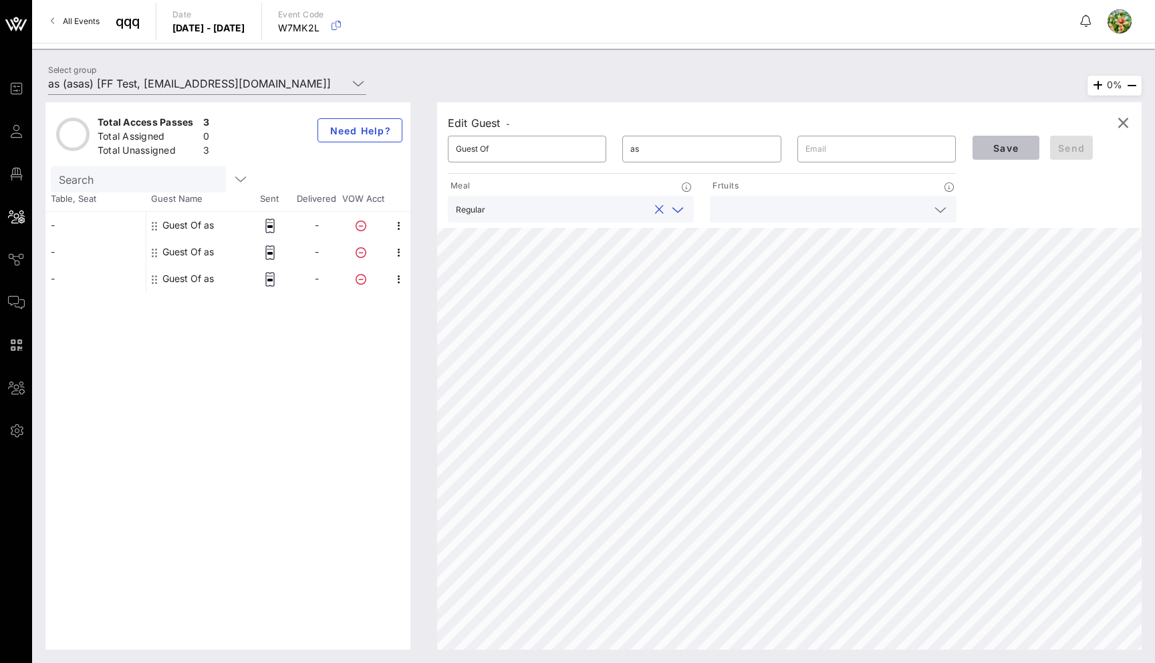
click at [1023, 149] on span "Save" at bounding box center [1005, 147] width 45 height 11
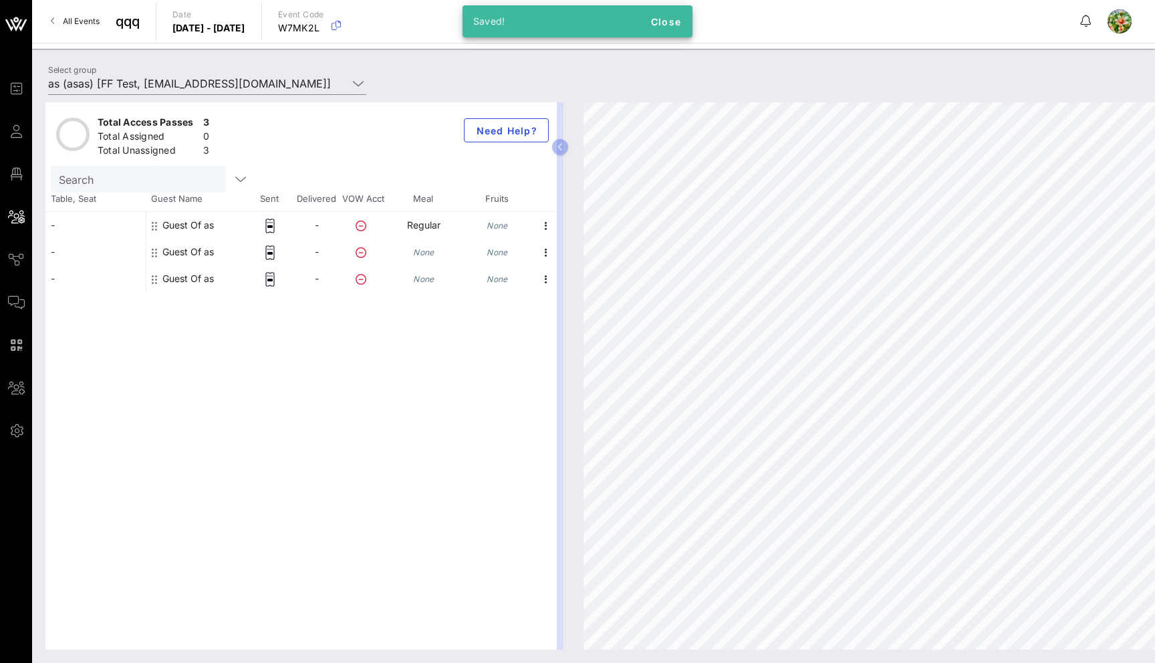
click at [202, 247] on div "Guest Of as" at bounding box center [187, 252] width 51 height 27
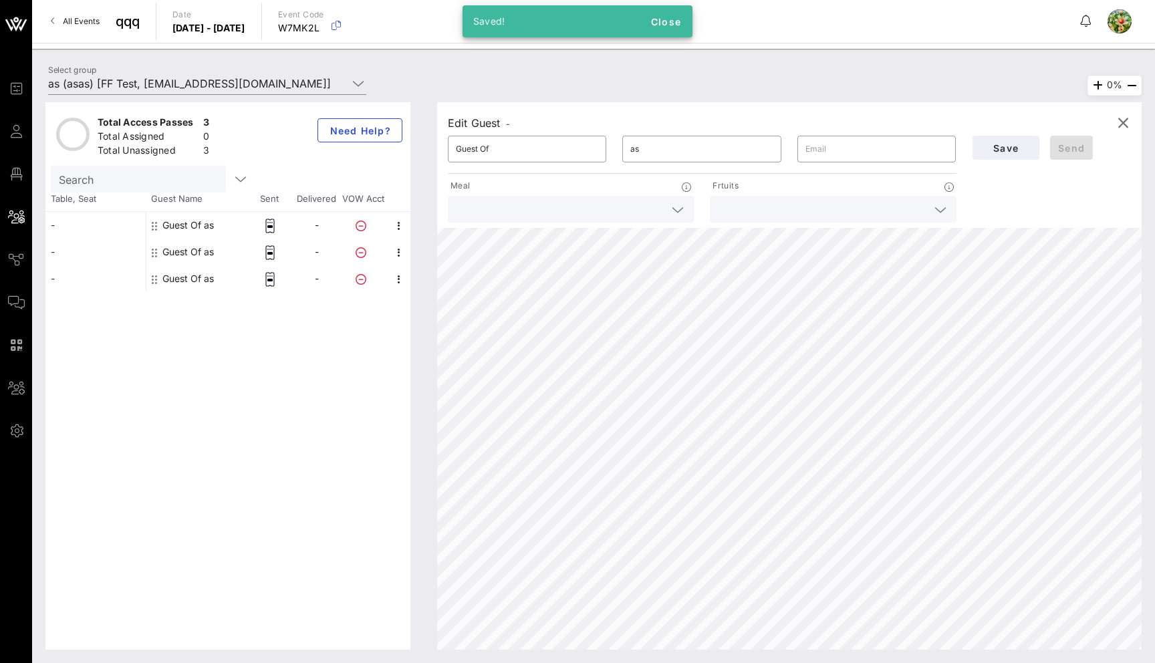
click at [653, 216] on input "text" at bounding box center [560, 208] width 208 height 17
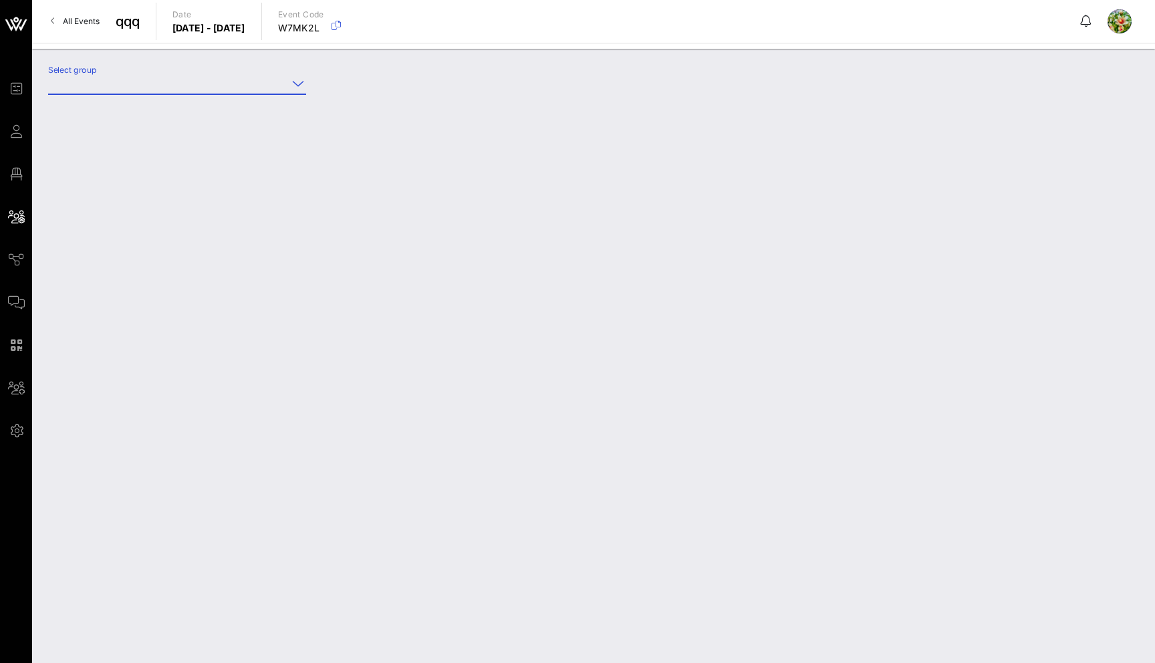
click at [261, 81] on input "Select group" at bounding box center [167, 83] width 239 height 21
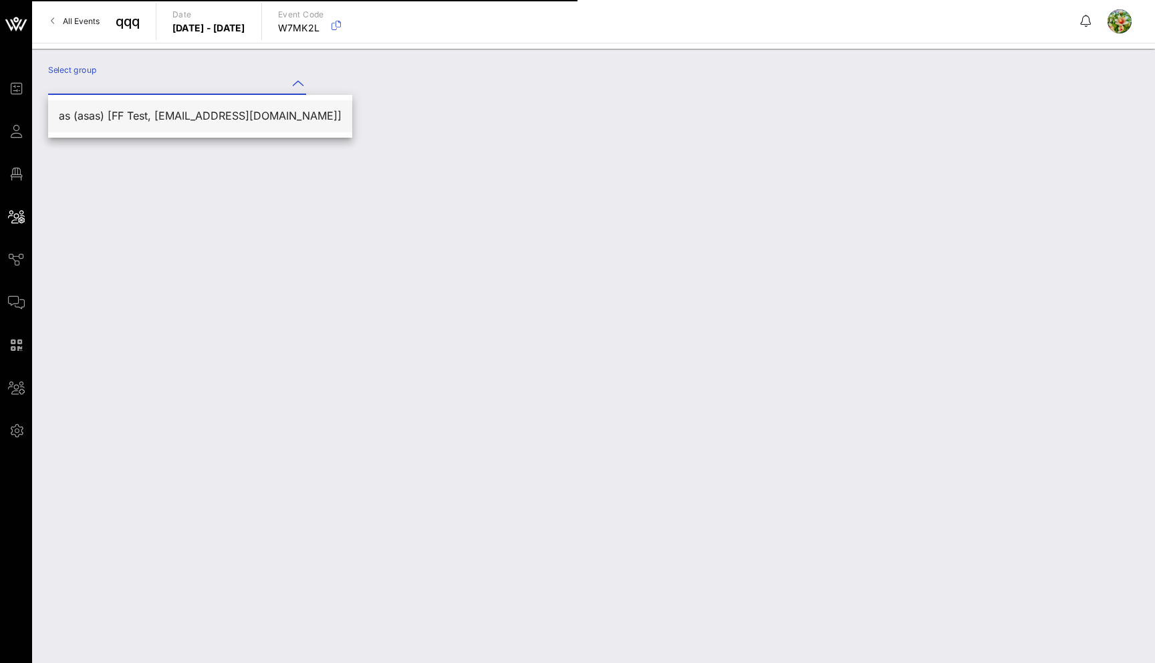
click at [220, 112] on div "as (asas) [FF Test, [EMAIL_ADDRESS][DOMAIN_NAME]]" at bounding box center [200, 116] width 283 height 13
type input "as (asas) [FF Test, [EMAIL_ADDRESS][DOMAIN_NAME]]"
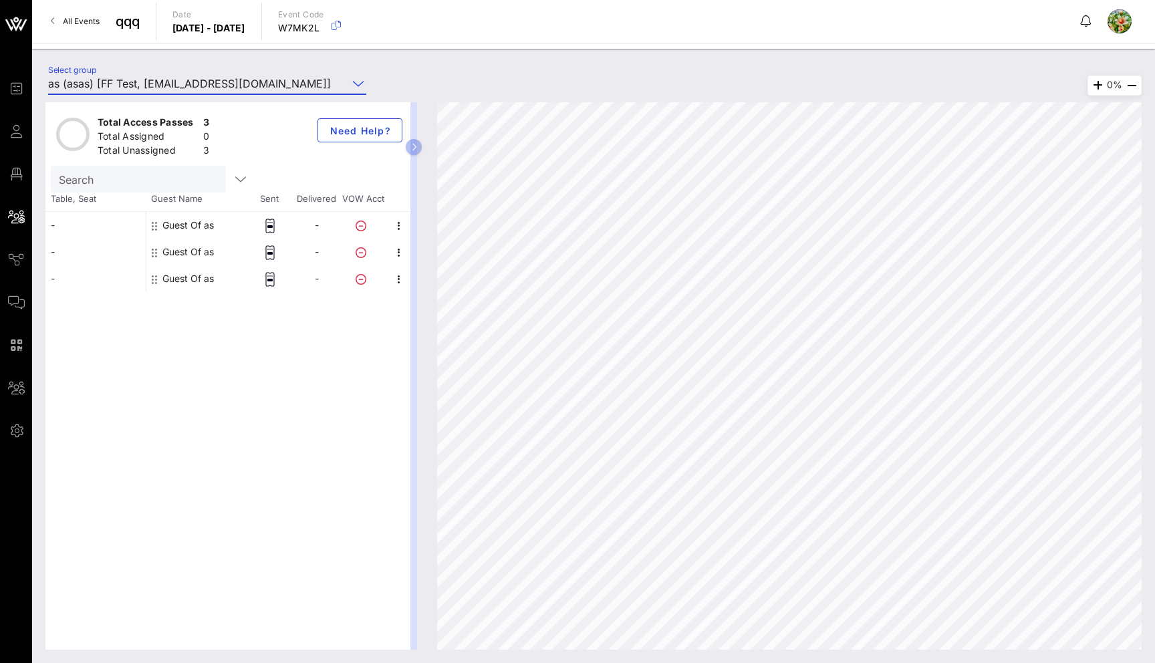
click at [189, 249] on div "Guest Of as" at bounding box center [187, 252] width 51 height 27
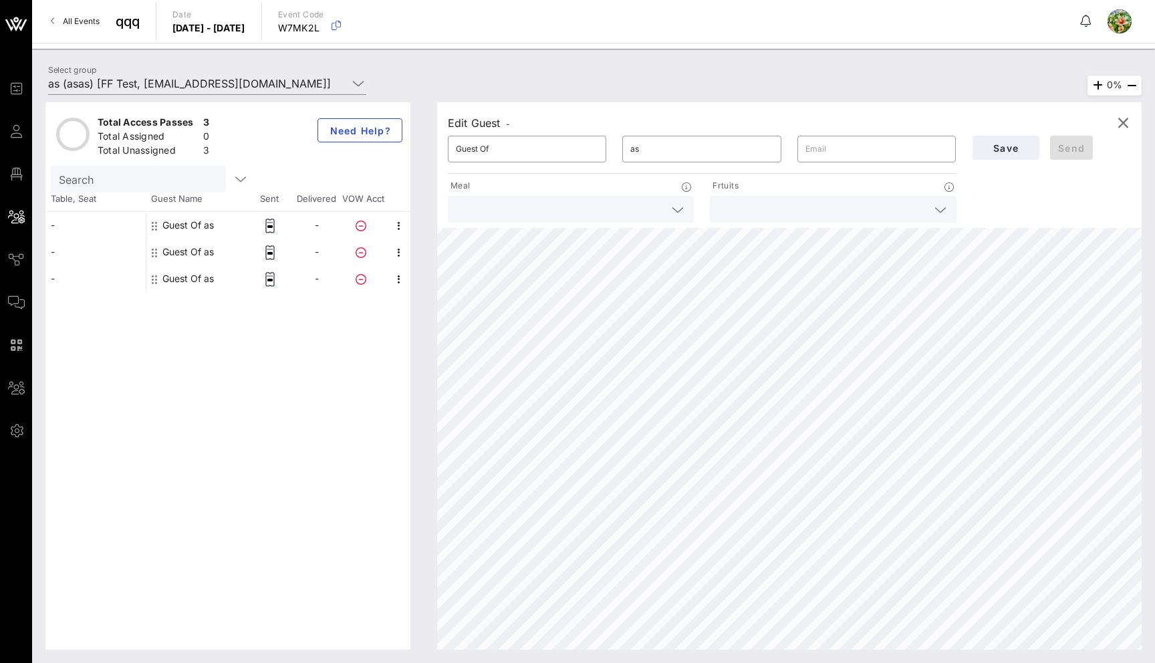
click at [573, 207] on input "text" at bounding box center [560, 208] width 208 height 17
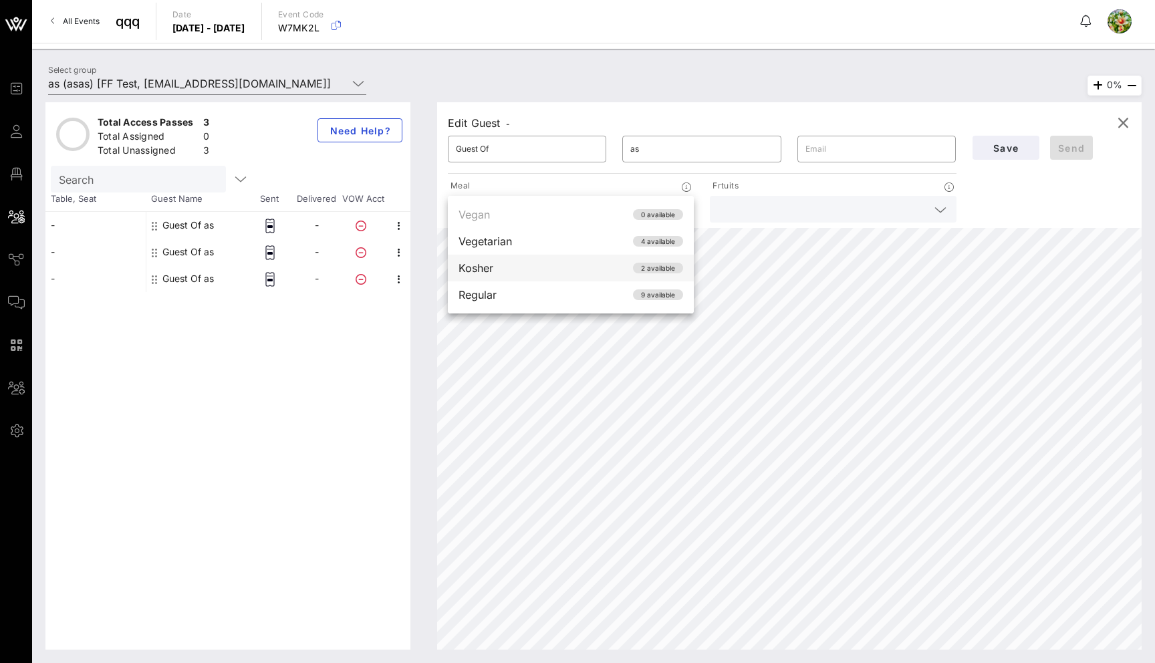
click at [626, 274] on div "Kosher 2 available" at bounding box center [571, 268] width 246 height 27
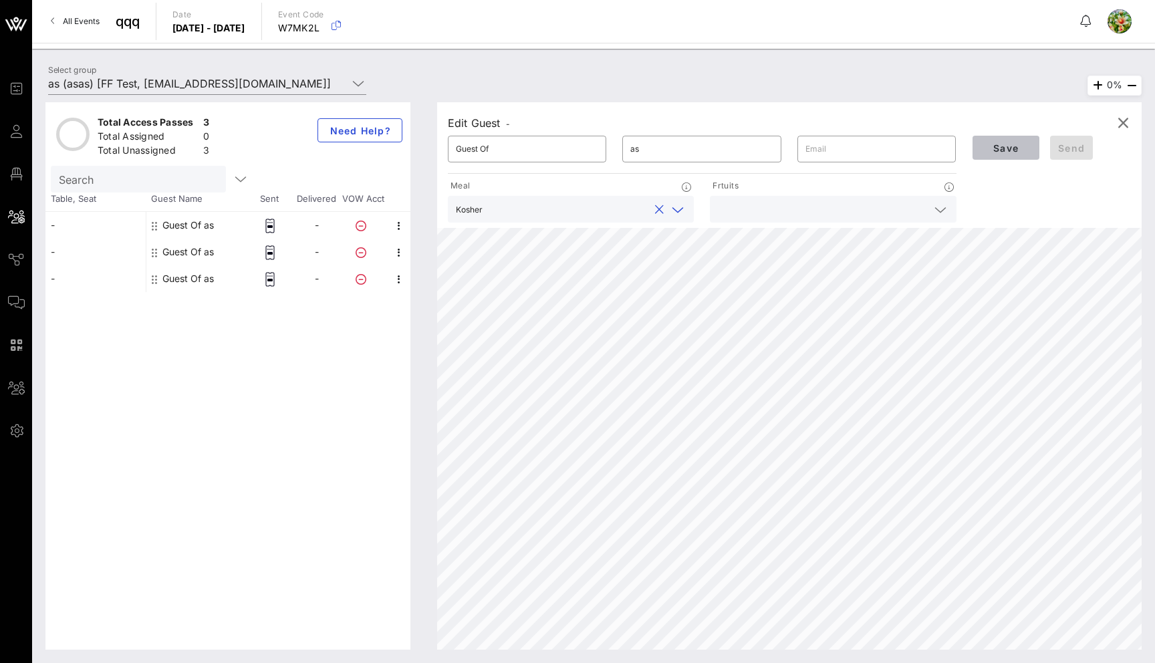
click at [1002, 146] on span "Save" at bounding box center [1005, 147] width 45 height 11
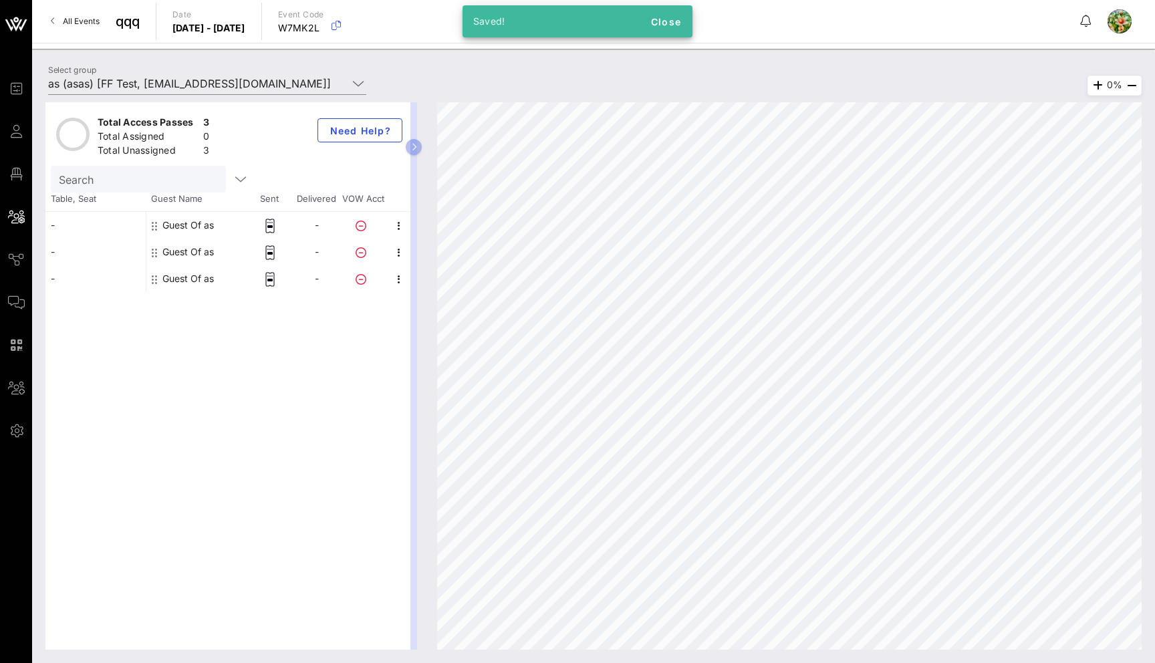
click at [194, 227] on div "Guest Of as" at bounding box center [187, 225] width 51 height 27
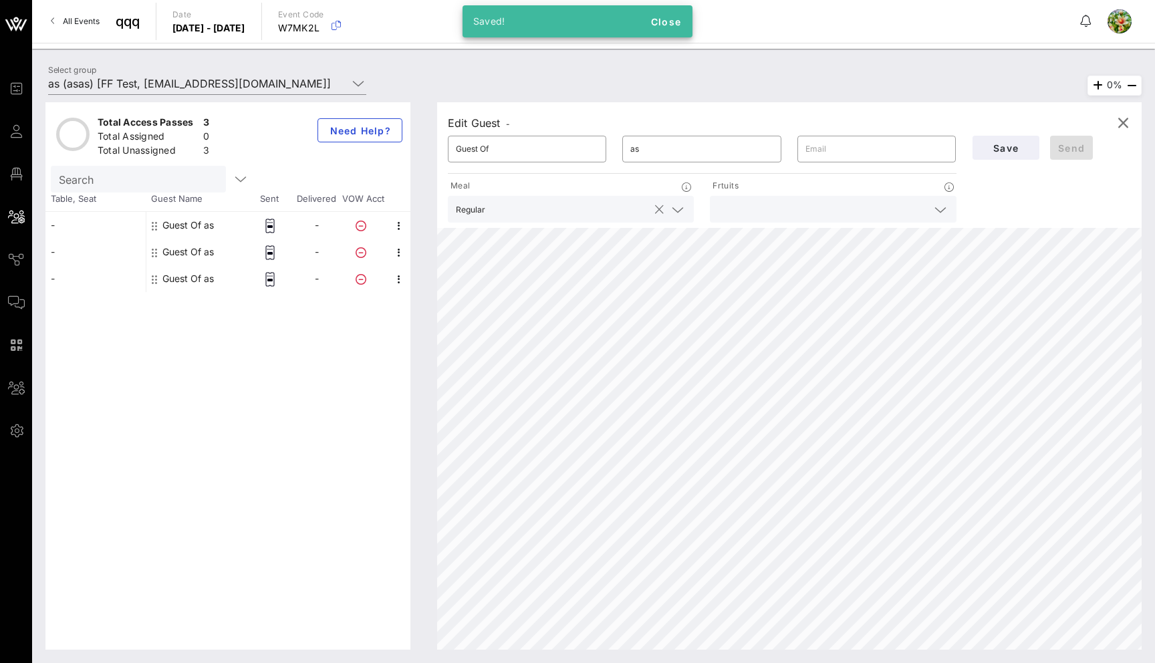
click at [650, 200] on div "Regular" at bounding box center [571, 209] width 230 height 27
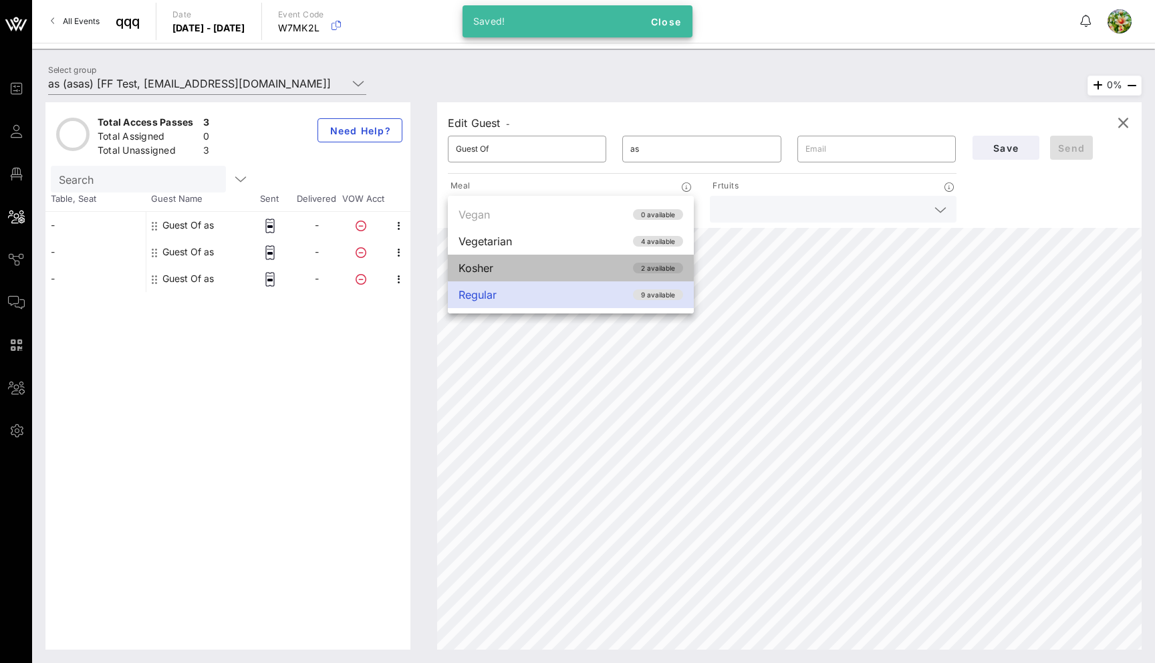
click at [557, 265] on div "Kosher 2 available" at bounding box center [571, 268] width 246 height 27
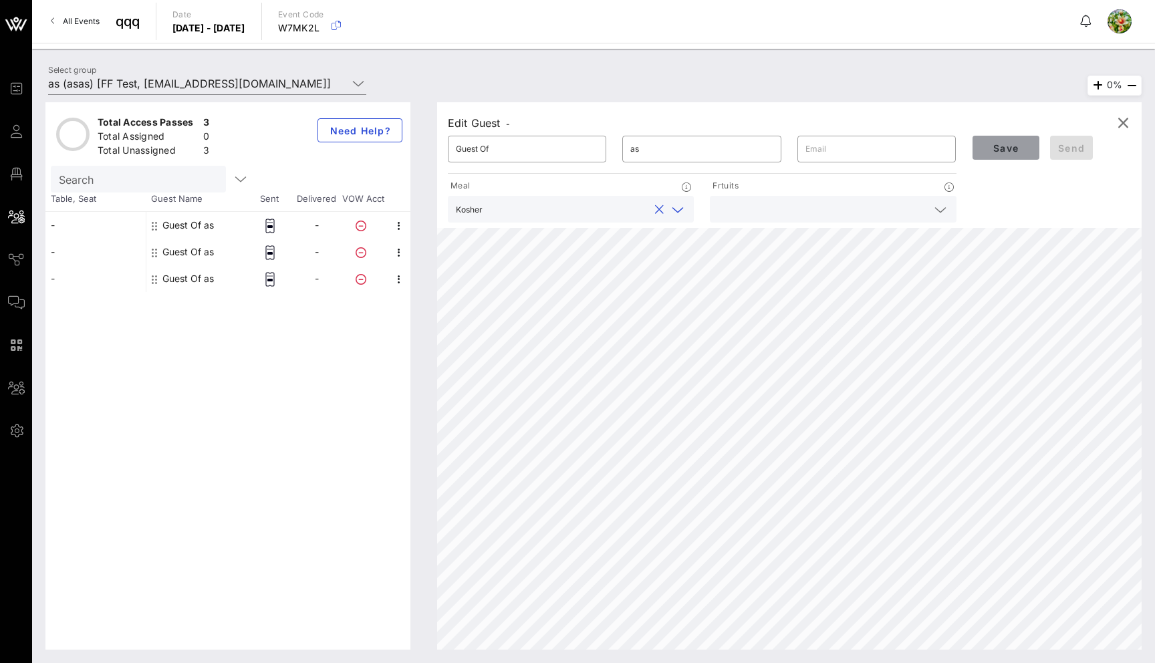
click at [1003, 142] on span "Save" at bounding box center [1005, 147] width 45 height 11
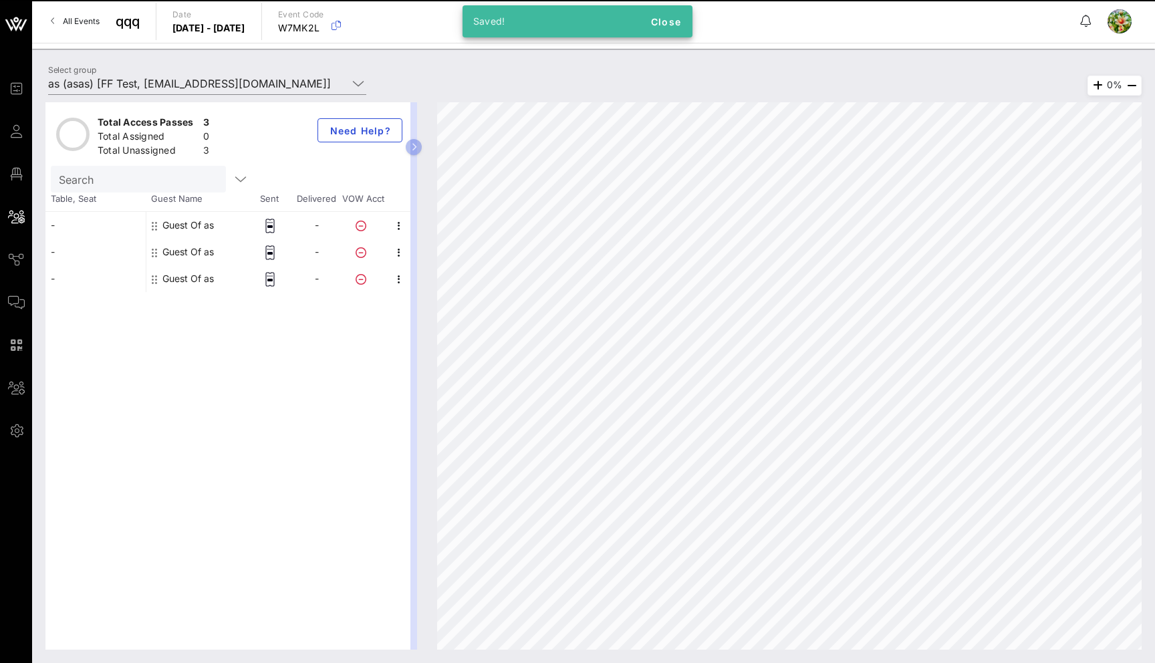
click at [223, 281] on div "Guest Of as" at bounding box center [196, 278] width 100 height 27
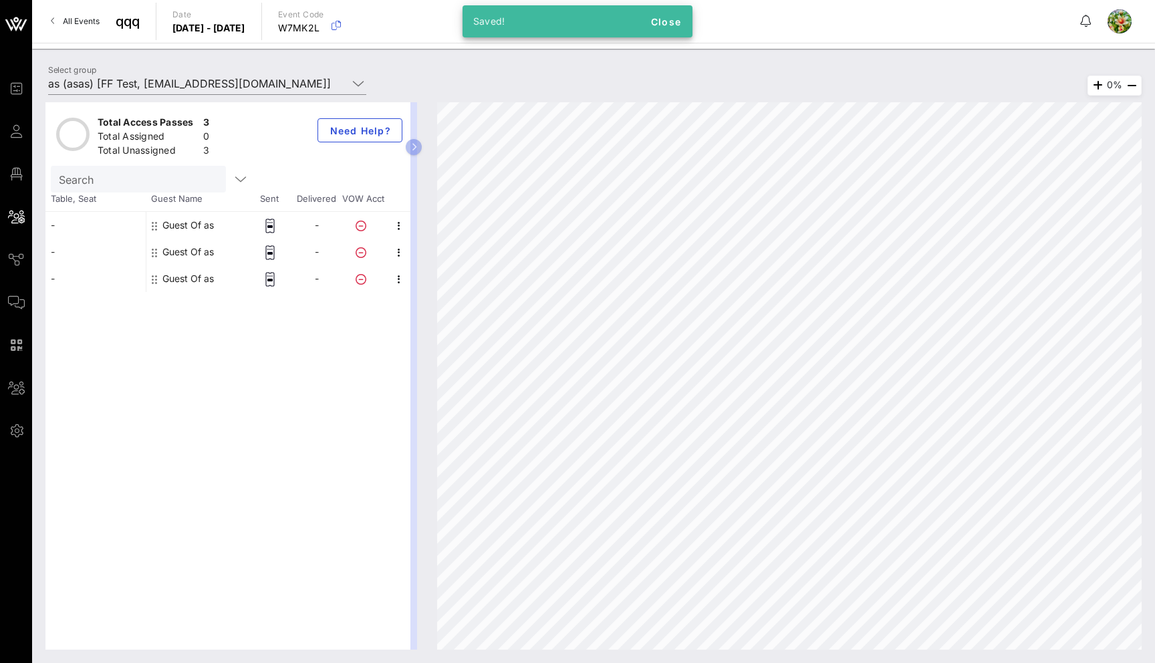
click at [202, 279] on div "Guest Of as" at bounding box center [187, 278] width 51 height 27
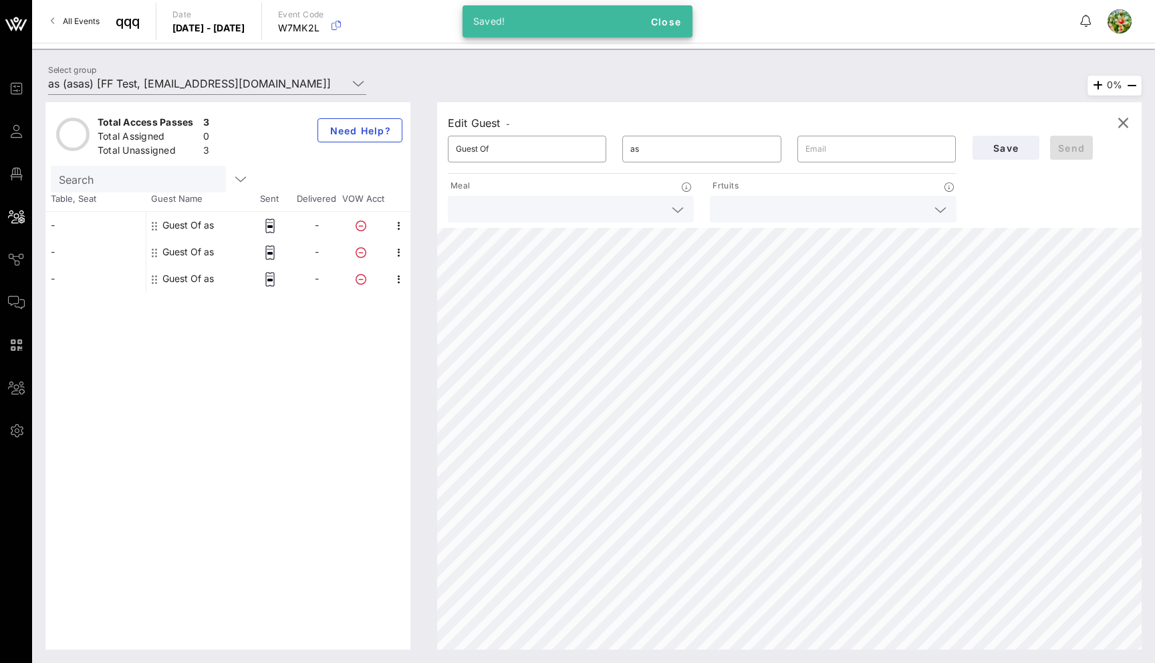
click at [581, 204] on input "text" at bounding box center [560, 208] width 208 height 17
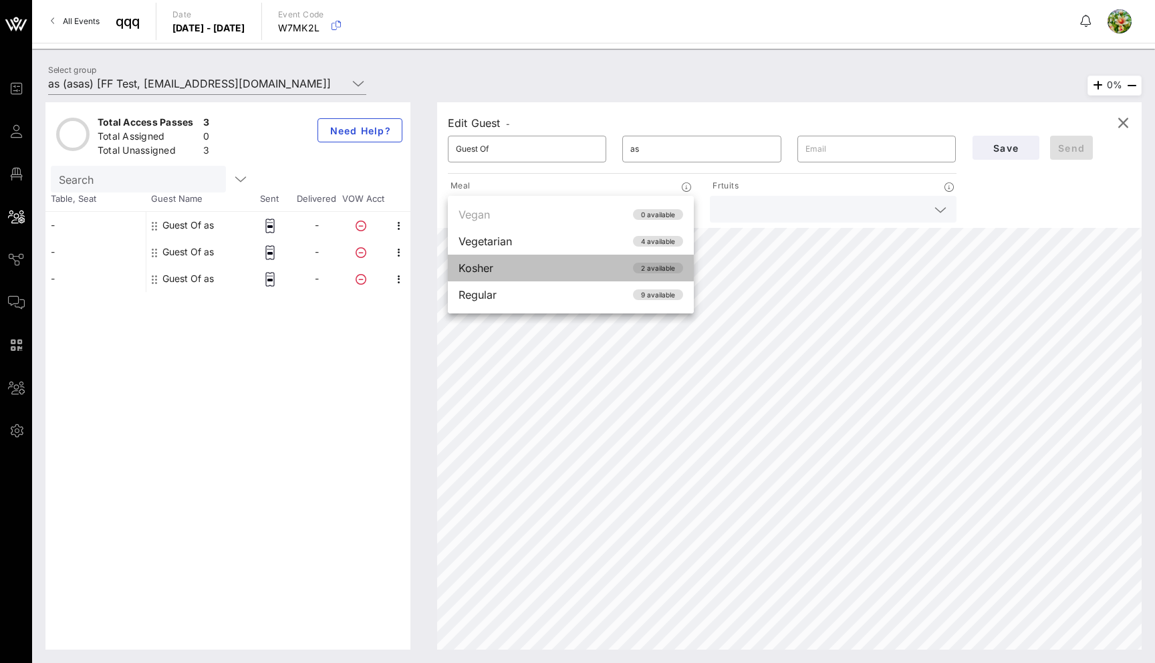
click at [538, 270] on div "Kosher 2 available" at bounding box center [571, 268] width 246 height 27
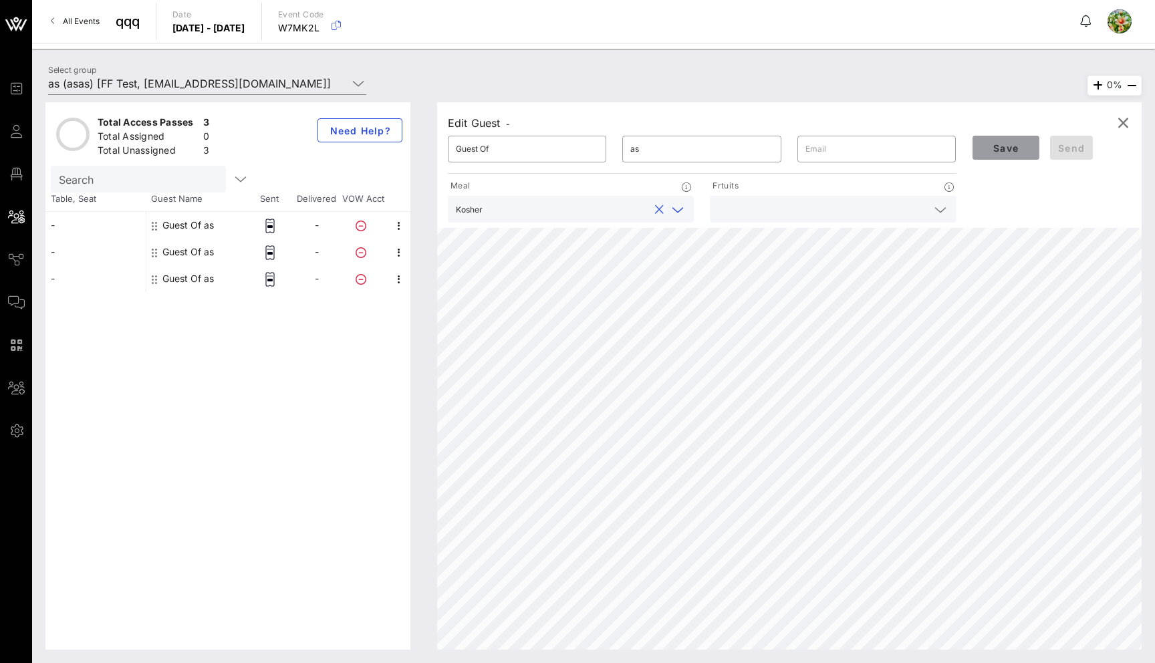
click at [1009, 146] on span "Save" at bounding box center [1005, 147] width 45 height 11
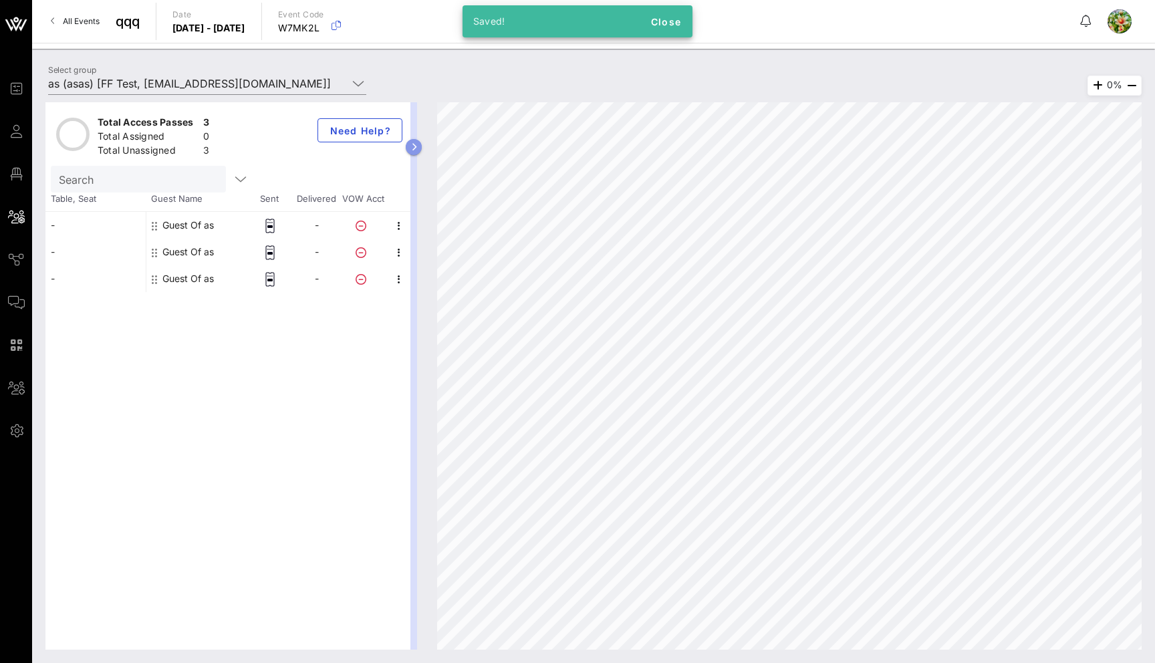
click at [413, 148] on icon "button" at bounding box center [414, 147] width 6 height 8
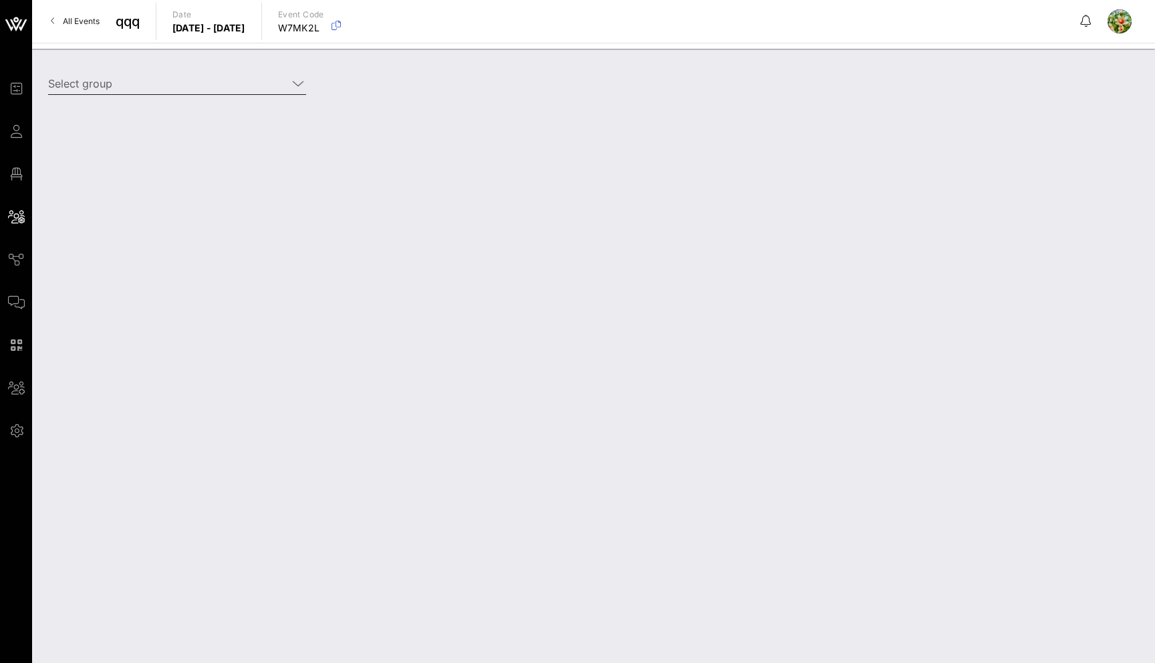
click at [146, 79] on input "Select group" at bounding box center [167, 83] width 239 height 21
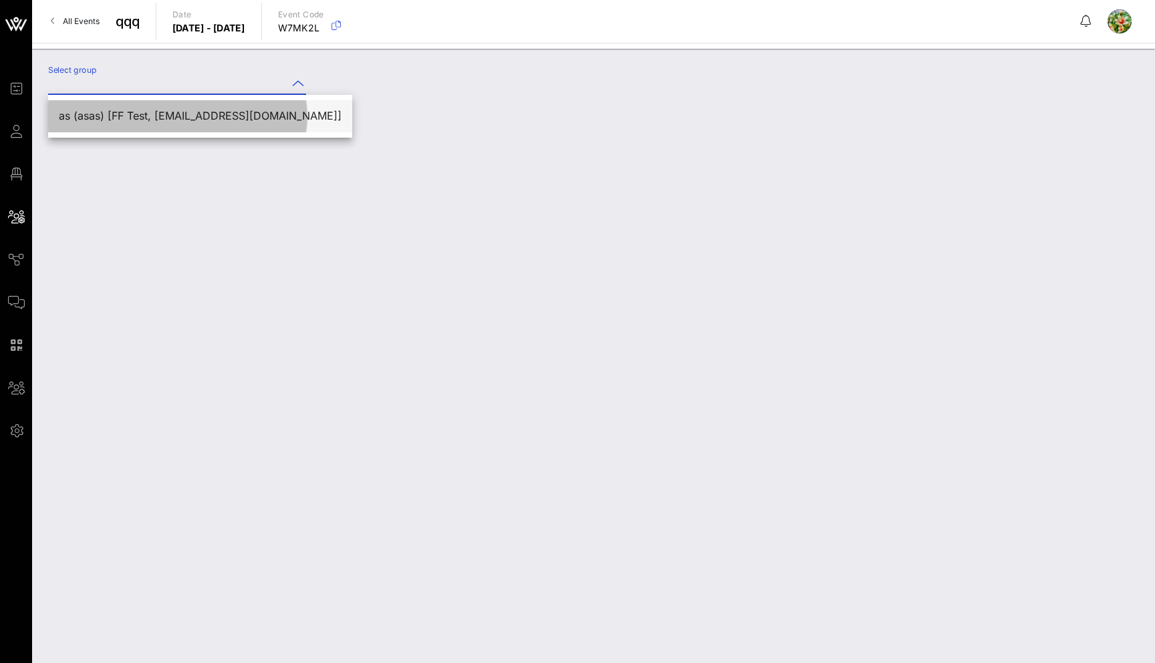
click at [136, 124] on div "as (asas) [FF Test, [EMAIL_ADDRESS][DOMAIN_NAME]]" at bounding box center [200, 116] width 283 height 29
type input "as (asas) [FF Test, [EMAIL_ADDRESS][DOMAIN_NAME]]"
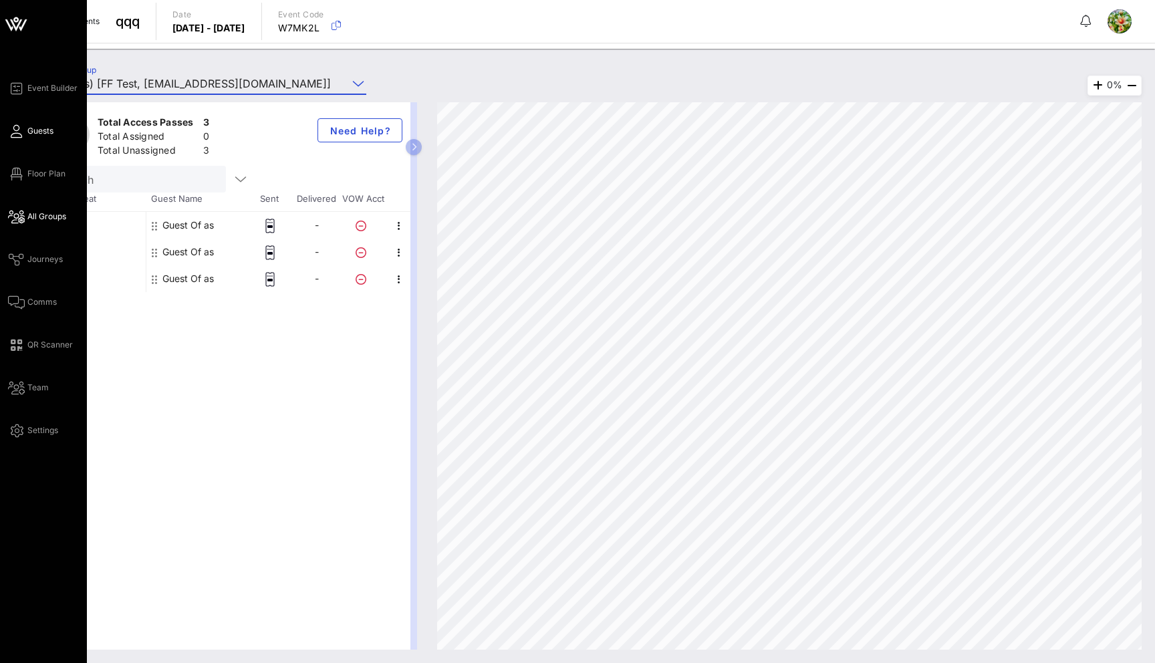
click at [20, 132] on icon at bounding box center [16, 131] width 17 height 2
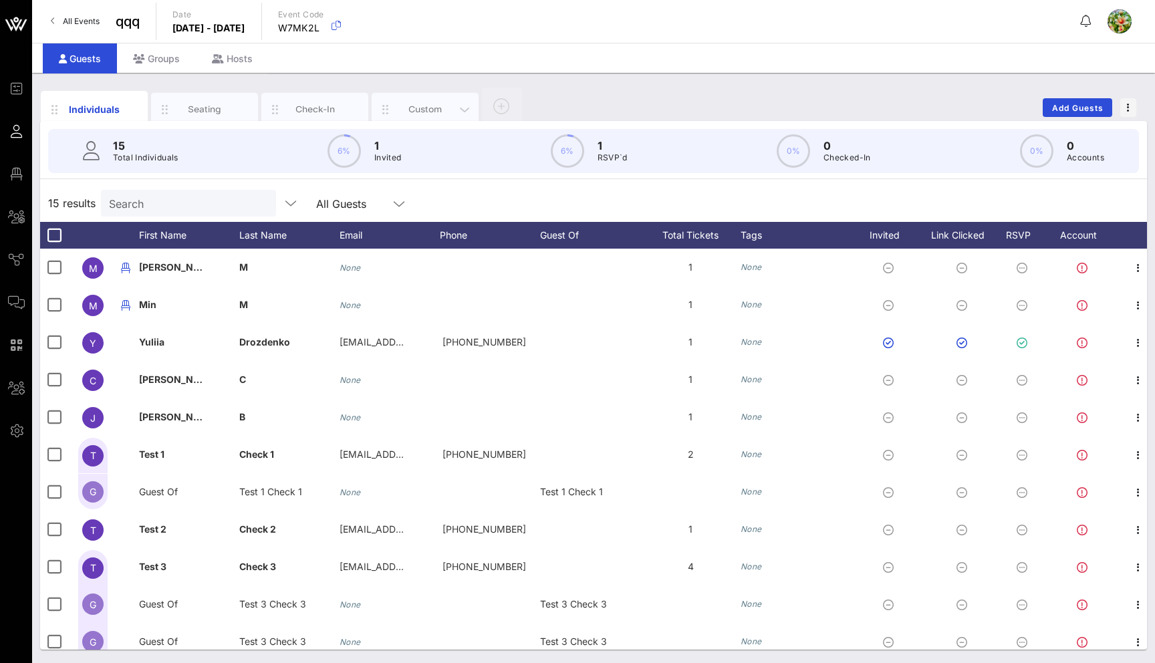
click at [422, 108] on div "Custom" at bounding box center [425, 109] width 59 height 13
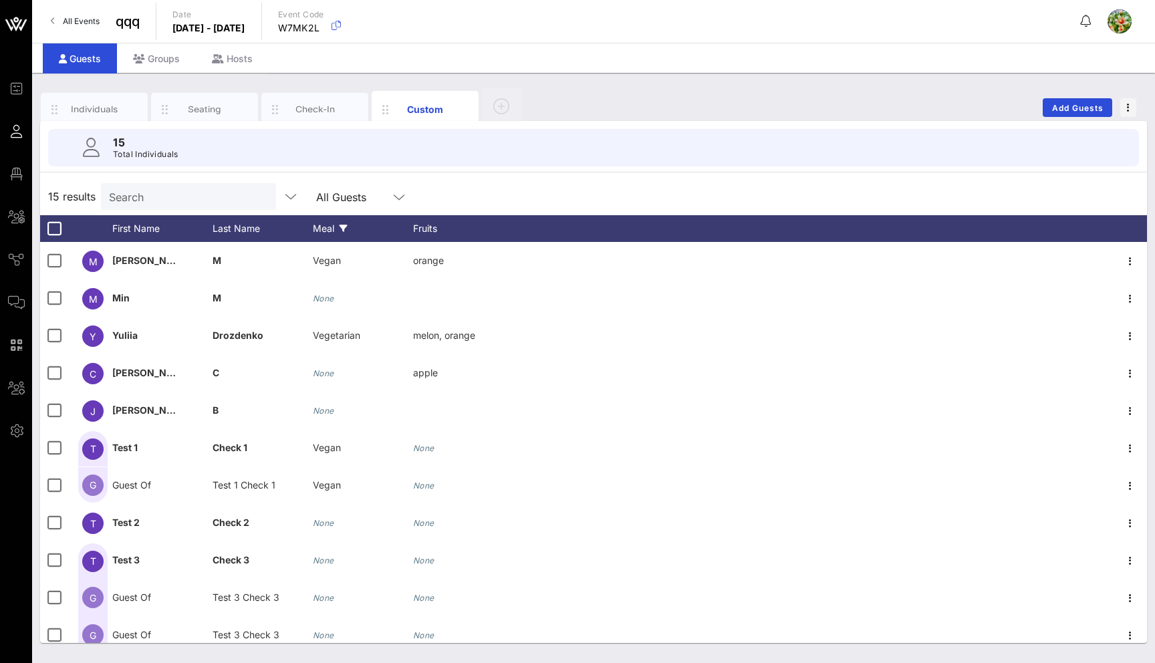
click at [345, 227] on icon at bounding box center [343, 229] width 8 height 8
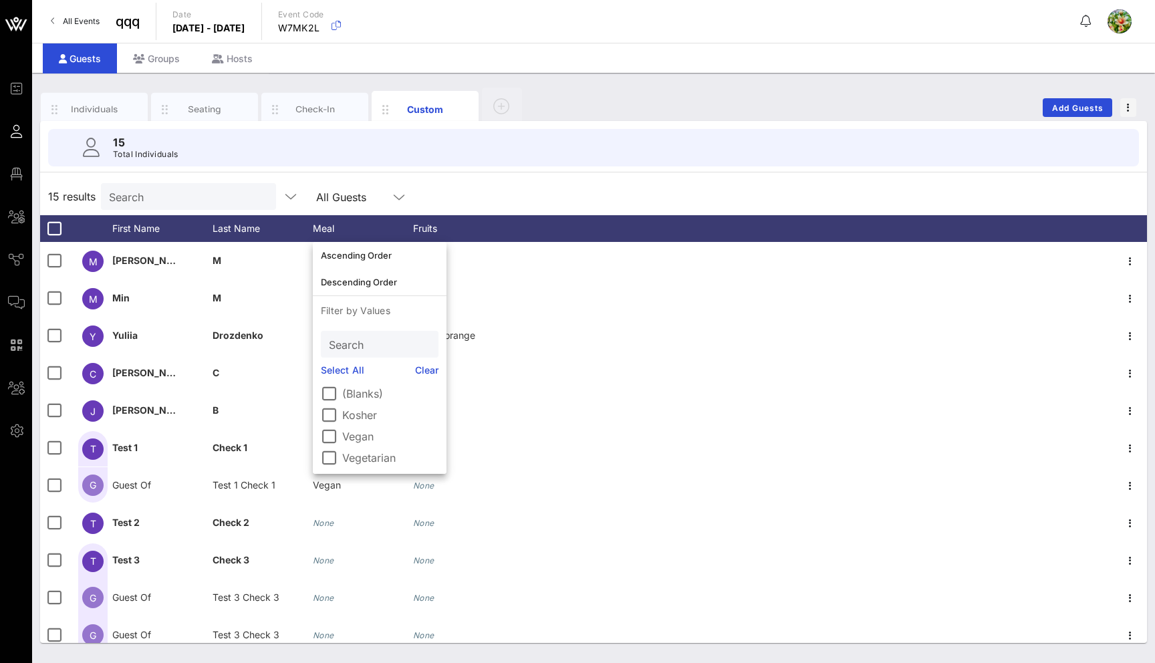
click at [423, 196] on div "15 results Search All Guests" at bounding box center [593, 196] width 1107 height 37
